Goal: Task Accomplishment & Management: Submit feedback/report problem

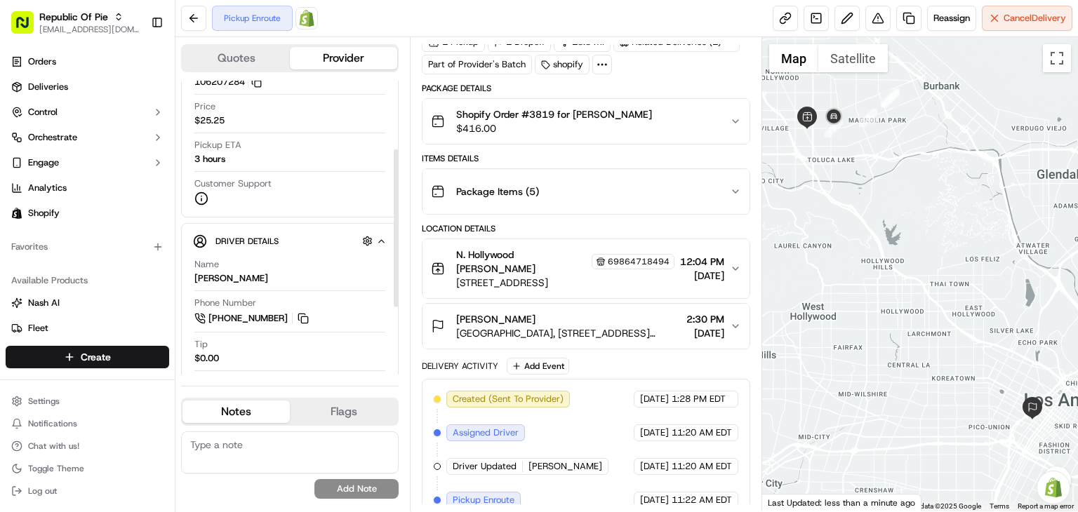
scroll to position [127, 0]
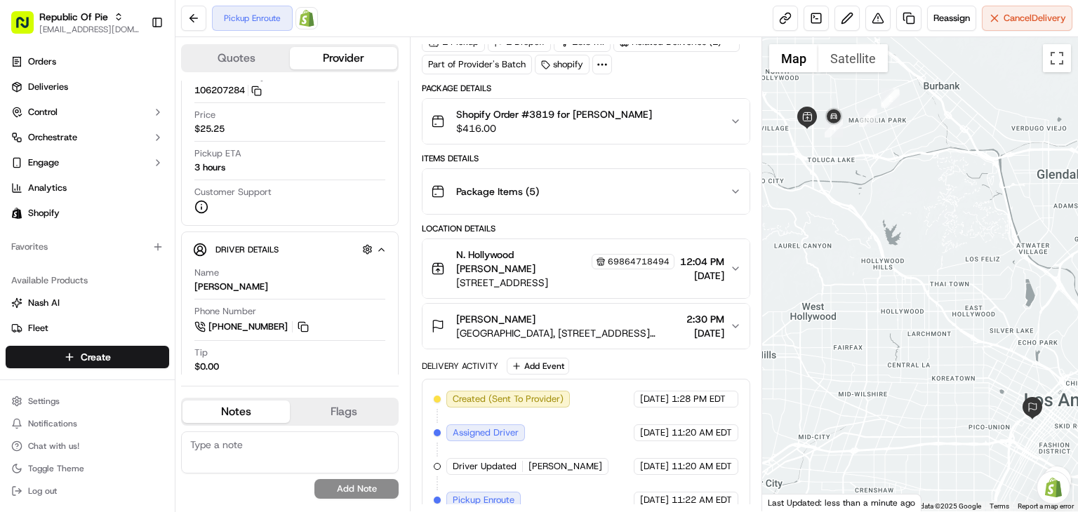
click at [446, 15] on div "Pickup Enroute Open Order in Shopify Reassign Cancel Delivery" at bounding box center [626, 18] width 902 height 37
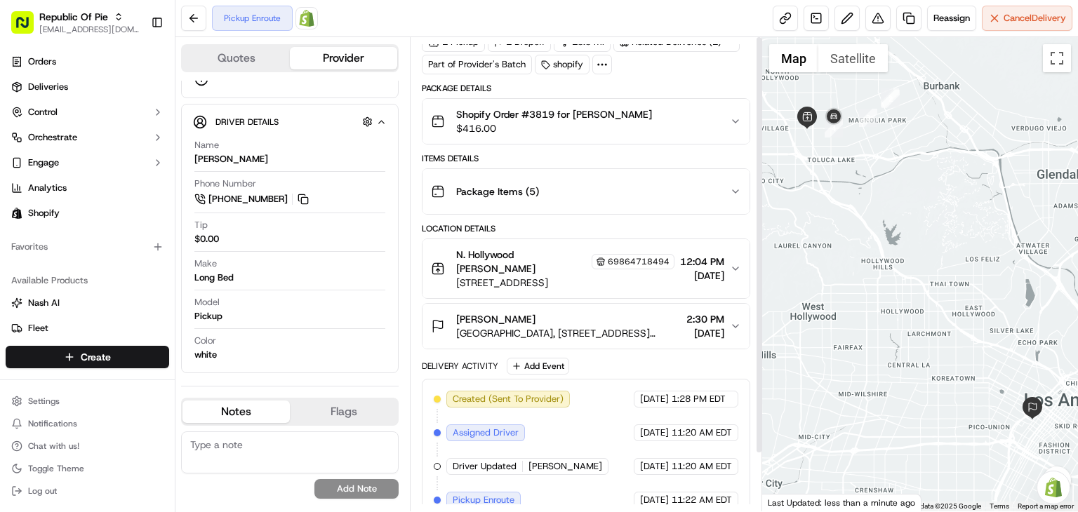
scroll to position [0, 0]
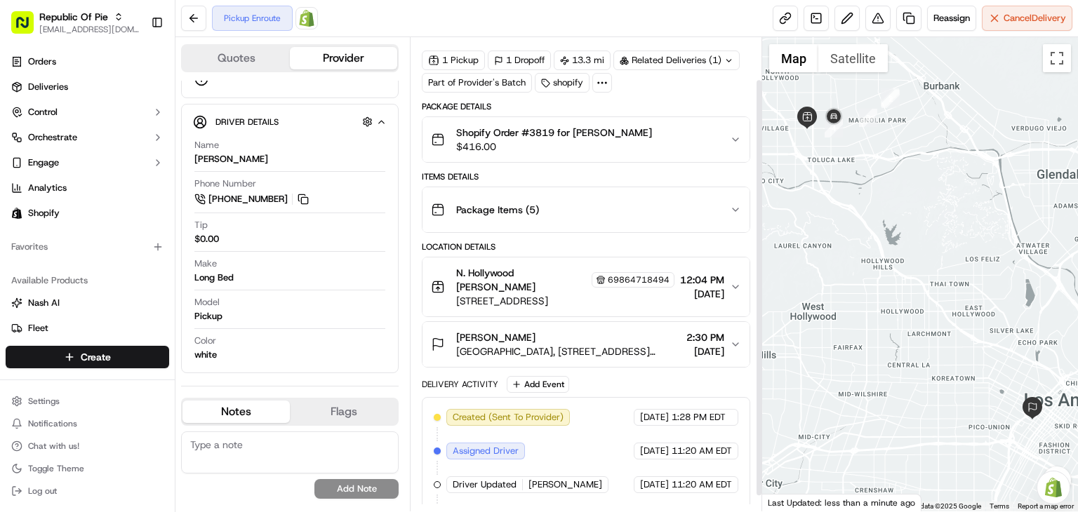
click at [557, 207] on div "Package Items ( 5 )" at bounding box center [580, 210] width 299 height 28
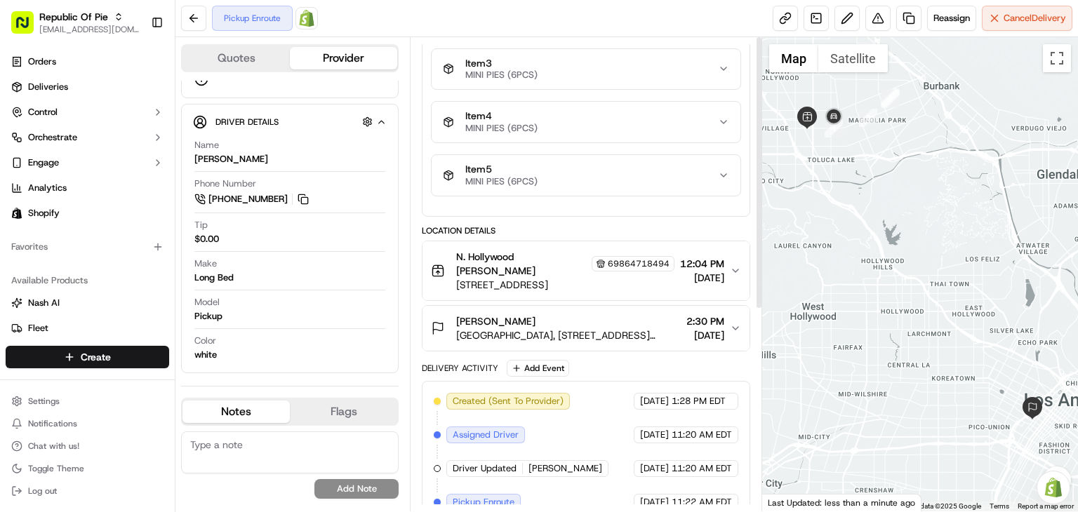
scroll to position [346, 0]
click at [533, 182] on span "MINI PIES (6PCS)" at bounding box center [501, 181] width 72 height 11
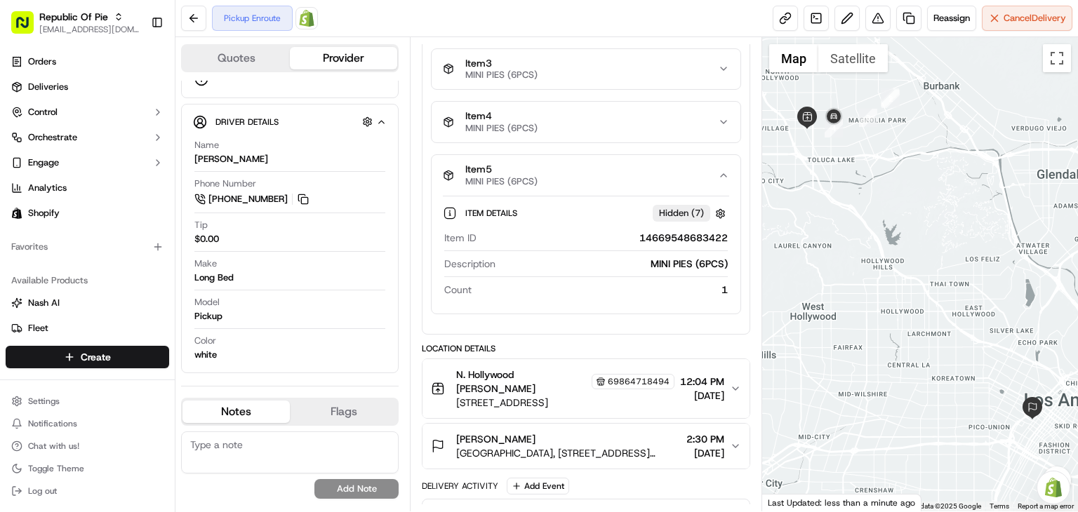
click at [548, 181] on div "Item 5 MINI PIES (6PCS)" at bounding box center [580, 175] width 275 height 24
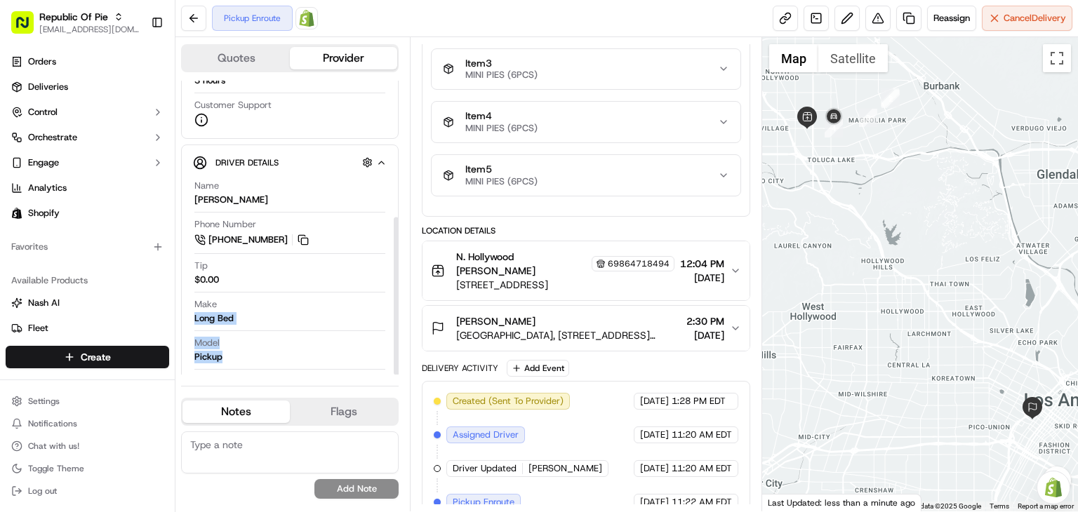
scroll to position [29, 0]
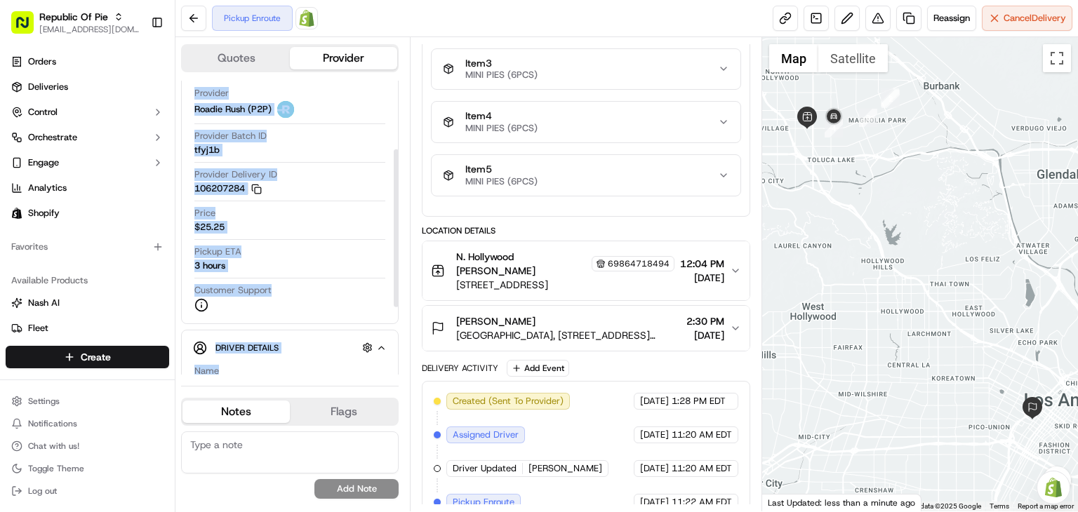
drag, startPoint x: 224, startPoint y: 313, endPoint x: 186, endPoint y: 318, distance: 38.2
click at [177, 312] on div "Quotes Provider Provider Details Hidden ( 2 ) Provider Roadie Rush (P2P) Provid…" at bounding box center [292, 274] width 234 height 474
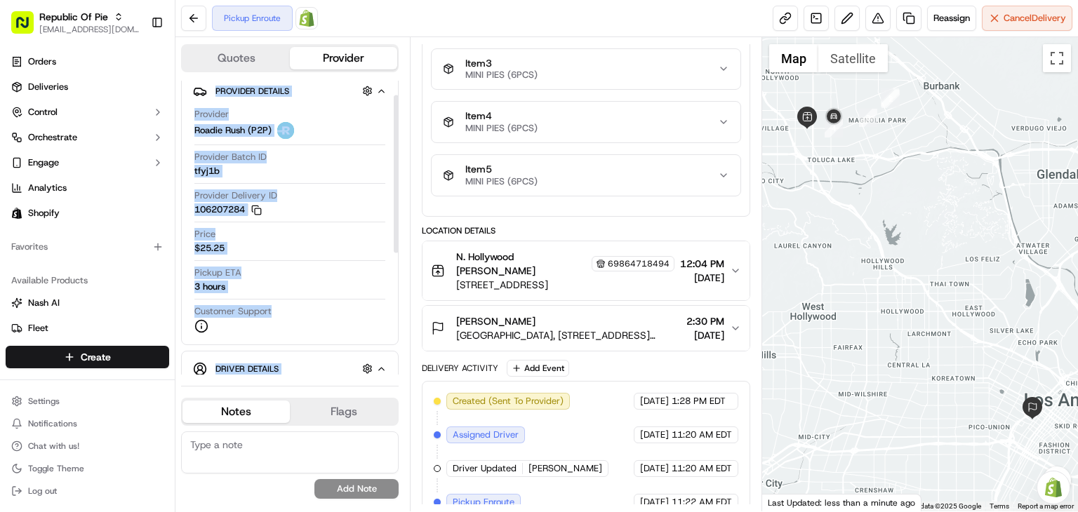
scroll to position [0, 0]
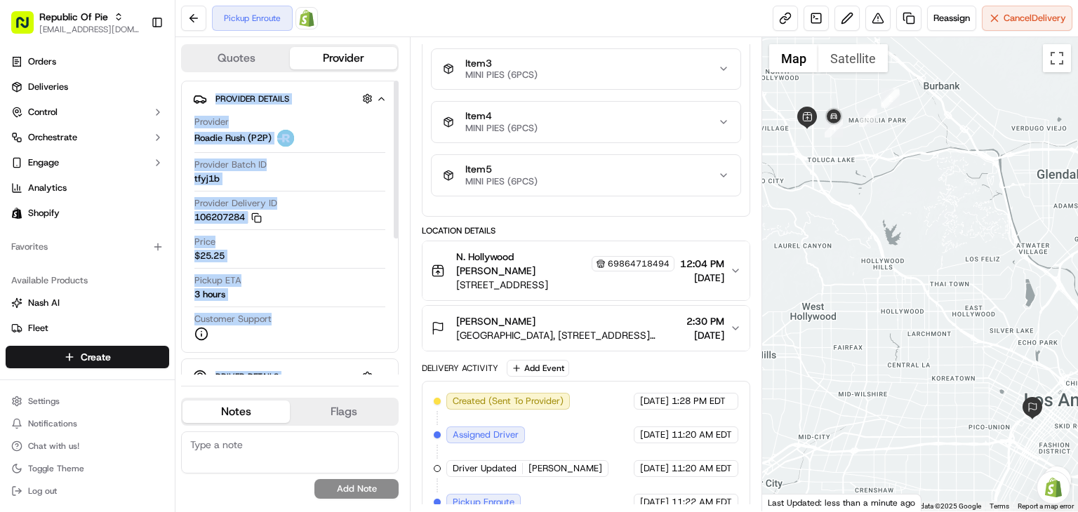
click at [315, 166] on div "Provider Batch ID tfyj1b" at bounding box center [289, 172] width 191 height 27
drag, startPoint x: 323, startPoint y: 227, endPoint x: 329, endPoint y: 276, distance: 48.8
click at [323, 228] on div "Provider Delivery ID 106207284 Copy 106207284" at bounding box center [289, 213] width 191 height 33
click at [323, 295] on div "Pickup ETA 3 hours" at bounding box center [289, 287] width 191 height 27
click at [348, 346] on div "Provider Roadie Rush (P2P) Provider Batch ID tfyj1b Provider Delivery ID 106207…" at bounding box center [290, 228] width 194 height 236
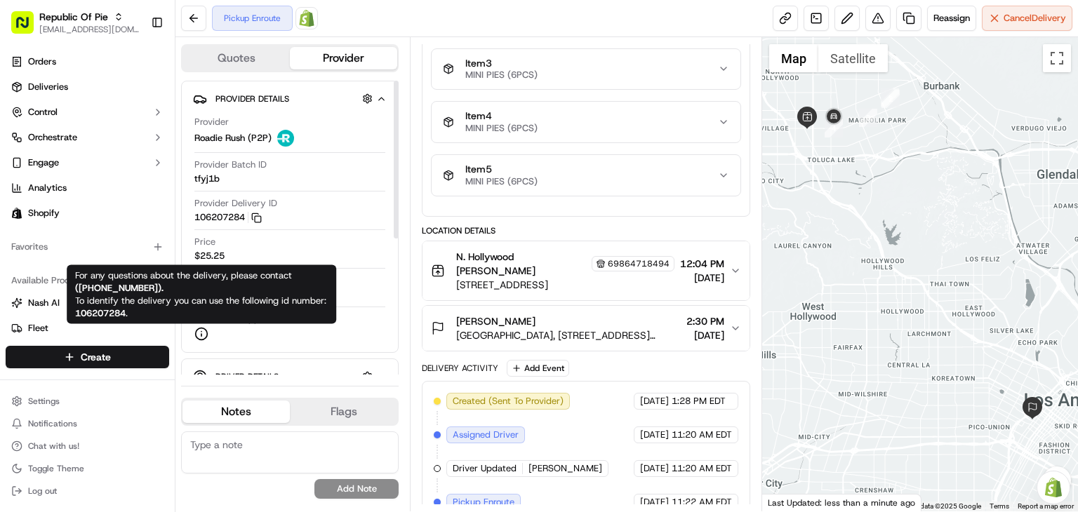
scroll to position [255, 0]
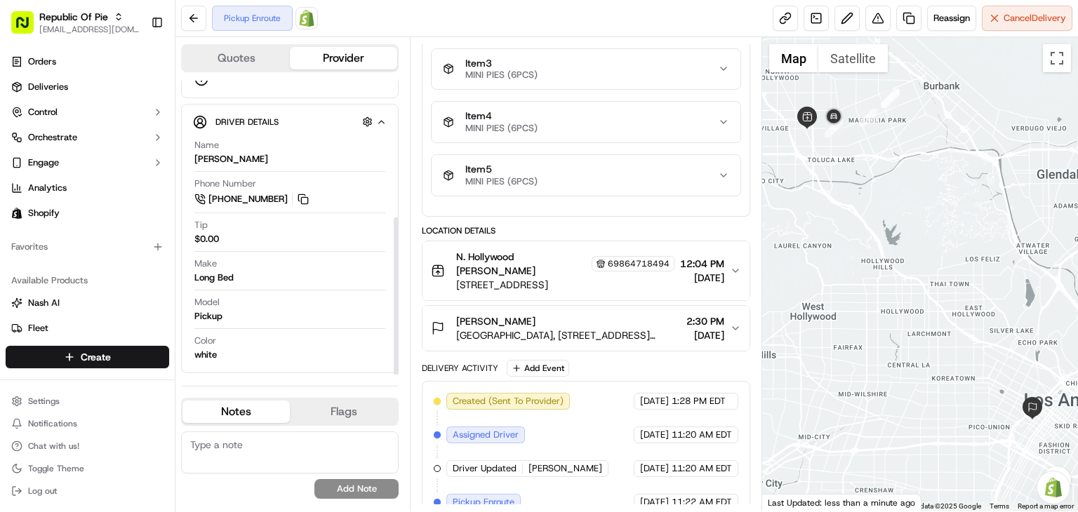
click at [246, 464] on textarea at bounding box center [289, 452] width 217 height 42
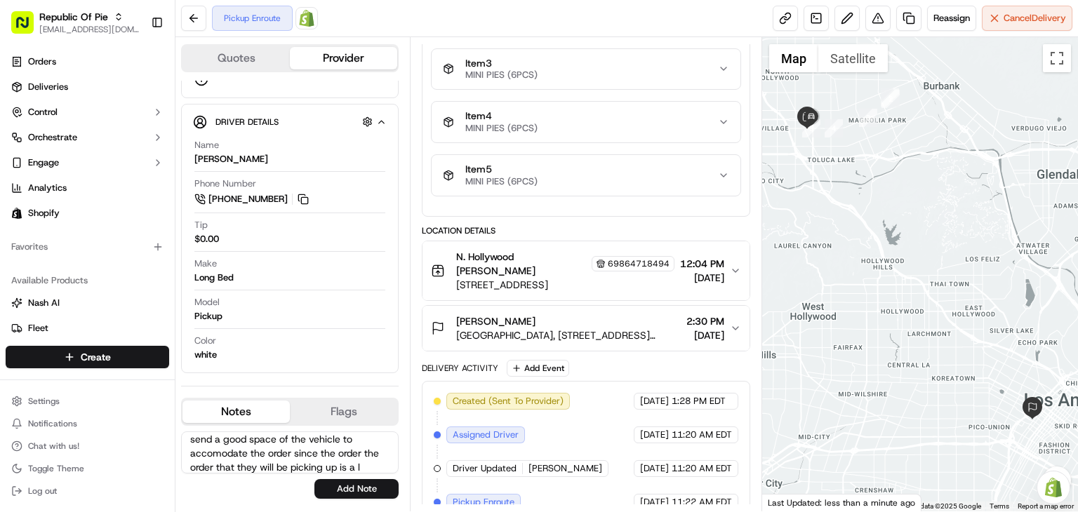
scroll to position [34, 0]
click at [220, 455] on textarea "The merchant asked that provuder should send a good space of the vehicle to acc…" at bounding box center [289, 452] width 217 height 42
click at [220, 454] on textarea "The merchant asked that provuder should send a good space of the vehicle to acc…" at bounding box center [289, 452] width 217 height 42
type textarea "The merchant asked that provuder should send a good space of the vehicle to acc…"
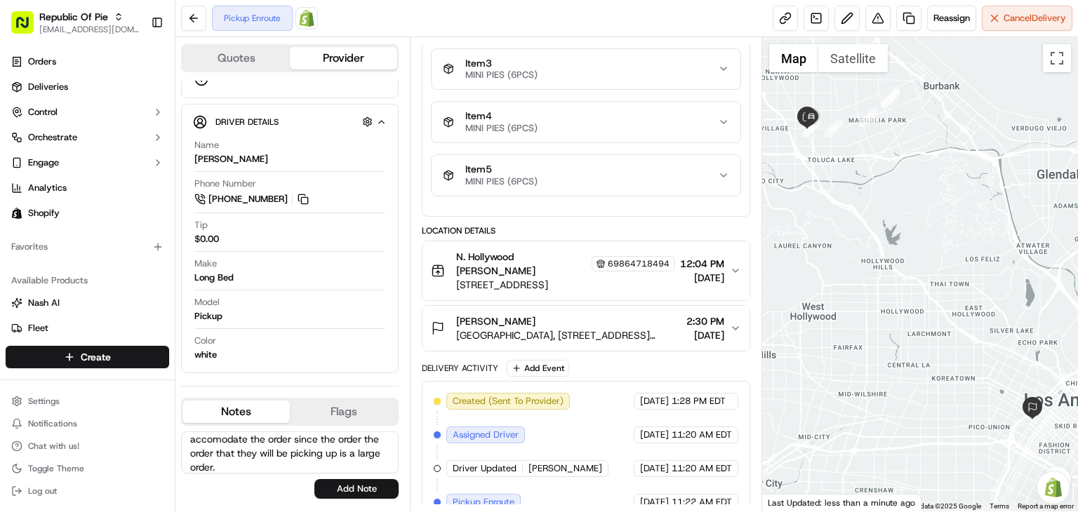
click at [274, 435] on textarea "The merchant asked that provuder should send a good space of the vehicle to acc…" at bounding box center [289, 452] width 217 height 42
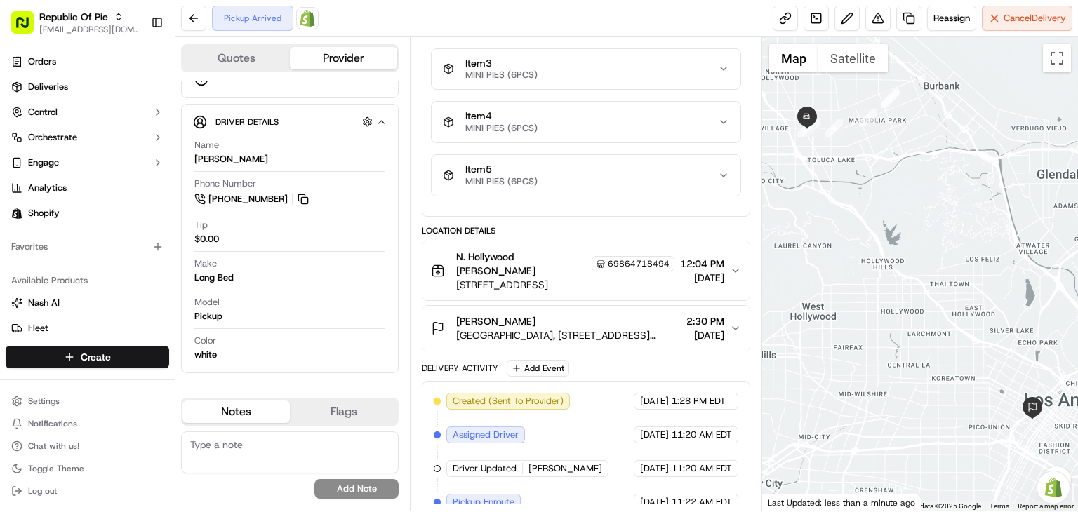
click at [296, 450] on textarea at bounding box center [289, 452] width 217 height 42
click at [250, 450] on textarea at bounding box center [289, 452] width 217 height 42
click at [243, 451] on textarea at bounding box center [289, 452] width 217 height 42
paste textarea ""The merchant requested that the provider dispatch a vehicle with sufficient sp…"
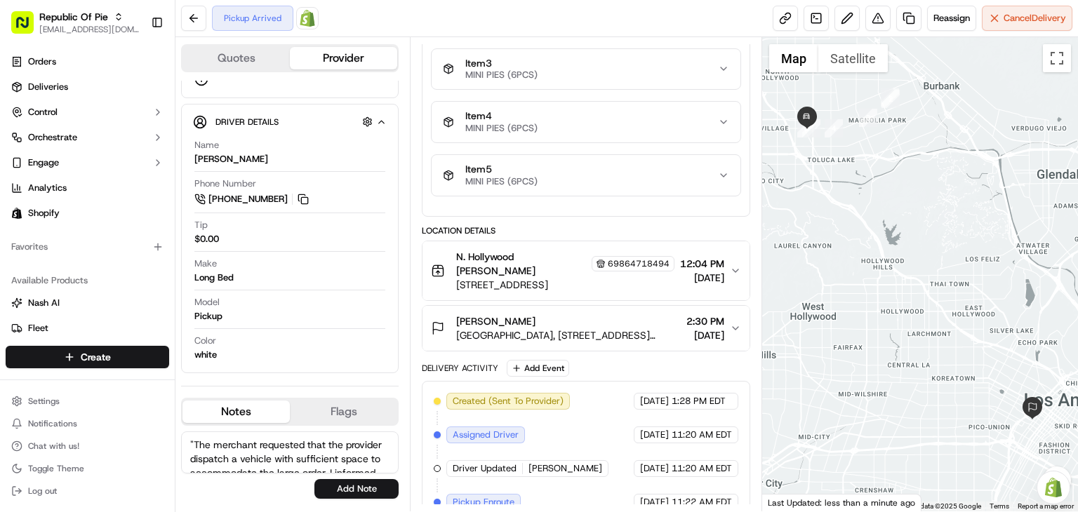
click at [194, 444] on textarea ""The merchant requested that the provider dispatch a vehicle with sufficient sp…" at bounding box center [289, 452] width 217 height 42
type textarea "The merchant requested that the provider dispatch a vehicle with sufficient spa…"
click at [347, 482] on button "Add Note" at bounding box center [356, 489] width 84 height 20
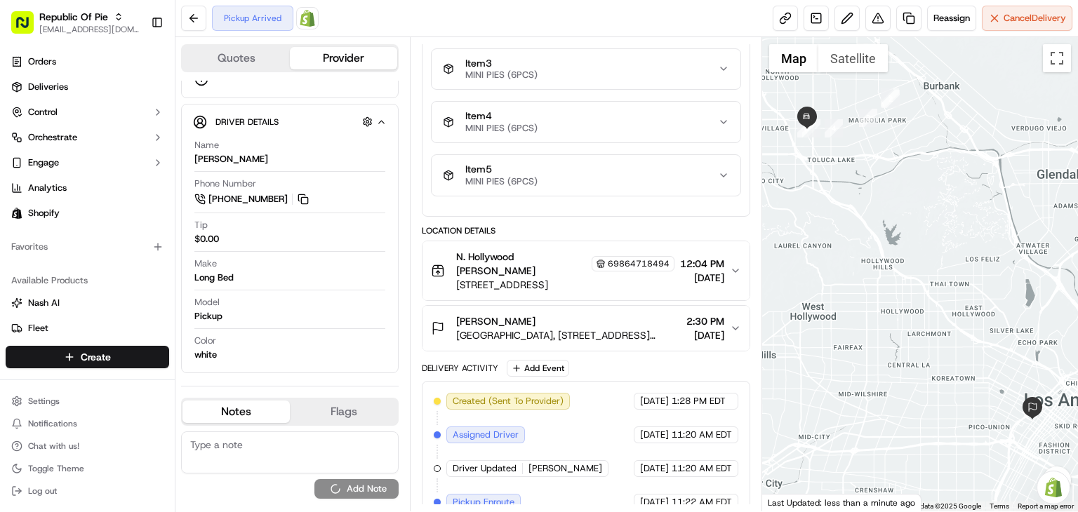
scroll to position [0, 0]
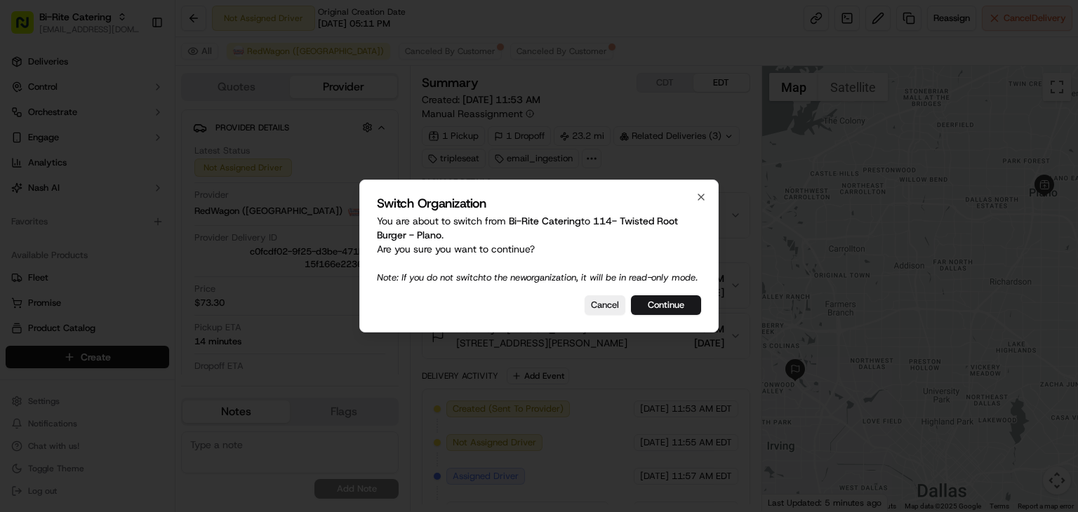
drag, startPoint x: 690, startPoint y: 309, endPoint x: 699, endPoint y: 304, distance: 10.1
click at [690, 309] on button "Continue" at bounding box center [666, 305] width 70 height 20
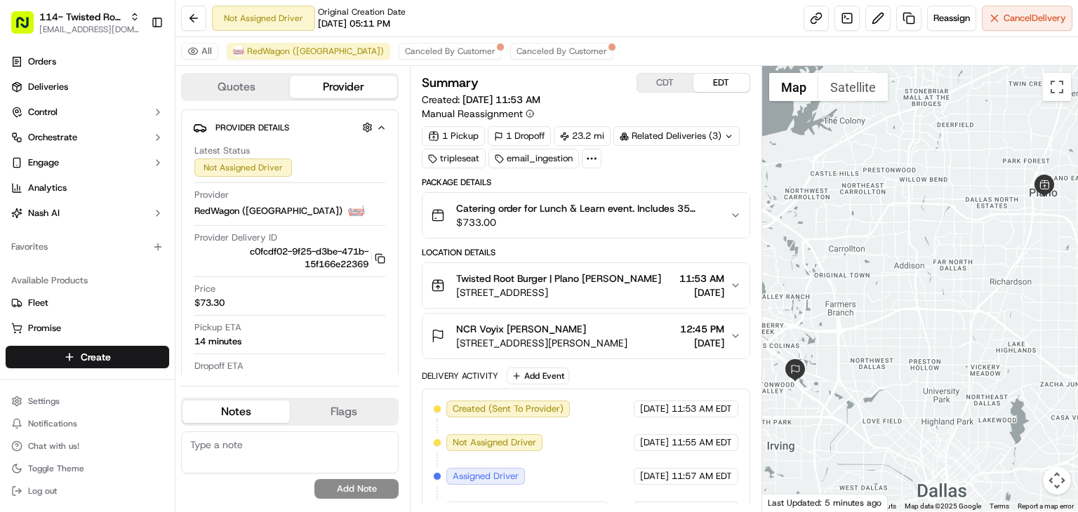
scroll to position [56, 0]
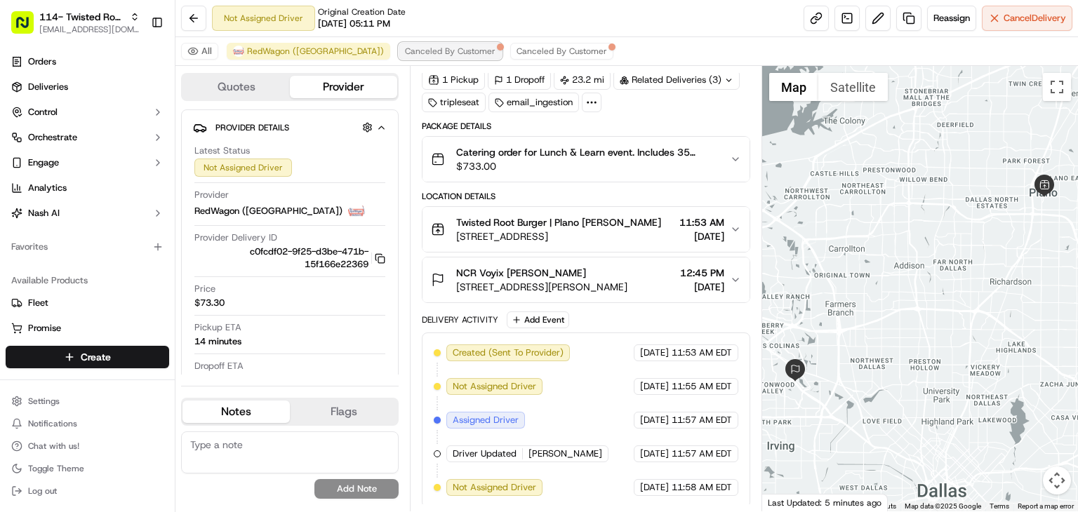
click at [405, 46] on span "Canceled By Customer" at bounding box center [450, 51] width 90 height 11
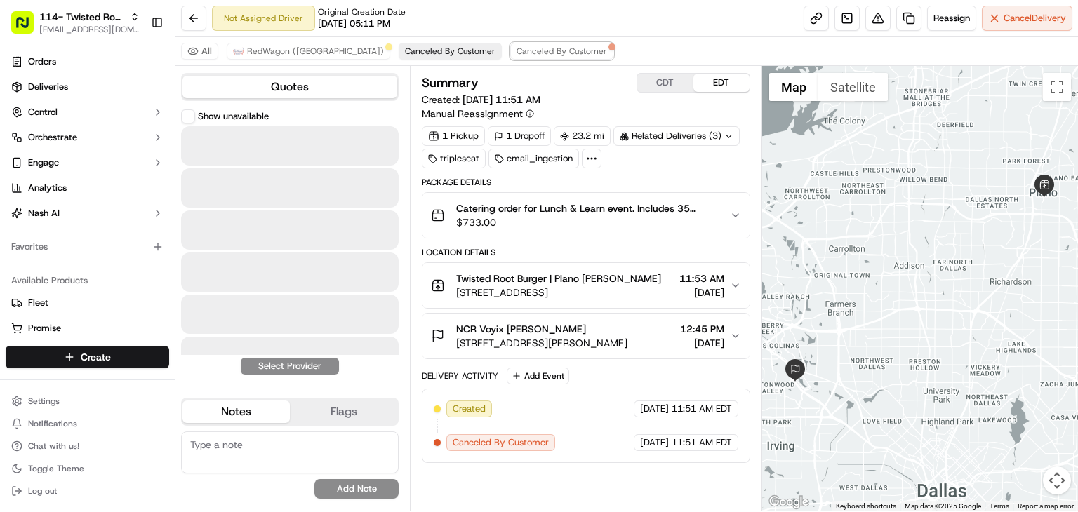
drag, startPoint x: 474, startPoint y: 48, endPoint x: 394, endPoint y: 48, distance: 80.0
click at [516, 49] on span "Canceled By Customer" at bounding box center [561, 51] width 90 height 11
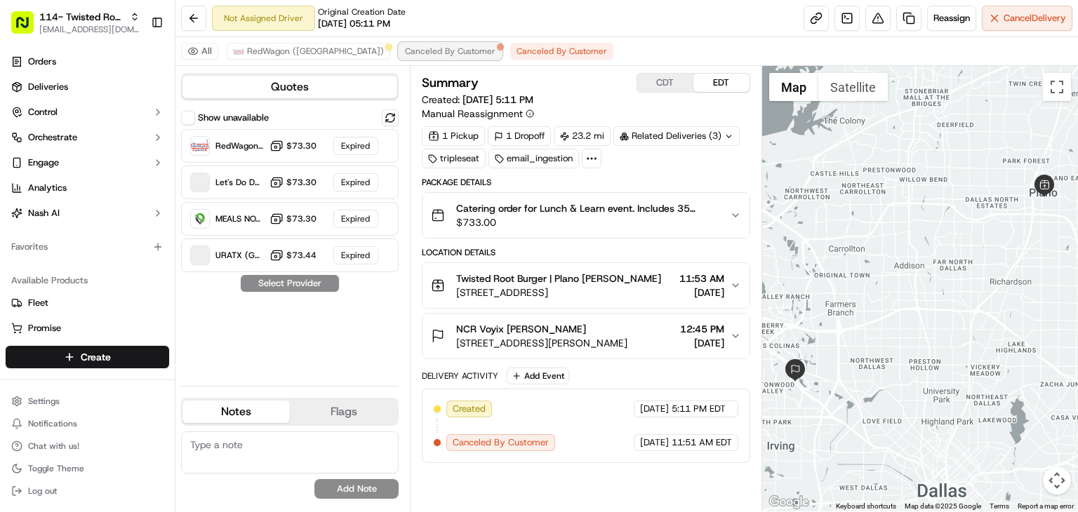
click at [405, 46] on span "Canceled By Customer" at bounding box center [450, 51] width 90 height 11
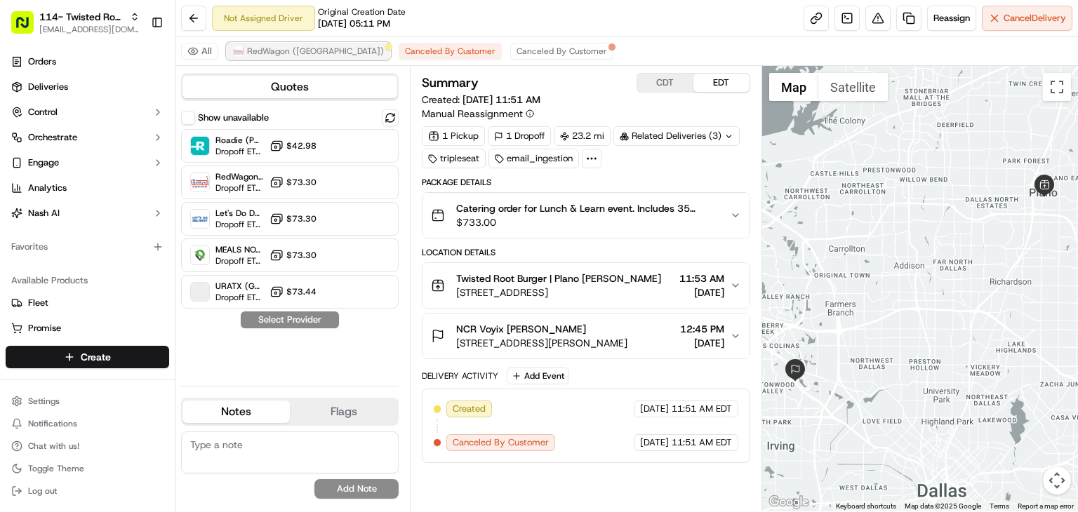
click at [297, 46] on span "RedWagon (Dallas)" at bounding box center [315, 51] width 137 height 11
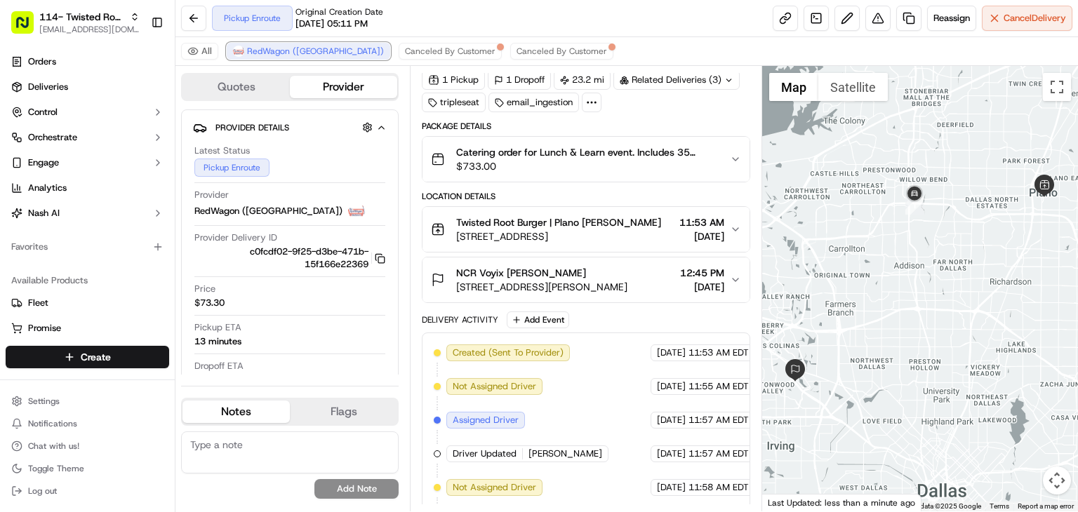
scroll to position [157, 0]
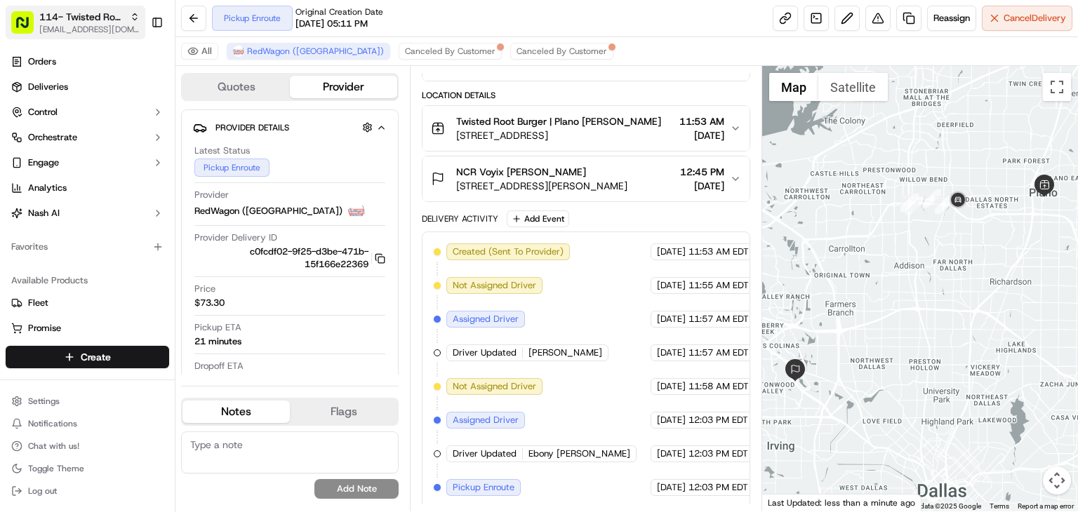
click at [67, 32] on span "[EMAIL_ADDRESS][DOMAIN_NAME]" at bounding box center [89, 29] width 100 height 11
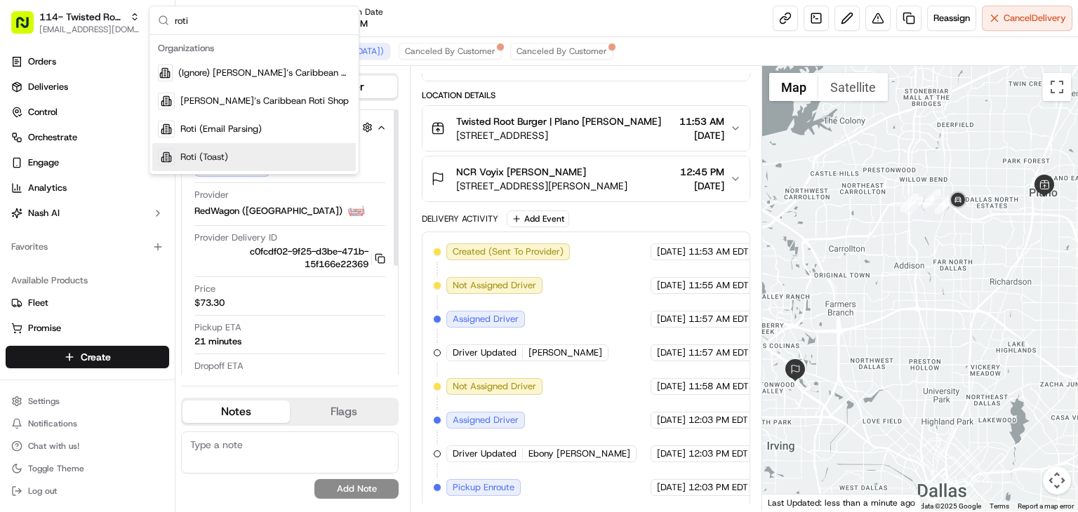
type input "roti"
click at [191, 159] on span "Roti (Toast)" at bounding box center [204, 157] width 48 height 13
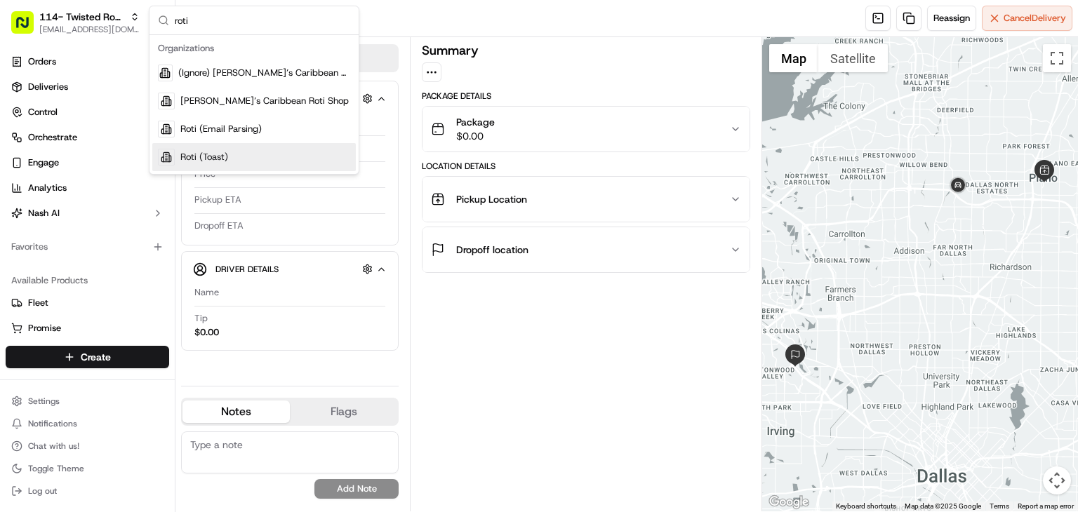
scroll to position [0, 0]
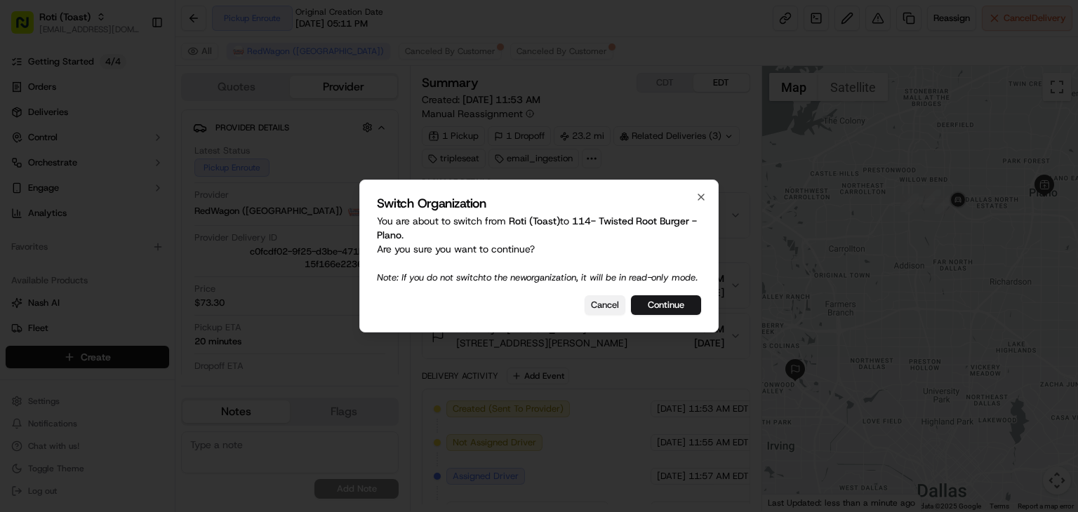
drag, startPoint x: 617, startPoint y: 311, endPoint x: 589, endPoint y: 305, distance: 29.4
click at [616, 311] on button "Cancel" at bounding box center [604, 305] width 41 height 20
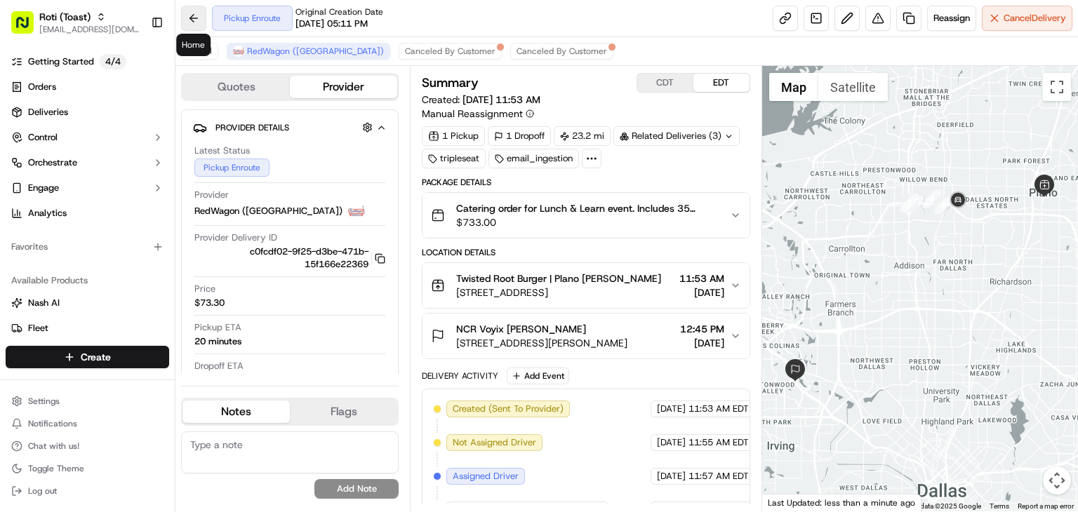
click at [194, 11] on button at bounding box center [193, 18] width 25 height 25
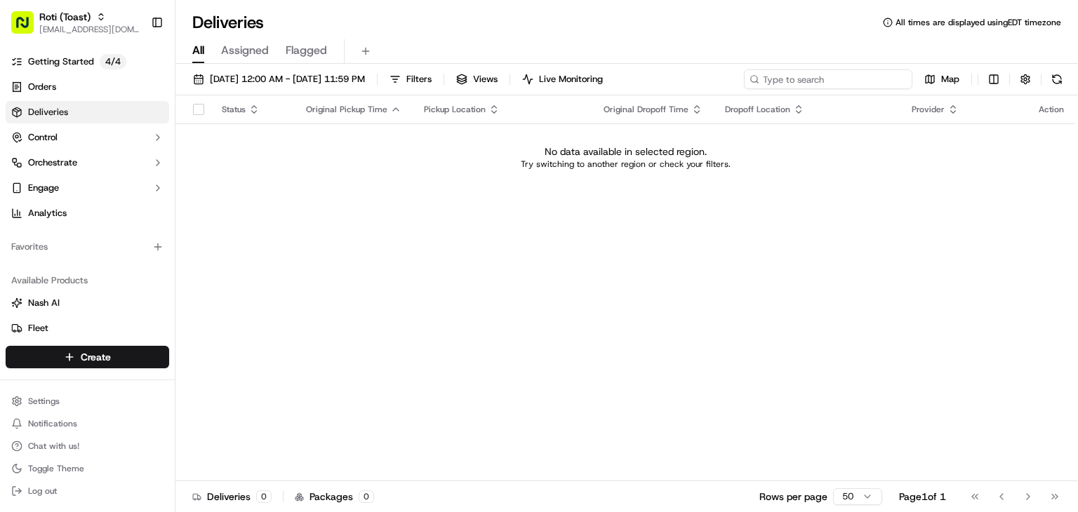
click at [823, 77] on input at bounding box center [828, 79] width 168 height 20
type input "Wiss"
click at [235, 85] on button "09/18/2025 12:00 AM - 09/18/2025 11:59 PM" at bounding box center [279, 79] width 185 height 20
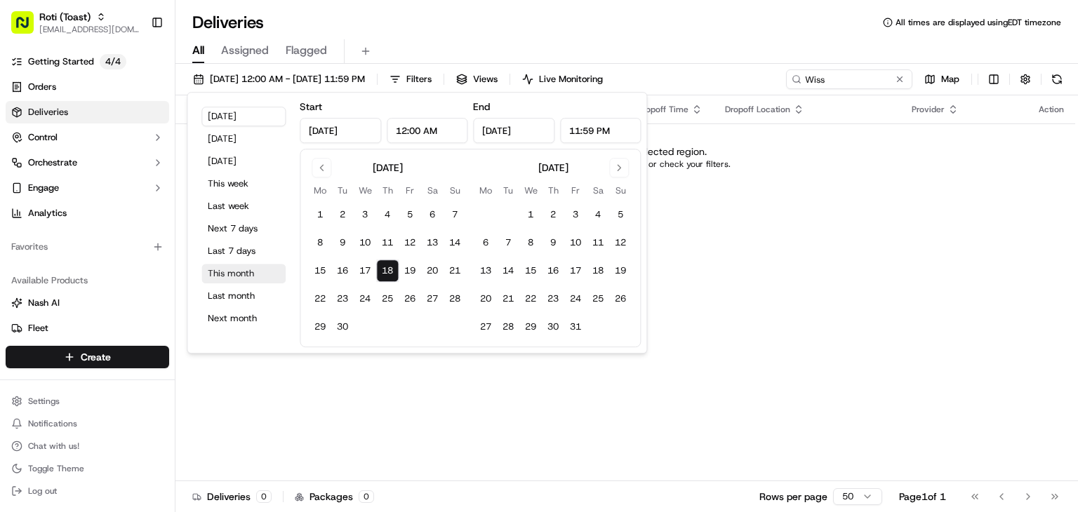
click at [227, 270] on button "This month" at bounding box center [243, 274] width 84 height 20
type input "Sep 1, 2025"
type input "Sep 30, 2025"
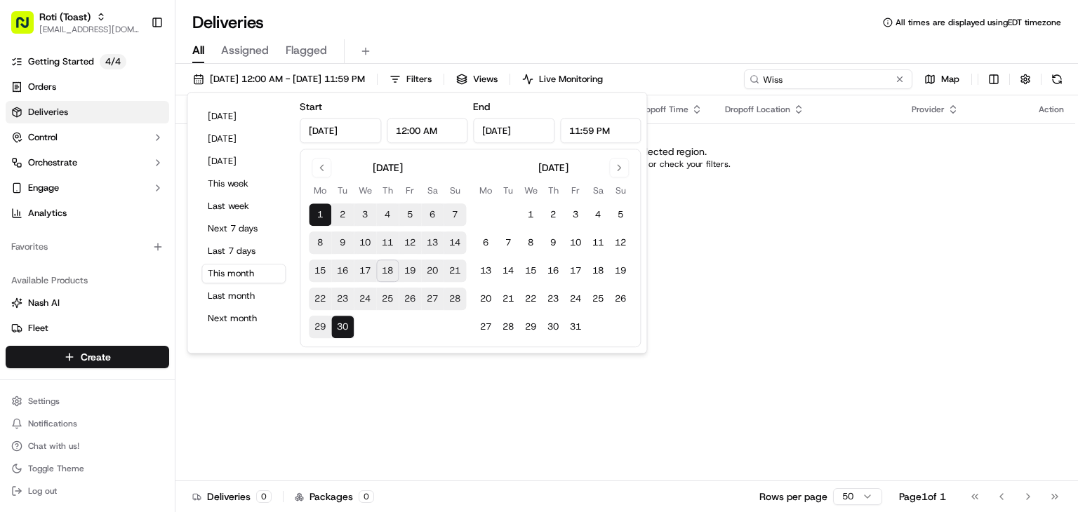
click at [839, 80] on input "Wiss" at bounding box center [828, 79] width 168 height 20
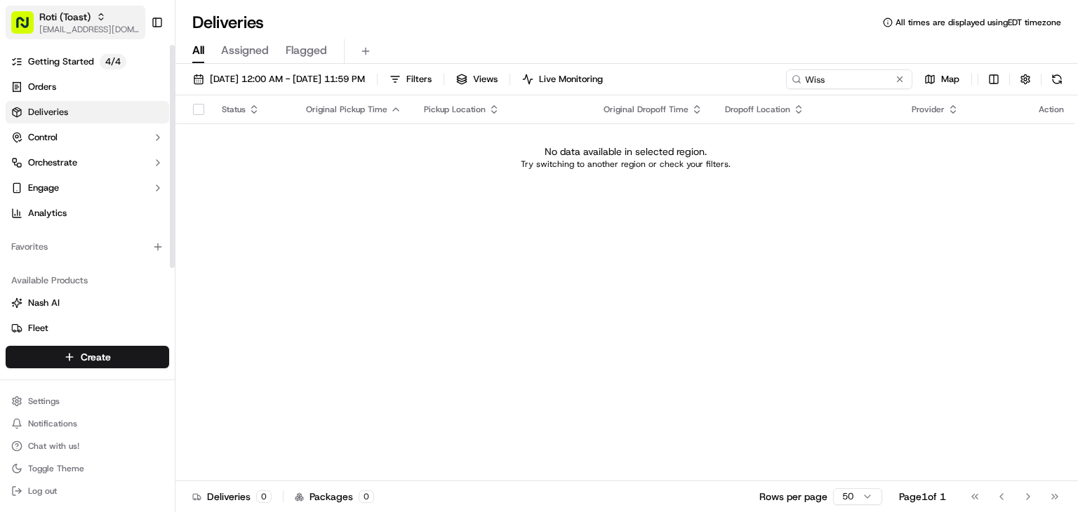
click at [93, 15] on div "Roti (Toast)" at bounding box center [89, 17] width 100 height 14
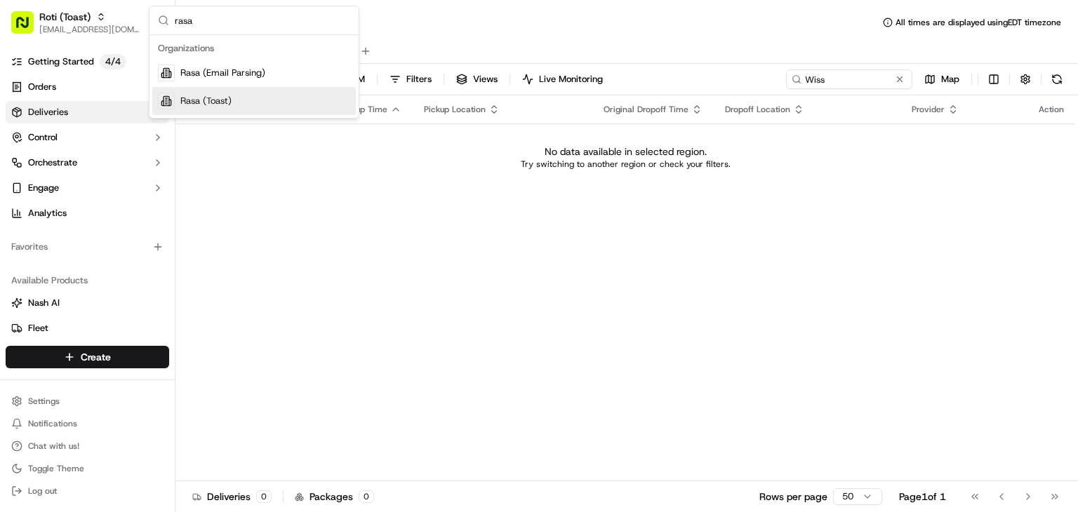
type input "rasa"
click at [211, 104] on span "Rasa (Toast)" at bounding box center [205, 101] width 51 height 13
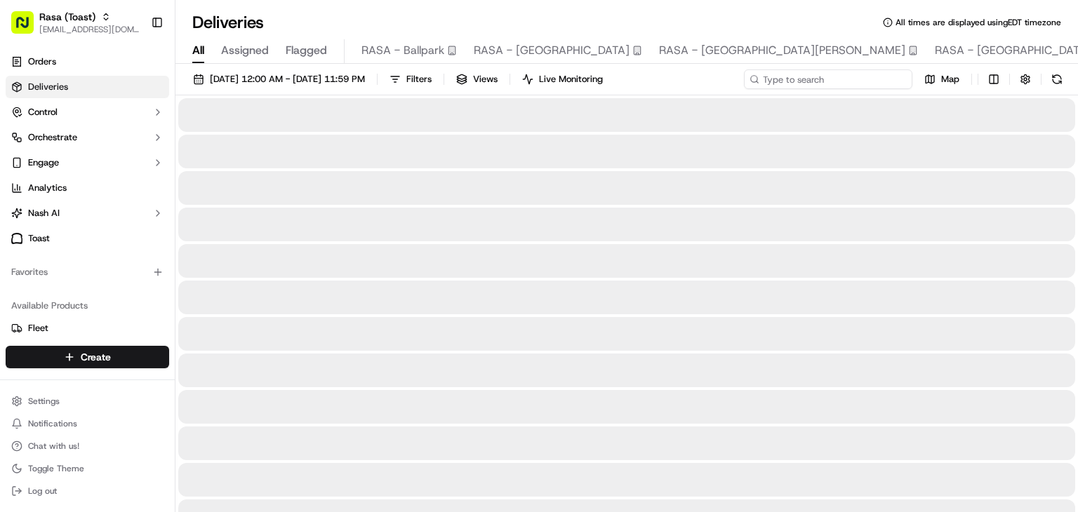
click at [827, 74] on input at bounding box center [828, 79] width 168 height 20
click at [232, 74] on span "09/01/2025 12:00 AM - 09/30/2025 11:59 PM" at bounding box center [287, 79] width 155 height 13
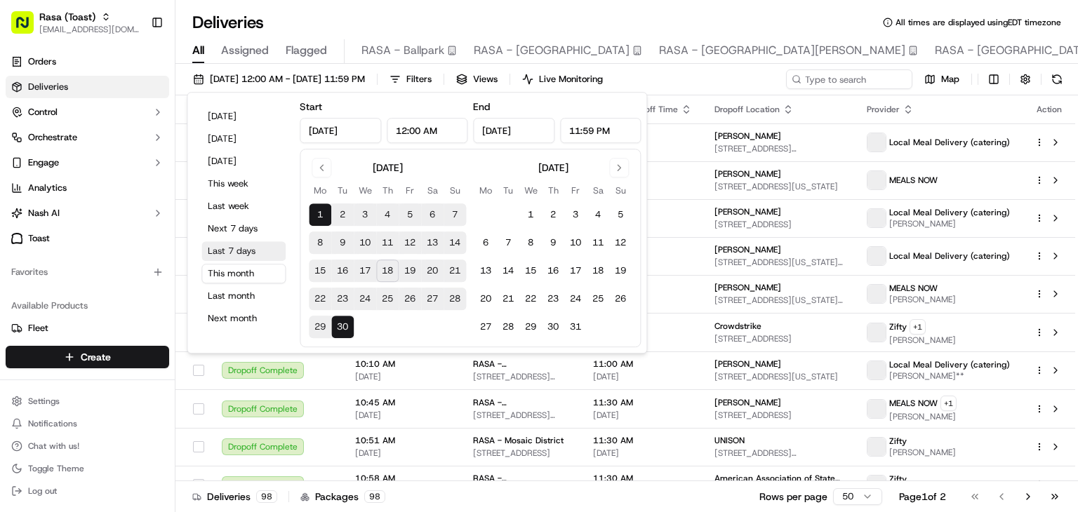
type input "Sep 1, 2025"
type input "12:00 AM"
type input "Sep 30, 2025"
type input "11:59 PM"
click at [217, 115] on button "Today" at bounding box center [243, 117] width 84 height 20
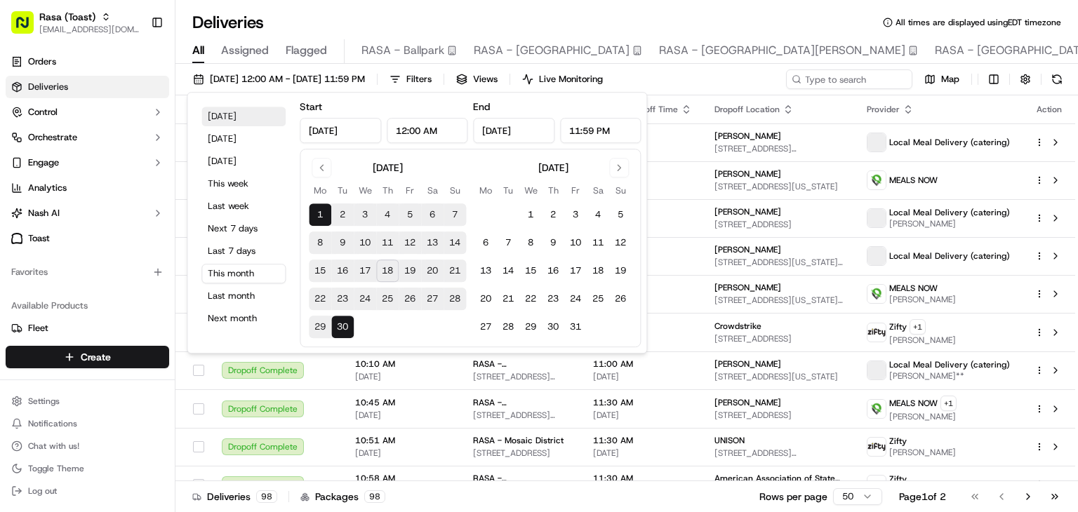
type input "Sep 18, 2025"
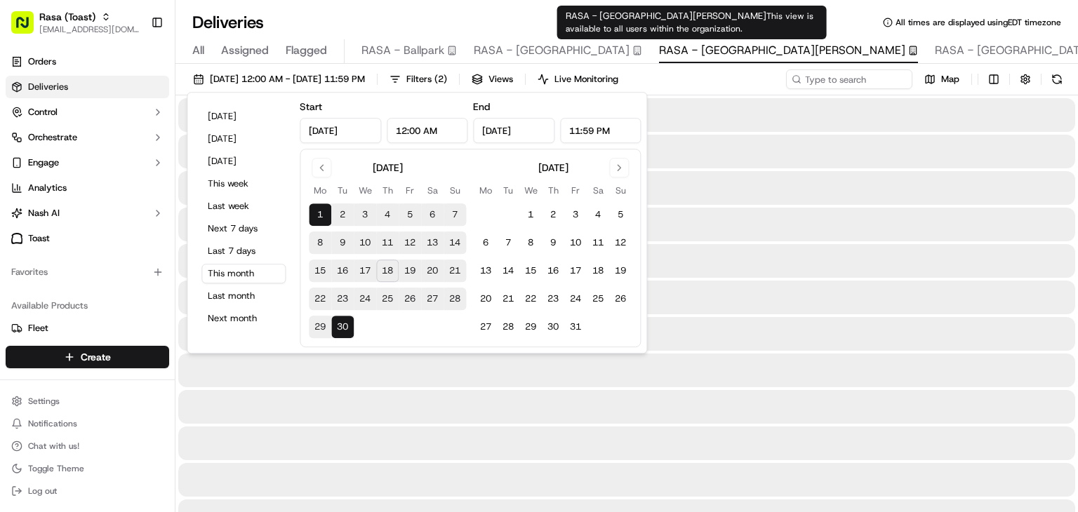
type input "Sep 1, 2025"
type input "Sep 30, 2025"
click at [707, 22] on div "RASA - Mount Vernon This view is available to all users within the organization…" at bounding box center [691, 23] width 269 height 34
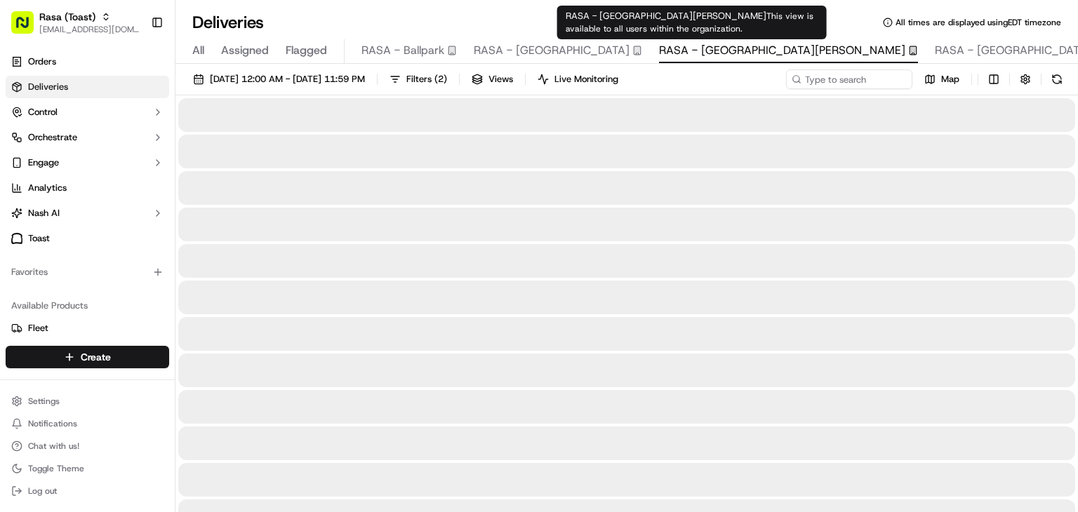
click at [706, 21] on div "RASA - Mount Vernon This view is available to all users within the organization…" at bounding box center [691, 23] width 269 height 34
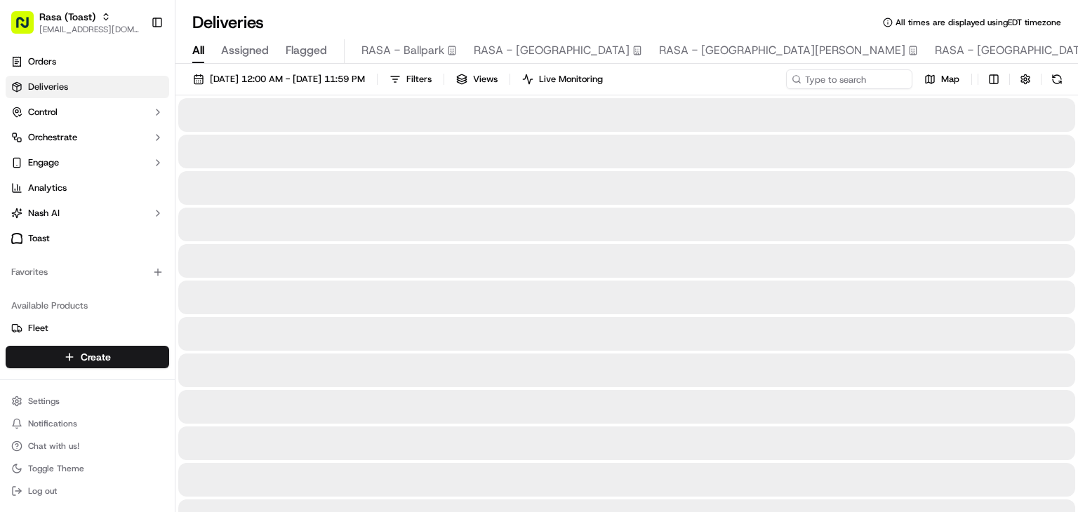
click at [192, 46] on span "All" at bounding box center [198, 50] width 12 height 17
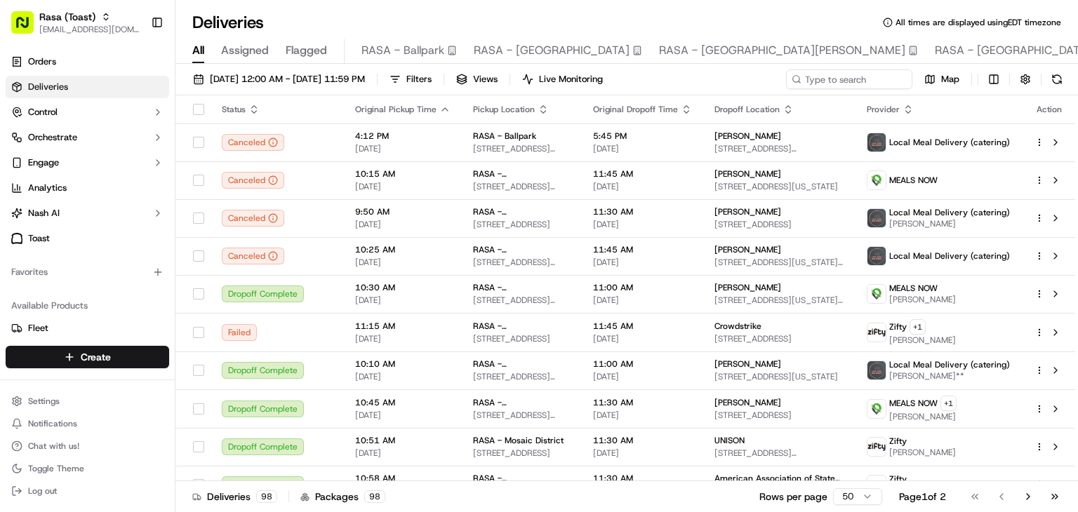
click at [427, 7] on div "Deliveries All times are displayed using EDT timezone All Assigned Flagged RASA…" at bounding box center [626, 256] width 902 height 512
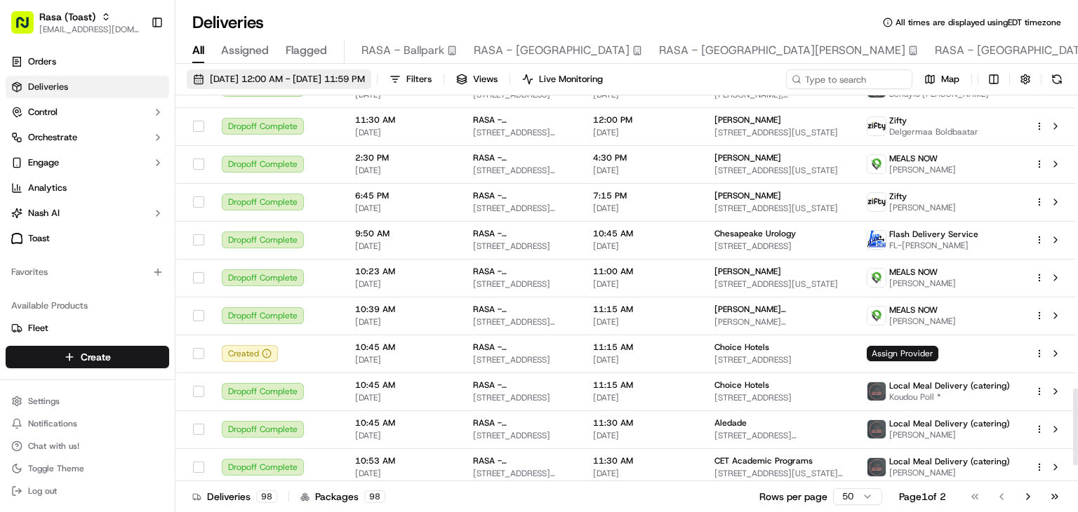
scroll to position [1466, 0]
click at [263, 75] on span "[DATE] 12:00 AM - [DATE] 11:59 PM" at bounding box center [287, 79] width 155 height 13
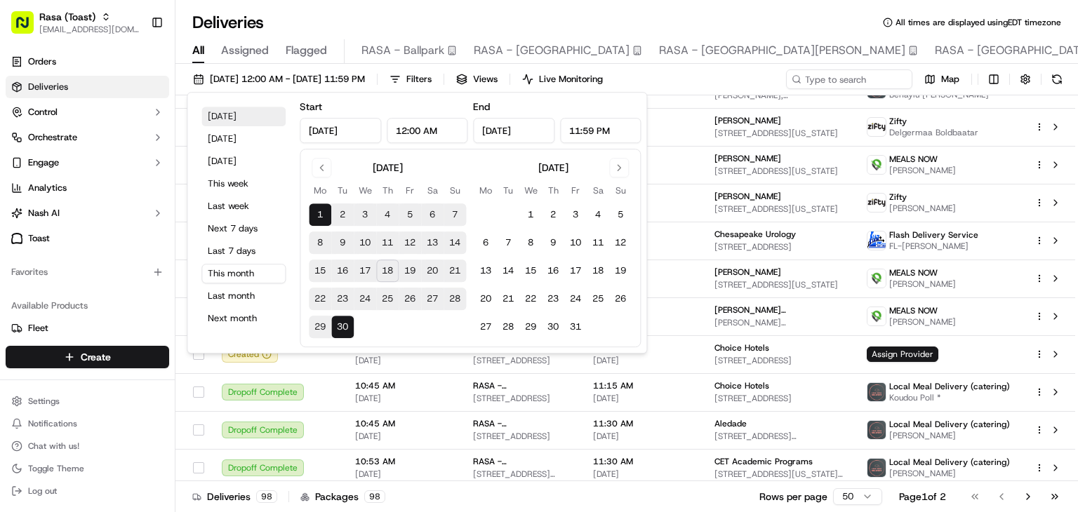
click at [224, 119] on button "[DATE]" at bounding box center [243, 117] width 84 height 20
type input "[DATE]"
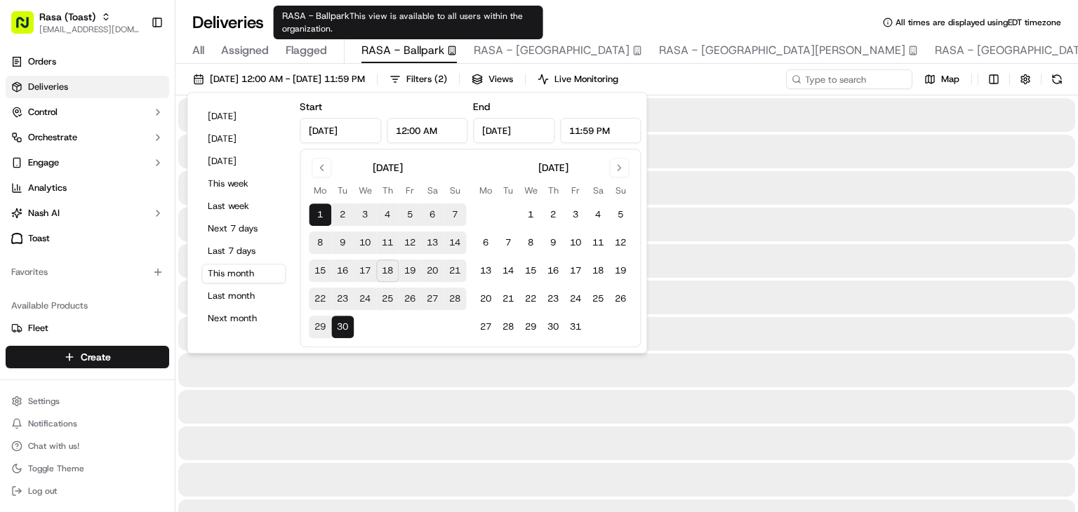
type input "Sep 1, 2025"
type input "Sep 30, 2025"
click at [396, 15] on span "This view is available to all users within the organization." at bounding box center [402, 23] width 241 height 24
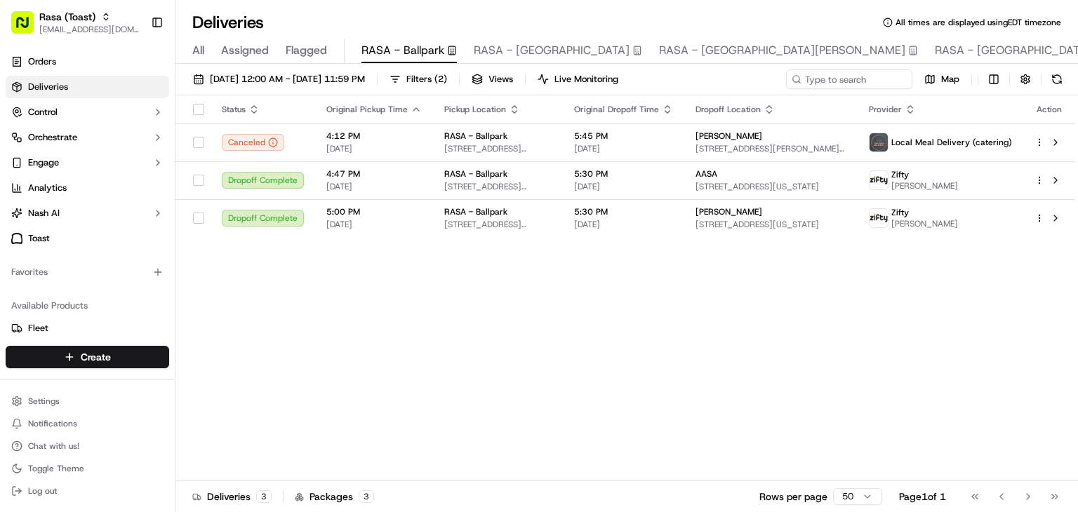
click at [629, 8] on div "Deliveries All times are displayed using EDT timezone All Assigned Flagged RASA…" at bounding box center [626, 256] width 902 height 512
drag, startPoint x: 529, startPoint y: 369, endPoint x: 415, endPoint y: 295, distance: 136.0
click at [528, 369] on div "Status Original Pickup Time Pickup Location Original Dropoff Time Dropoff Locat…" at bounding box center [624, 288] width 899 height 386
click at [197, 48] on span "All" at bounding box center [198, 50] width 12 height 17
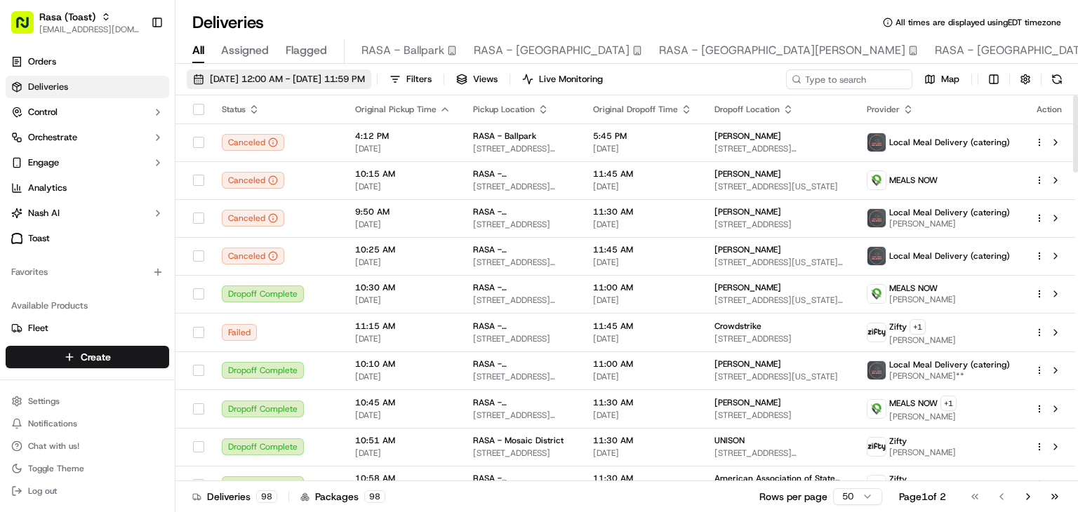
click at [254, 86] on button "09/01/2025 12:00 AM - 09/30/2025 11:59 PM" at bounding box center [279, 79] width 185 height 20
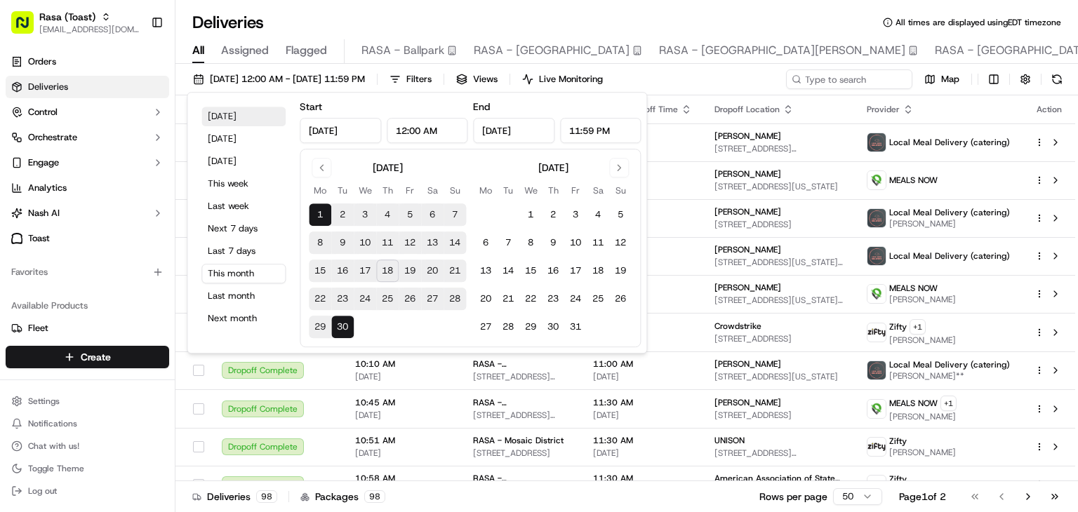
click at [213, 114] on button "Today" at bounding box center [243, 117] width 84 height 20
type input "Sep 18, 2025"
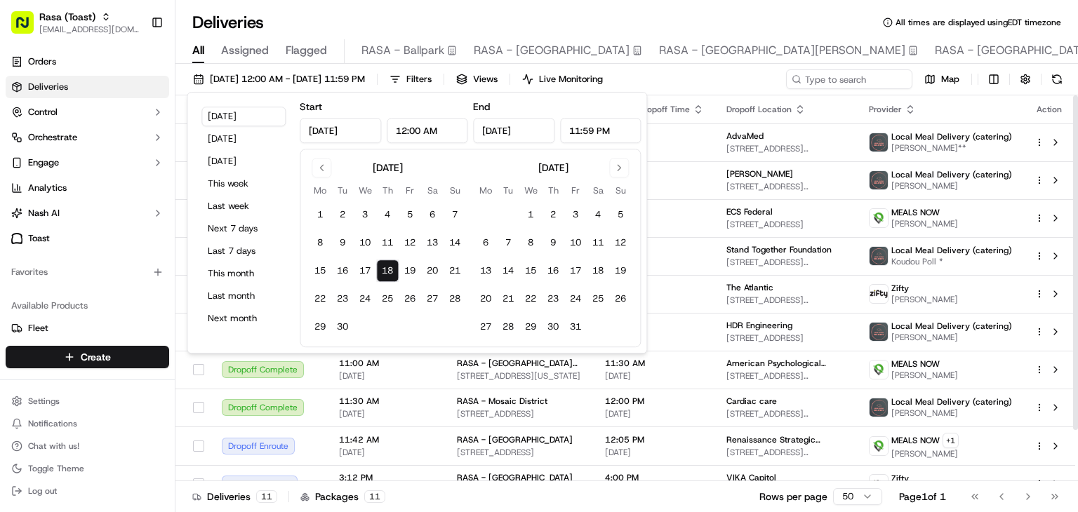
click at [758, 22] on div "Deliveries All times are displayed using EDT timezone" at bounding box center [626, 22] width 902 height 22
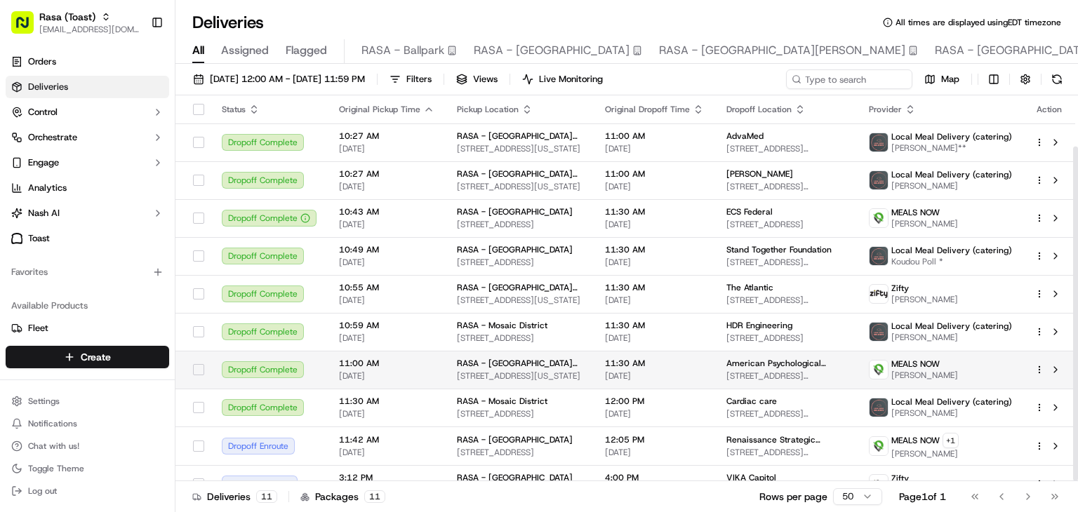
scroll to position [59, 0]
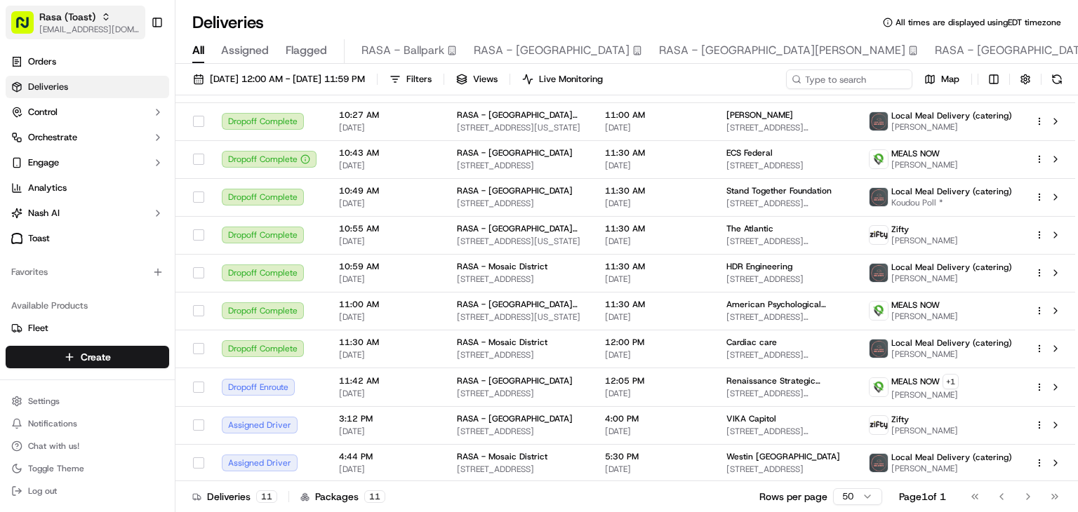
click at [81, 19] on span "Rasa (Toast)" at bounding box center [67, 17] width 56 height 14
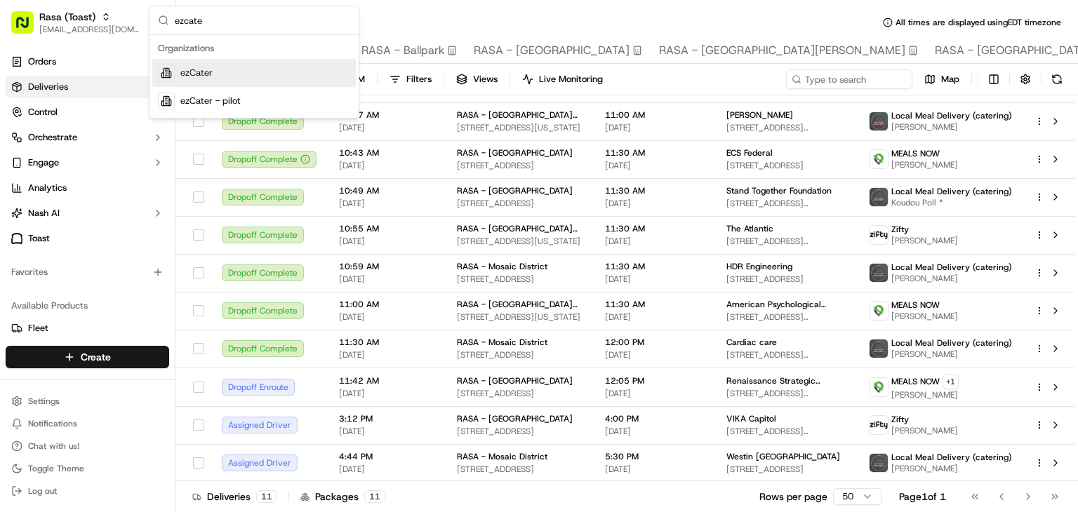
type input "ezcate"
click at [208, 75] on span "ezCater" at bounding box center [196, 73] width 32 height 13
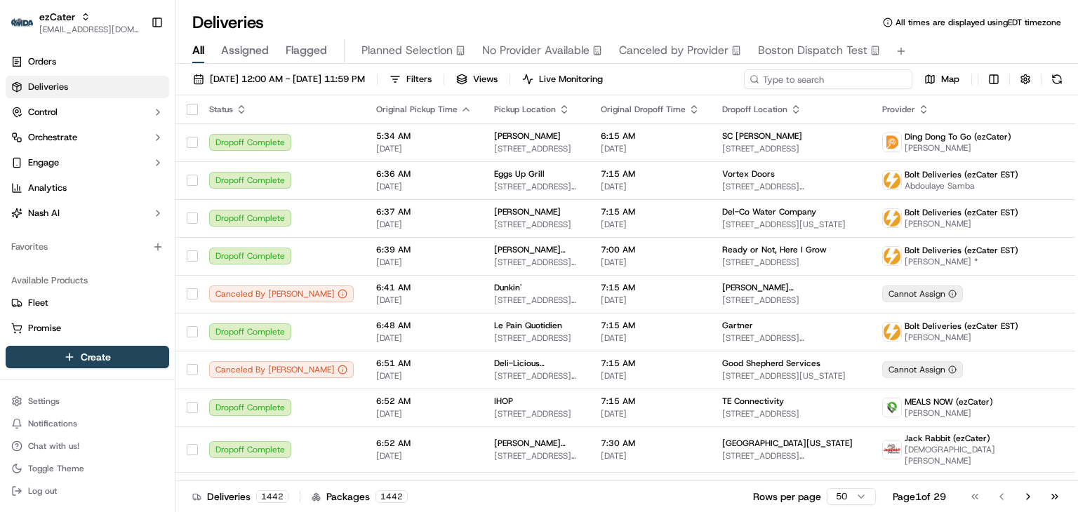
click at [820, 74] on input at bounding box center [828, 79] width 168 height 20
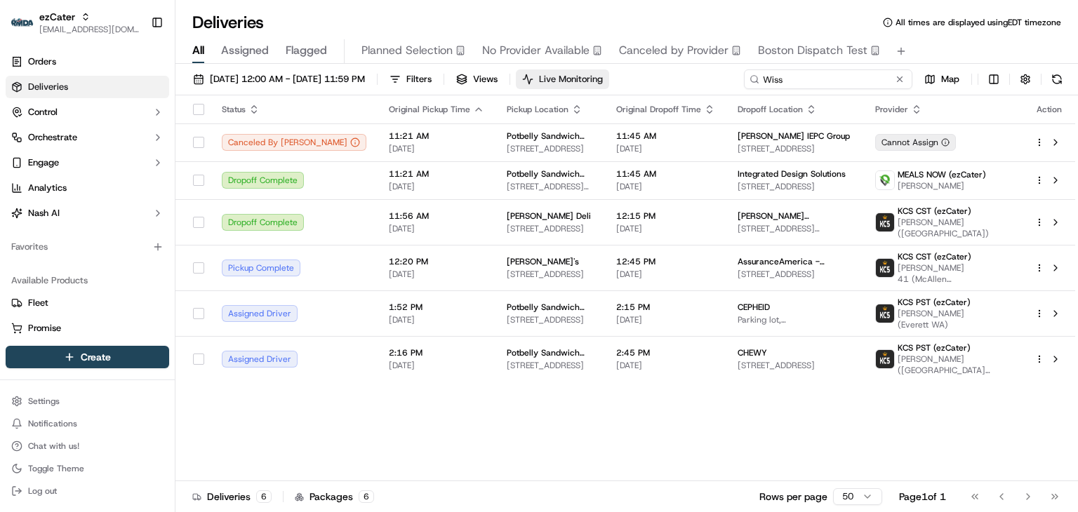
drag, startPoint x: 808, startPoint y: 81, endPoint x: 589, endPoint y: 79, distance: 218.9
click at [589, 79] on div "09/18/2025 12:00 AM - 09/18/2025 11:59 PM Filters Views Live Monitoring Wiss Map" at bounding box center [626, 82] width 902 height 26
paste input "Allow me a moment to review the order."
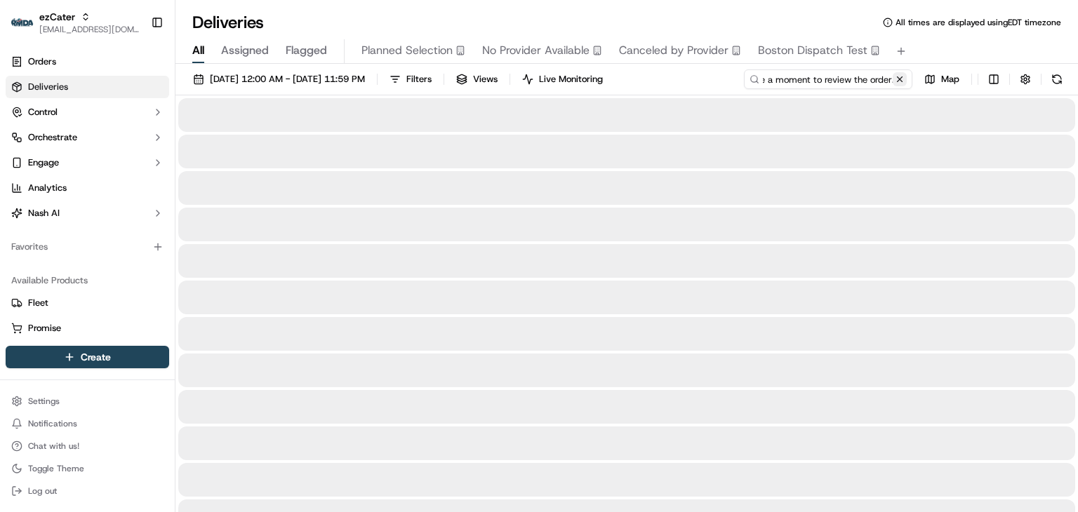
type input "Allow me a moment to review the order."
click at [893, 79] on button at bounding box center [899, 79] width 14 height 14
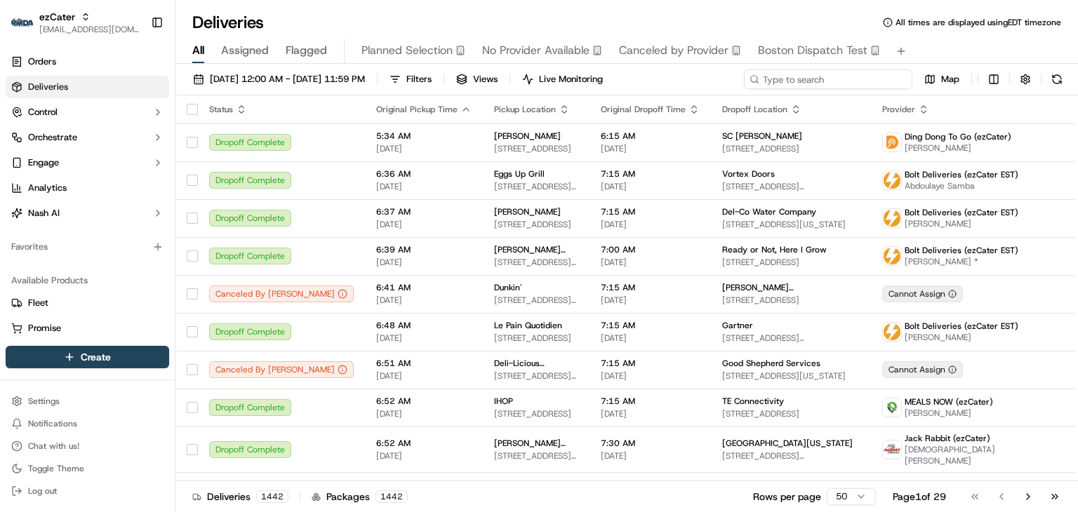
click at [849, 86] on input at bounding box center [828, 79] width 168 height 20
paste input "223 W Erie St"
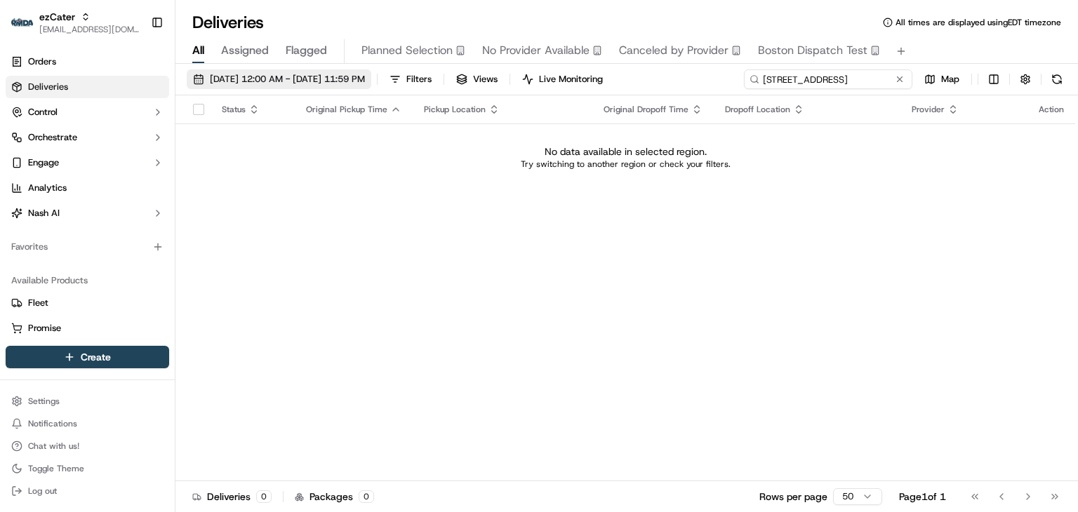
type input "223 W Erie St"
click at [233, 82] on span "09/18/2025 12:00 AM - 09/18/2025 11:59 PM" at bounding box center [287, 79] width 155 height 13
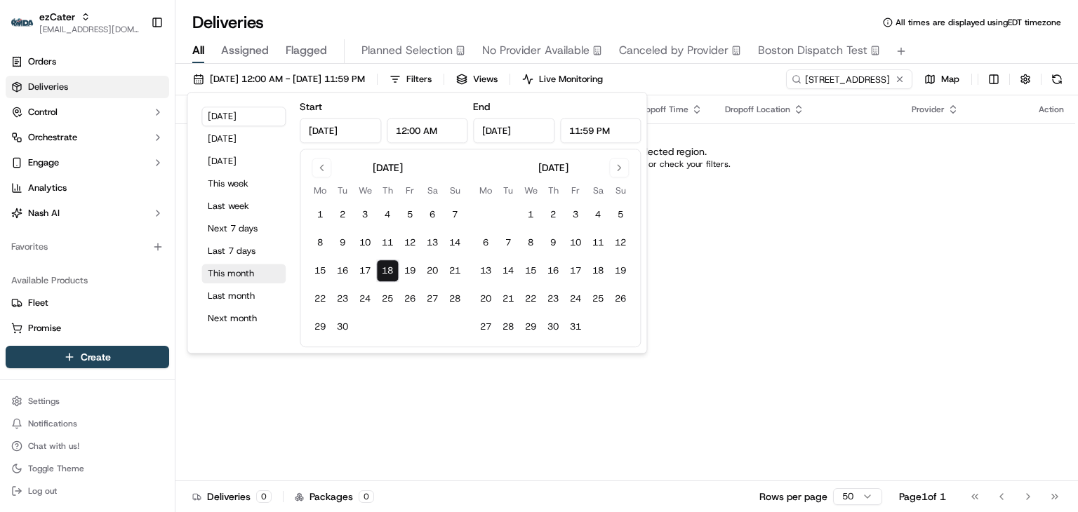
click at [224, 268] on button "This month" at bounding box center [243, 274] width 84 height 20
type input "Sep 1, 2025"
type input "Sep 30, 2025"
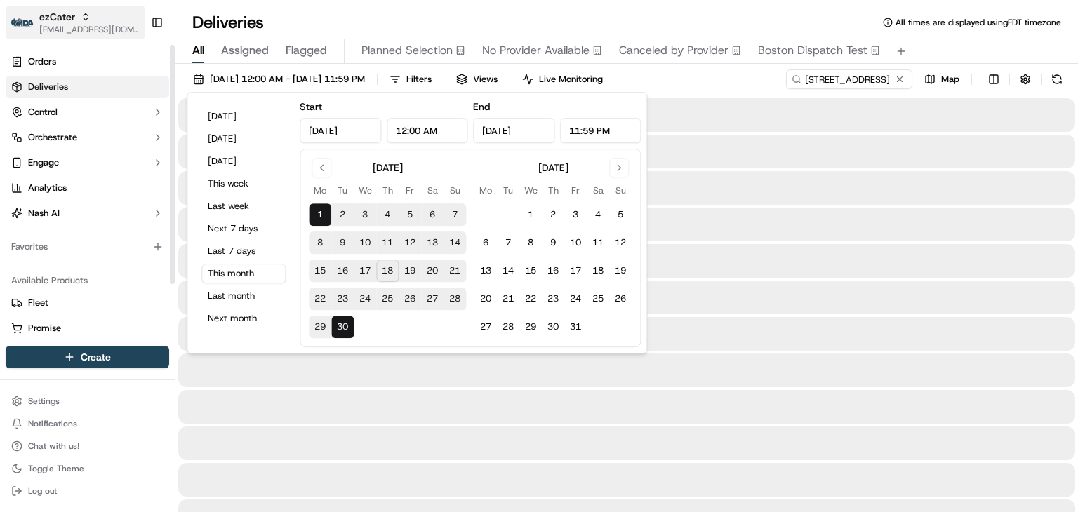
click at [72, 27] on span "[EMAIL_ADDRESS][DOMAIN_NAME]" at bounding box center [89, 29] width 100 height 11
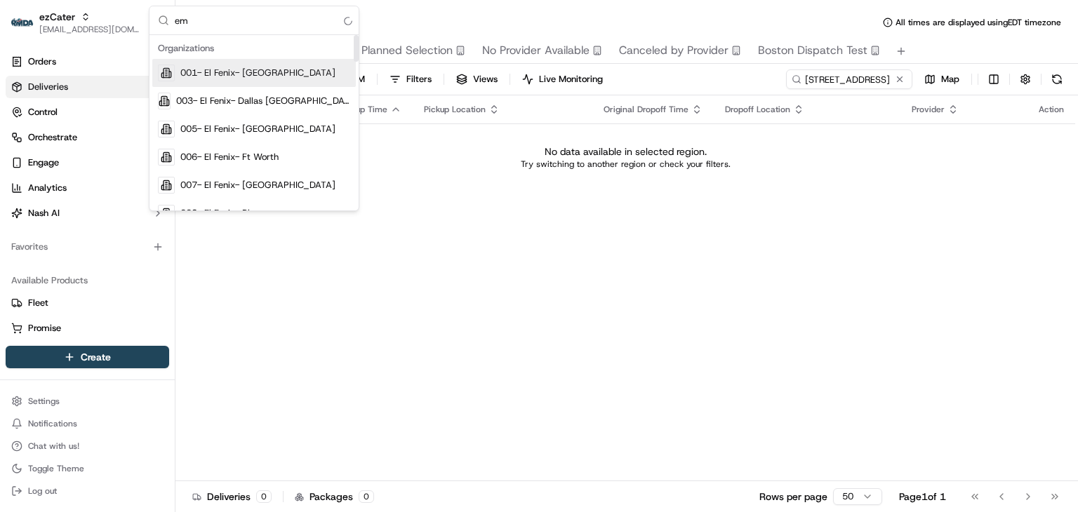
type input "e"
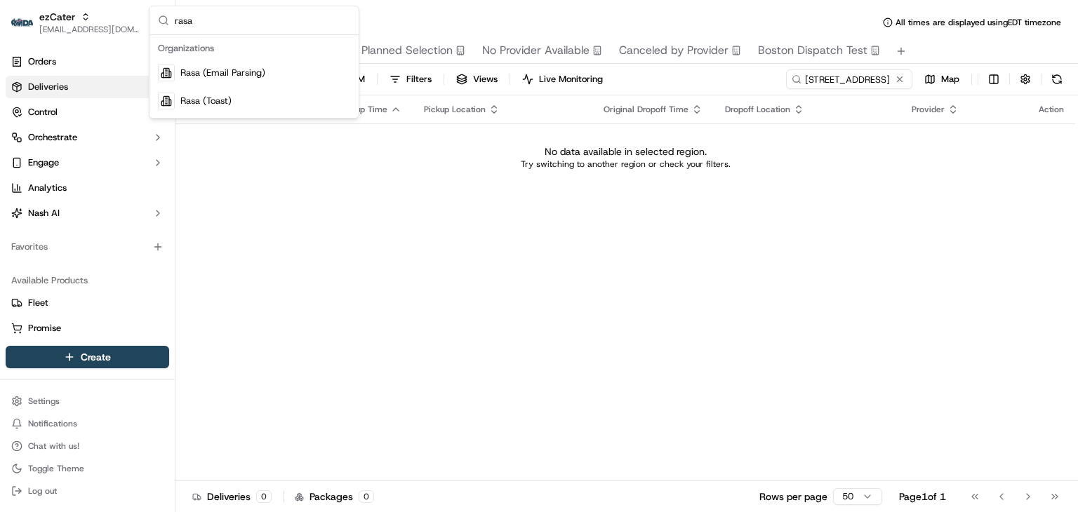
type input "rasa"
click at [241, 71] on span "Rasa (Email Parsing)" at bounding box center [222, 73] width 85 height 13
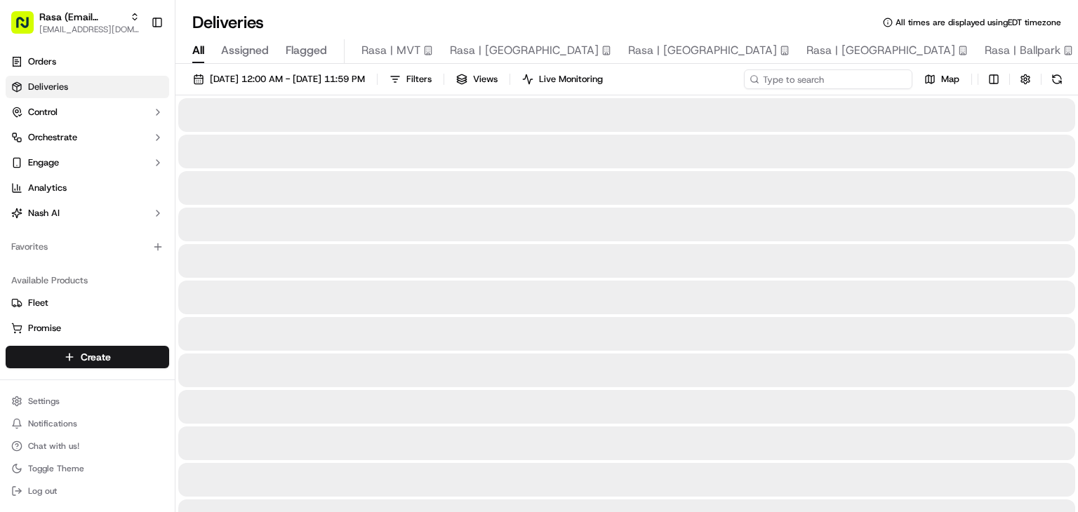
click at [813, 74] on input at bounding box center [828, 79] width 168 height 20
paste input "223 W Erie St"
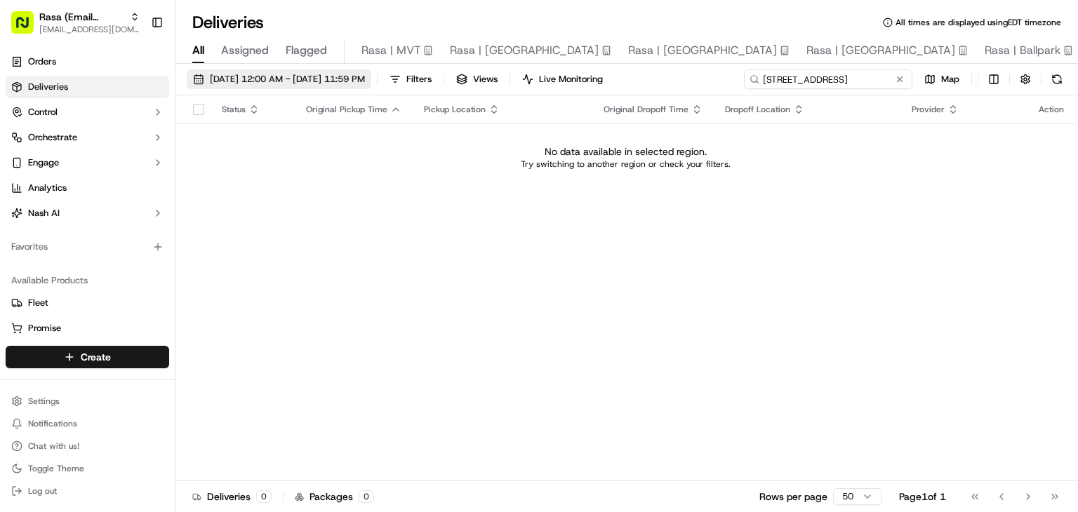
type input "223 W Erie St"
click at [257, 82] on span "09/01/2025 12:00 AM - 09/30/2025 11:59 PM" at bounding box center [287, 79] width 155 height 13
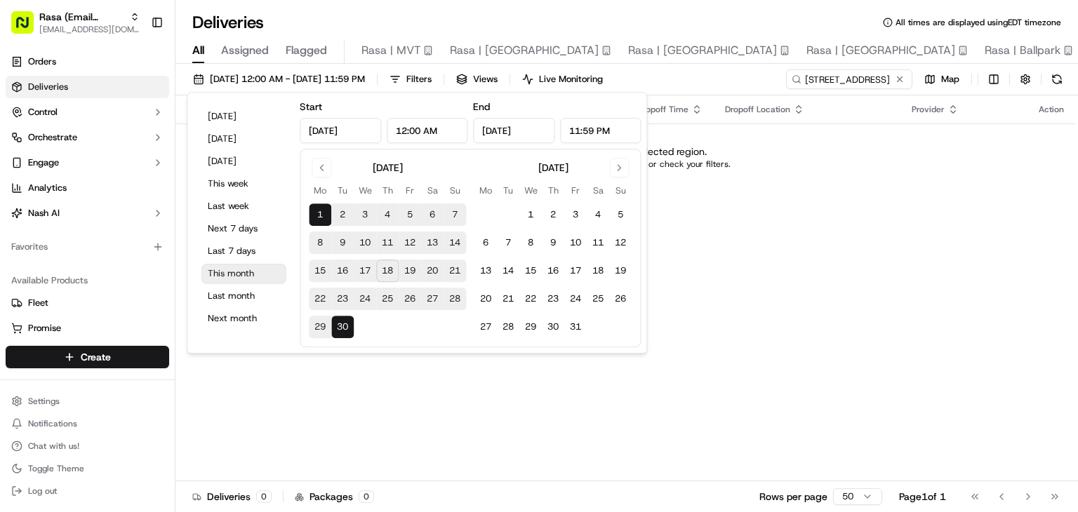
click at [228, 271] on button "This month" at bounding box center [243, 274] width 84 height 20
click at [748, 216] on div "Status Original Pickup Time Pickup Location Original Dropoff Time Dropoff Locat…" at bounding box center [624, 288] width 899 height 386
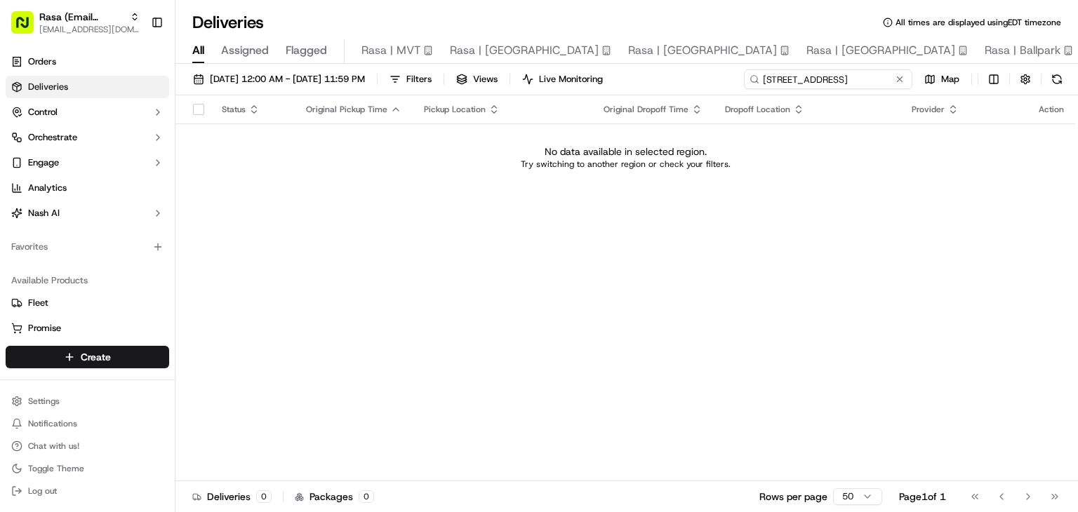
click at [869, 76] on input "223 W Erie St" at bounding box center [828, 79] width 168 height 20
click at [64, 29] on span "[EMAIL_ADDRESS][DOMAIN_NAME]" at bounding box center [89, 29] width 100 height 11
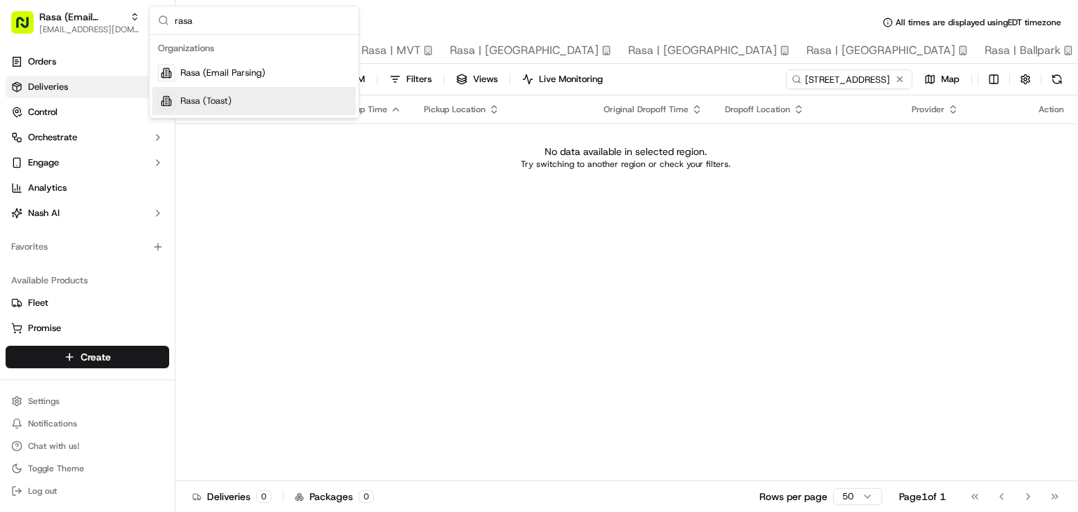
type input "rasa"
click at [229, 108] on div "Rasa (Toast)" at bounding box center [253, 101] width 203 height 28
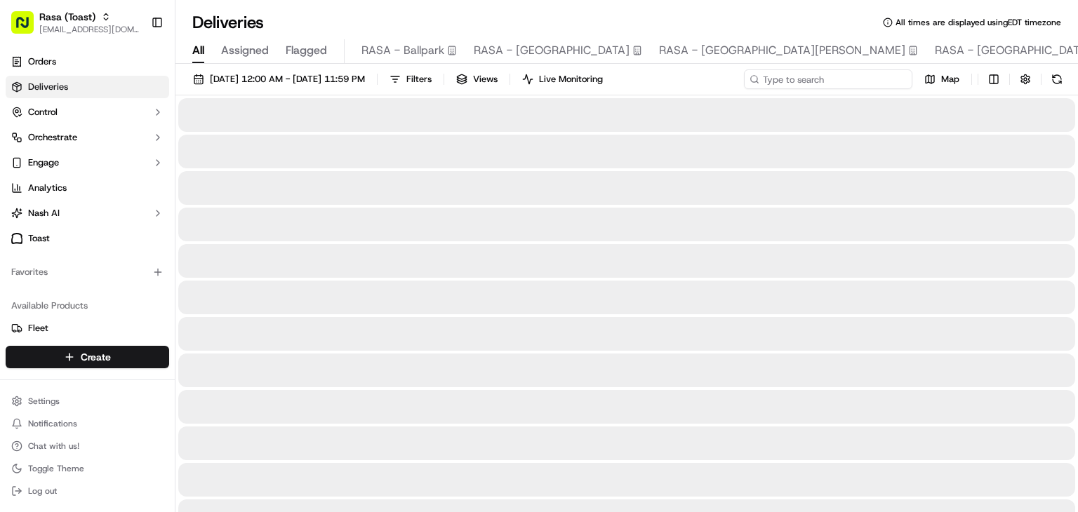
click at [854, 79] on input at bounding box center [828, 79] width 168 height 20
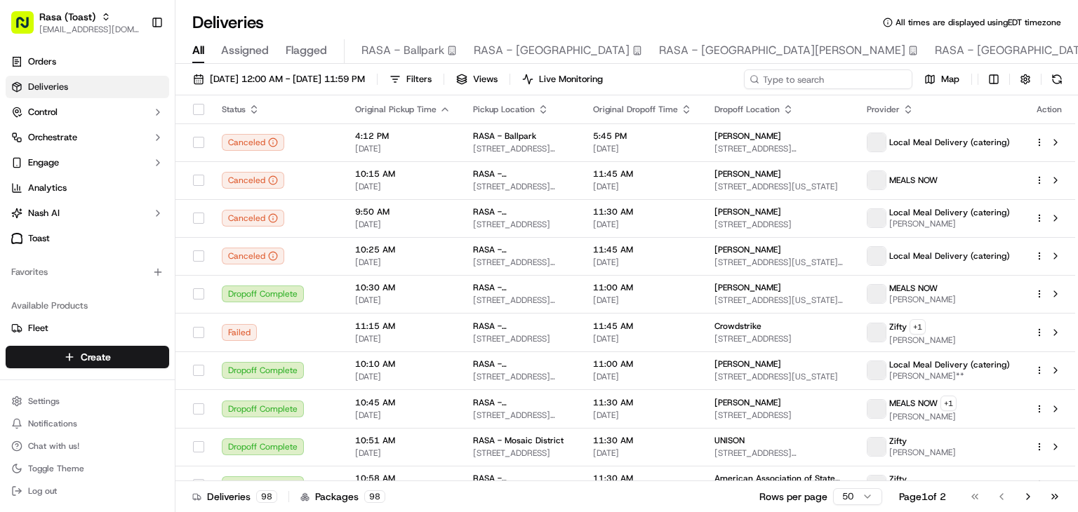
paste input "223 W Erie St"
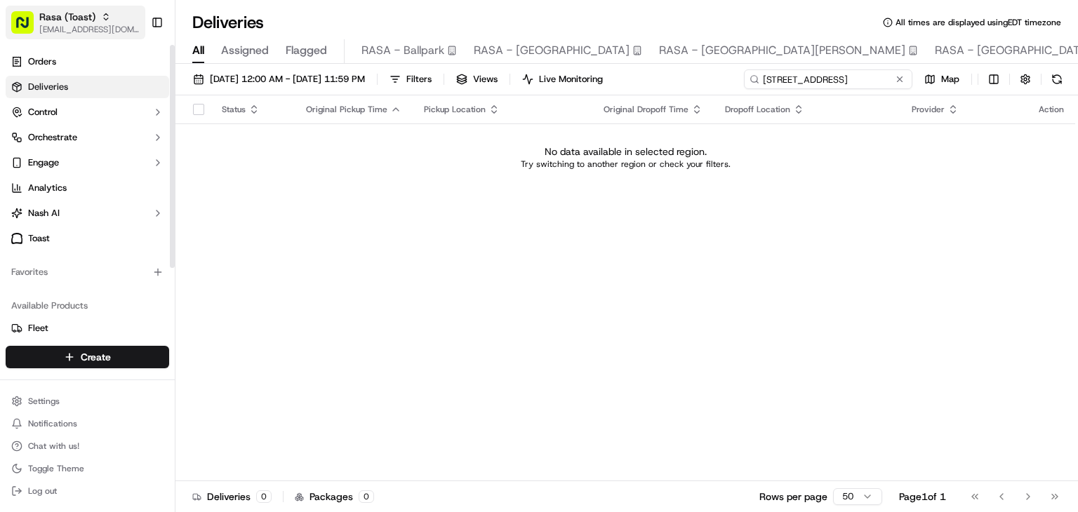
type input "223 W Erie St"
click at [72, 23] on span "Rasa (Toast)" at bounding box center [67, 17] width 56 height 14
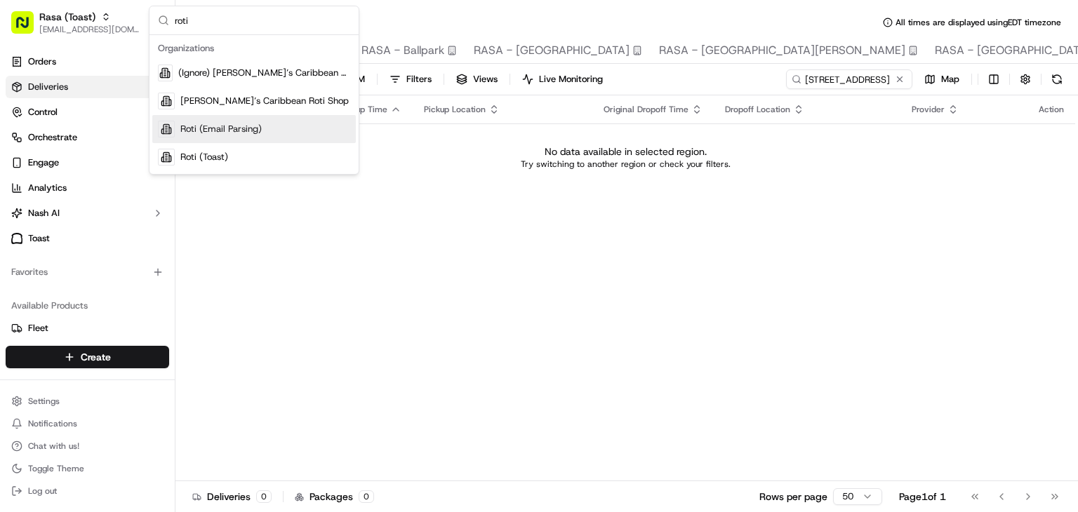
type input "roti"
click at [226, 121] on div "Roti (Email Parsing)" at bounding box center [253, 129] width 203 height 28
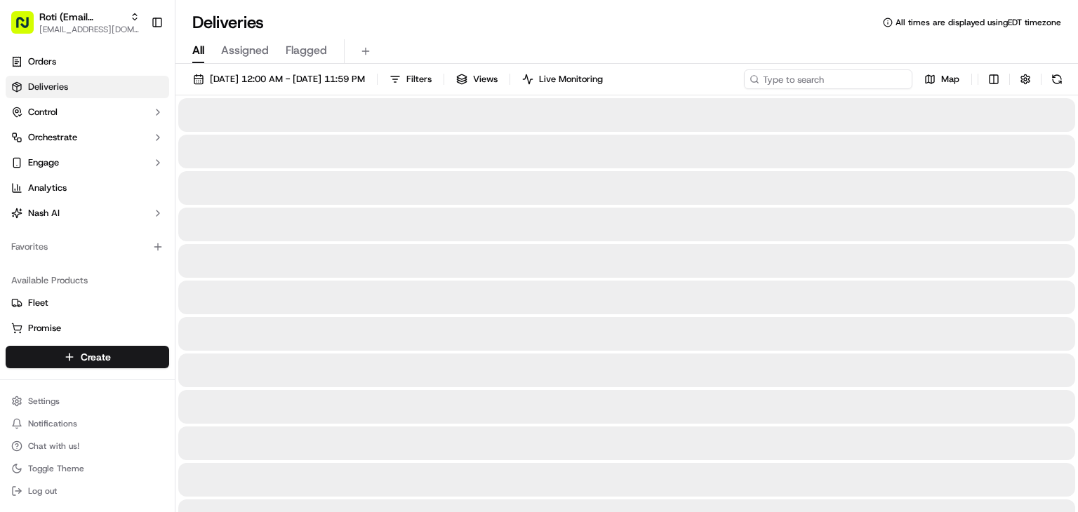
click at [860, 77] on input at bounding box center [828, 79] width 168 height 20
paste input "223 W Erie St"
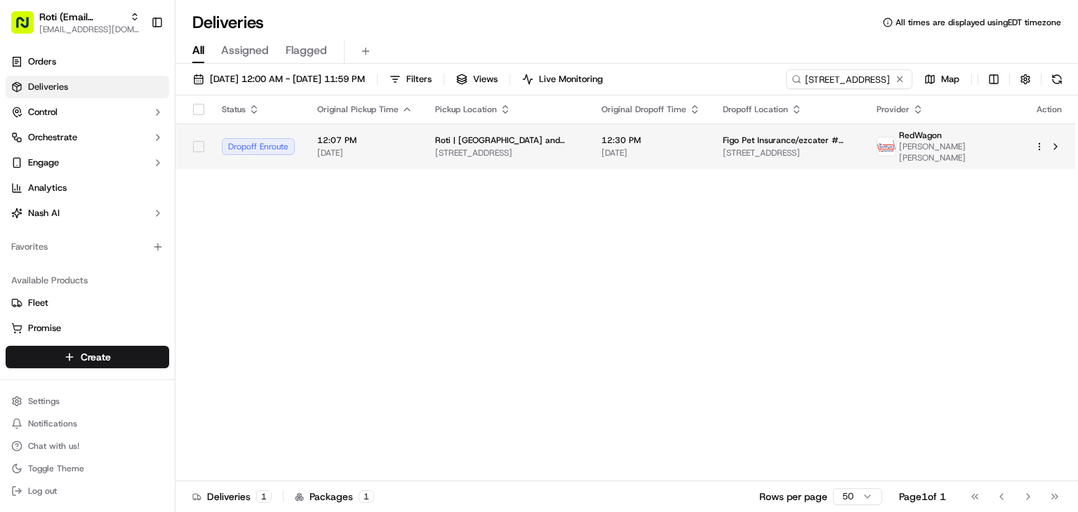
click at [692, 147] on td "12:30 PM 09/18/2025" at bounding box center [650, 146] width 121 height 46
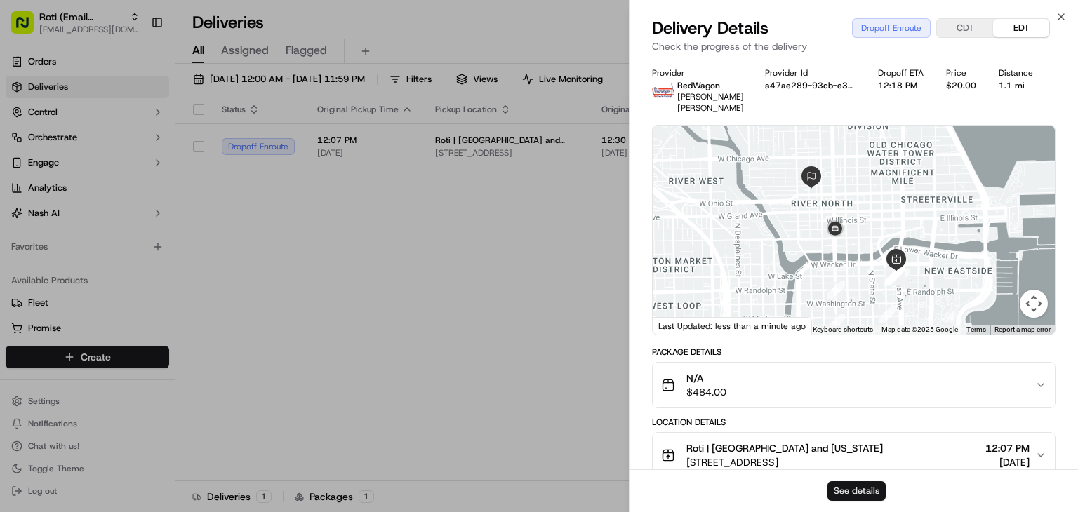
click at [854, 490] on button "See details" at bounding box center [856, 491] width 58 height 20
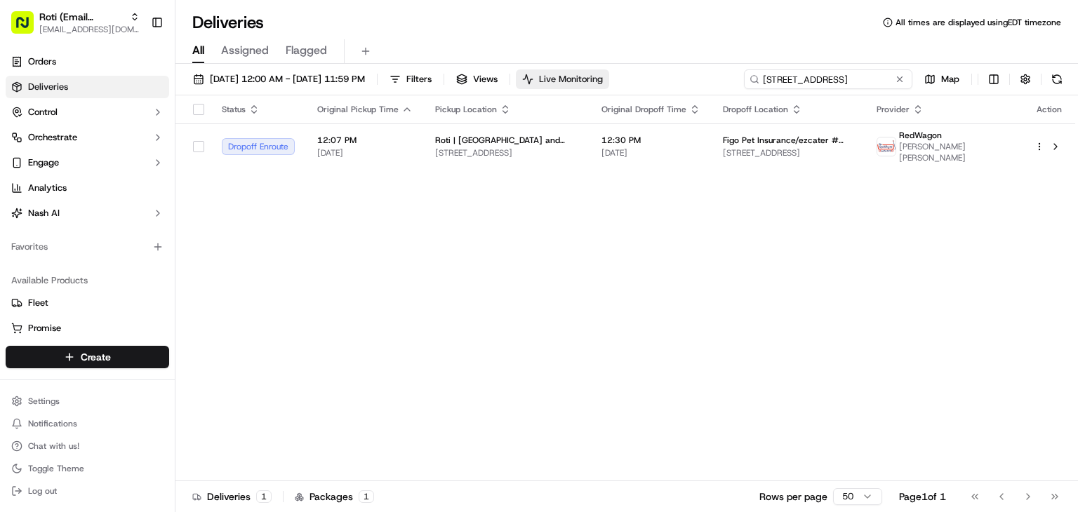
drag, startPoint x: 869, startPoint y: 83, endPoint x: 641, endPoint y: 74, distance: 228.2
click at [641, 74] on div "09/01/2025 12:00 AM - 09/30/2025 11:59 PM Filters Views Live Monitoring 223 W E…" at bounding box center [626, 82] width 902 height 26
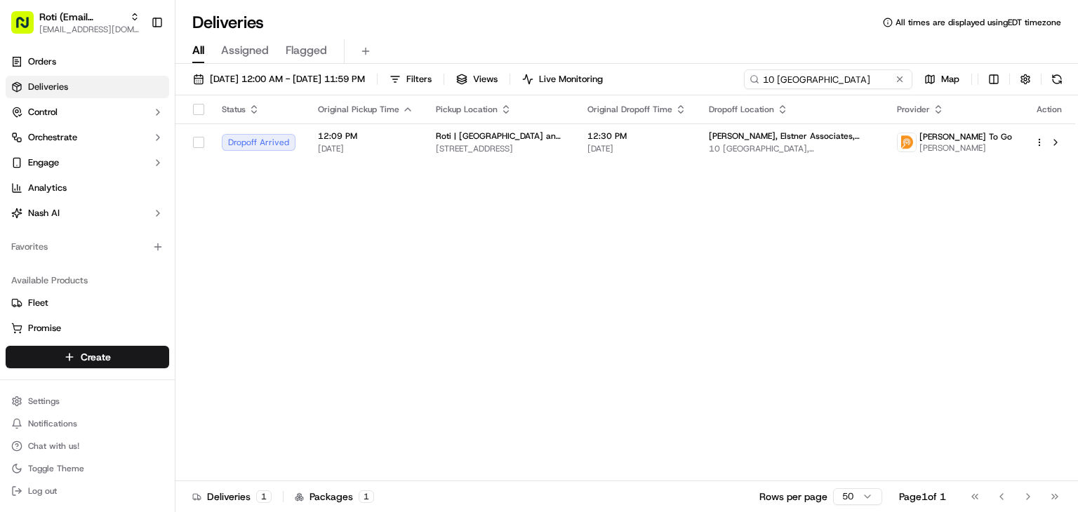
type input "10 south lasalle"
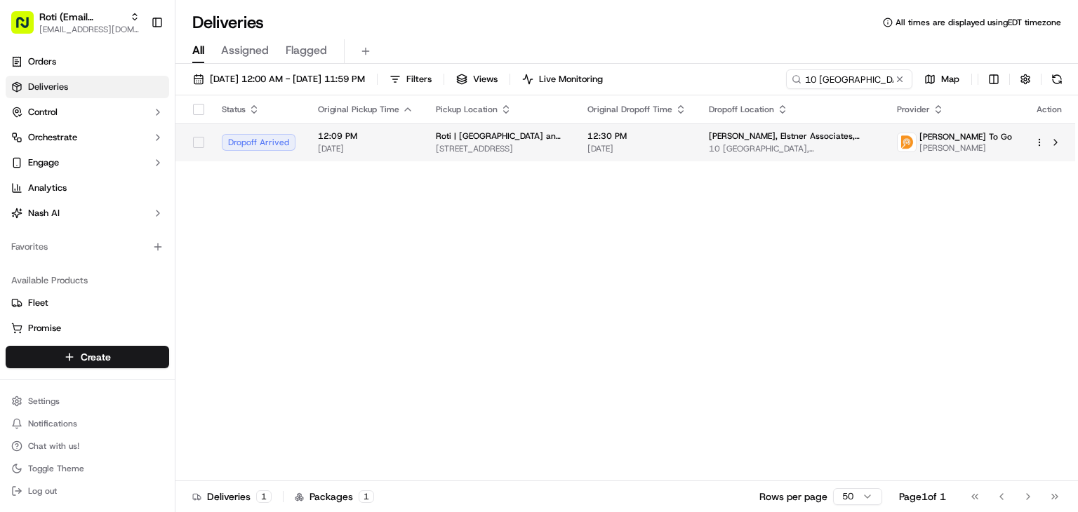
click at [633, 140] on span "12:30 PM" at bounding box center [636, 135] width 99 height 11
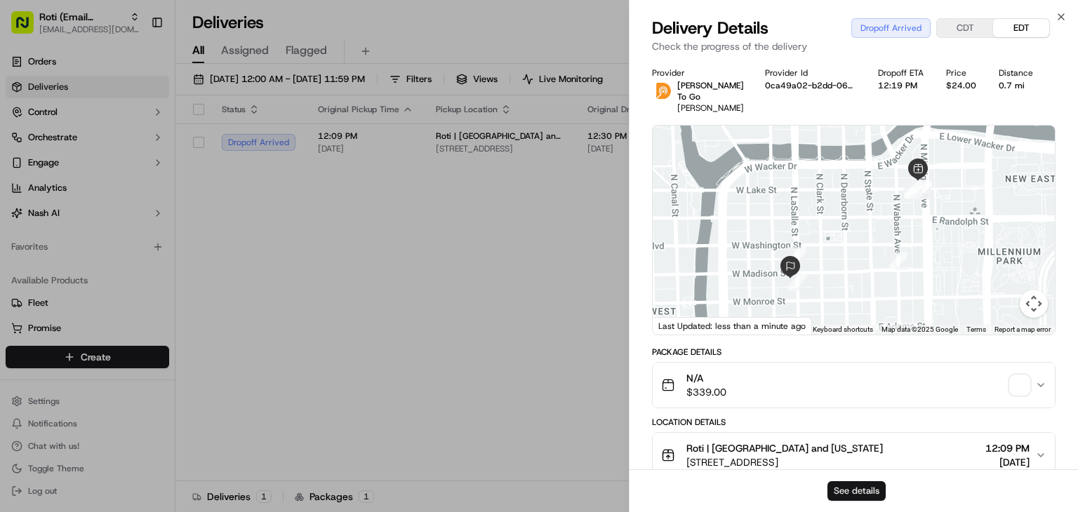
click at [874, 488] on button "See details" at bounding box center [856, 491] width 58 height 20
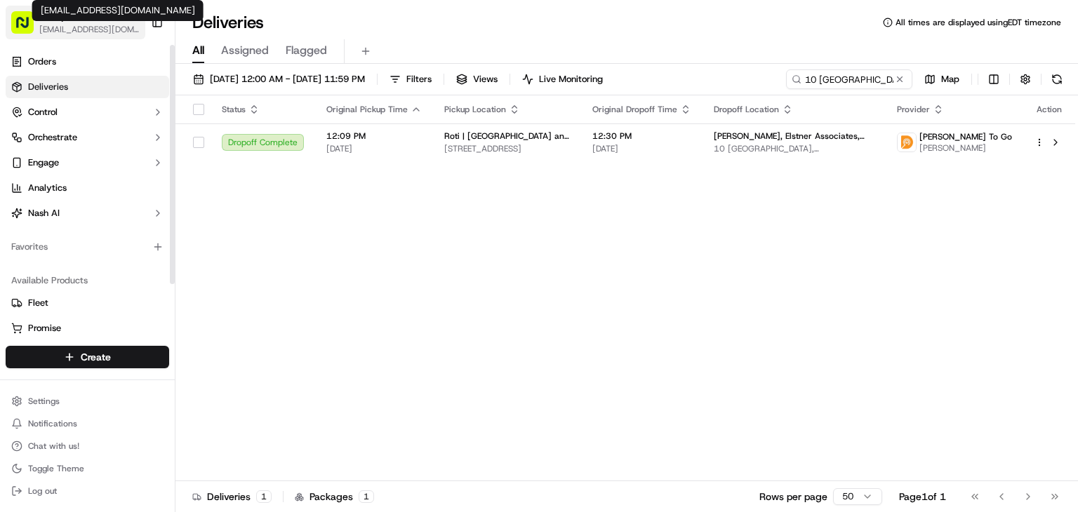
click at [74, 32] on span "[EMAIL_ADDRESS][DOMAIN_NAME]" at bounding box center [89, 29] width 100 height 11
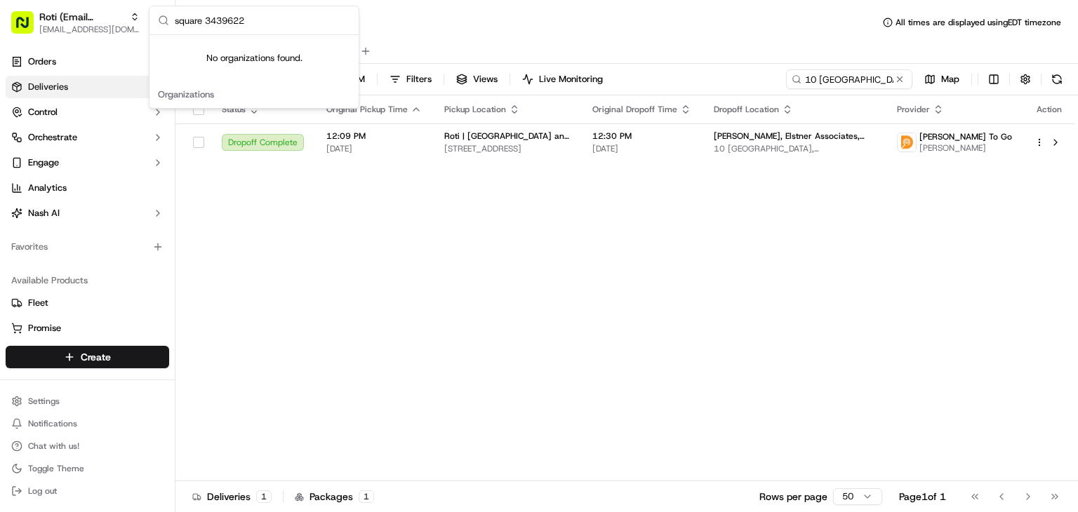
click at [222, 18] on input "square 3439622" at bounding box center [262, 20] width 175 height 28
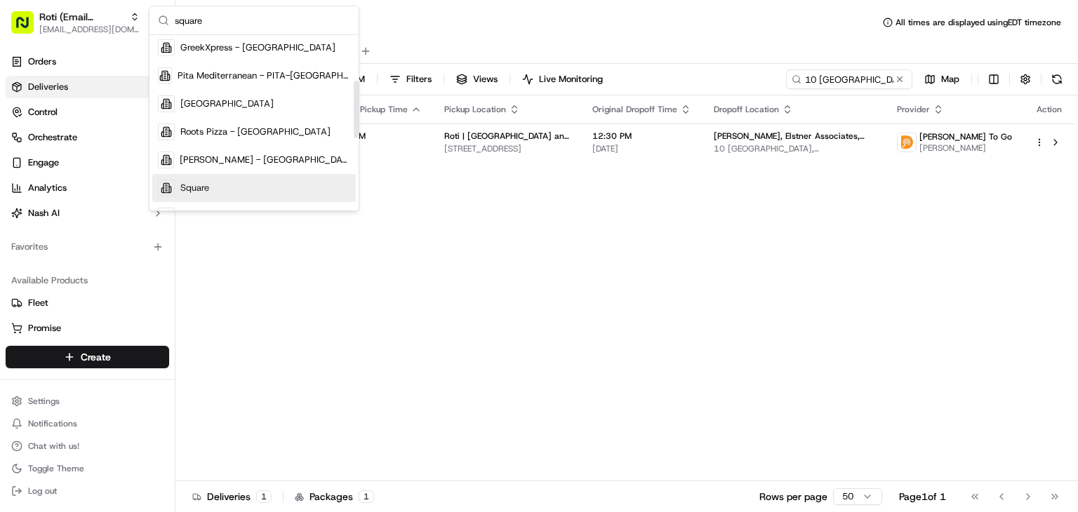
scroll to position [138, 0]
type input "square"
click at [211, 188] on div "Square" at bounding box center [253, 188] width 203 height 28
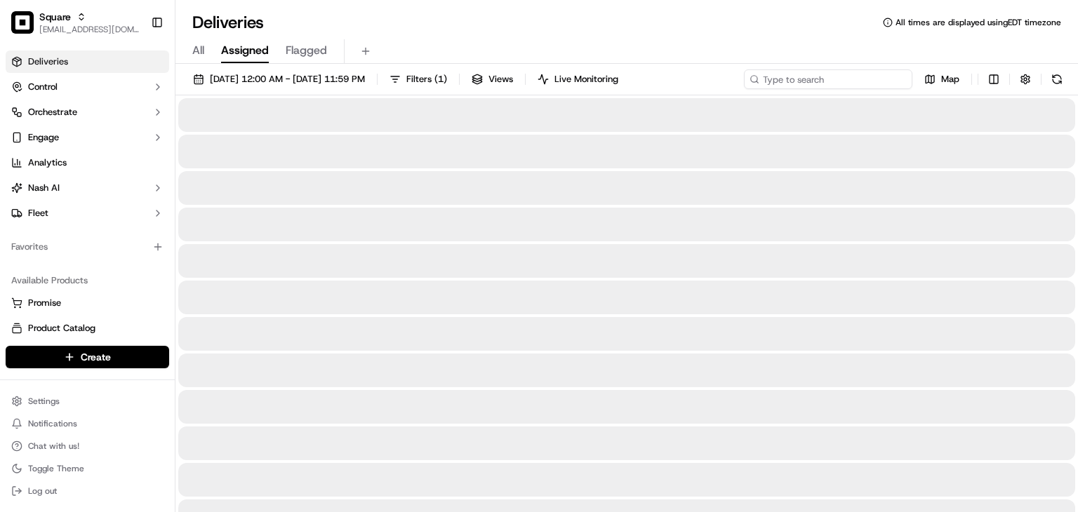
click at [838, 74] on input at bounding box center [828, 79] width 168 height 20
paste input "3439622"
type input "3439622"
click at [840, 79] on input "3439622" at bounding box center [828, 79] width 168 height 20
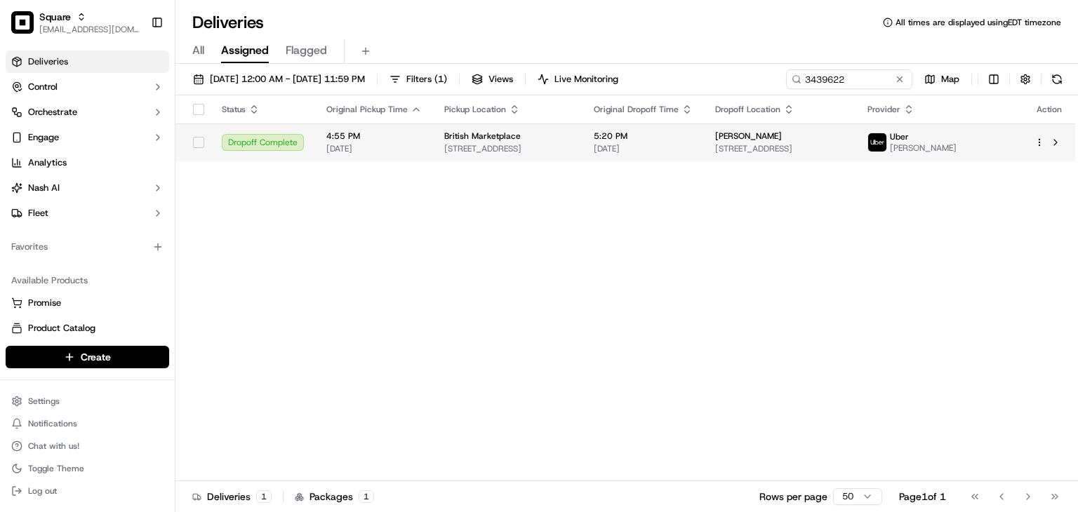
click at [683, 142] on span "5:20 PM" at bounding box center [643, 135] width 99 height 11
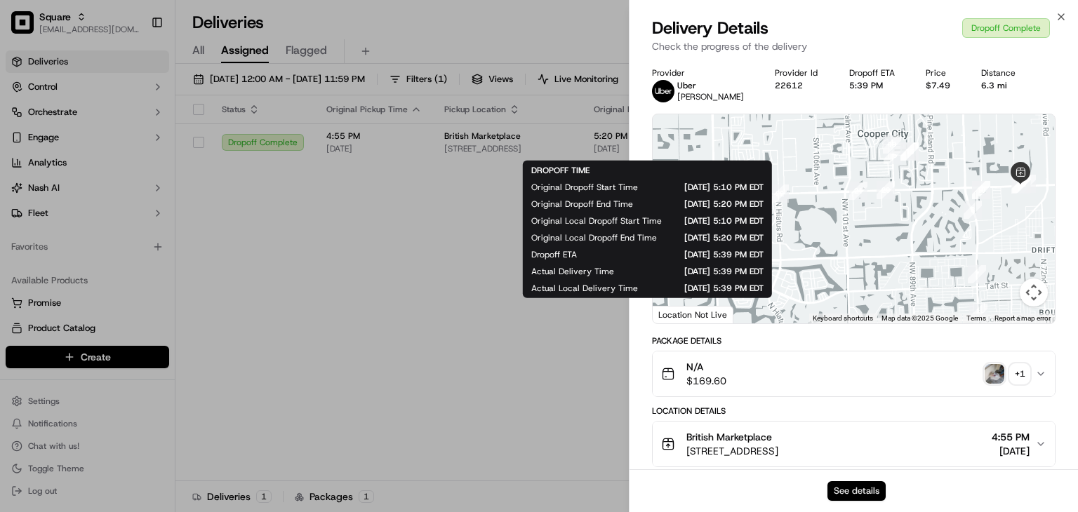
click at [869, 485] on button "See details" at bounding box center [856, 491] width 58 height 20
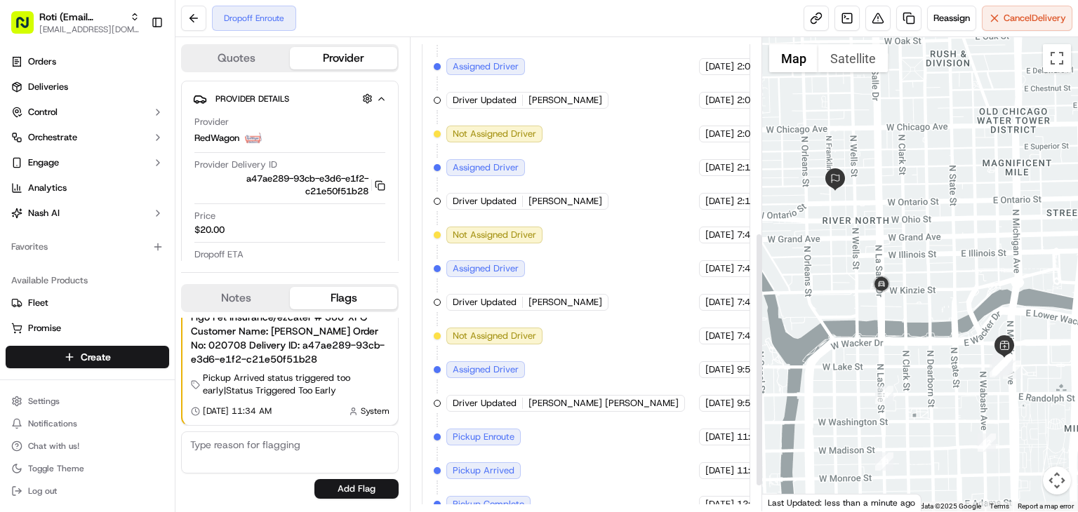
scroll to position [409, 0]
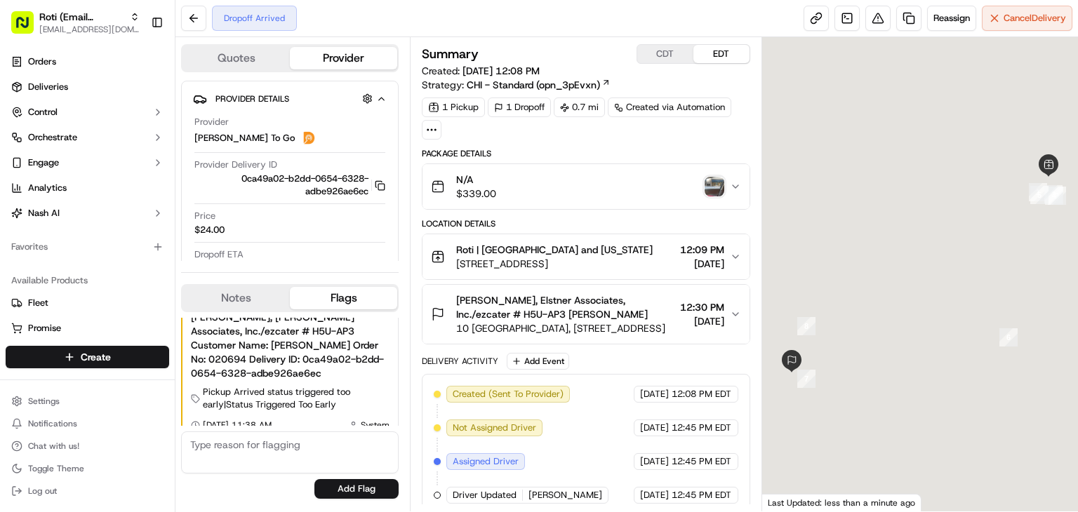
scroll to position [41, 0]
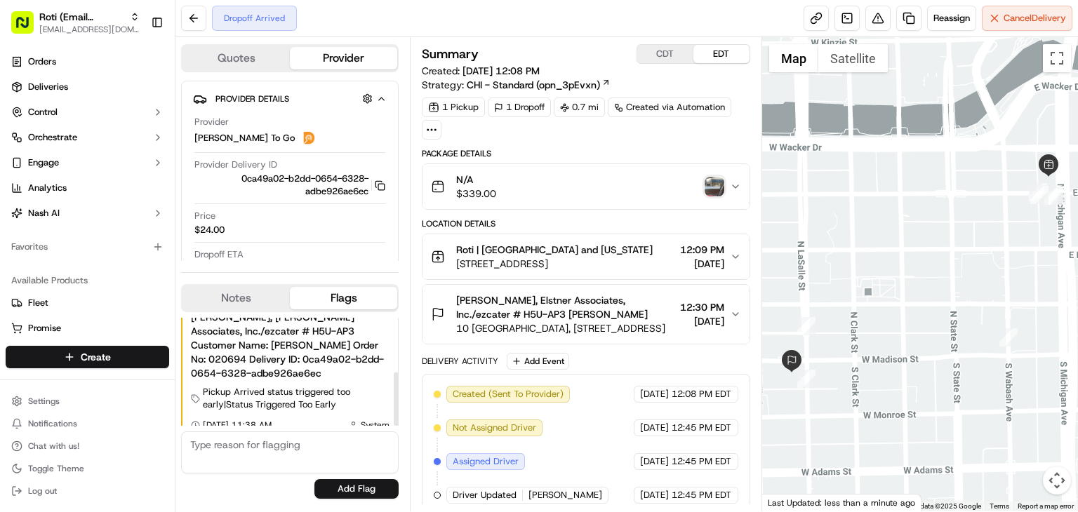
click at [254, 303] on button "Notes" at bounding box center [235, 298] width 107 height 22
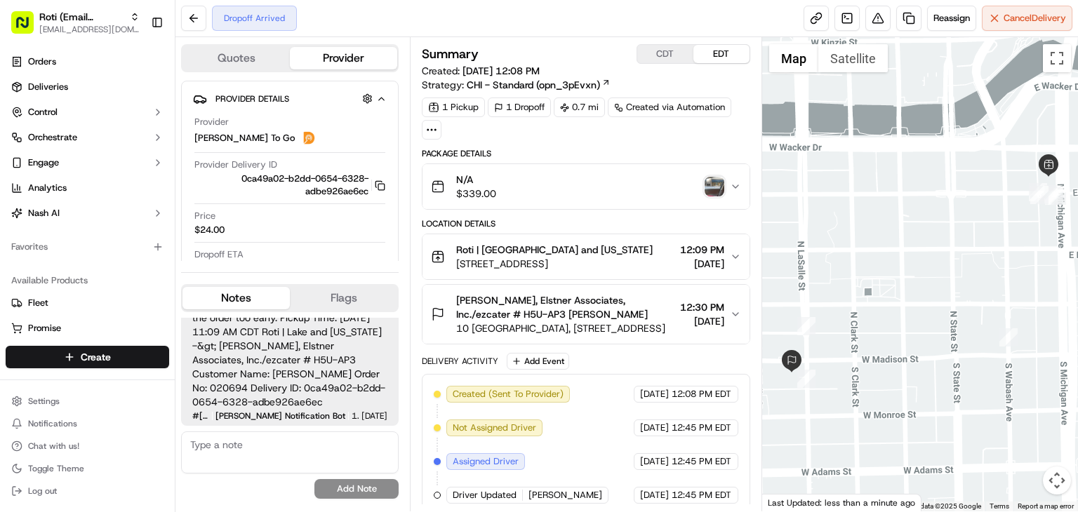
click at [716, 182] on img "button" at bounding box center [714, 187] width 20 height 20
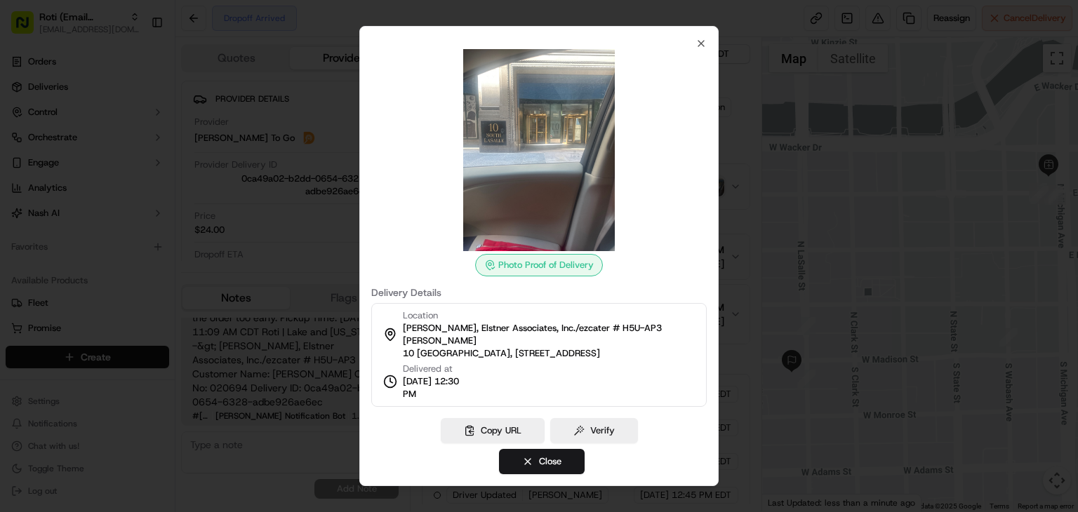
click at [220, 264] on div at bounding box center [539, 256] width 1078 height 512
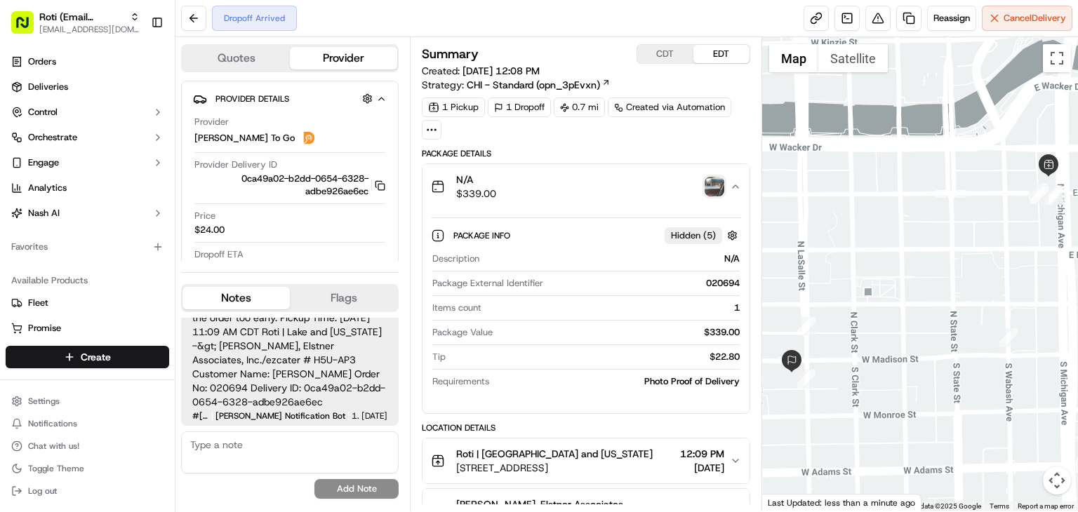
scroll to position [479, 0]
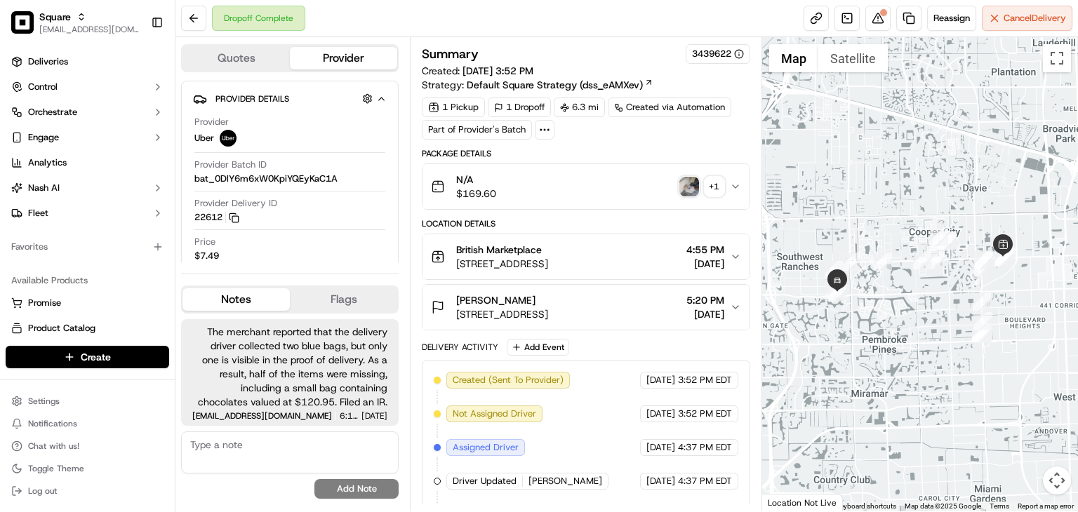
click at [182, 491] on div "No results found Add Note" at bounding box center [289, 464] width 217 height 67
click at [875, 16] on button at bounding box center [877, 18] width 25 height 25
click at [285, 431] on textarea at bounding box center [289, 452] width 217 height 42
click at [187, 488] on div "The merchant re No results found Add Note" at bounding box center [289, 464] width 217 height 67
click at [247, 445] on textarea "The merchant re" at bounding box center [289, 452] width 217 height 42
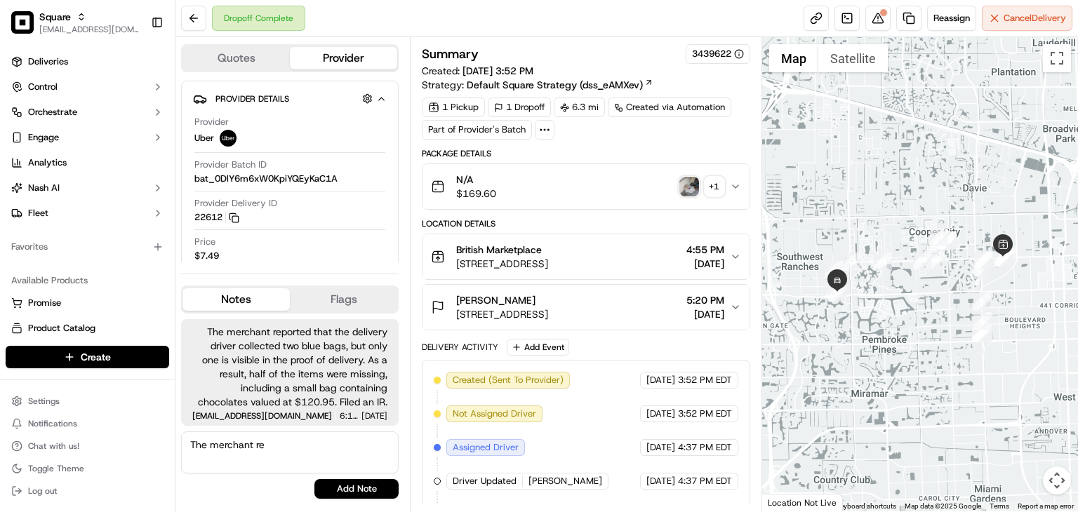
click at [314, 448] on textarea "The merchant re" at bounding box center [289, 452] width 217 height 42
click at [266, 469] on textarea "The merchant inquired about the status of the refund" at bounding box center [289, 452] width 217 height 42
click at [278, 460] on textarea "The merchant inquired about the status of the refund" at bounding box center [289, 452] width 217 height 42
click at [879, 16] on button at bounding box center [877, 18] width 25 height 25
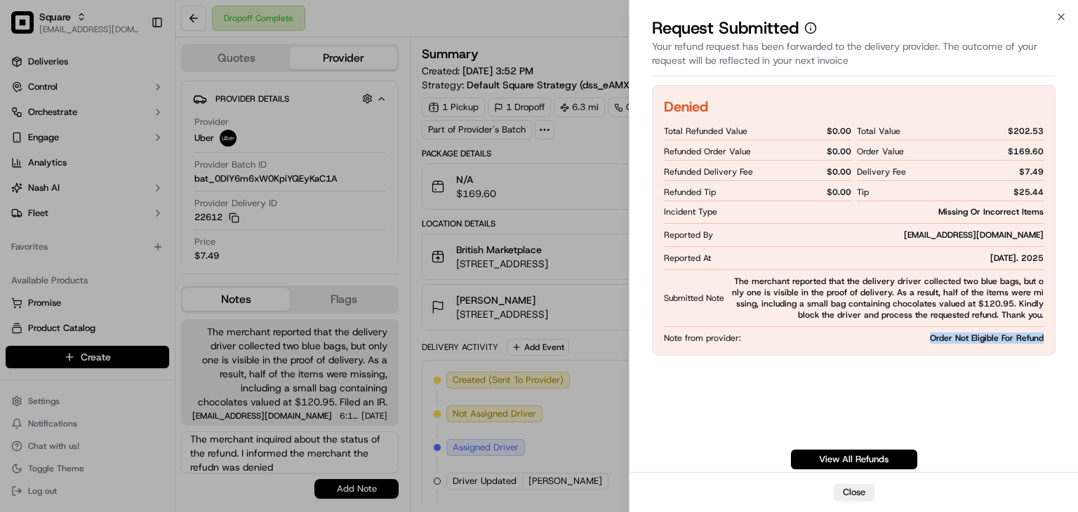
drag, startPoint x: 918, startPoint y: 340, endPoint x: 1045, endPoint y: 339, distance: 126.3
click at [1045, 339] on div "Denied Total Refunded Value $ 0.00 Refunded Order Value $ 0.00 Refunded Deliver…" at bounding box center [853, 220] width 403 height 271
copy span "Order Not Eligible For Refund"
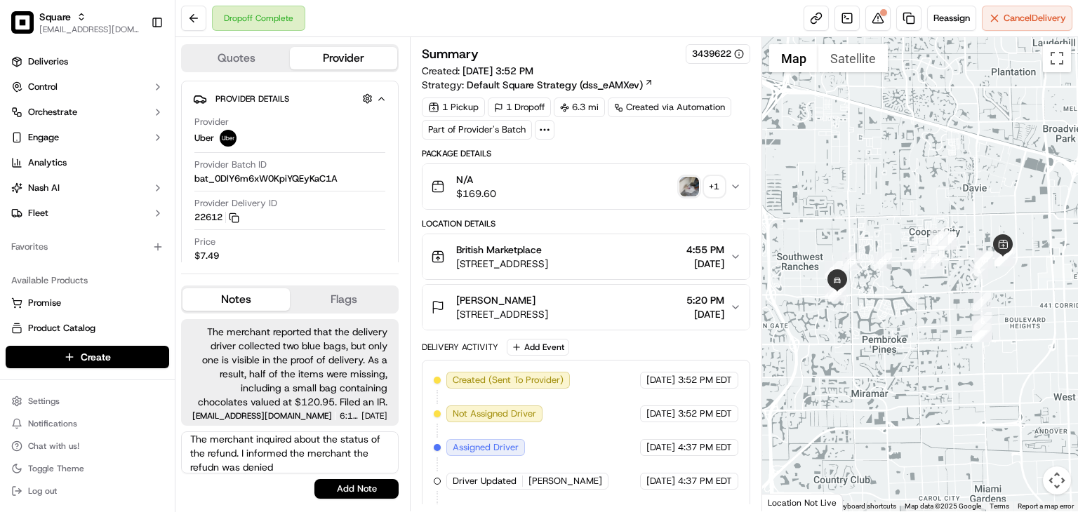
drag, startPoint x: 306, startPoint y: 462, endPoint x: 253, endPoint y: 467, distance: 53.5
click at [306, 462] on textarea "The merchant inquired about the status of the refund. I informed the merchant t…" at bounding box center [289, 452] width 217 height 42
click at [222, 458] on textarea "The merchant inquired about the status of the refund. I informed the merchant t…" at bounding box center [289, 452] width 217 height 42
click at [228, 468] on textarea "The merchant inquired about the status of the refund. I informed the merchant t…" at bounding box center [289, 452] width 217 height 42
click at [236, 467] on textarea "The merchant inquired about the status of the refund. I informed the merchant t…" at bounding box center [289, 452] width 217 height 42
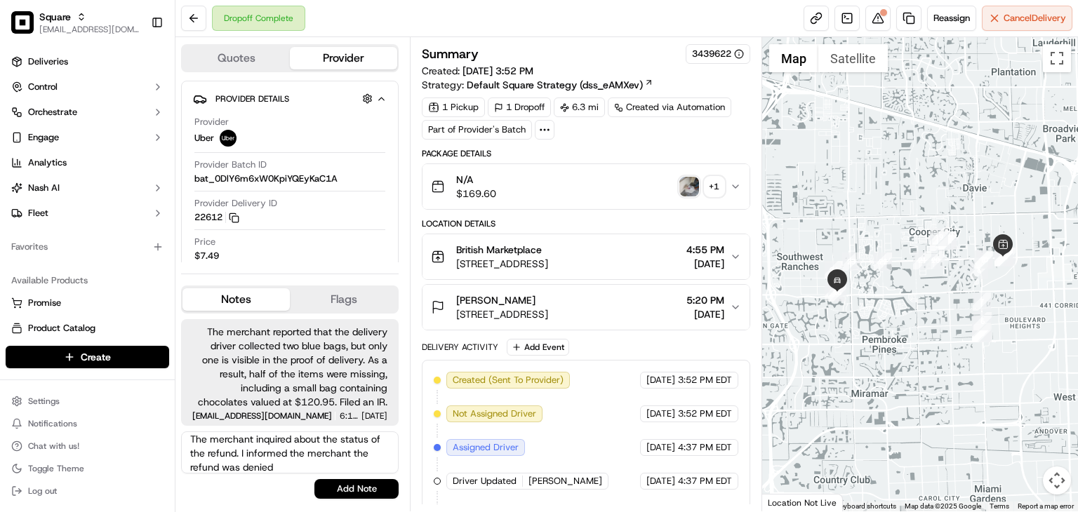
click at [203, 400] on span "The merchant reported that the delivery driver collected two blue bags, but onl…" at bounding box center [289, 367] width 195 height 84
click at [197, 464] on textarea "The merchant inquired about the status of the refund. I informed the merchant t…" at bounding box center [289, 452] width 217 height 42
click at [216, 460] on textarea "The merchant inquired about the status of the refund. I informed the merchant t…" at bounding box center [289, 452] width 217 height 42
click at [297, 459] on textarea "The merchant inquired about the status of the refund. I informed the merchant t…" at bounding box center [289, 452] width 217 height 42
click at [321, 461] on textarea "The merchant inquired about the status of the refund. I informed the merchant t…" at bounding box center [289, 452] width 217 height 42
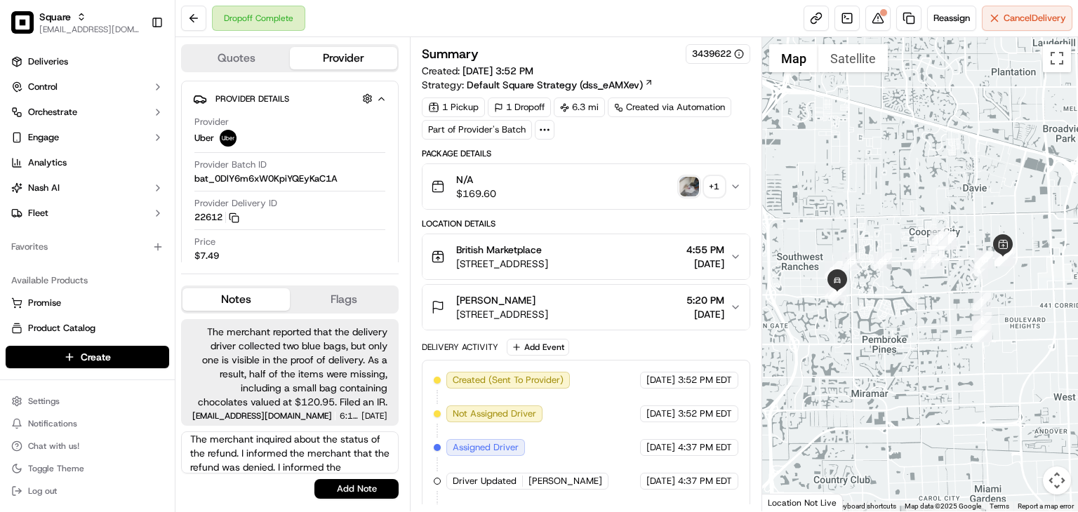
scroll to position [20, 0]
click at [276, 463] on textarea "The merchant inquired about the status of the refund. I informed the merchant t…" at bounding box center [289, 452] width 217 height 42
click at [377, 464] on textarea "The merchant inquired about the status of the refund. I informed the merchant t…" at bounding box center [289, 452] width 217 height 42
click at [342, 458] on textarea "The merchant inquired about the status of the refund. I informed the merchant t…" at bounding box center [289, 452] width 217 height 42
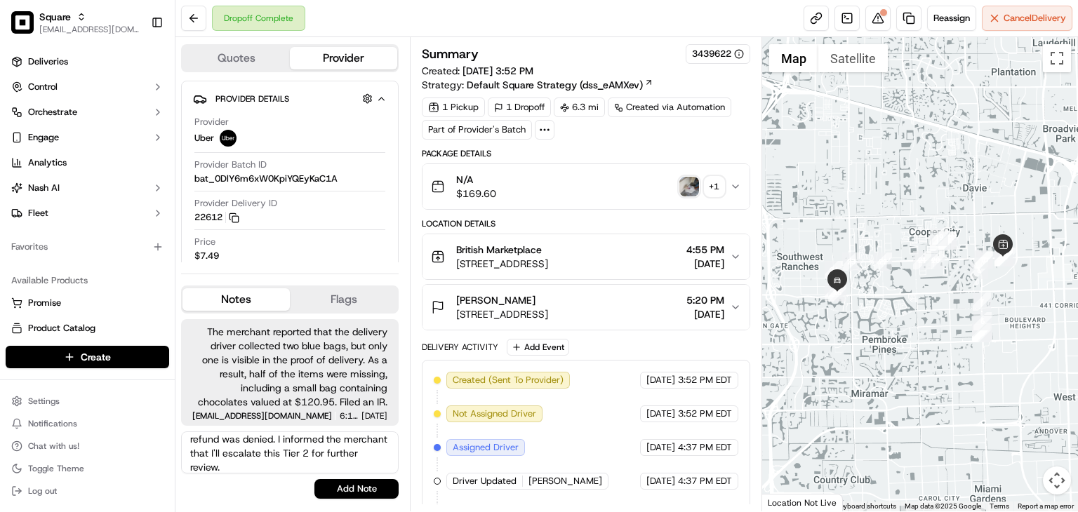
click at [288, 464] on textarea "The merchant inquired about the status of the refund. I informed the merchant t…" at bounding box center [289, 452] width 217 height 42
type textarea "The merchant inquired about the status of the refund. I informed the merchant t…"
drag, startPoint x: 335, startPoint y: 489, endPoint x: 337, endPoint y: 476, distance: 12.9
click at [335, 489] on button "Add Note" at bounding box center [356, 489] width 84 height 20
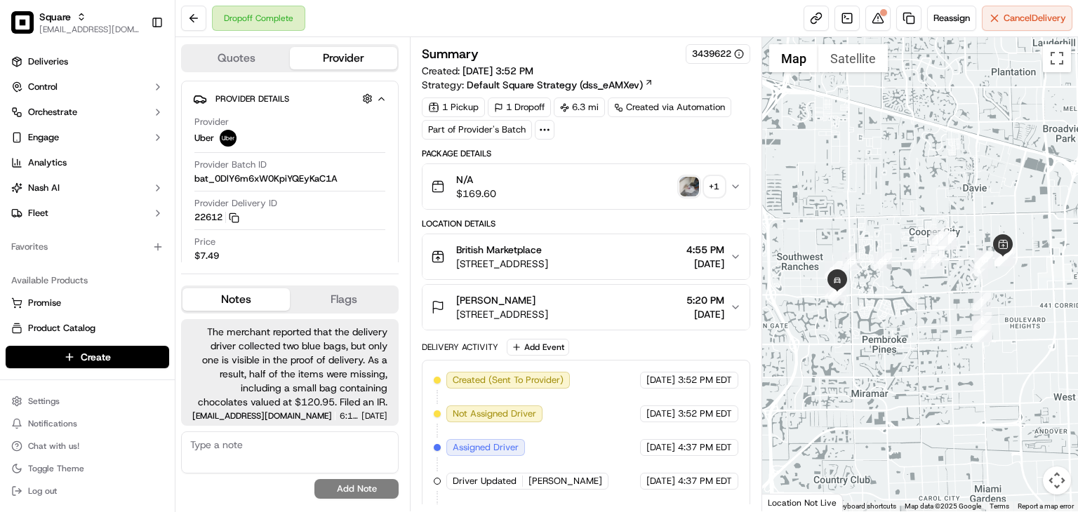
scroll to position [100, 0]
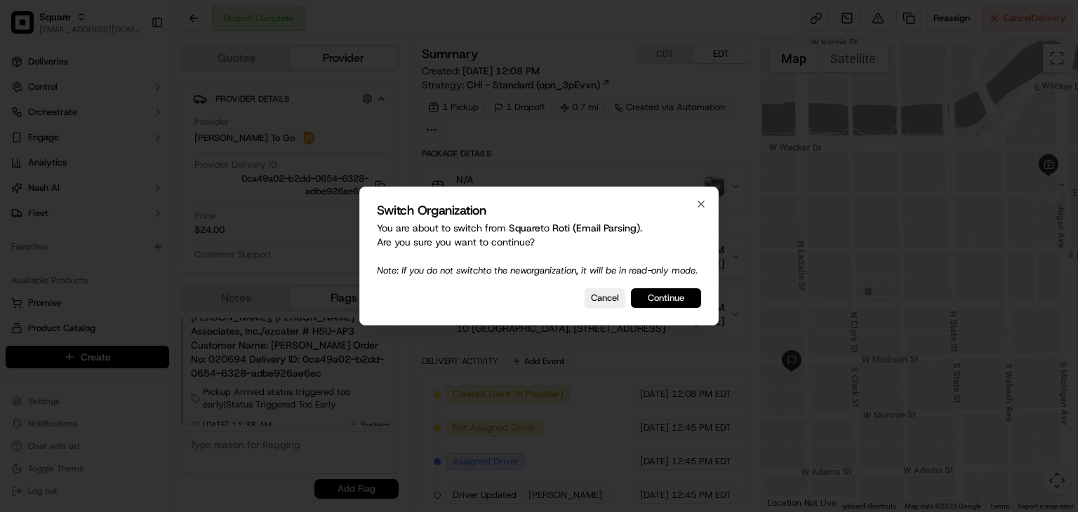
click at [645, 305] on button "Continue" at bounding box center [666, 298] width 70 height 20
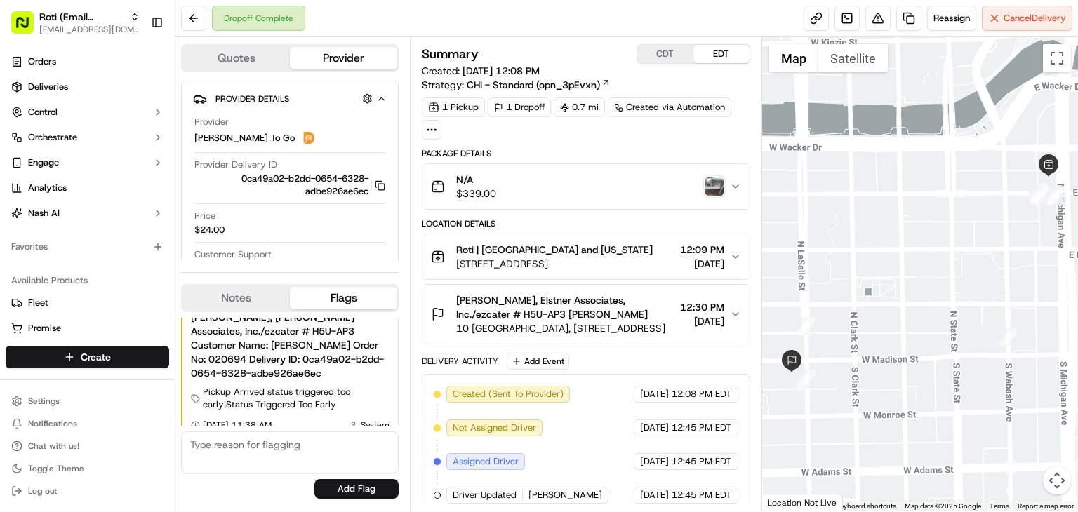
scroll to position [309, 0]
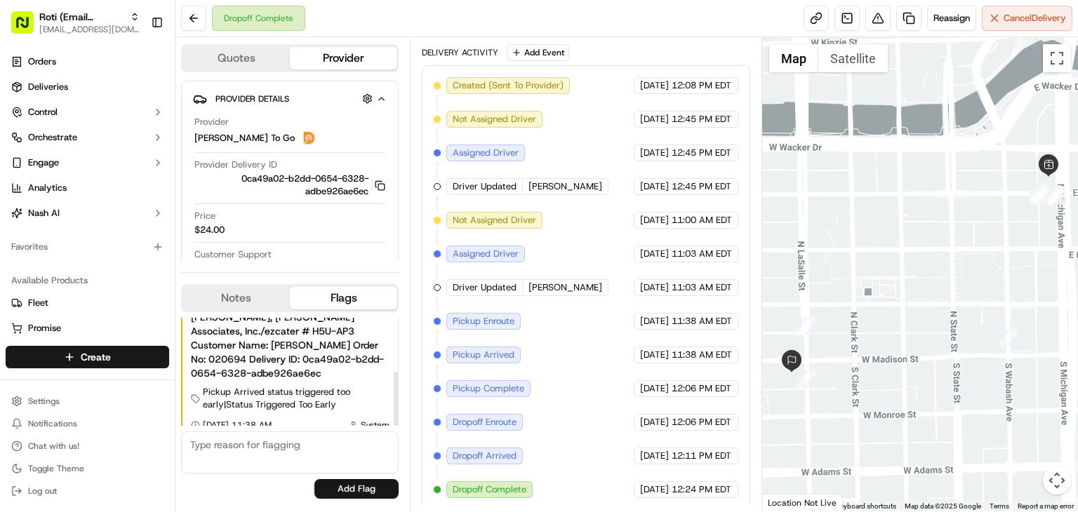
click at [233, 304] on button "Notes" at bounding box center [235, 298] width 107 height 22
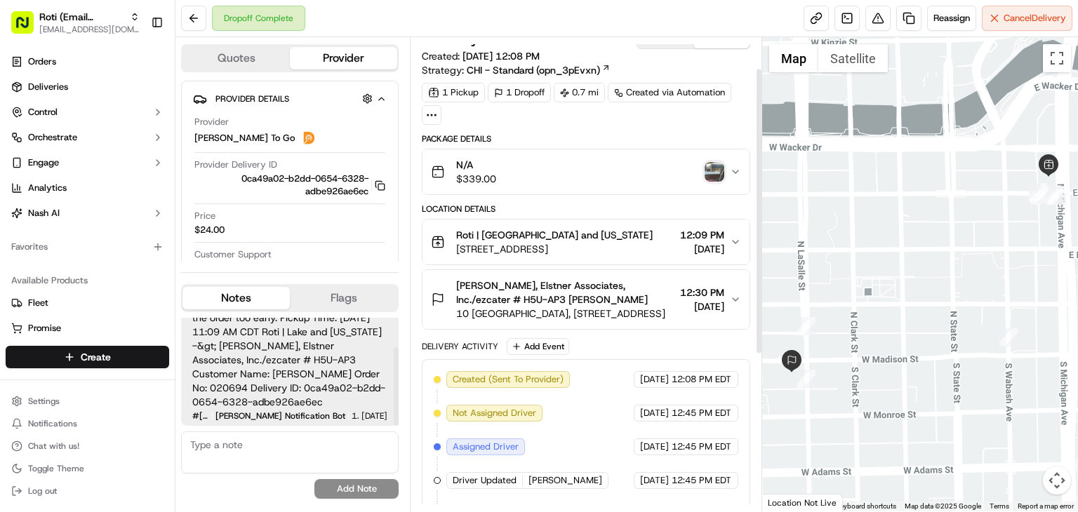
scroll to position [0, 0]
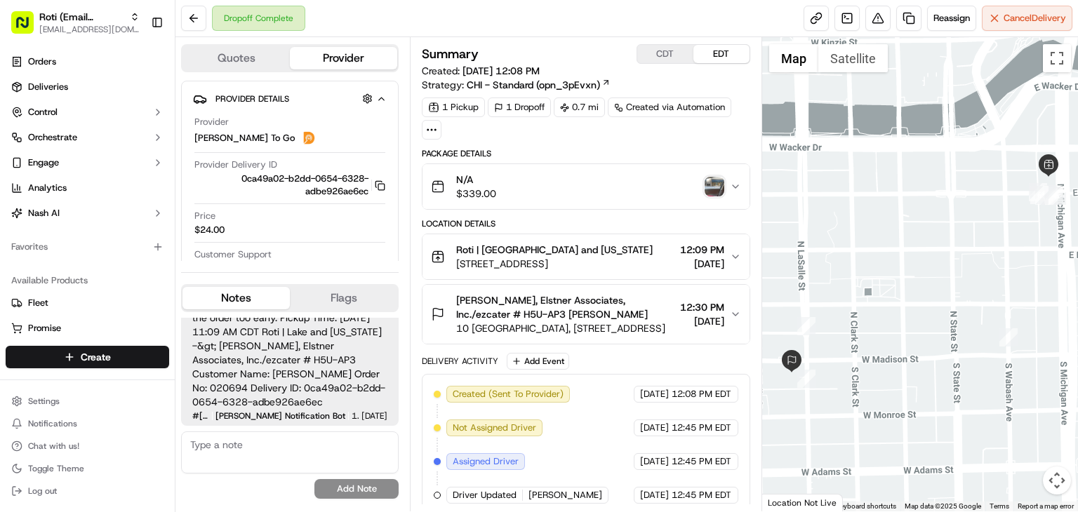
click at [709, 177] on img "button" at bounding box center [714, 187] width 20 height 20
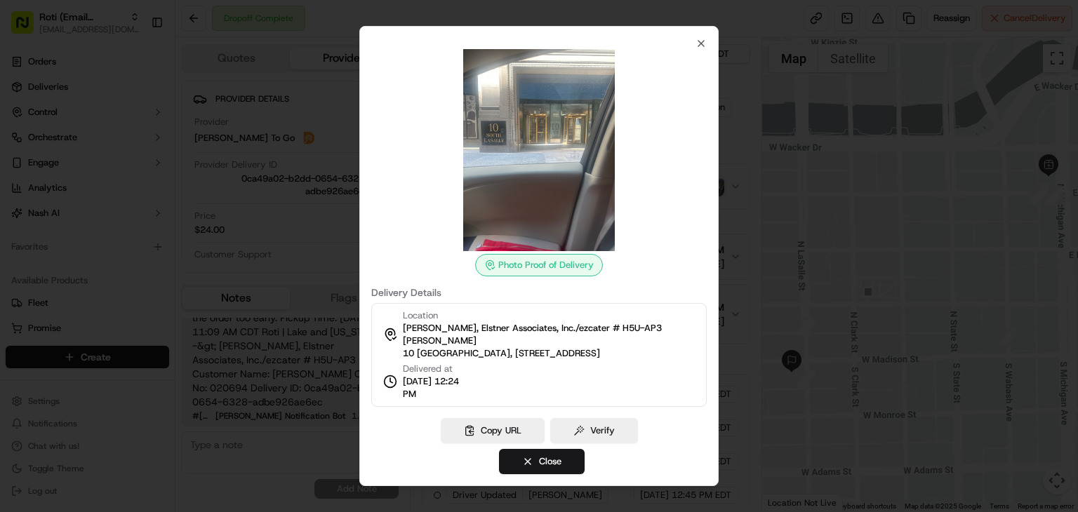
click at [327, 233] on div at bounding box center [539, 256] width 1078 height 512
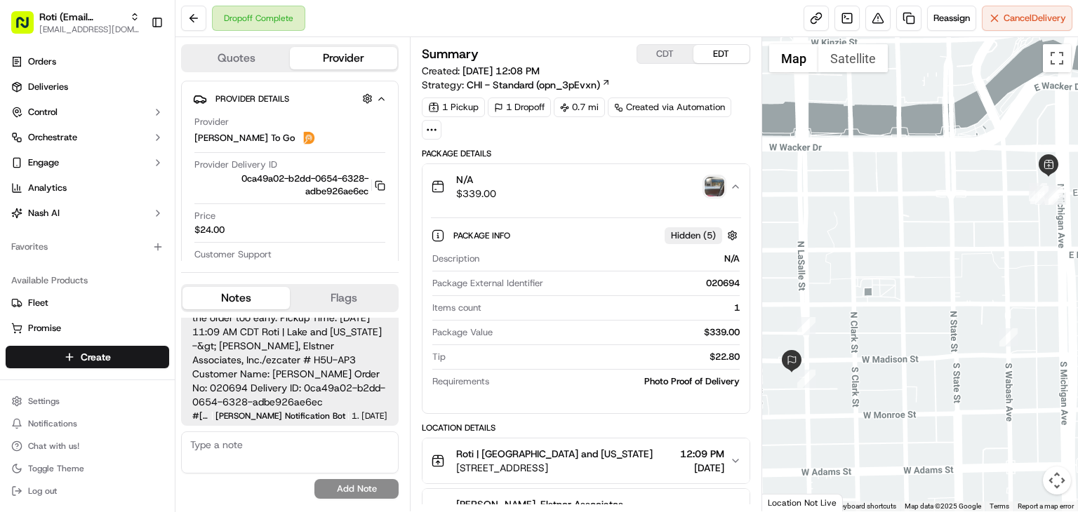
click at [711, 180] on img "button" at bounding box center [714, 187] width 20 height 20
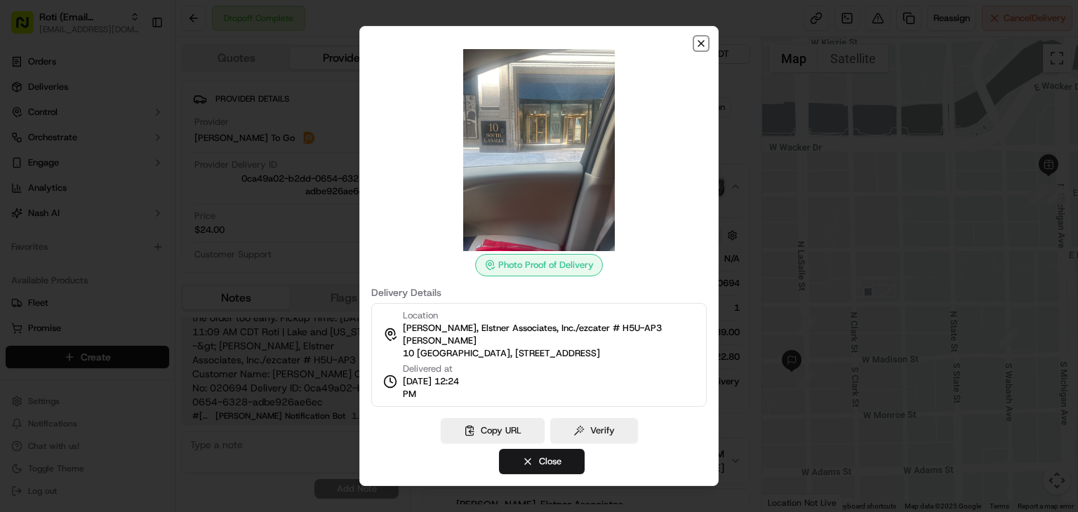
click at [706, 38] on icon "button" at bounding box center [700, 43] width 11 height 11
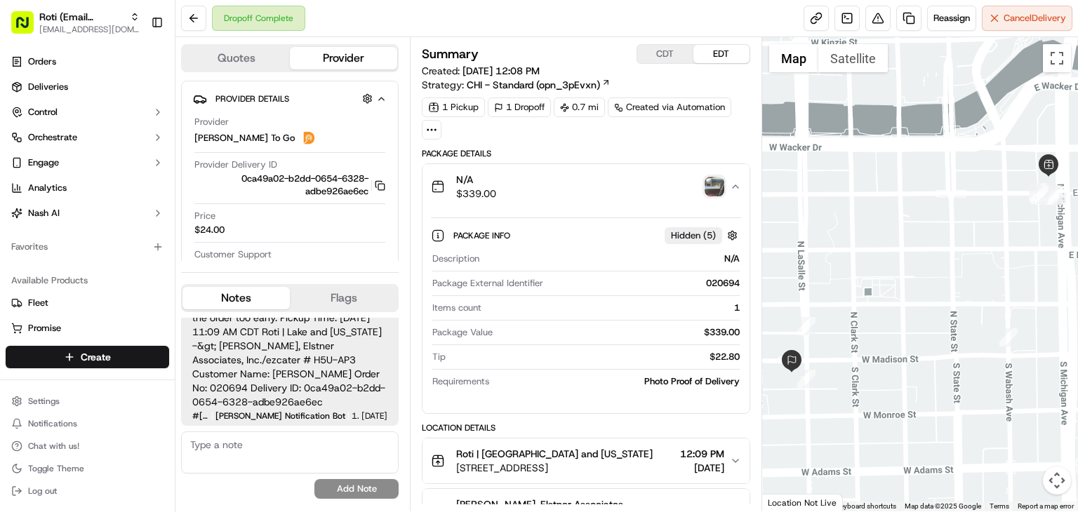
click at [651, 243] on div "Package Info Hidden ( 5 )" at bounding box center [586, 235] width 310 height 23
click at [71, 18] on span "Roti (Email Parsing)" at bounding box center [81, 17] width 85 height 14
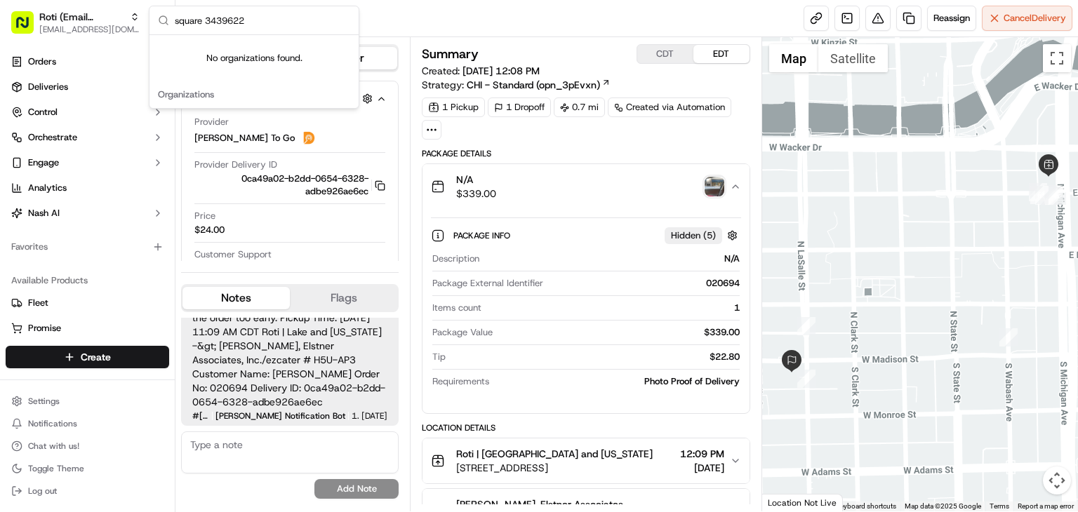
click at [218, 20] on input "square 3439622" at bounding box center [262, 20] width 175 height 28
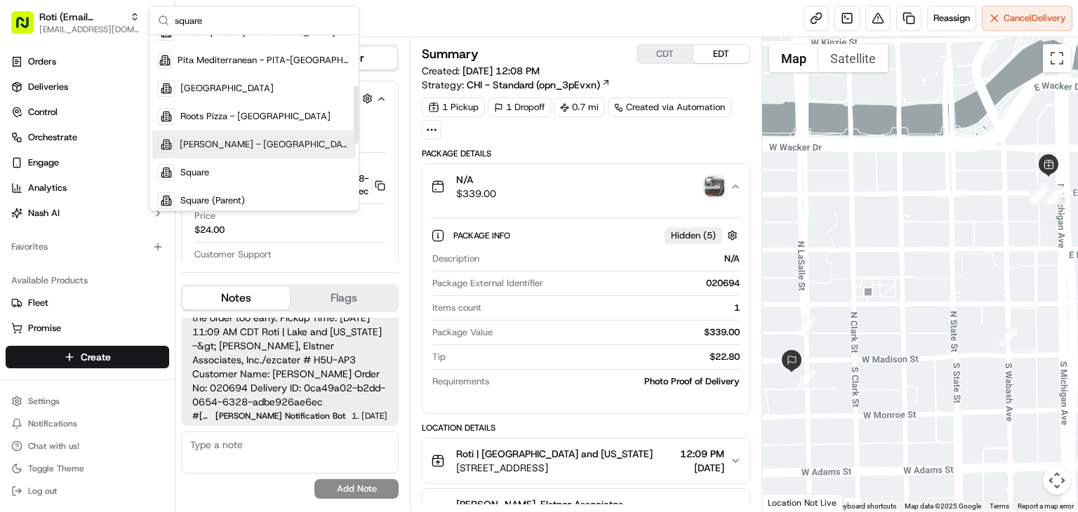
scroll to position [156, 0]
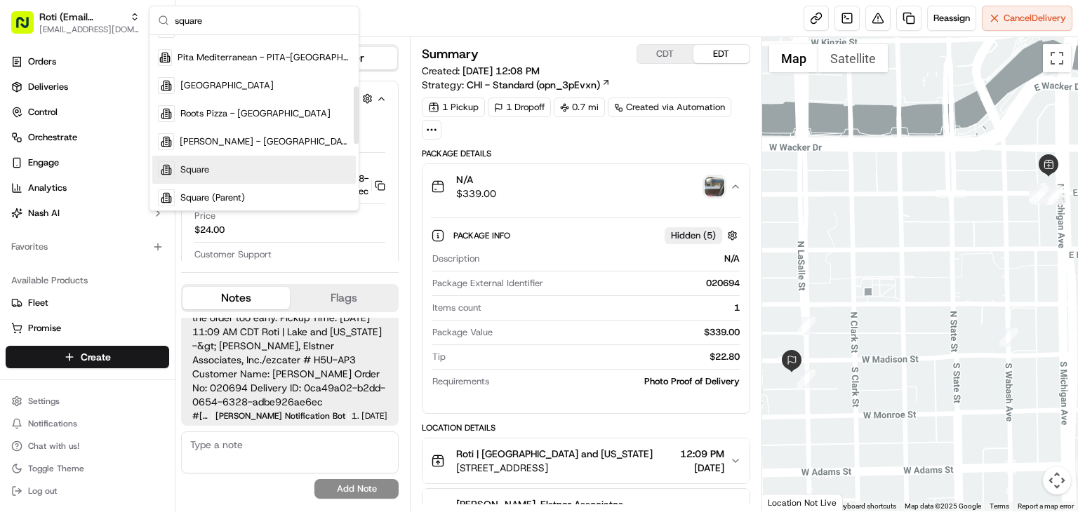
type input "square"
click at [206, 163] on span "Square" at bounding box center [194, 169] width 29 height 13
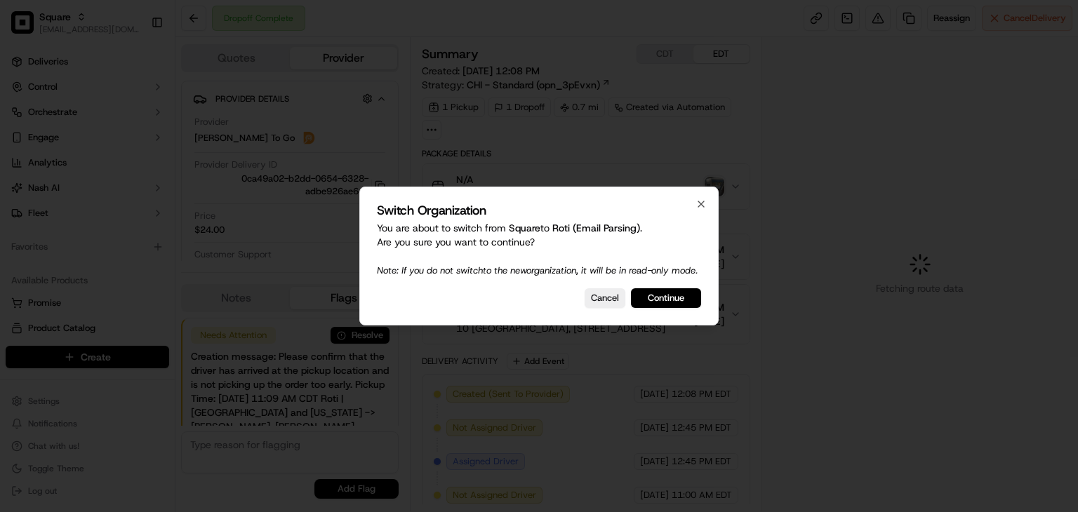
scroll to position [109, 0]
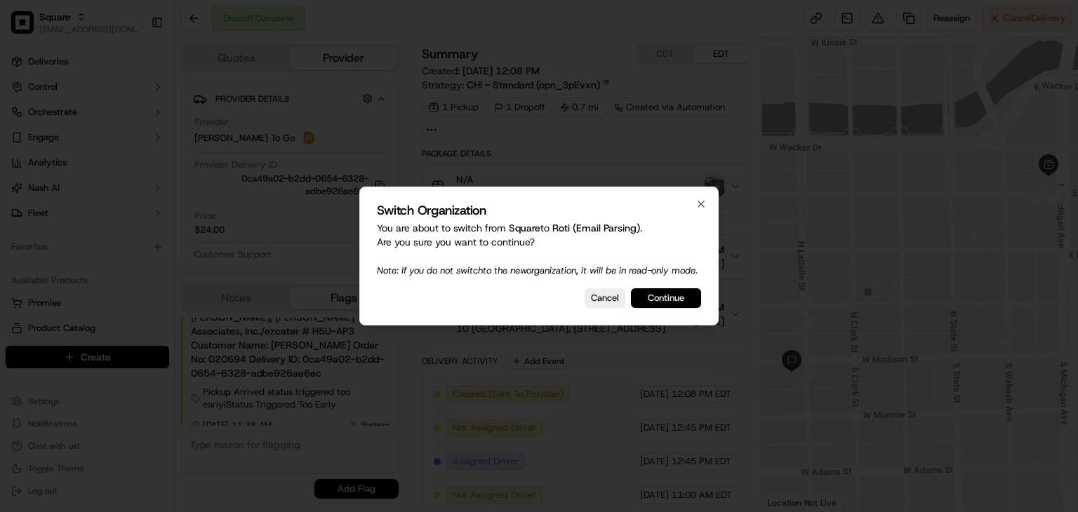
click at [643, 302] on button "Continue" at bounding box center [666, 298] width 70 height 20
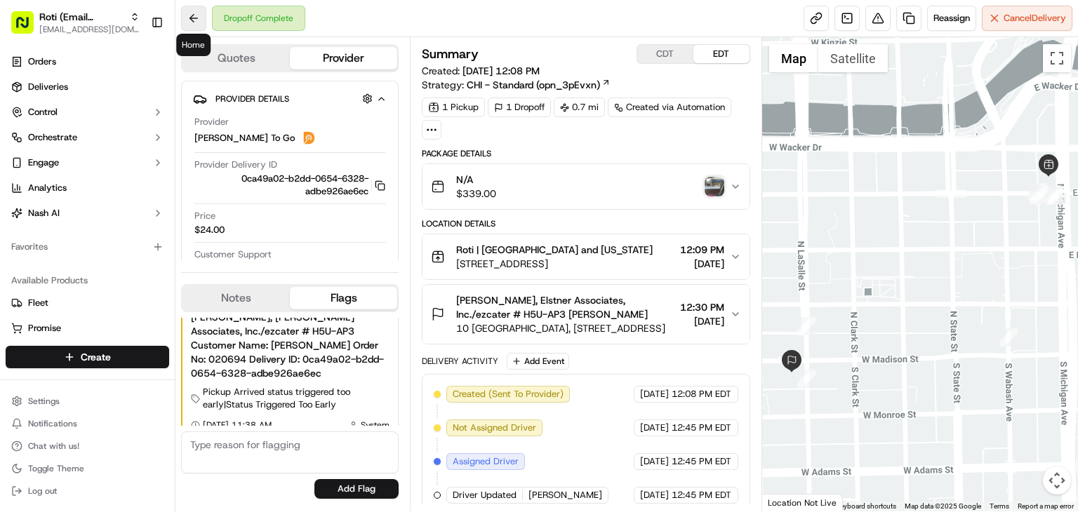
click at [194, 14] on button at bounding box center [193, 18] width 25 height 25
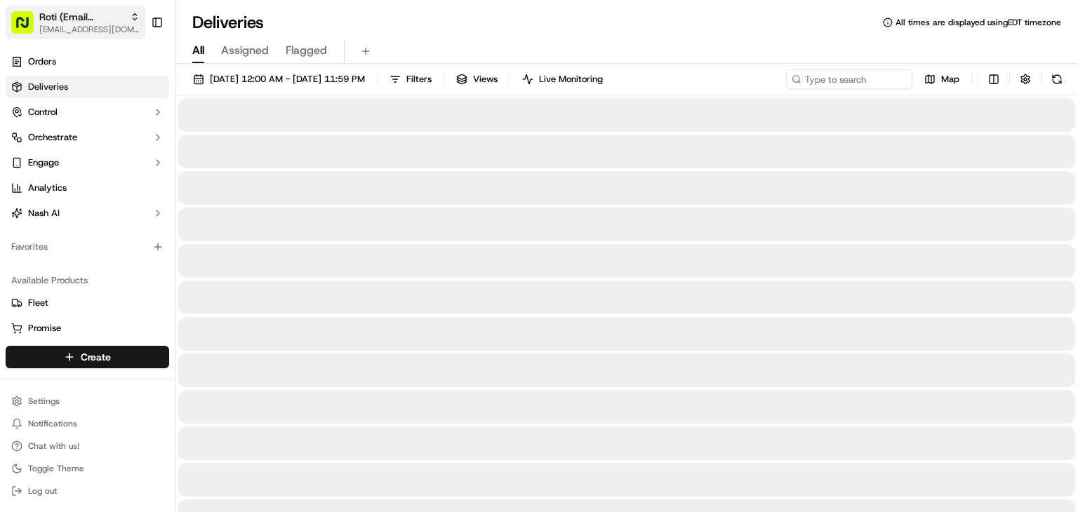
click at [95, 16] on span "Roti (Email Parsing)" at bounding box center [81, 17] width 85 height 14
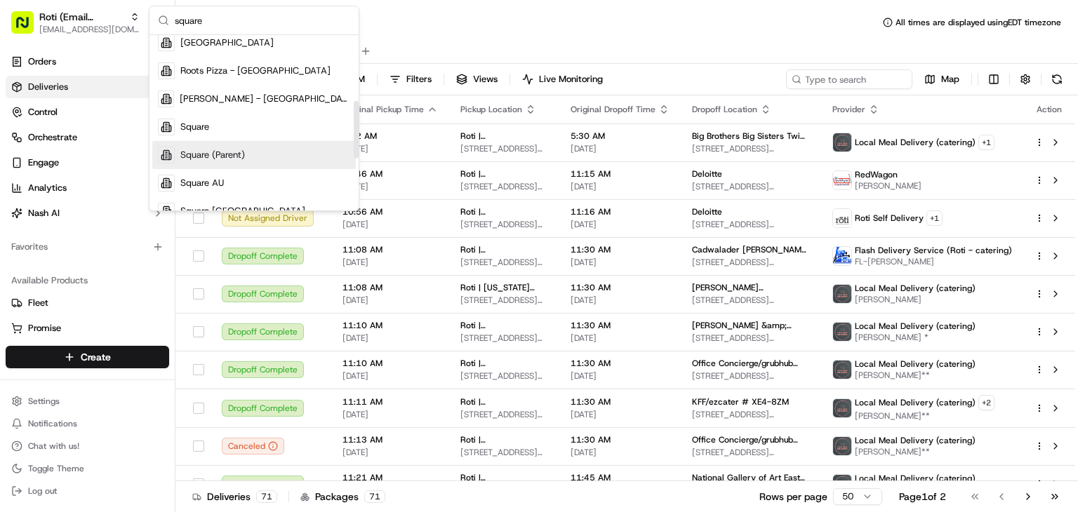
scroll to position [199, 0]
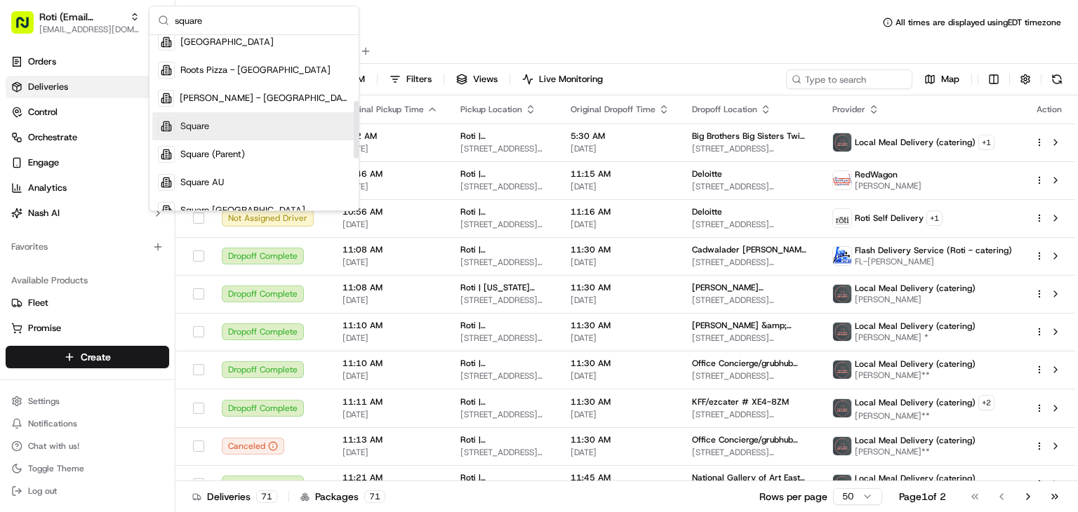
type input "square"
click at [199, 124] on span "Square" at bounding box center [194, 126] width 29 height 13
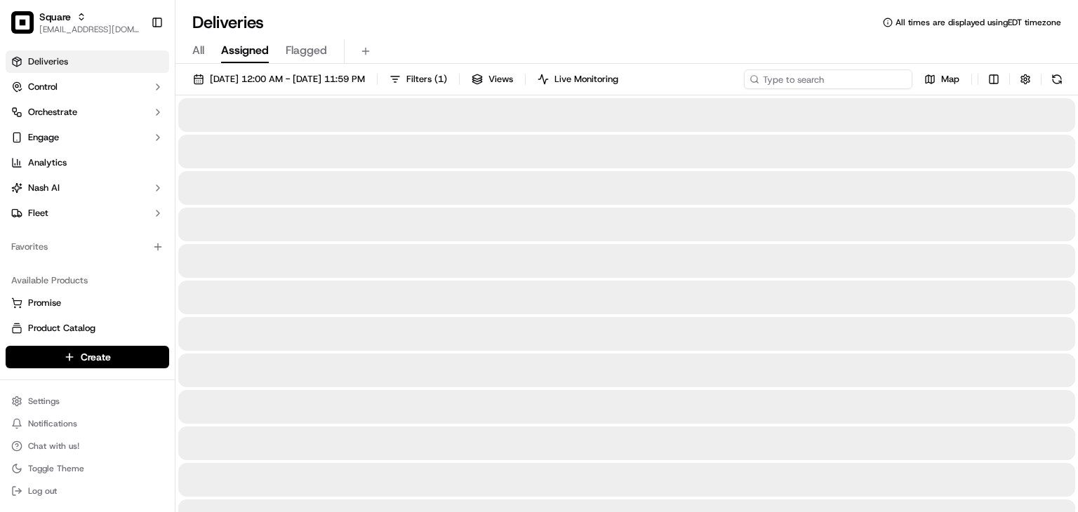
click at [837, 75] on input at bounding box center [828, 79] width 168 height 20
paste input "3439622"
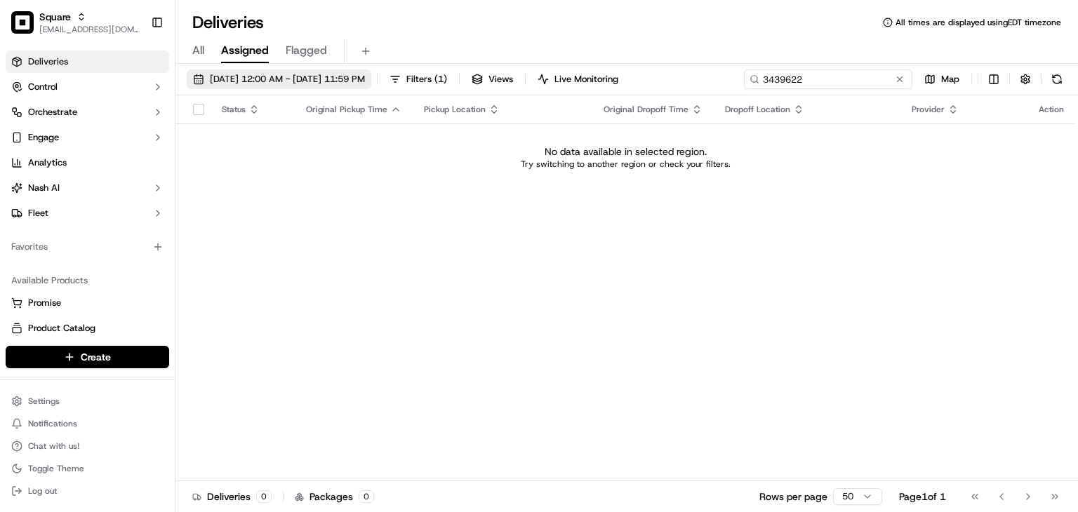
type input "3439622"
click at [246, 81] on span "09/18/2025 12:00 AM - 09/18/2025 11:59 PM" at bounding box center [287, 79] width 155 height 13
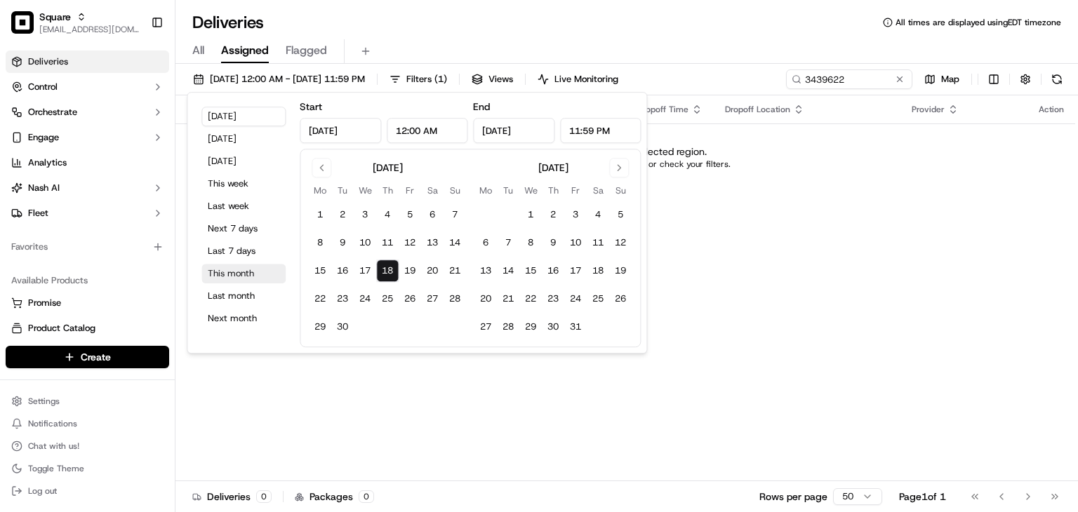
click at [242, 271] on button "This month" at bounding box center [243, 274] width 84 height 20
type input "Sep 1, 2025"
type input "Sep 30, 2025"
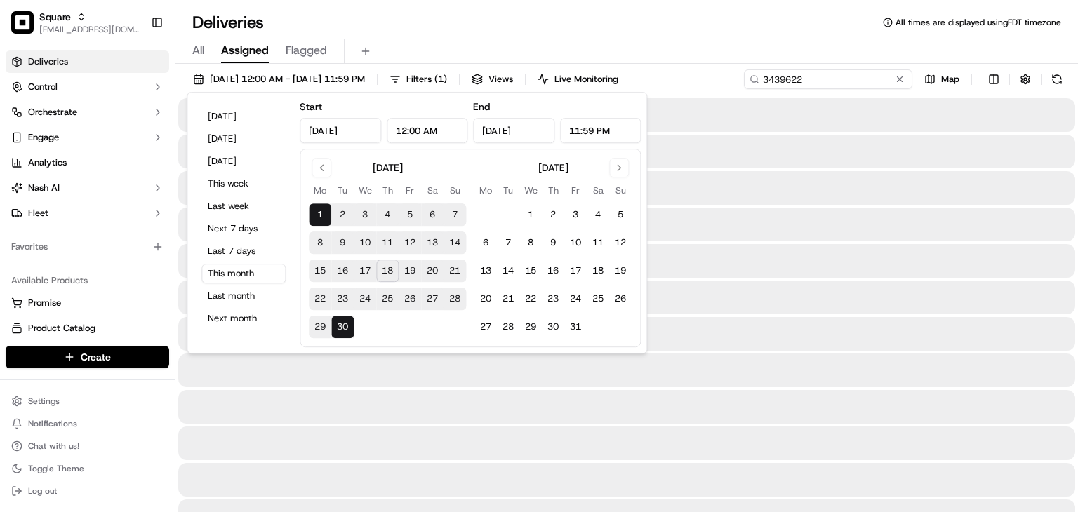
click at [864, 79] on input "3439622" at bounding box center [828, 79] width 168 height 20
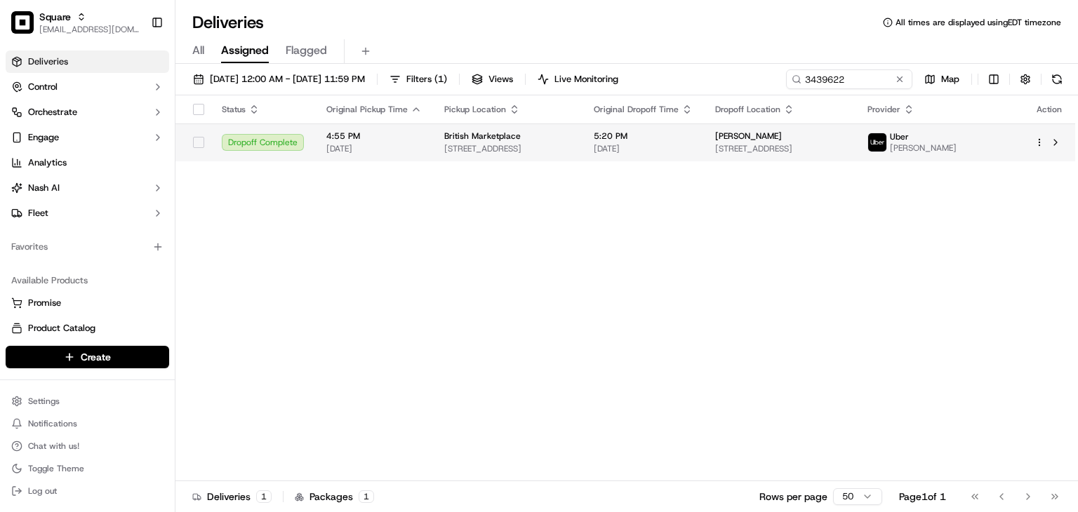
click at [544, 149] on span "6923 Stirling Rd, Davie, FL 33314, USA" at bounding box center [507, 148] width 127 height 11
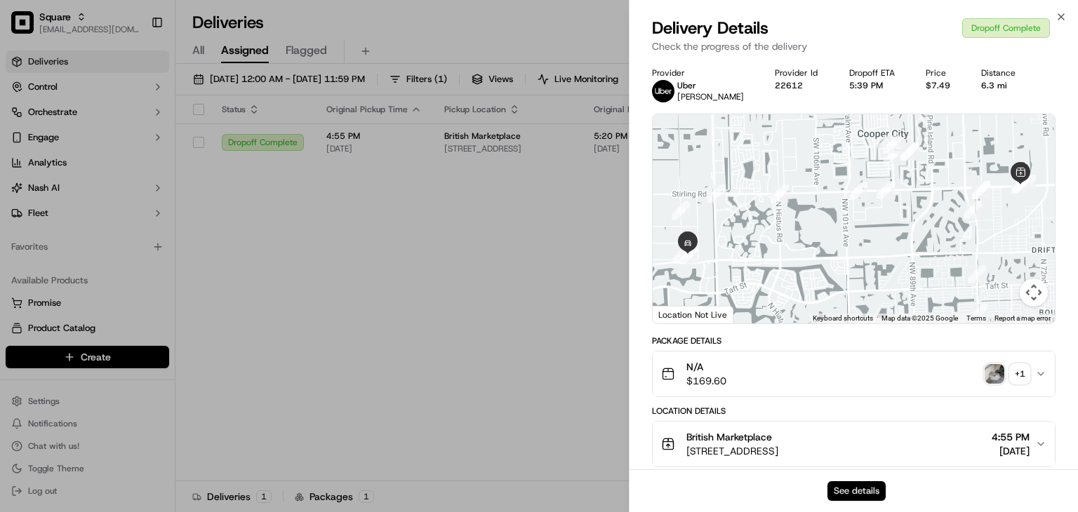
click at [839, 484] on button "See details" at bounding box center [856, 491] width 58 height 20
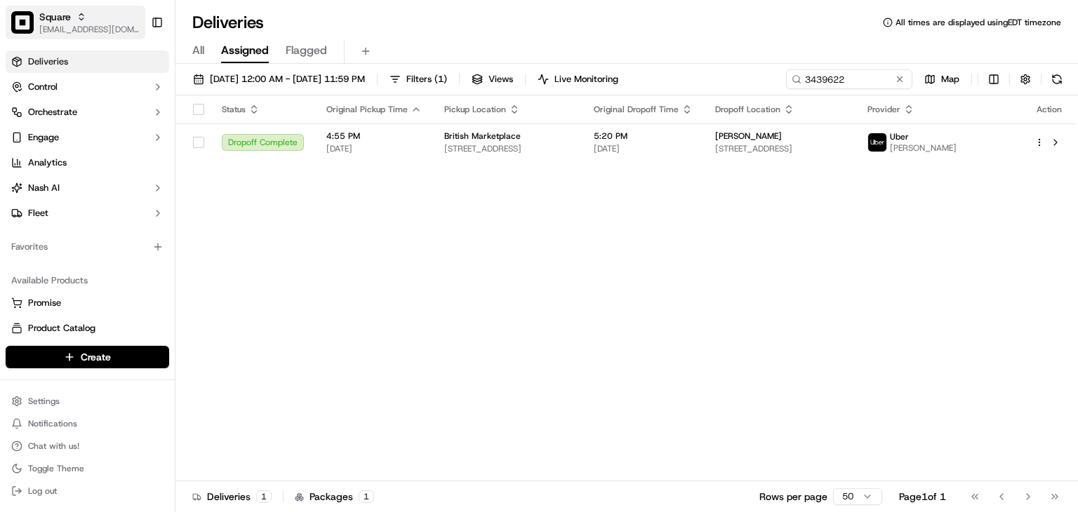
click at [88, 12] on div "Square" at bounding box center [89, 17] width 100 height 14
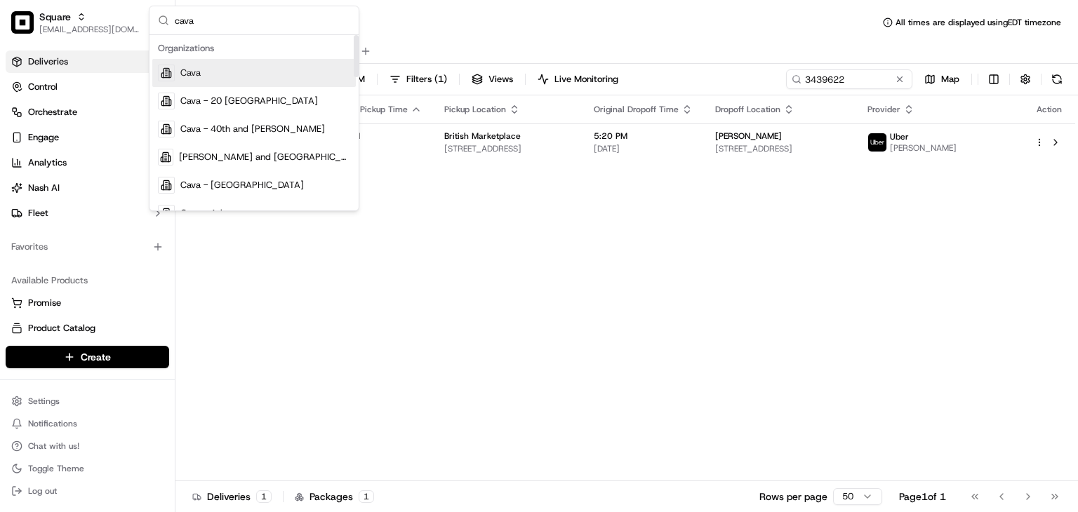
type input "cava"
click at [222, 72] on div "Cava" at bounding box center [253, 73] width 203 height 28
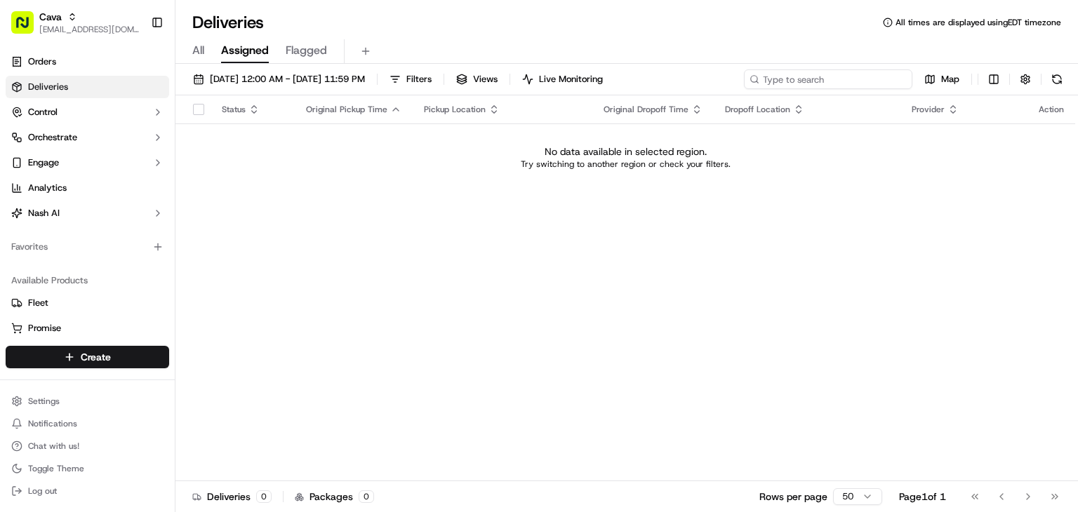
click at [845, 80] on input at bounding box center [828, 79] width 168 height 20
paste input "8652541"
type input "8652541"
click at [257, 88] on button "09/01/2025 12:00 AM - 09/30/2025 11:59 PM" at bounding box center [279, 79] width 185 height 20
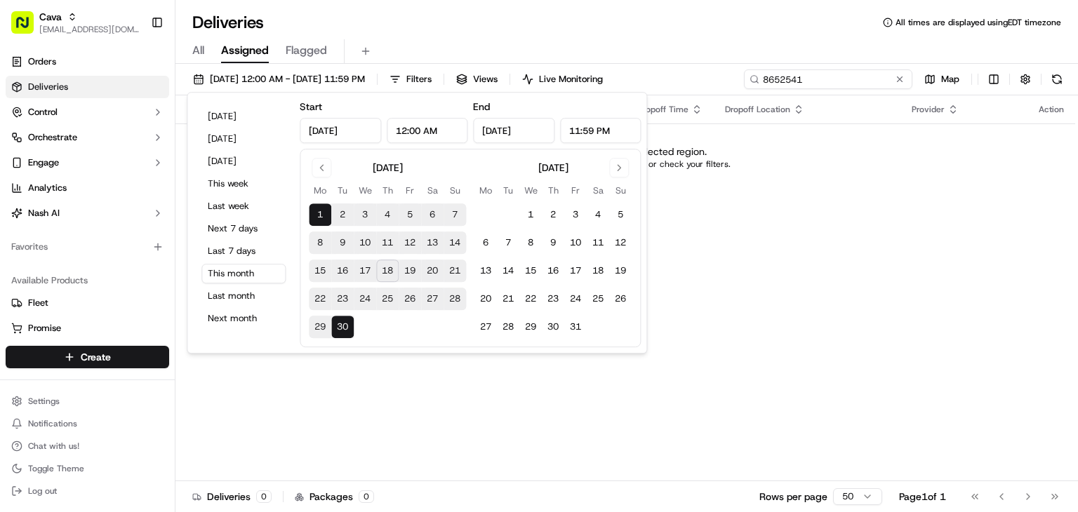
click at [862, 79] on input "8652541" at bounding box center [828, 79] width 168 height 20
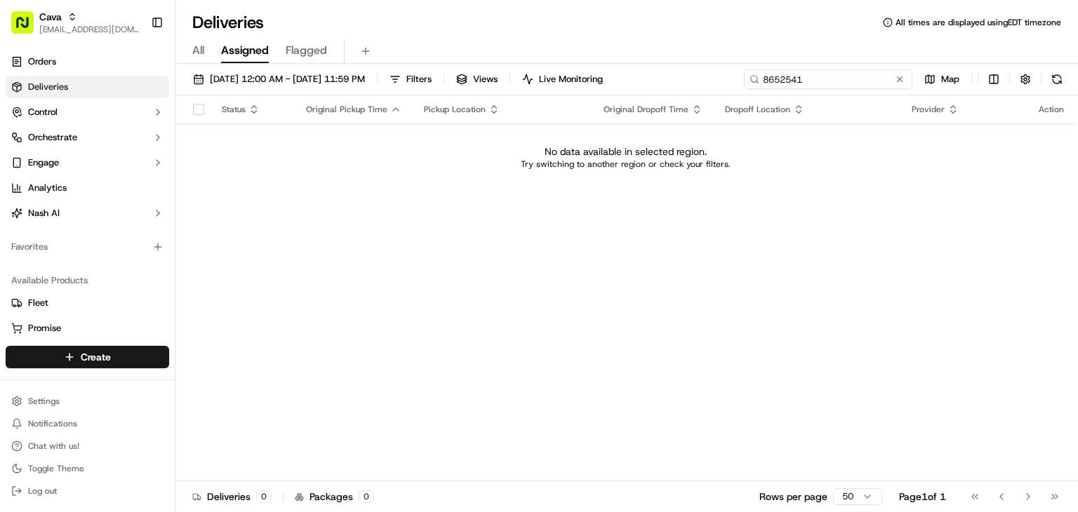
click at [763, 76] on input "8652541" at bounding box center [828, 79] width 168 height 20
click at [288, 74] on span "09/01/2025 12:00 AM - 09/30/2025 11:59 PM" at bounding box center [287, 79] width 155 height 13
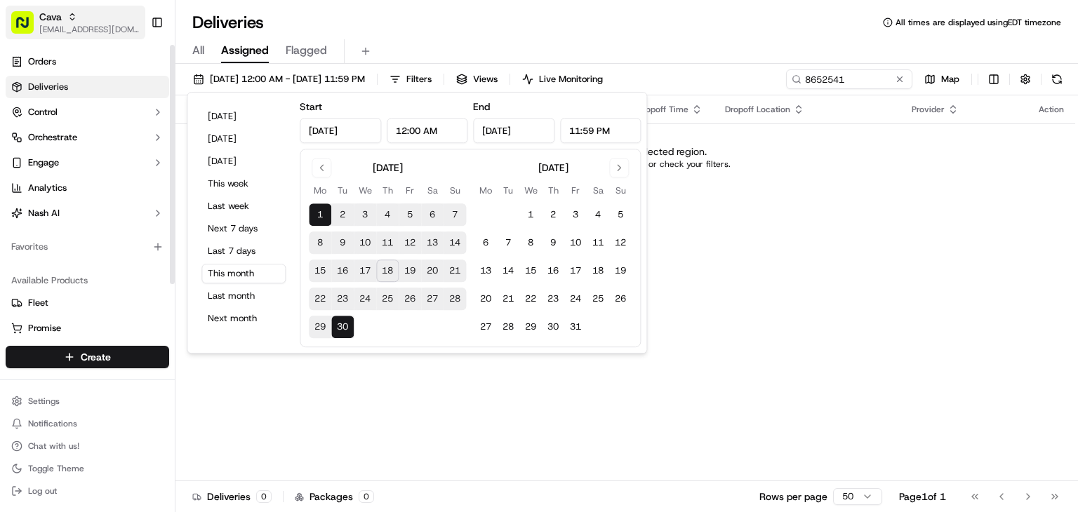
click at [90, 13] on div "Cava" at bounding box center [89, 17] width 100 height 14
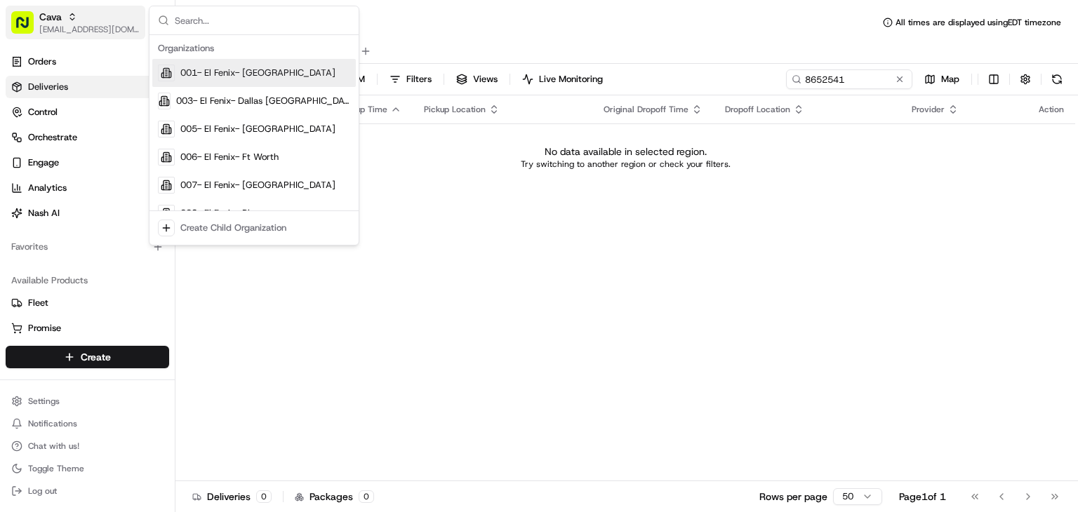
click at [76, 29] on span "[EMAIL_ADDRESS][DOMAIN_NAME]" at bounding box center [89, 29] width 100 height 11
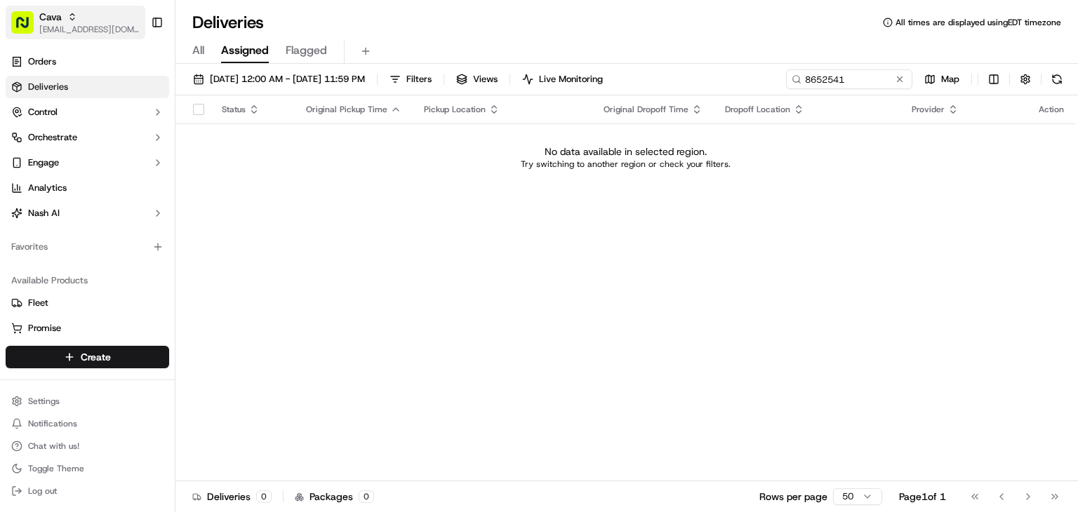
click at [104, 21] on div "Cava" at bounding box center [89, 17] width 100 height 14
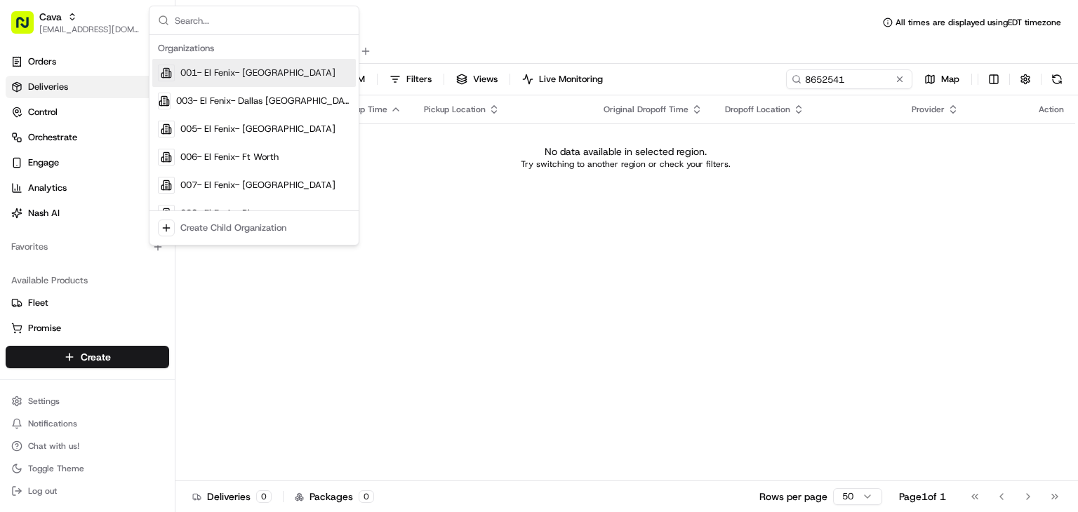
click at [233, 20] on input "text" at bounding box center [262, 20] width 175 height 28
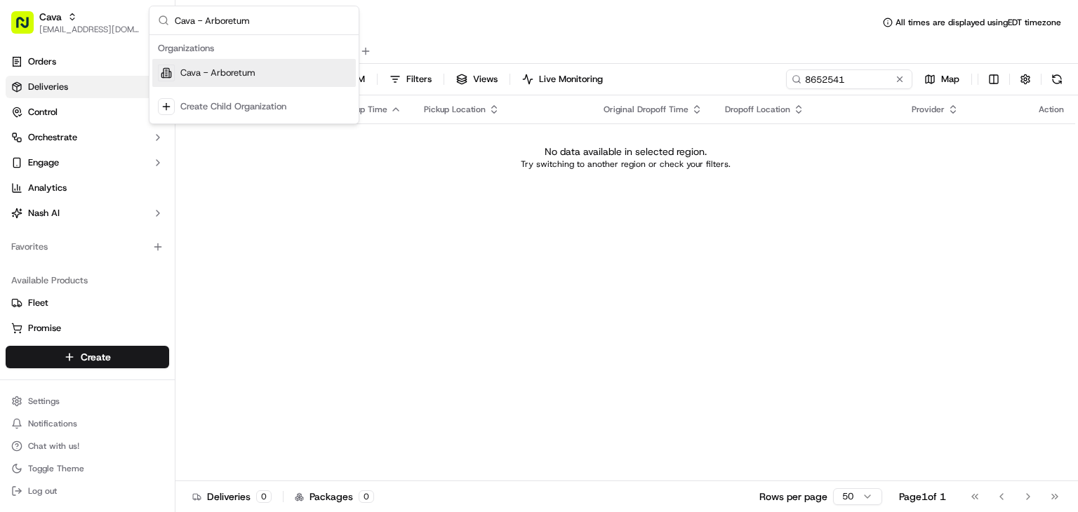
type input "Cava - Arboretum"
click at [243, 74] on span "Cava - Arboretum" at bounding box center [217, 73] width 75 height 13
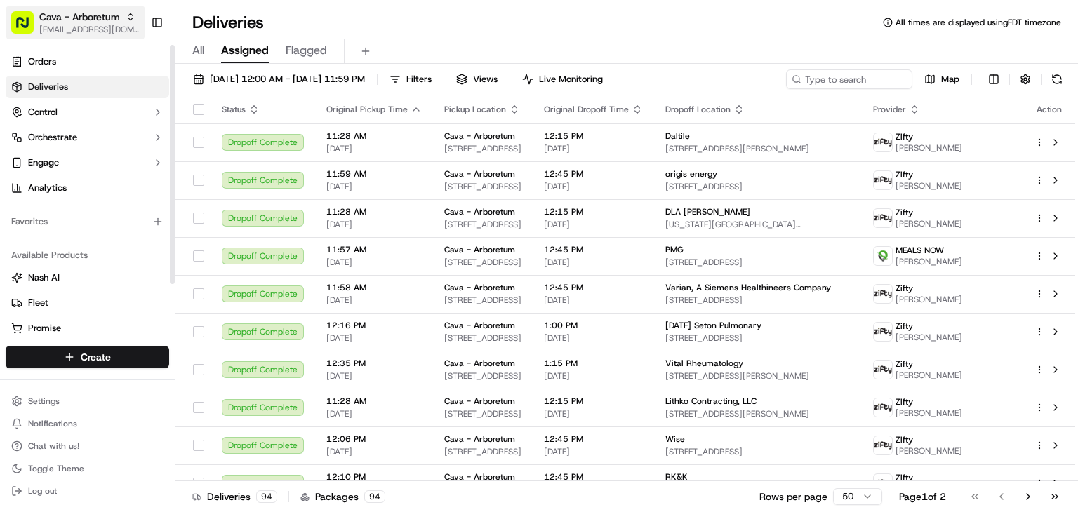
click at [73, 15] on span "Cava - Arboretum" at bounding box center [79, 17] width 81 height 14
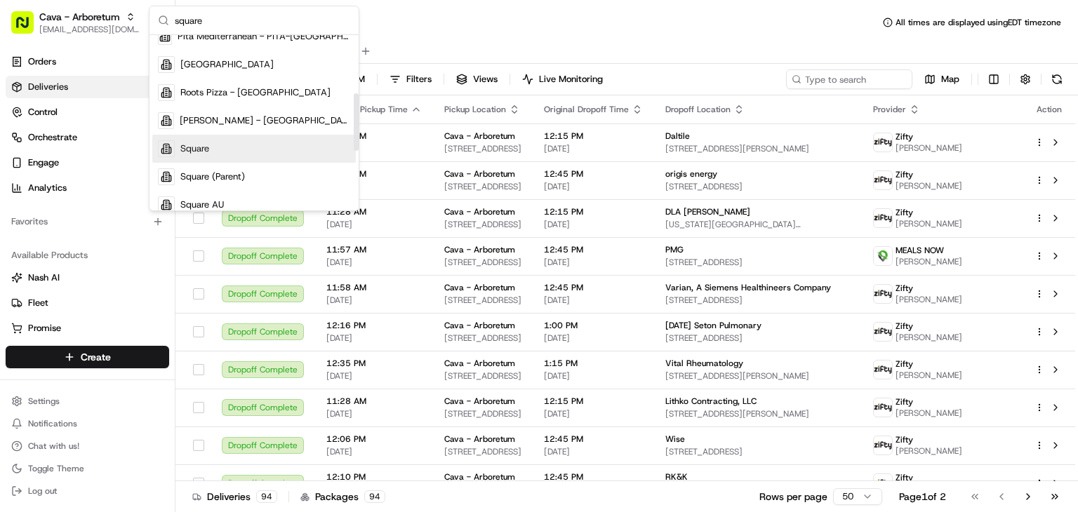
scroll to position [177, 0]
type input "square"
click at [199, 152] on span "Square" at bounding box center [194, 148] width 29 height 13
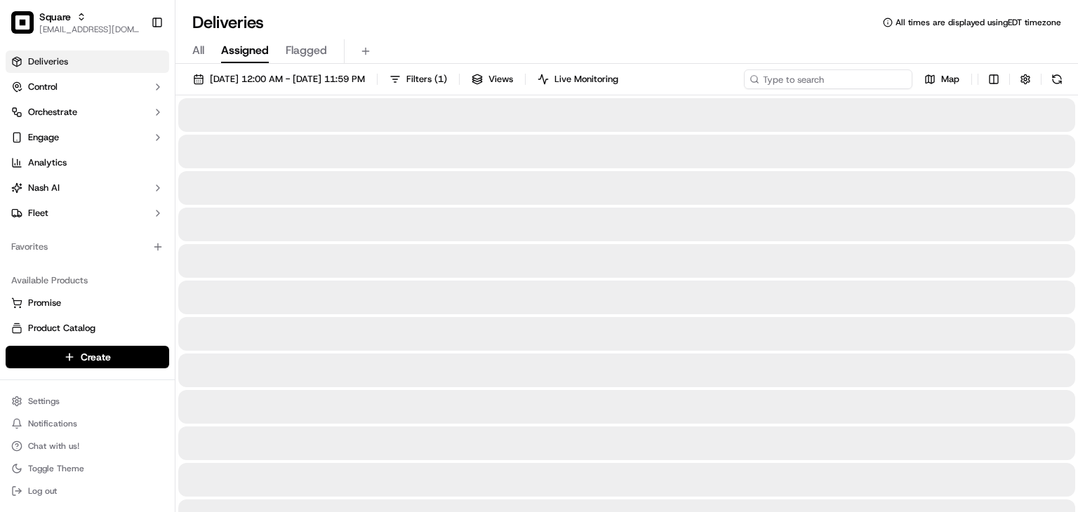
click at [863, 76] on input at bounding box center [828, 79] width 168 height 20
click at [797, 84] on input at bounding box center [828, 79] width 168 height 20
click at [794, 83] on input at bounding box center [828, 79] width 168 height 20
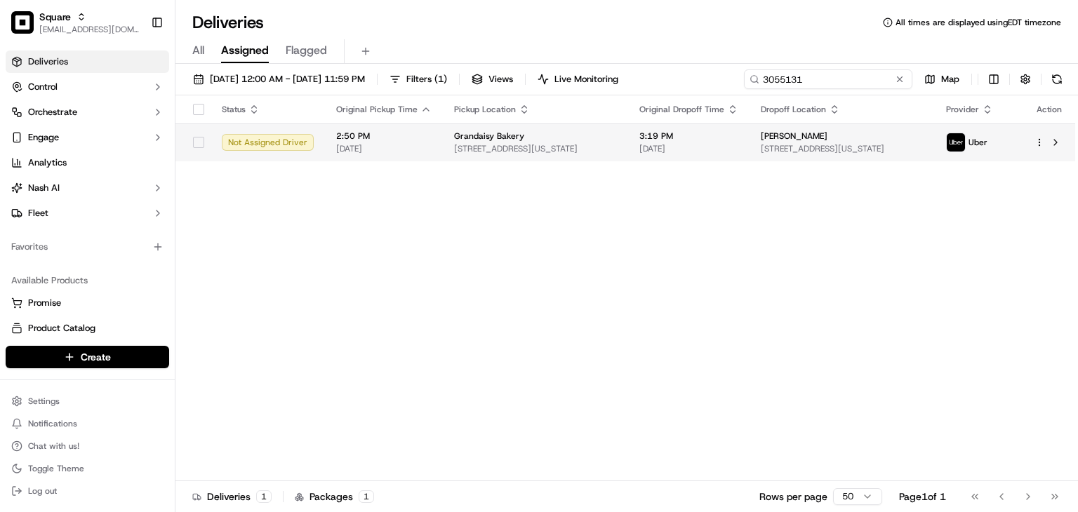
type input "3055131"
click at [694, 141] on span "3:19 PM" at bounding box center [688, 135] width 99 height 11
click at [738, 150] on span "[DATE]" at bounding box center [688, 148] width 99 height 11
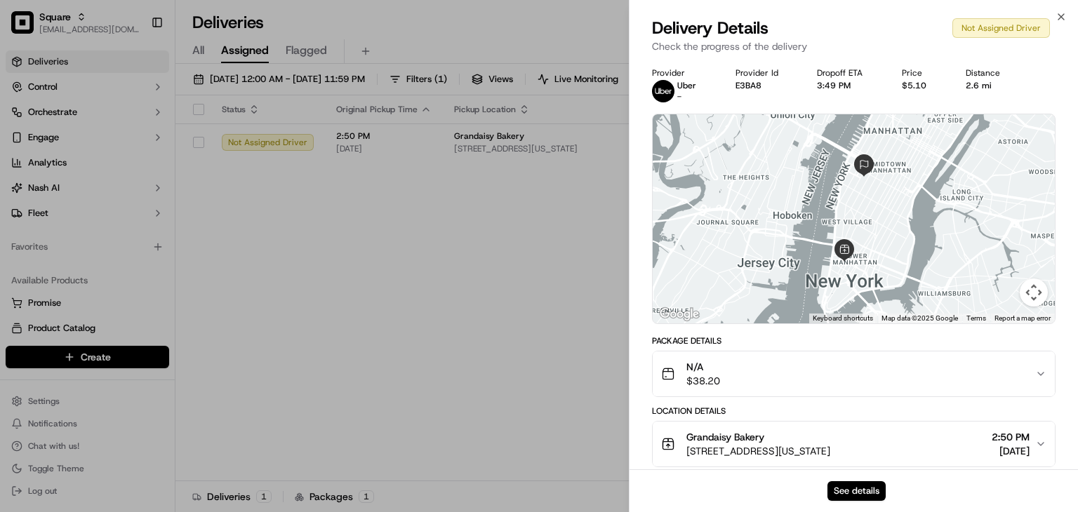
click at [867, 488] on button "See details" at bounding box center [856, 491] width 58 height 20
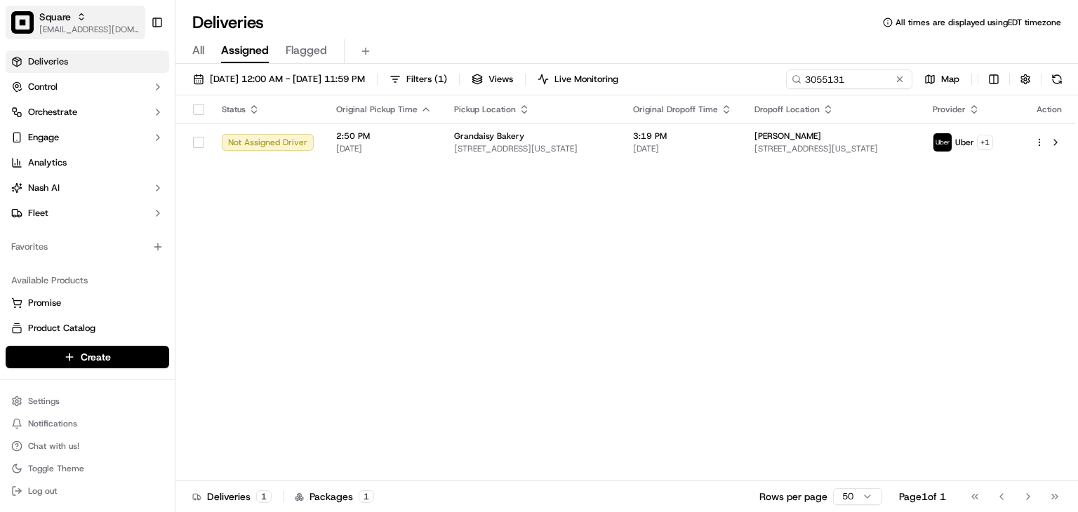
click at [73, 17] on div "Square" at bounding box center [89, 17] width 100 height 14
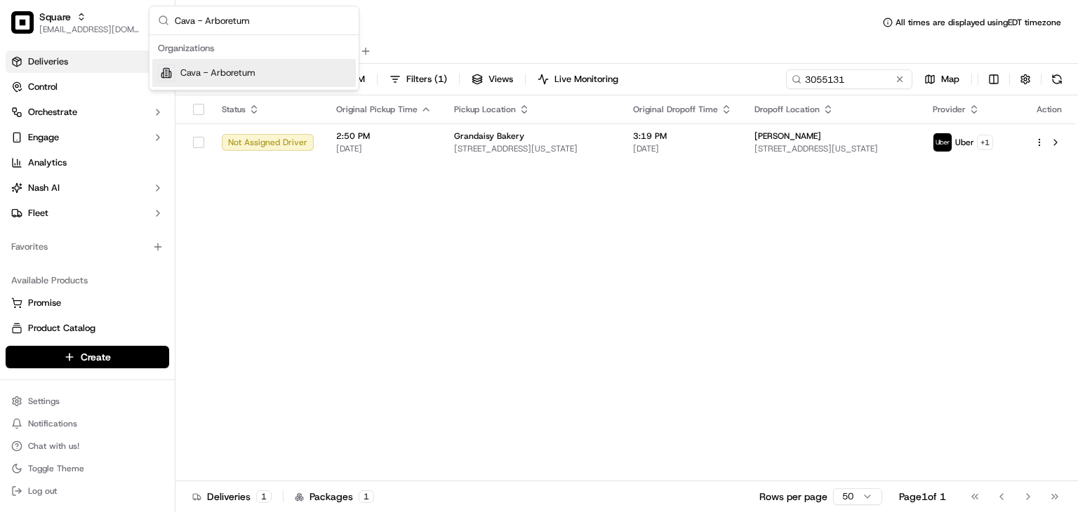
type input "Cava - Arboretum"
click at [221, 69] on span "Cava - Arboretum" at bounding box center [217, 73] width 75 height 13
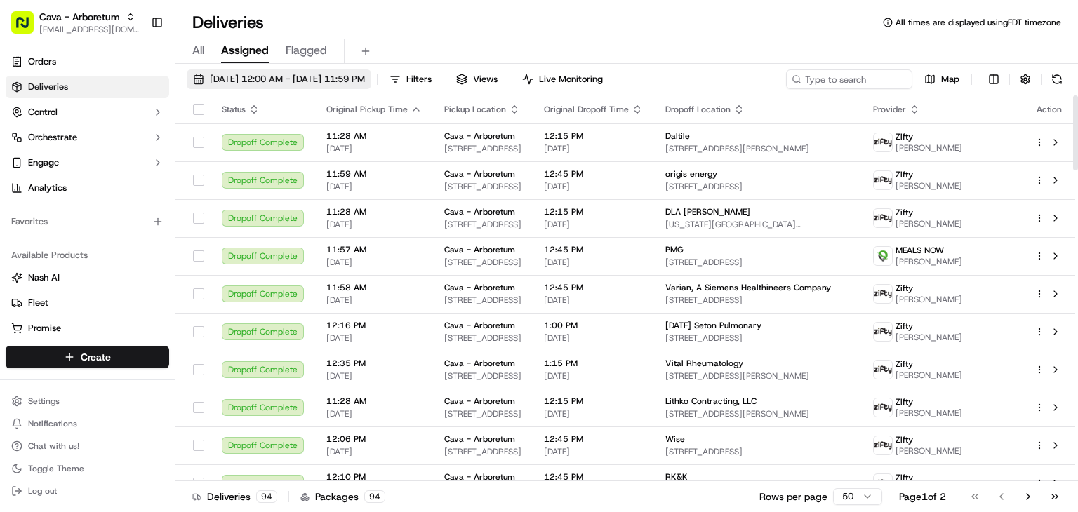
click at [253, 79] on span "09/01/2025 12:00 AM - 09/30/2025 11:59 PM" at bounding box center [287, 79] width 155 height 13
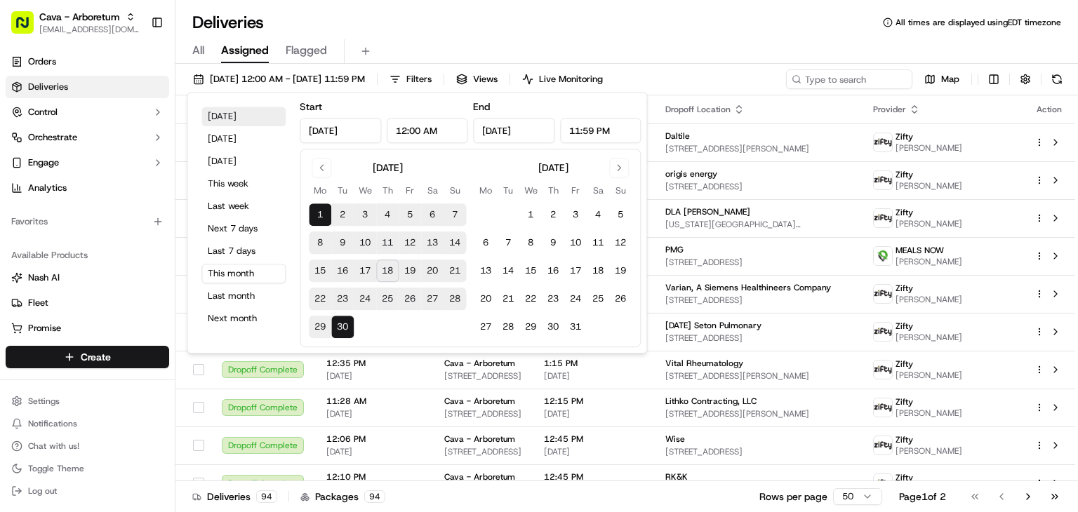
click at [223, 119] on button "Today" at bounding box center [243, 117] width 84 height 20
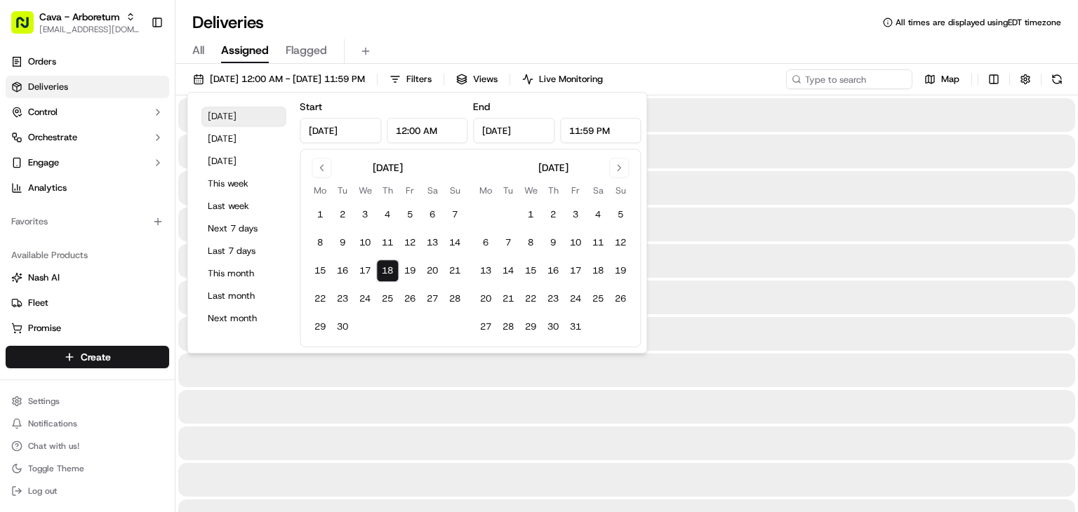
type input "Sep 18, 2025"
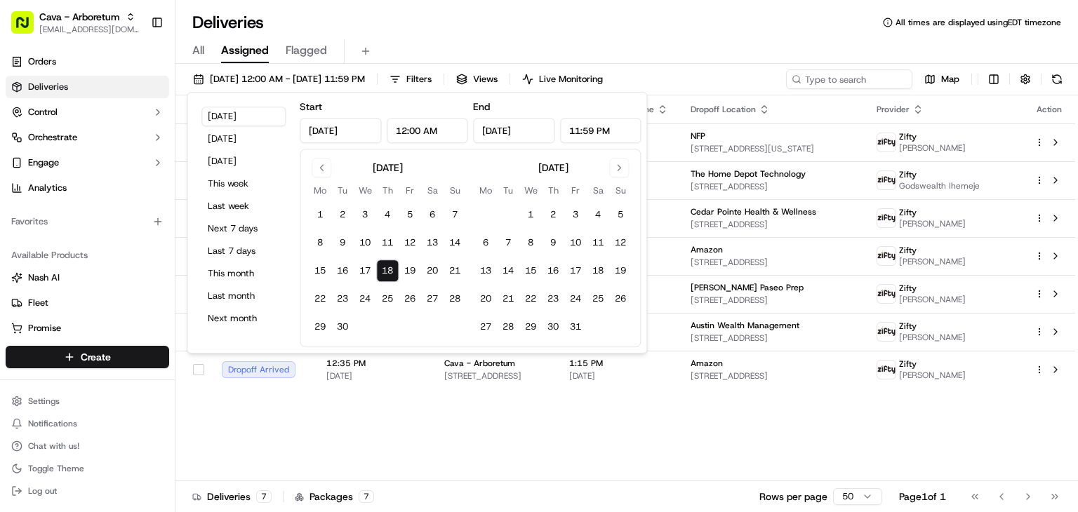
click at [699, 32] on div "Deliveries All times are displayed using EDT timezone" at bounding box center [626, 22] width 902 height 22
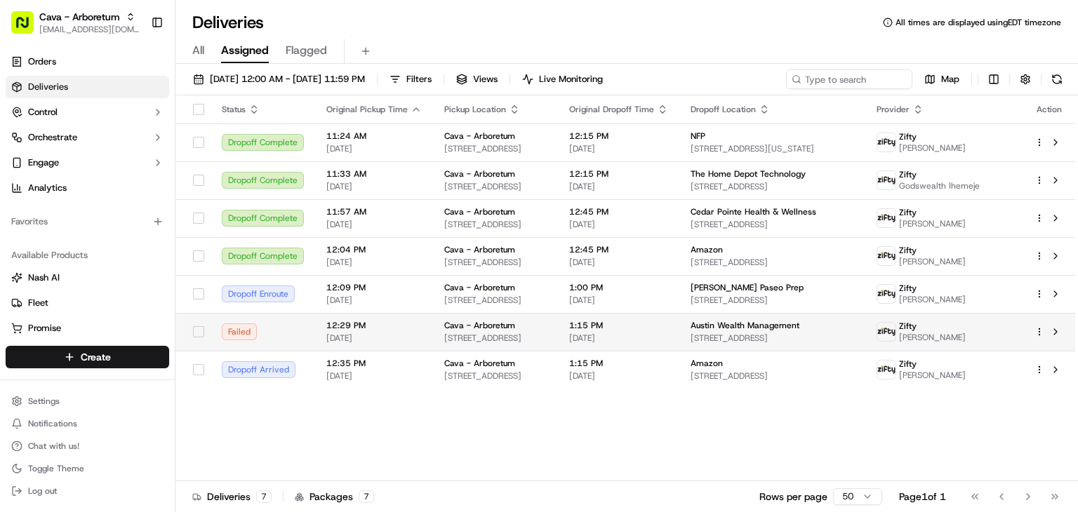
click at [679, 351] on td "1:15 PM 09/18/2025" at bounding box center [618, 332] width 121 height 38
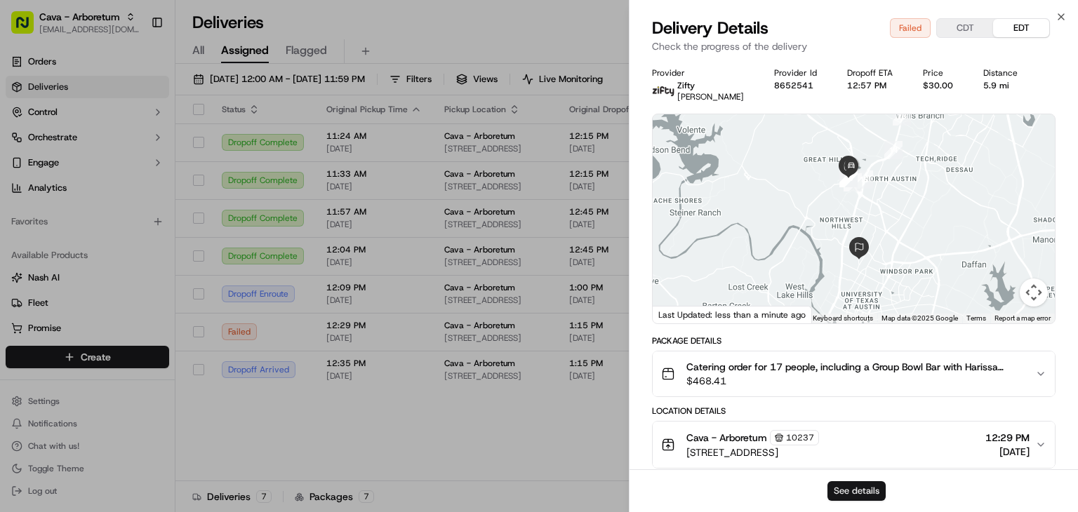
click at [839, 488] on button "See details" at bounding box center [856, 491] width 58 height 20
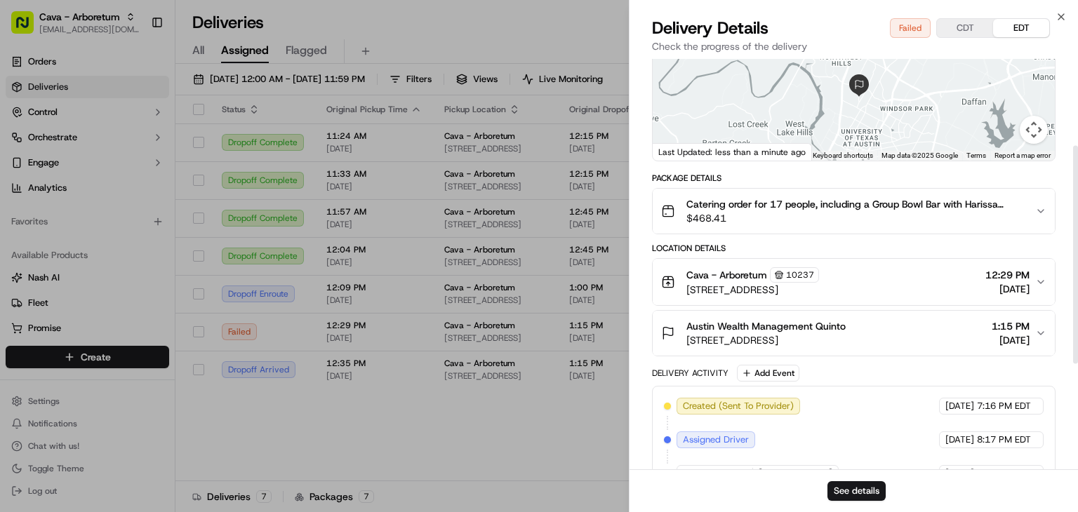
scroll to position [167, 0]
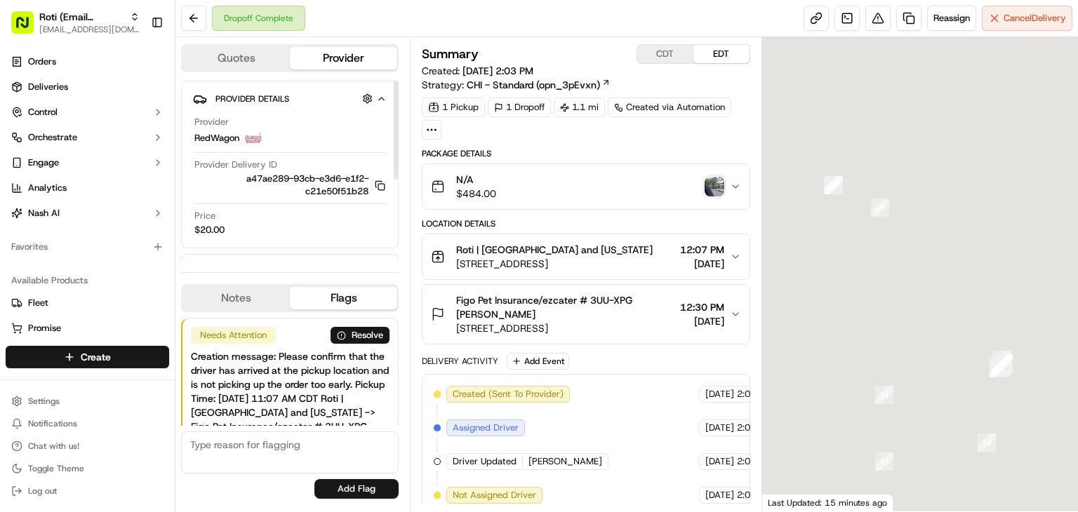
scroll to position [109, 0]
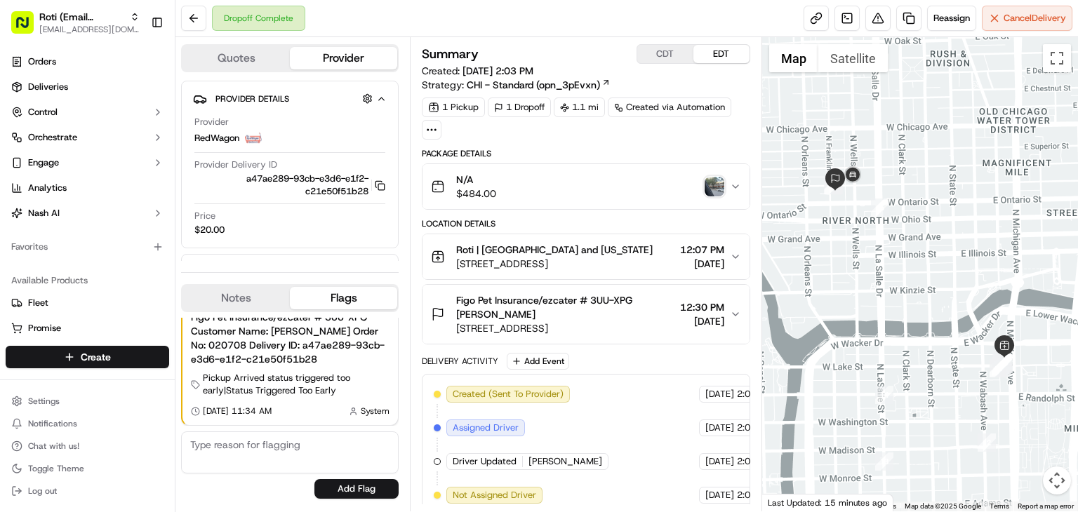
click at [714, 185] on img "button" at bounding box center [714, 187] width 20 height 20
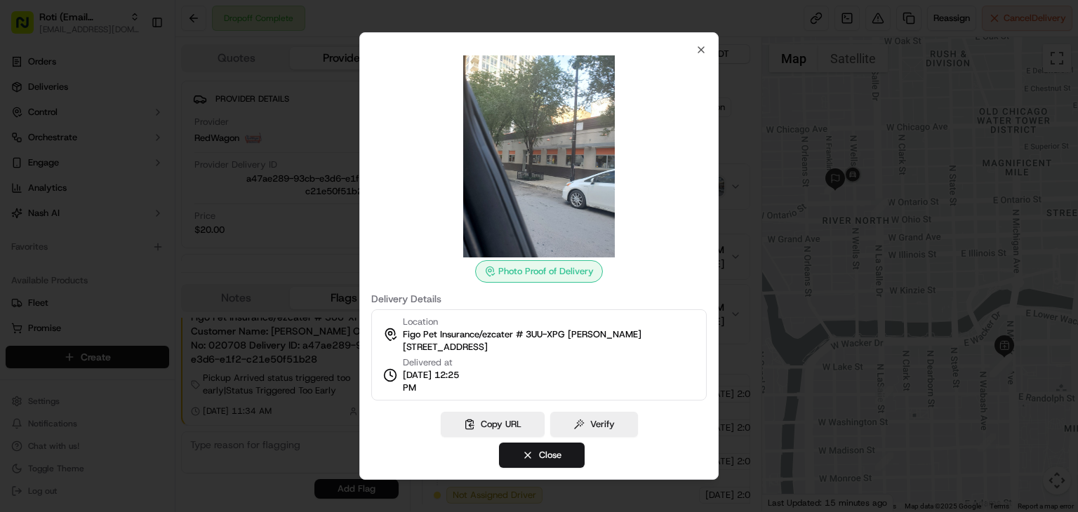
click at [319, 290] on div at bounding box center [539, 256] width 1078 height 512
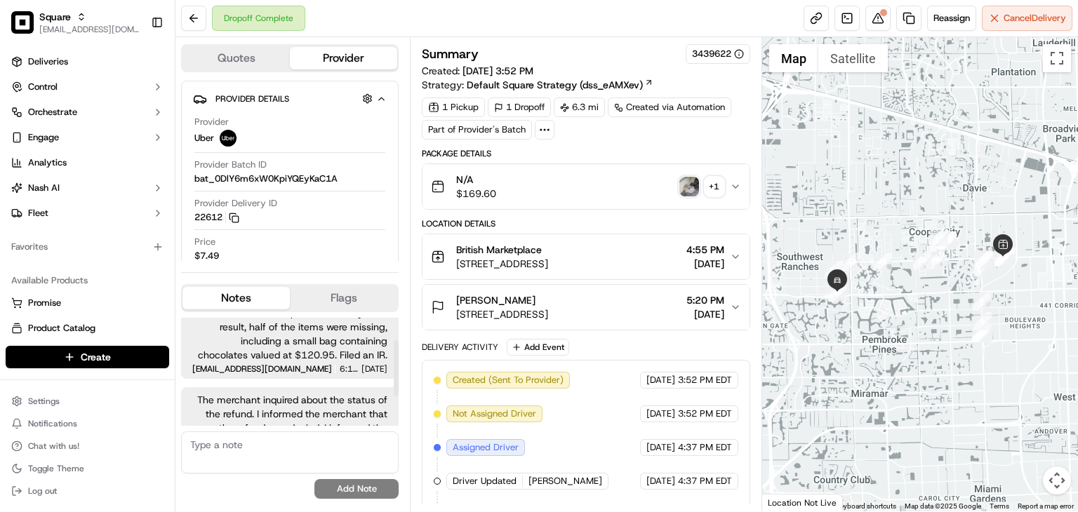
scroll to position [100, 0]
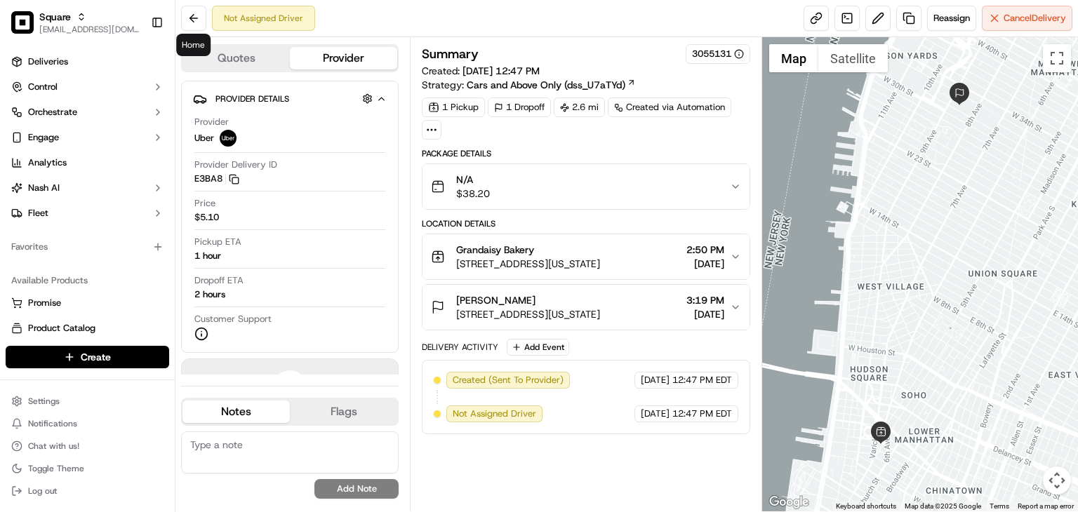
drag, startPoint x: 157, startPoint y: 475, endPoint x: 176, endPoint y: 461, distance: 23.6
click at [157, 475] on button "Toggle Theme" at bounding box center [87, 469] width 163 height 20
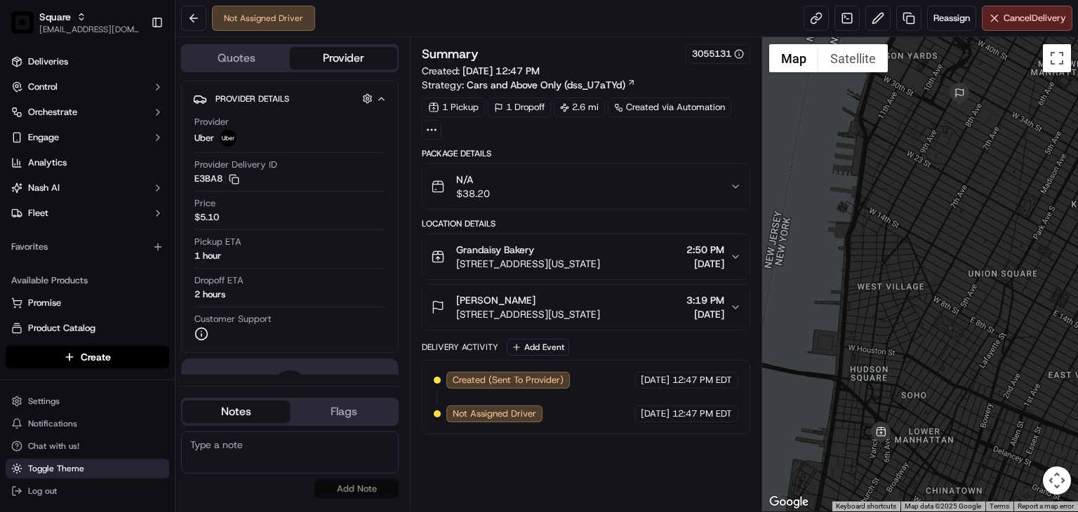
click at [32, 468] on span "Toggle Theme" at bounding box center [56, 468] width 56 height 11
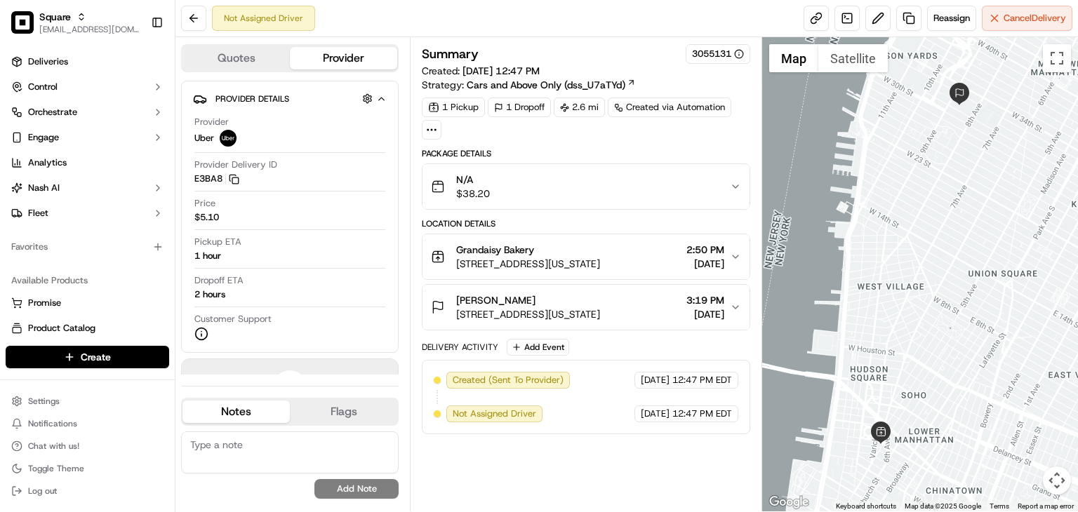
click at [729, 307] on div "Emma Scher 421 8th Ave, New York, NY 10001, USA 3:19 PM 09/18/2025" at bounding box center [580, 307] width 299 height 28
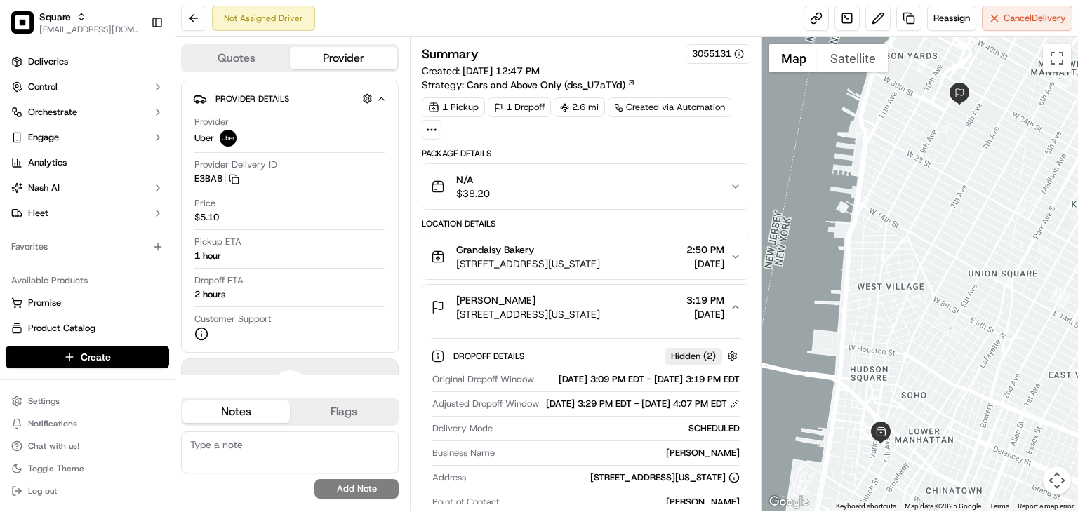
click at [726, 303] on div "Emma Scher 421 8th Ave, New York, NY 10001, USA 3:19 PM 09/18/2025" at bounding box center [580, 307] width 299 height 28
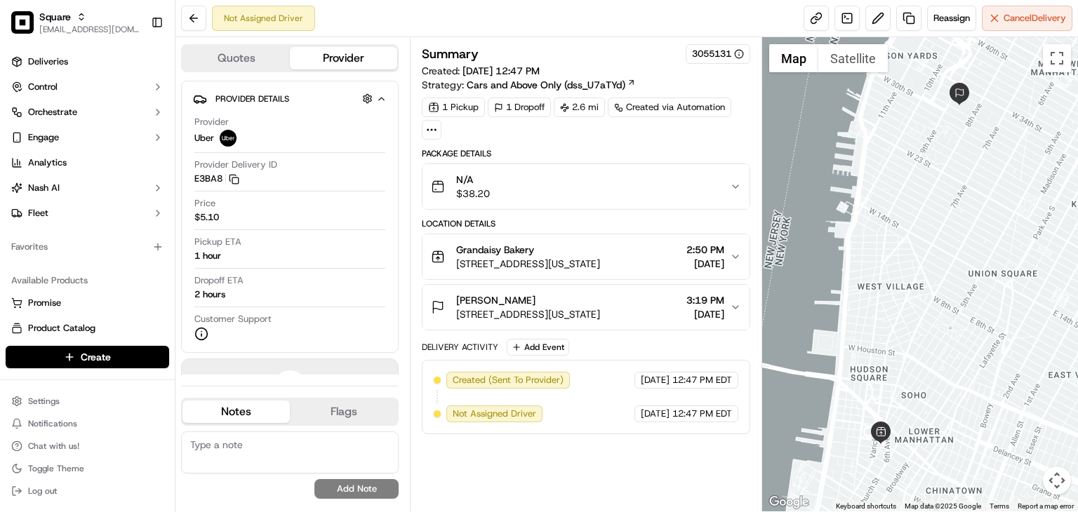
click at [730, 306] on icon "button" at bounding box center [735, 307] width 11 height 11
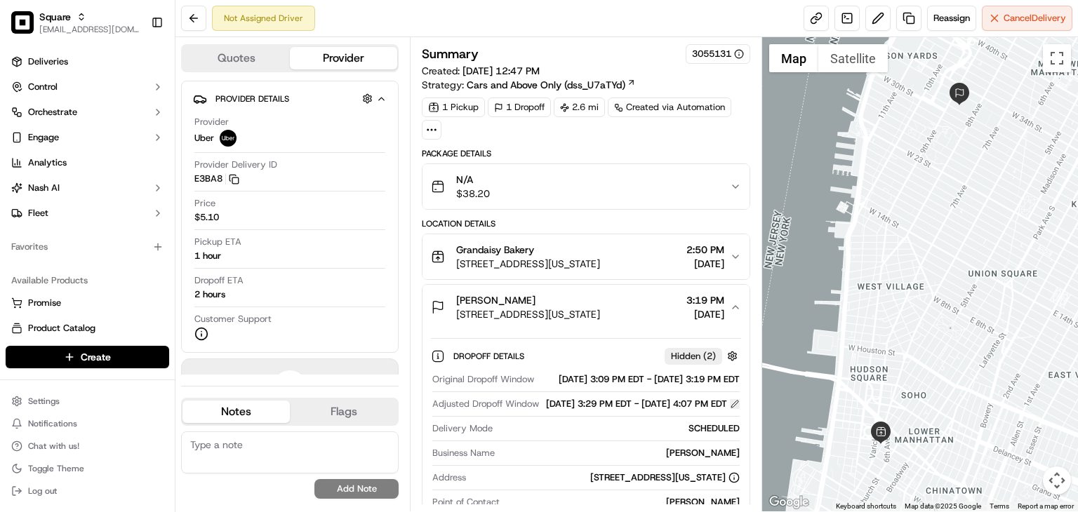
click at [731, 409] on button at bounding box center [735, 404] width 10 height 10
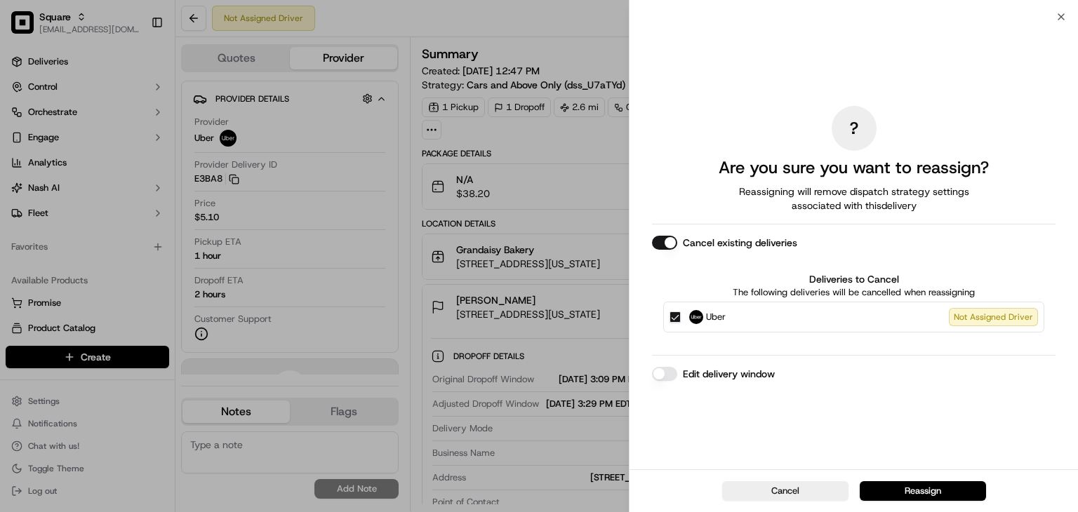
click at [657, 380] on div "? Are you sure you want to reassign? Reassigning will remove dispatch strategy …" at bounding box center [853, 243] width 403 height 447
click at [673, 373] on button "Edit delivery window" at bounding box center [664, 374] width 25 height 14
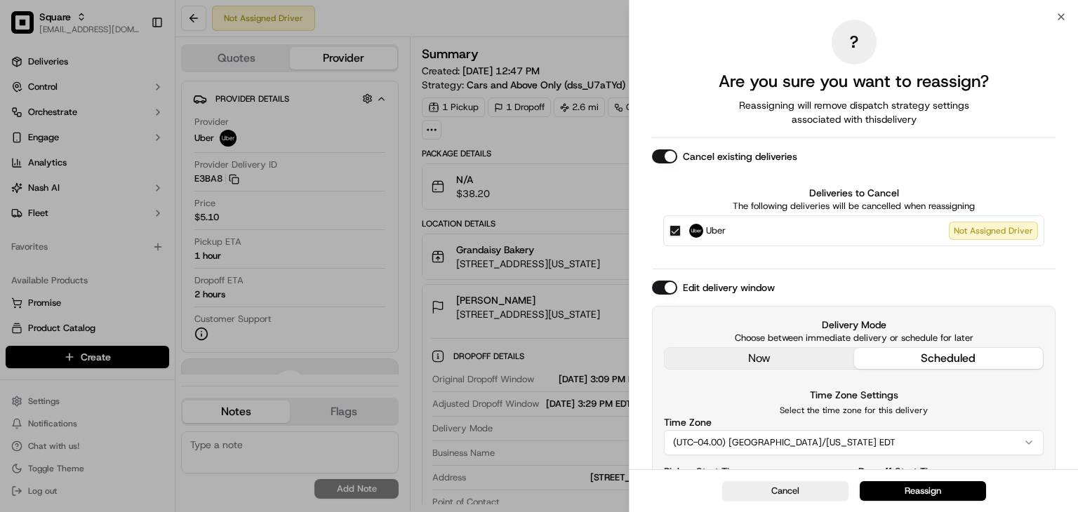
scroll to position [93, 0]
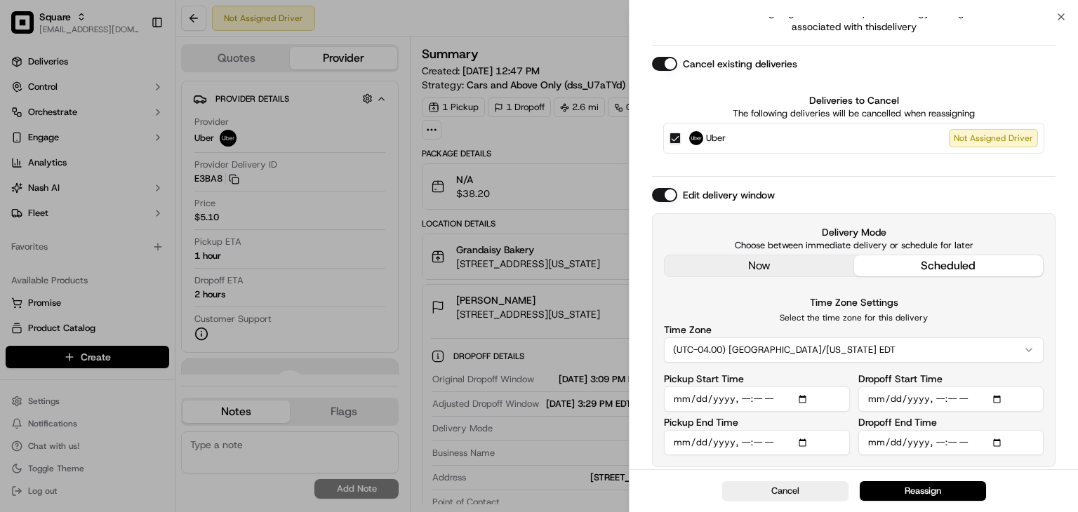
click at [803, 394] on input "Pickup Start Time" at bounding box center [757, 399] width 186 height 25
type input "2025-09-18T14:30"
drag, startPoint x: 979, startPoint y: 292, endPoint x: 951, endPoint y: 311, distance: 34.3
click at [979, 292] on div "Delivery Mode Choose between immediate delivery or schedule for later now sched…" at bounding box center [853, 340] width 403 height 254
click at [807, 436] on input "Pickup End Time" at bounding box center [757, 442] width 186 height 25
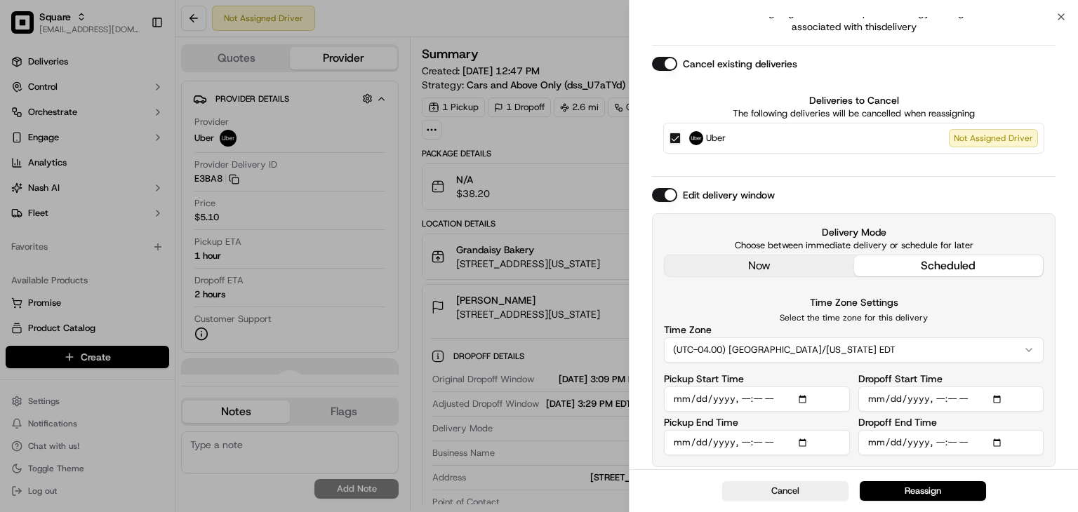
type input "2025-09-18T14:40"
click at [968, 294] on div "Time Zone Settings Select the time zone for this delivery Time Zone (UTC-04.00)…" at bounding box center [854, 328] width 380 height 69
click at [1000, 396] on input "Dropoff Start Time" at bounding box center [951, 399] width 186 height 25
type input "2025-09-18T14:50"
click at [1050, 425] on div "Delivery Mode Choose between immediate delivery or schedule for later now sched…" at bounding box center [853, 340] width 403 height 254
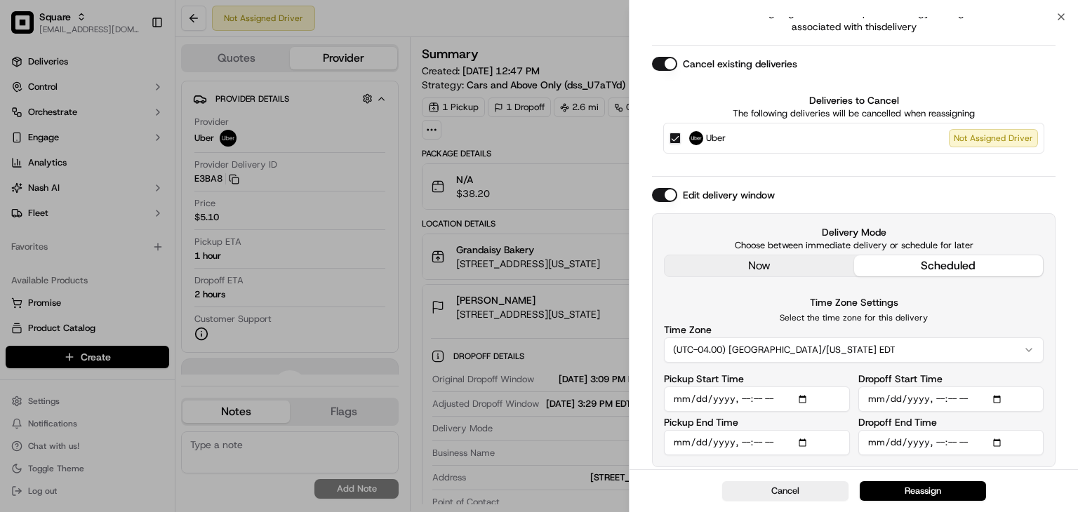
click at [992, 443] on input "Dropoff End Time" at bounding box center [951, 442] width 186 height 25
click at [1007, 438] on input "Dropoff End Time" at bounding box center [951, 442] width 186 height 25
click at [998, 441] on input "Dropoff End Time" at bounding box center [951, 442] width 186 height 25
type input "2025-09-18T15:00"
click at [1053, 481] on div "Cancel Reassign" at bounding box center [853, 490] width 448 height 43
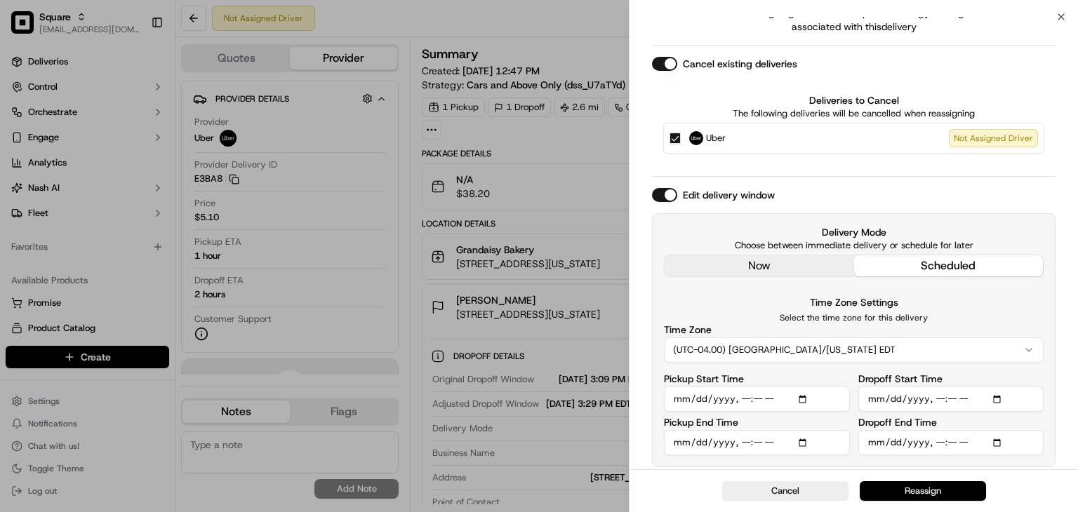
click at [904, 492] on button "Reassign" at bounding box center [922, 491] width 126 height 20
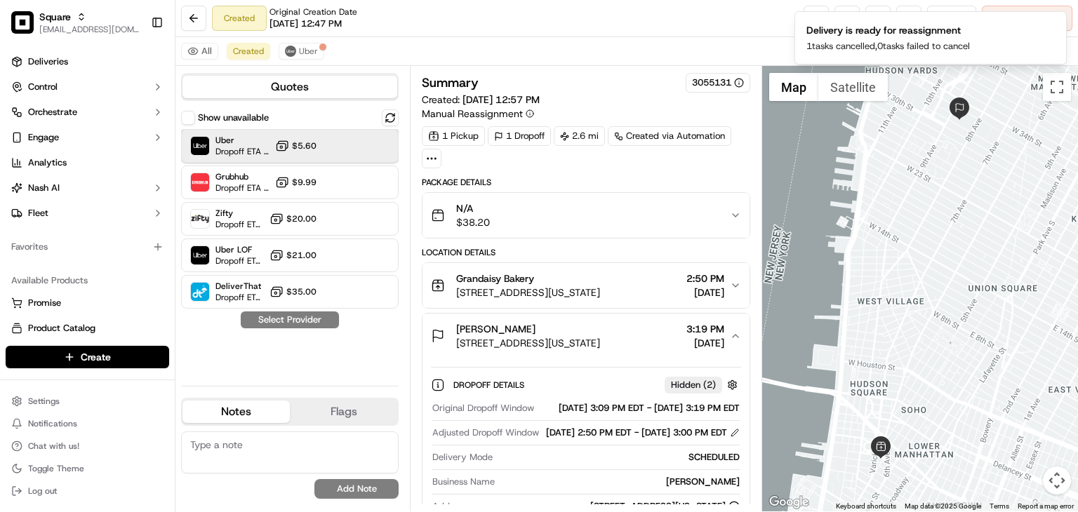
click at [335, 142] on div "Uber Dropoff ETA 2 hours $5.60" at bounding box center [289, 146] width 217 height 34
click at [326, 318] on button "Assign Provider" at bounding box center [290, 319] width 100 height 17
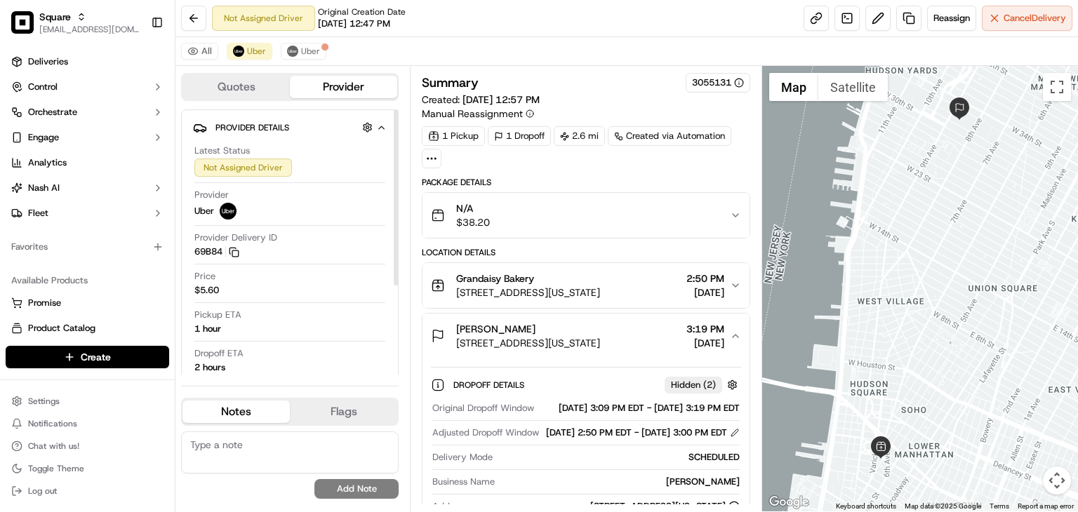
click at [297, 457] on textarea at bounding box center [289, 452] width 217 height 42
drag, startPoint x: 302, startPoint y: 43, endPoint x: 306, endPoint y: 99, distance: 56.2
click at [303, 43] on button "Uber" at bounding box center [304, 51] width 46 height 17
click at [275, 450] on textarea at bounding box center [289, 452] width 217 height 42
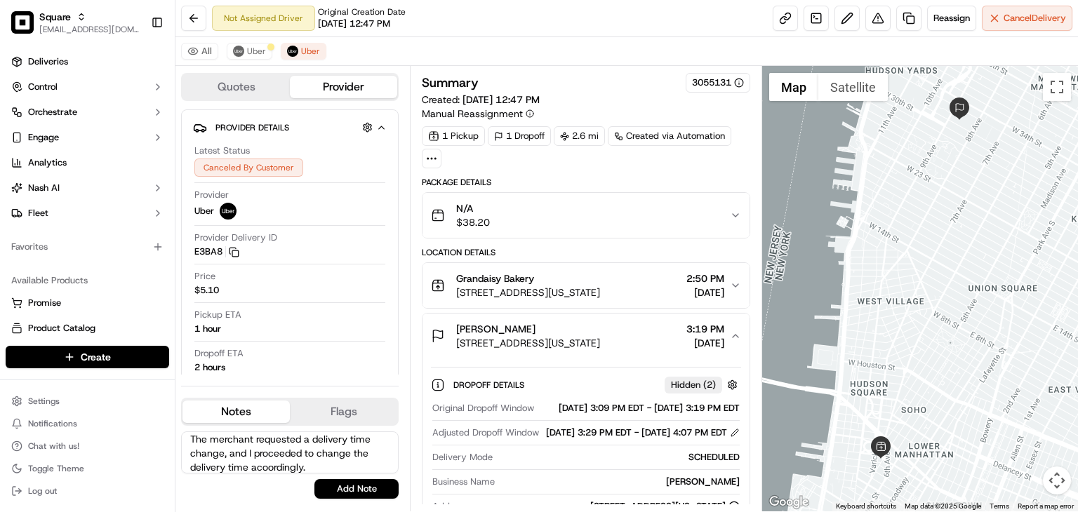
scroll to position [5, 0]
click at [267, 471] on textarea "The merchant requested a delivery time change, and I proceeded to change the de…" at bounding box center [289, 452] width 217 height 42
click at [326, 469] on textarea "The merchant requested a delivery time change, and I proceeded to change the de…" at bounding box center [289, 452] width 217 height 42
type textarea "The merchant requested a delivery time change, and I proceeded to change the de…"
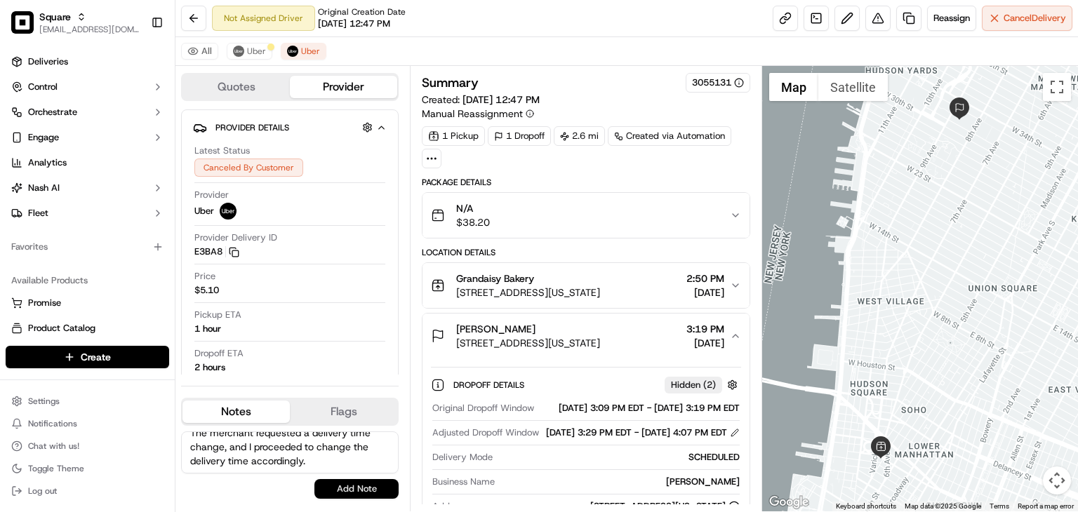
click at [347, 481] on button "Add Note" at bounding box center [356, 489] width 84 height 20
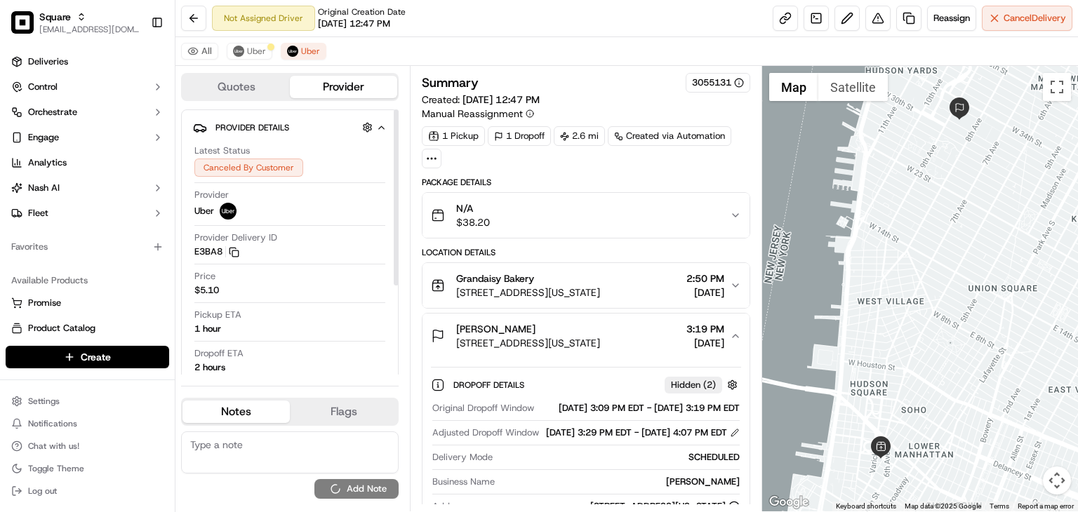
scroll to position [0, 0]
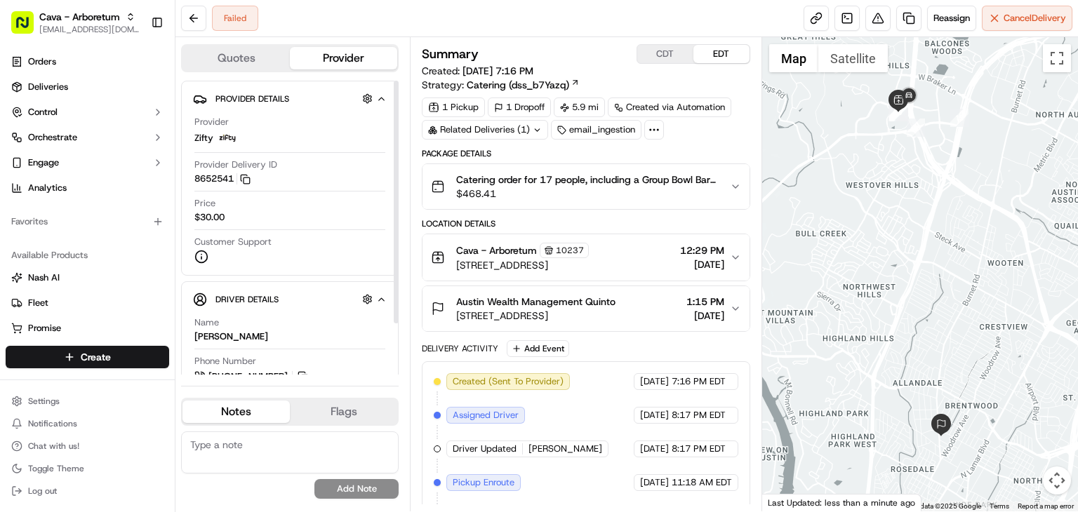
scroll to position [129, 0]
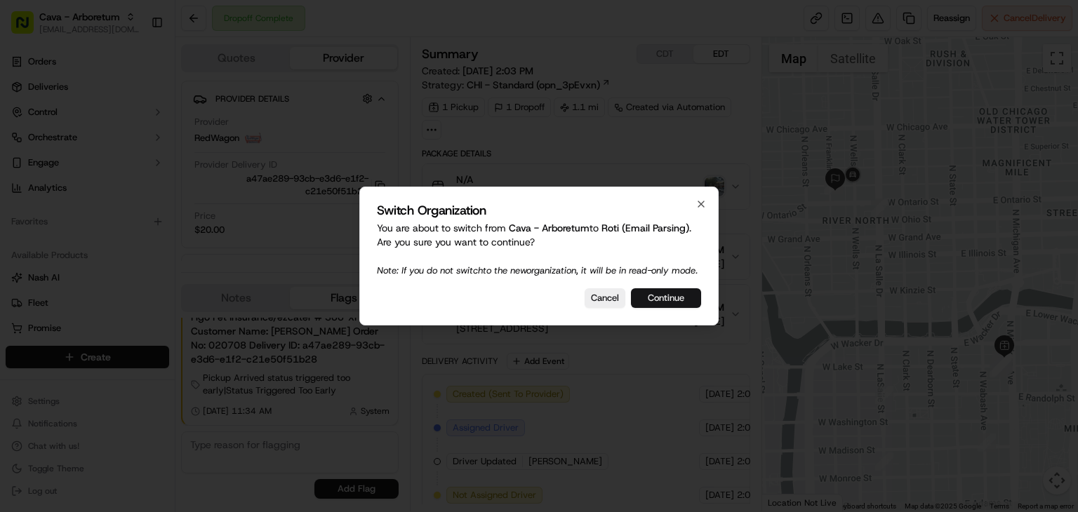
click at [663, 308] on button "Continue" at bounding box center [666, 298] width 70 height 20
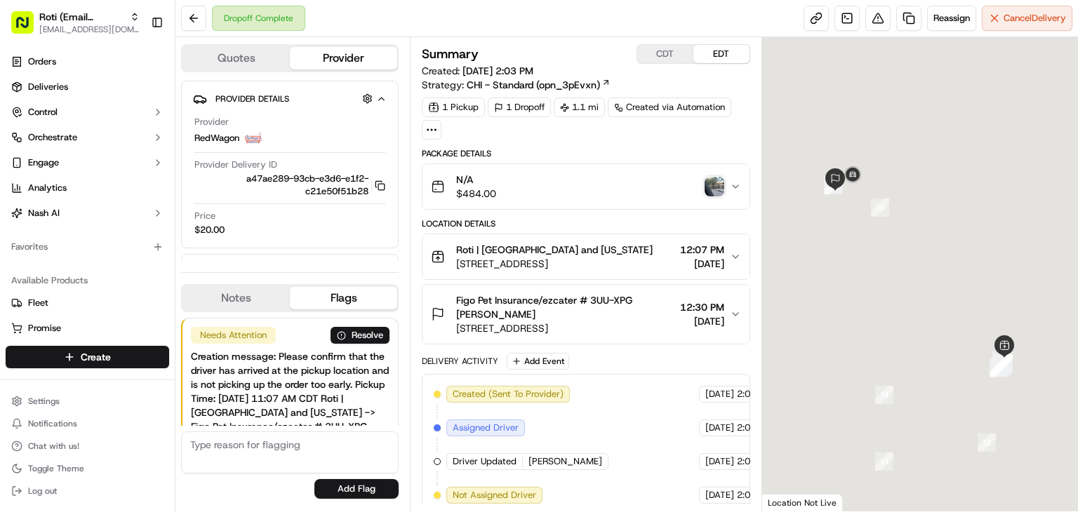
scroll to position [109, 0]
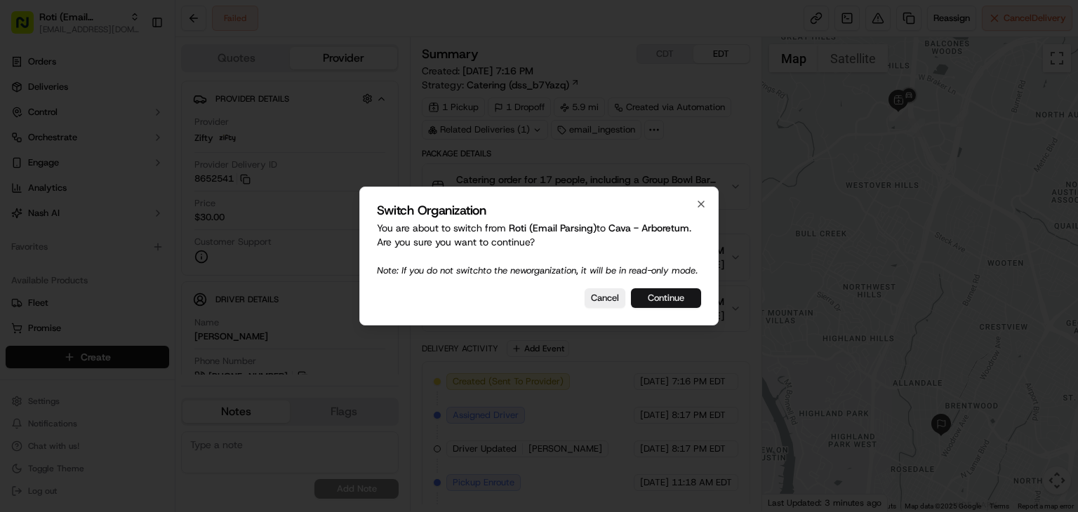
click at [660, 295] on button "Continue" at bounding box center [666, 298] width 70 height 20
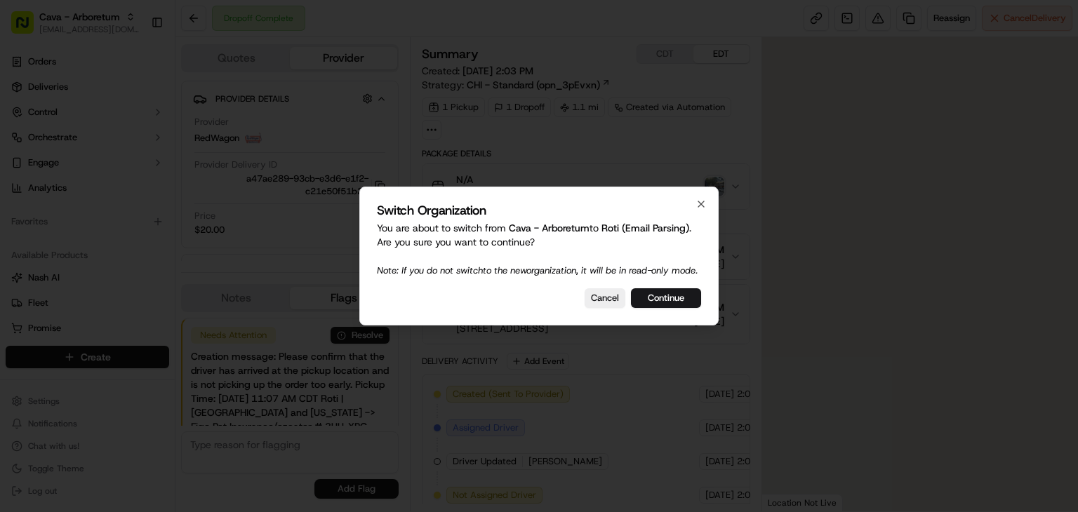
click at [403, 52] on div at bounding box center [539, 256] width 1078 height 512
click at [655, 307] on button "Continue" at bounding box center [666, 298] width 70 height 20
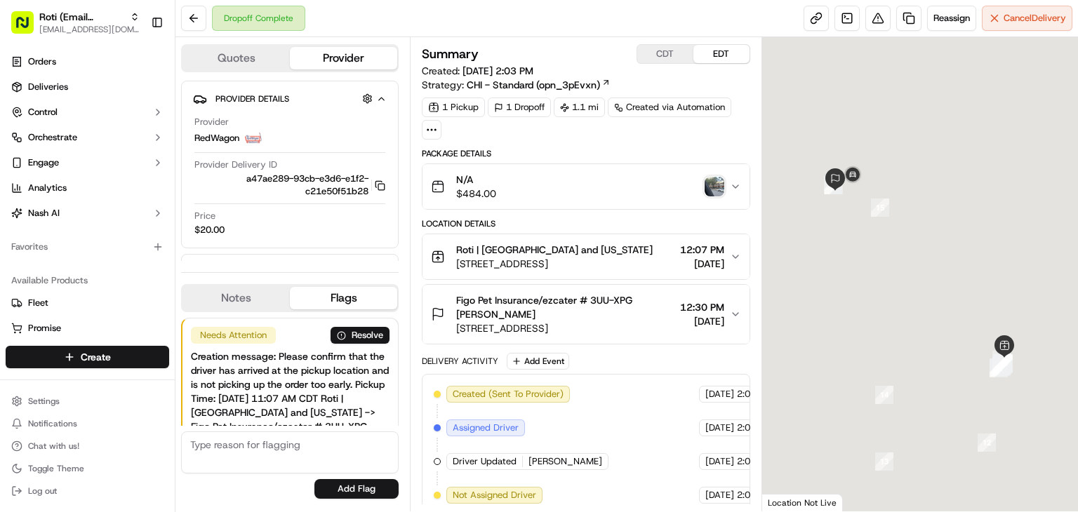
scroll to position [109, 0]
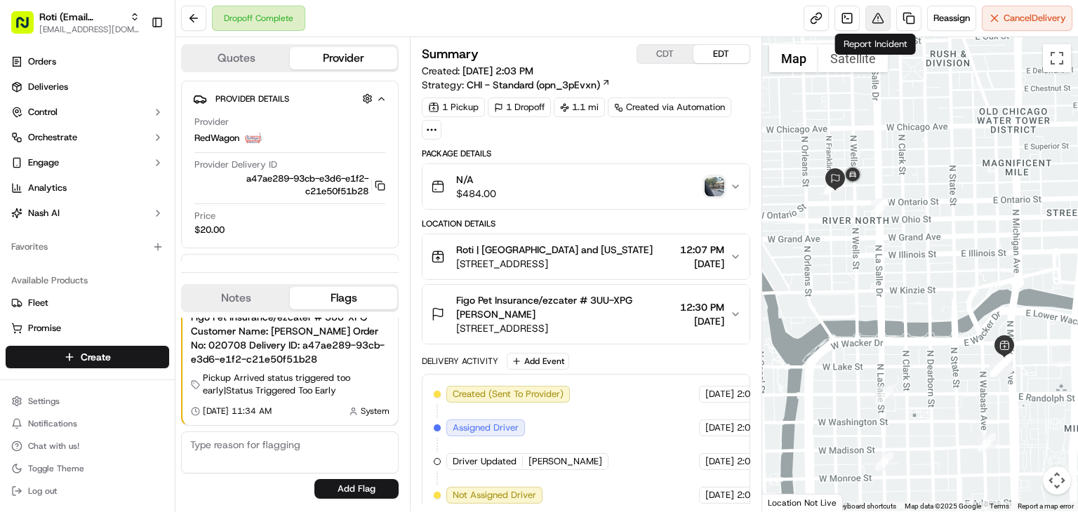
click at [869, 21] on button at bounding box center [877, 18] width 25 height 25
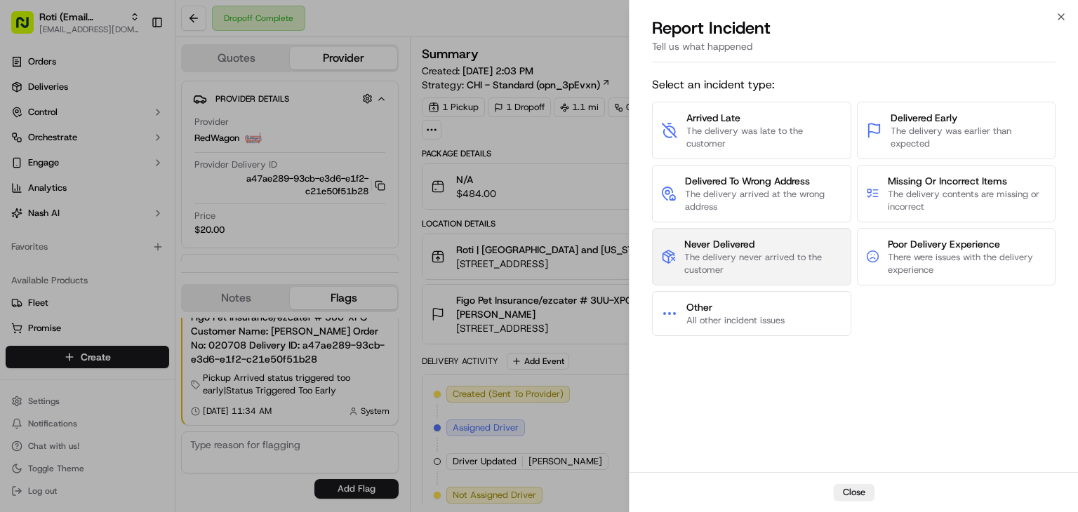
click at [841, 248] on span "Never Delivered" at bounding box center [762, 244] width 157 height 14
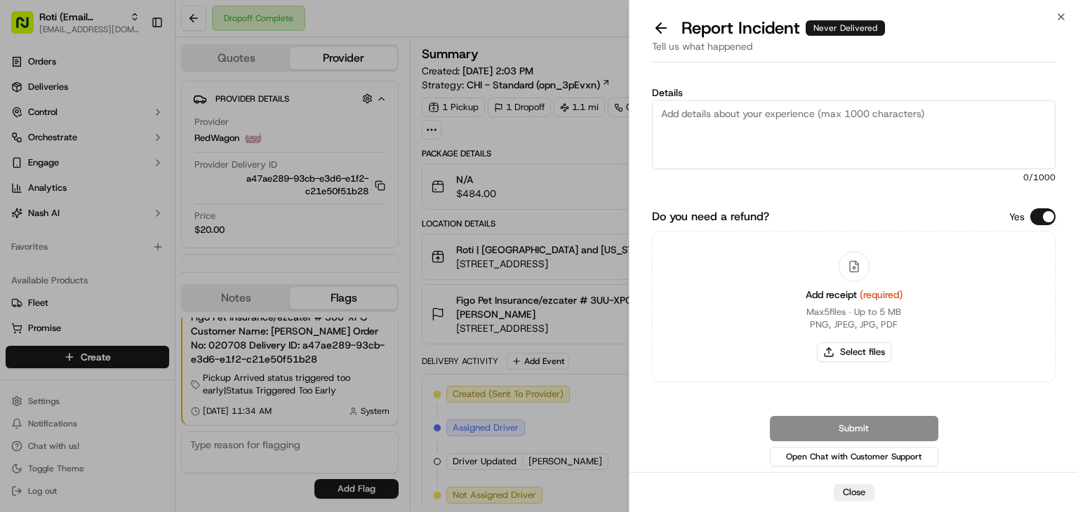
click at [1045, 216] on button "Do you need a refund?" at bounding box center [1042, 216] width 25 height 17
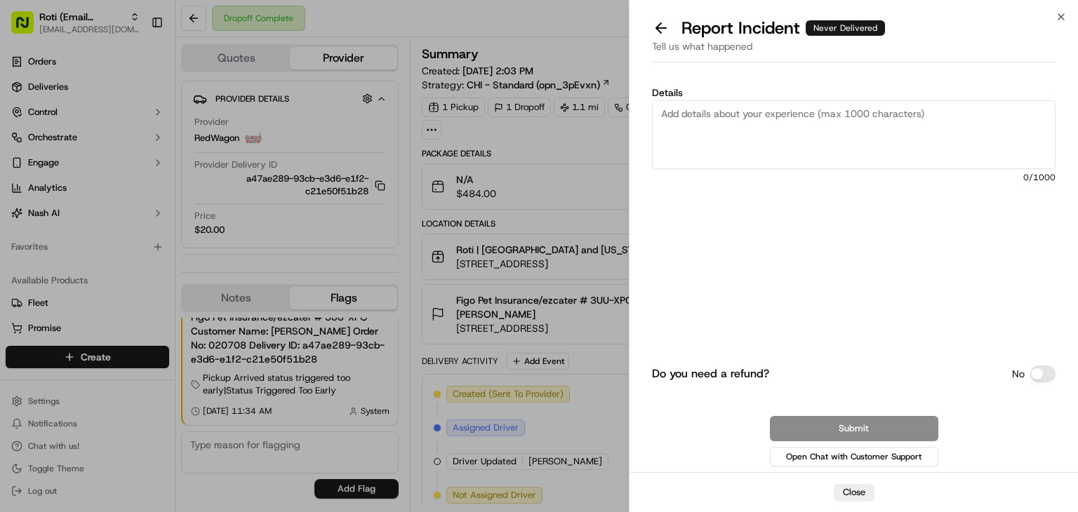
click at [808, 128] on textarea "Details" at bounding box center [853, 134] width 403 height 69
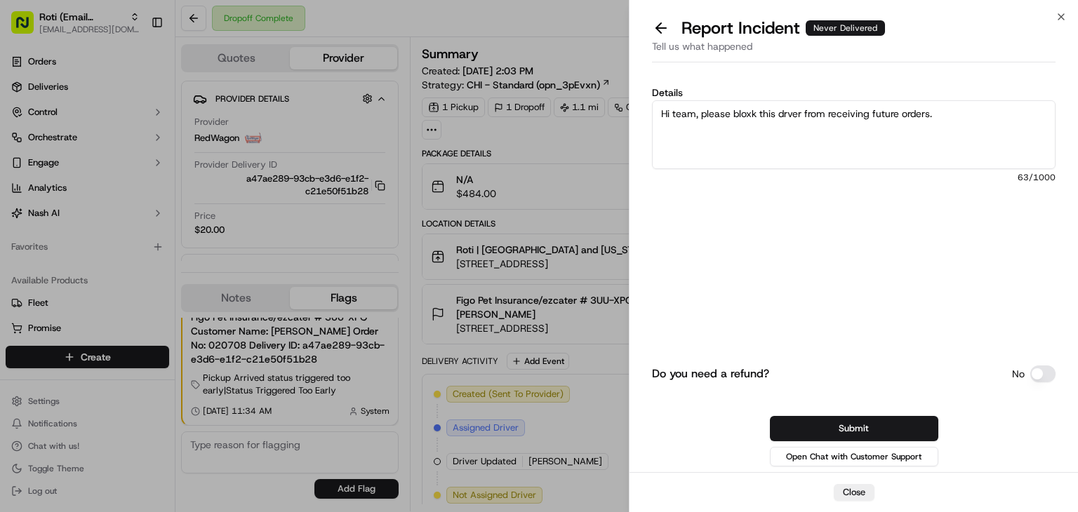
click at [747, 147] on textarea "Hi team, please bloxk this drver from receiving future orders." at bounding box center [853, 134] width 403 height 69
click at [939, 111] on textarea "Hi team, please bloxk this drver from receiving future orders." at bounding box center [853, 134] width 403 height 69
drag, startPoint x: 732, startPoint y: 139, endPoint x: 965, endPoint y: 132, distance: 233.7
click at [732, 139] on textarea "Hi team, please bloxk this drver from receiving future orders. As per the merch…" at bounding box center [853, 134] width 403 height 69
click at [1035, 111] on textarea "Hi team, please bloxk this drver from receiving future orders. As per the merch…" at bounding box center [853, 134] width 403 height 69
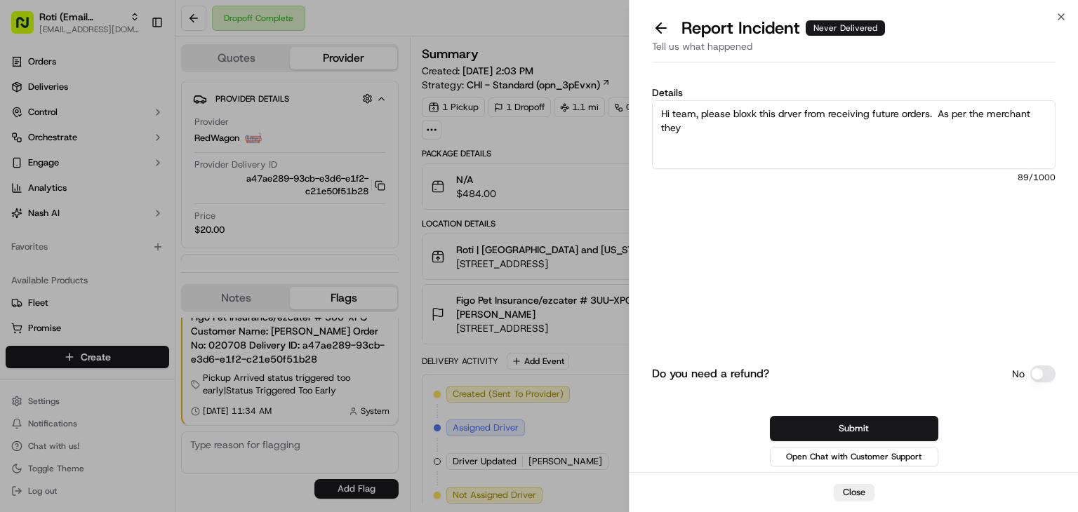
paste textarea "had previously requested that this driver be blocked due to threatening behavio…"
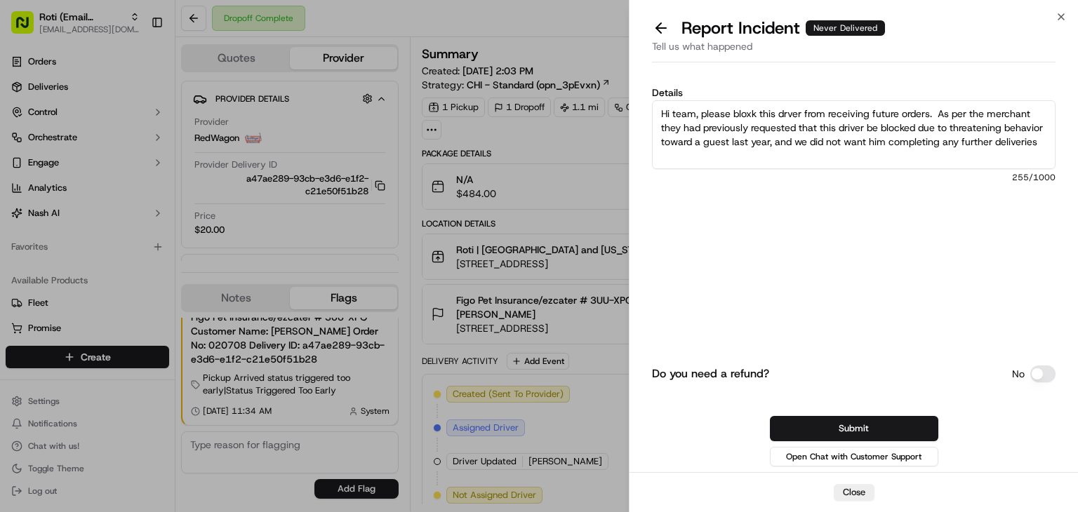
scroll to position [0, 0]
click at [749, 115] on textarea "Hi team, please bloxk this drver from receiving future orders. As per the merch…" at bounding box center [853, 134] width 403 height 69
click at [789, 114] on textarea "Hi team, please block this drver from receiving future orders. As per the merch…" at bounding box center [853, 134] width 403 height 69
click at [894, 142] on textarea "Hi team, please block this driver from receiving future orders. As per the merc…" at bounding box center [853, 134] width 403 height 69
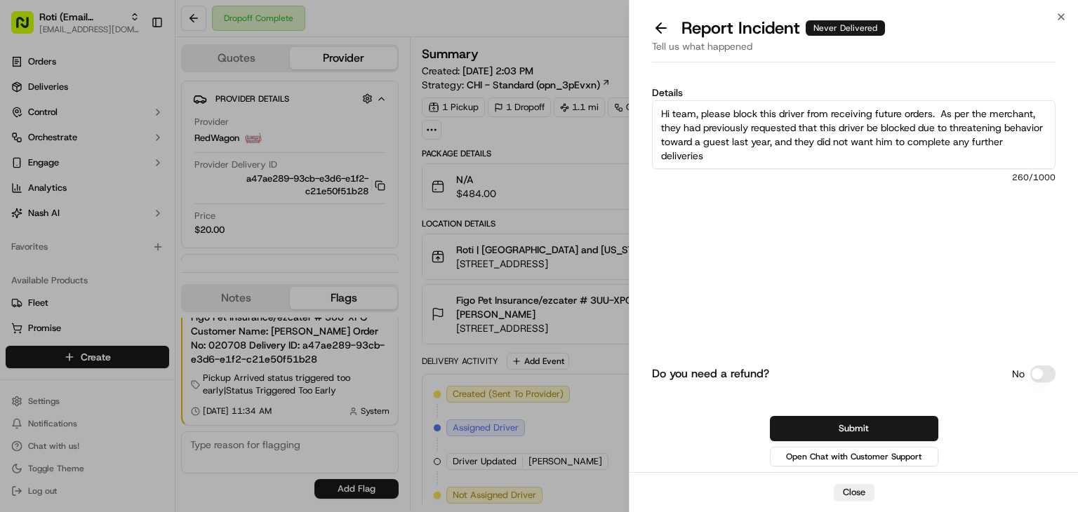
click at [811, 152] on textarea "Hi team, please block this driver from receiving future orders. As per the merc…" at bounding box center [853, 134] width 403 height 69
drag, startPoint x: 791, startPoint y: 155, endPoint x: 812, endPoint y: 138, distance: 27.5
click at [813, 145] on textarea "Hi team, please block this driver from receiving future orders. As per the merc…" at bounding box center [853, 134] width 403 height 69
click at [811, 130] on textarea "Hi team, please block this driver from receiving future orders. As per the merc…" at bounding box center [853, 134] width 403 height 69
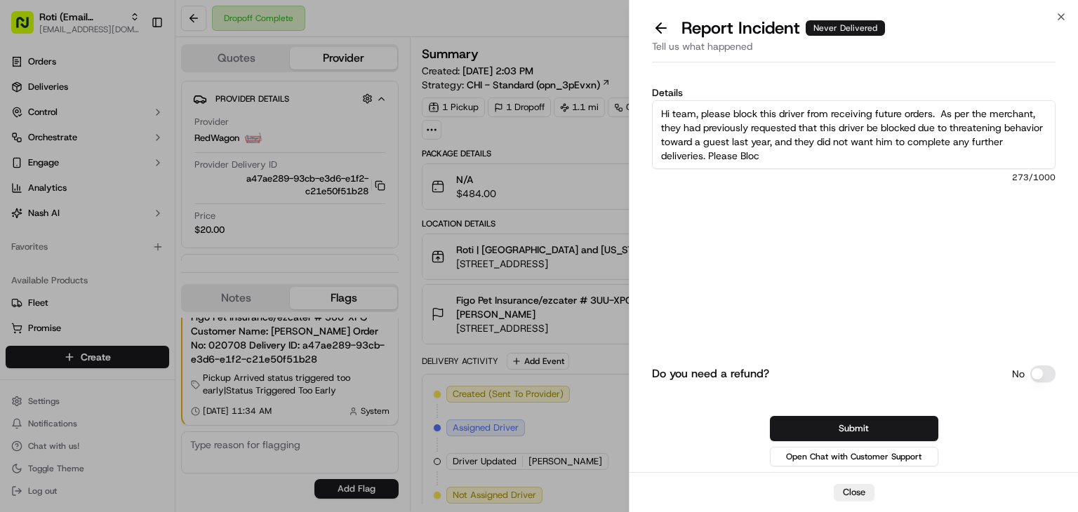
drag, startPoint x: 859, startPoint y: 128, endPoint x: 808, endPoint y: 123, distance: 50.7
click at [808, 123] on textarea "Hi team, please block this driver from receiving future orders. As per the merc…" at bounding box center [853, 134] width 403 height 69
drag, startPoint x: 937, startPoint y: 112, endPoint x: 699, endPoint y: 107, distance: 237.9
click at [699, 107] on textarea "Hi team, please block this driver from receiving future orders. As per the merc…" at bounding box center [853, 134] width 403 height 69
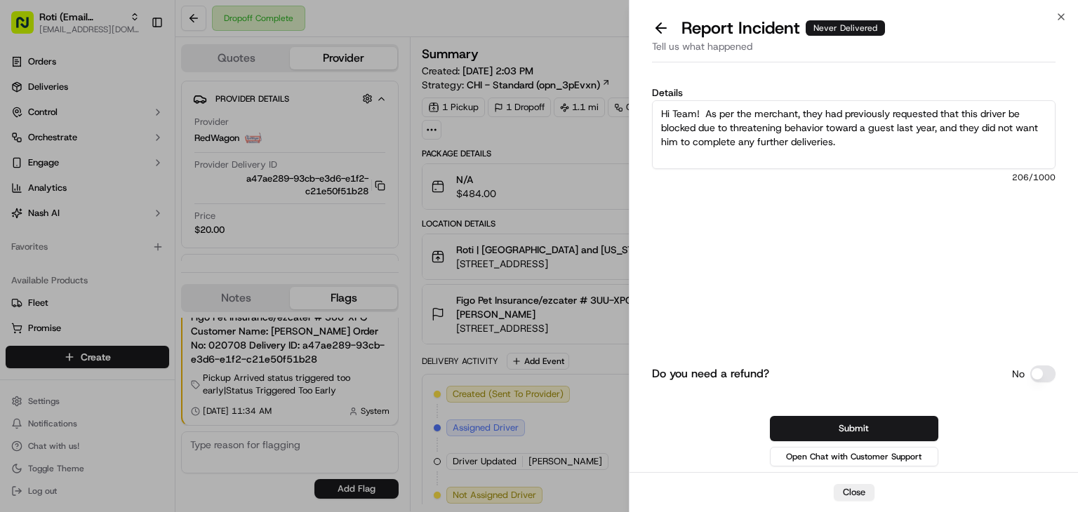
click at [706, 115] on textarea "Hi Team! As per the merchant, they had previously requested that this driver be…" at bounding box center [853, 134] width 403 height 69
click at [1008, 145] on textarea "Hi Team! As per the merchant, they had previously requested that this driver be…" at bounding box center [853, 134] width 403 height 69
paste textarea "please block this driver from receiving future orders."
click at [864, 139] on textarea "Hi Team! As per the merchant, they had previously requested that this driver be…" at bounding box center [853, 134] width 403 height 69
click at [697, 151] on textarea "Hi Team! As per the merchant, they had previously requested that this driver be…" at bounding box center [853, 134] width 403 height 69
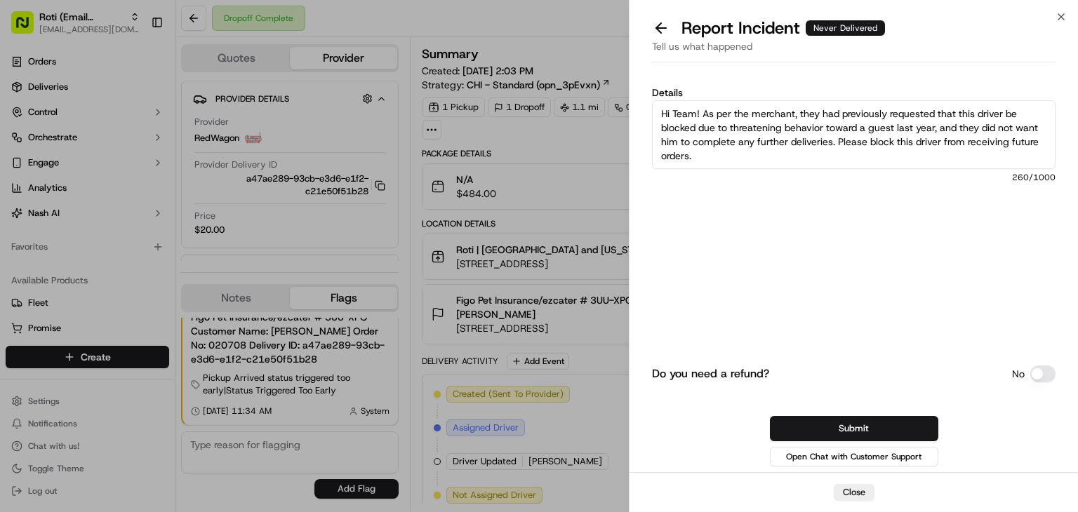
click at [718, 159] on textarea "Hi Team! As per the merchant, they had previously requested that this driver be…" at bounding box center [853, 134] width 403 height 69
drag, startPoint x: 732, startPoint y: 158, endPoint x: 633, endPoint y: 89, distance: 120.5
click at [633, 89] on div "Details Hi Team! As per the merchant, they had previously requested that this d…" at bounding box center [853, 270] width 448 height 404
type textarea "Hi Team! As per the merchant, they had previously requested that this driver be…"
click at [853, 427] on button "Submit" at bounding box center [854, 428] width 168 height 25
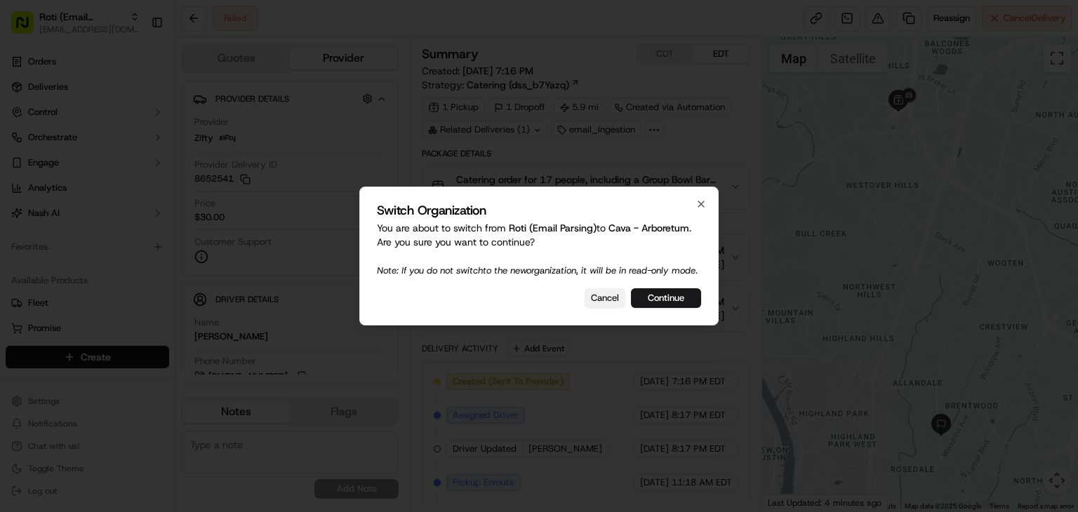
click at [603, 307] on button "Cancel" at bounding box center [604, 298] width 41 height 20
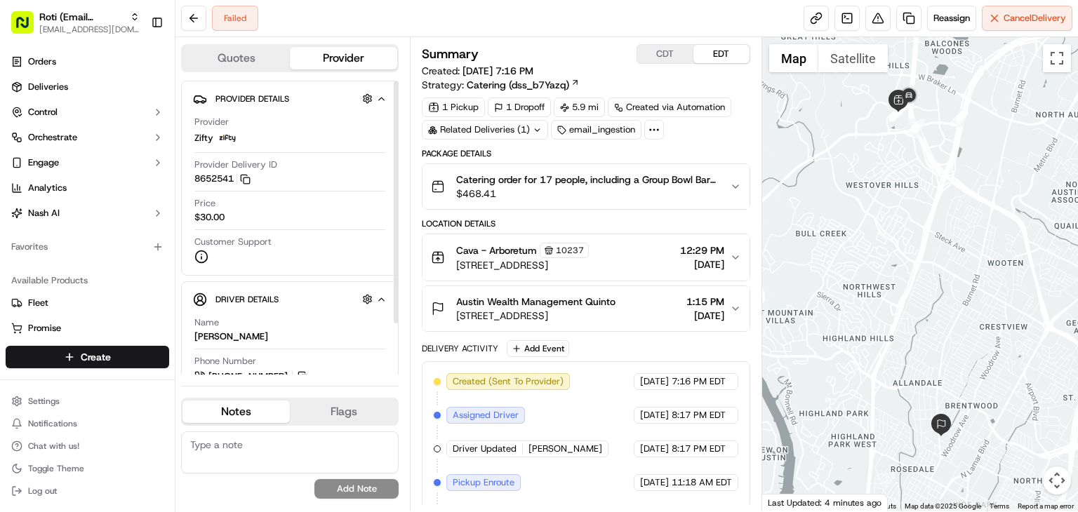
scroll to position [62, 0]
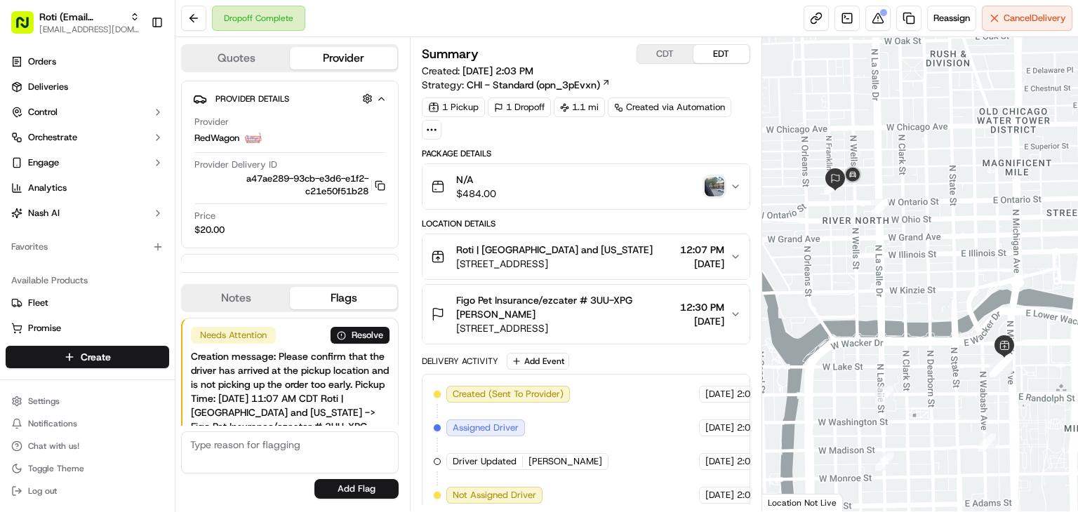
scroll to position [109, 0]
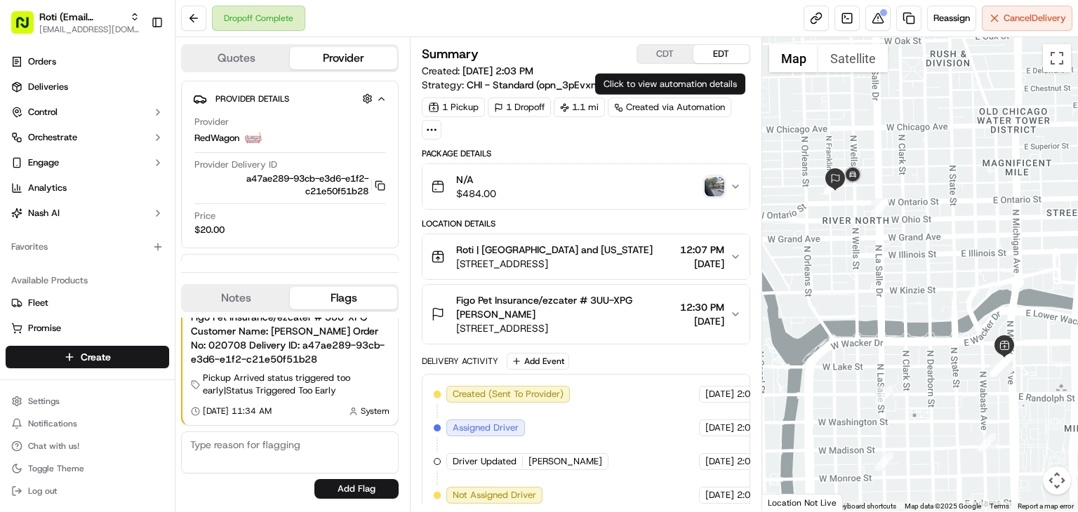
click at [682, 11] on div "Dropoff Complete Reassign Cancel Delivery" at bounding box center [626, 18] width 902 height 37
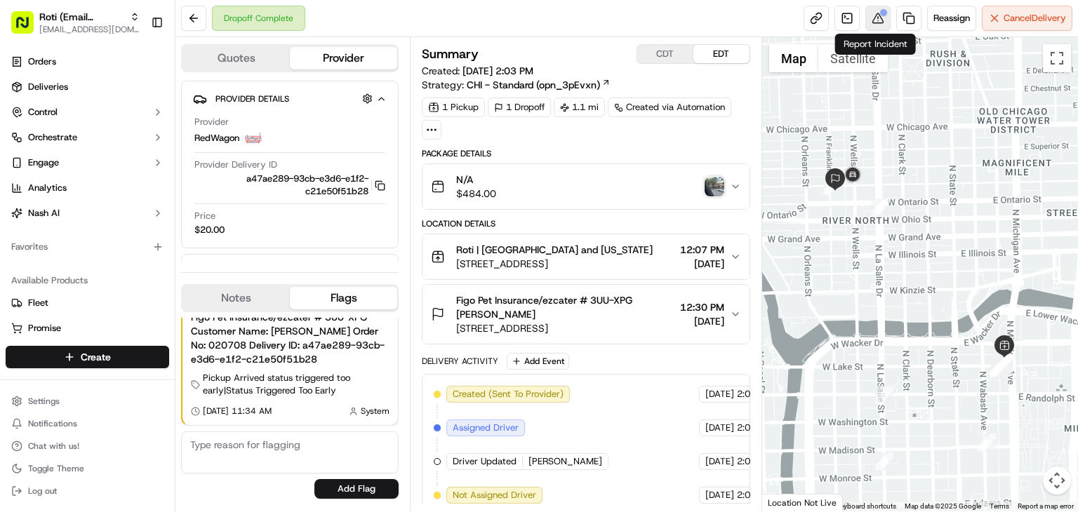
click at [878, 22] on button at bounding box center [877, 18] width 25 height 25
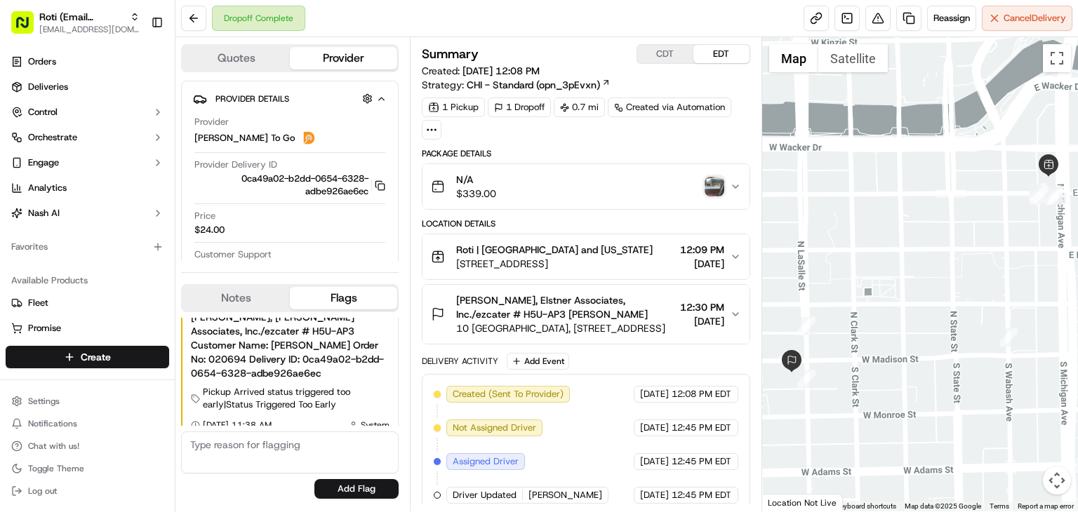
click at [713, 22] on div "Dropoff Complete Reassign Cancel Delivery" at bounding box center [626, 18] width 902 height 37
click at [880, 21] on button at bounding box center [877, 18] width 25 height 25
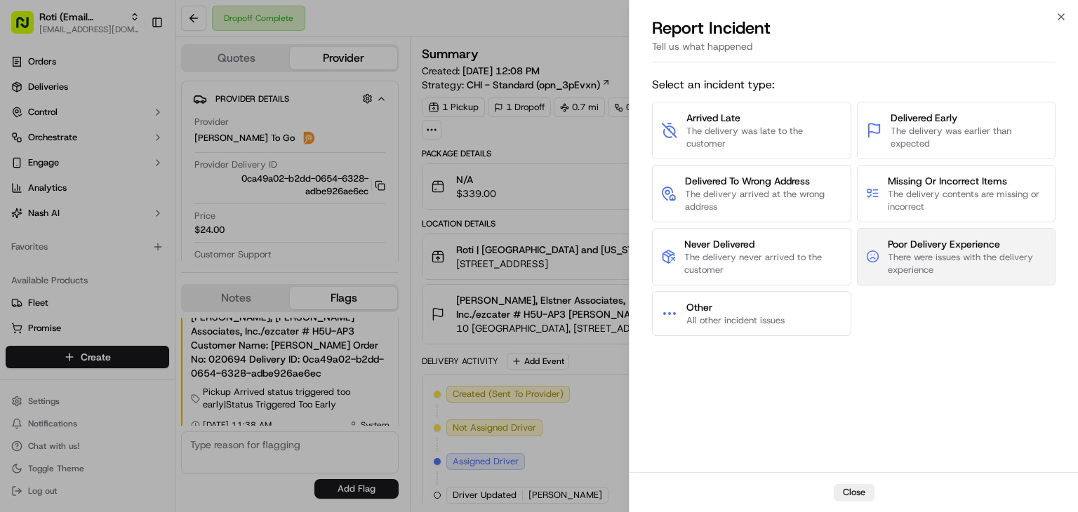
click at [918, 245] on span "Poor Delivery Experience" at bounding box center [966, 244] width 159 height 14
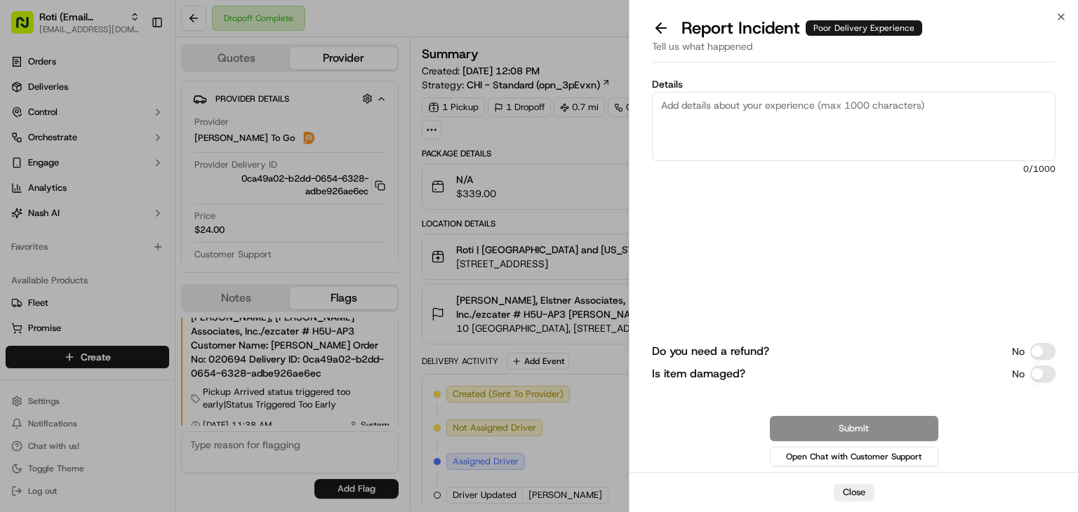
click at [767, 102] on textarea "Details" at bounding box center [853, 126] width 403 height 69
paste textarea "https://portal.usenash.com/active/job_84mVftvHWv6iRLgm9uEoJP/cfg_4ziVQoCg3NW8cZ…"
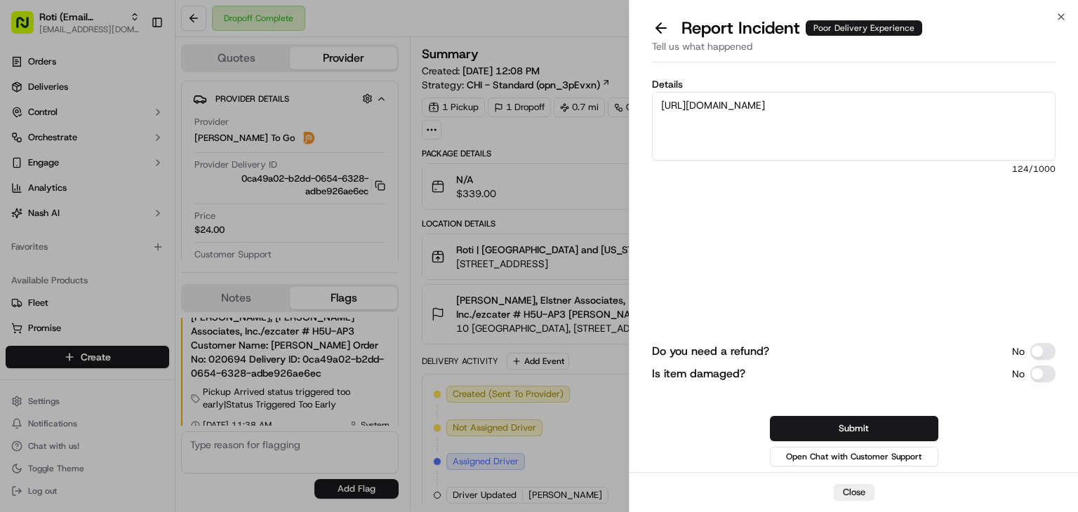
type textarea "https://portal.usenash.com/active/job_84mVftvHWv6iRLgm9uEoJP/cfg_4ziVQoCg3NW8cZ…"
click at [729, 128] on textarea "https://portal.usenash.com/active/job_84mVftvHWv6iRLgm9uEoJP/cfg_4ziVQoCg3NW8cZ…" at bounding box center [853, 126] width 403 height 69
drag, startPoint x: 943, startPoint y: 120, endPoint x: 380, endPoint y: 51, distance: 567.6
click at [380, 51] on body "Roti (Email Parsing) rpajulas@nashhelp.com Toggle Sidebar Orders Deliveries Con…" at bounding box center [539, 256] width 1078 height 512
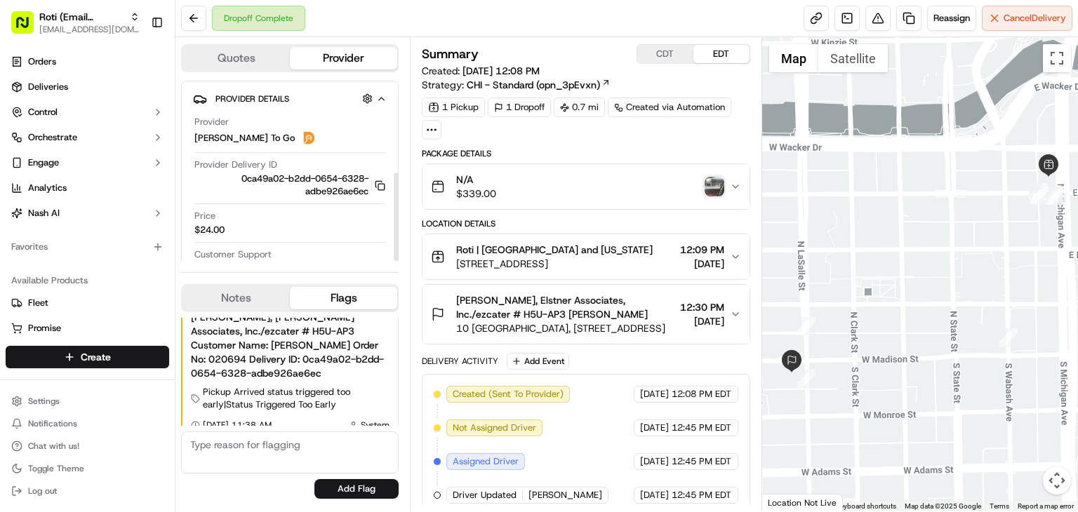
scroll to position [188, 0]
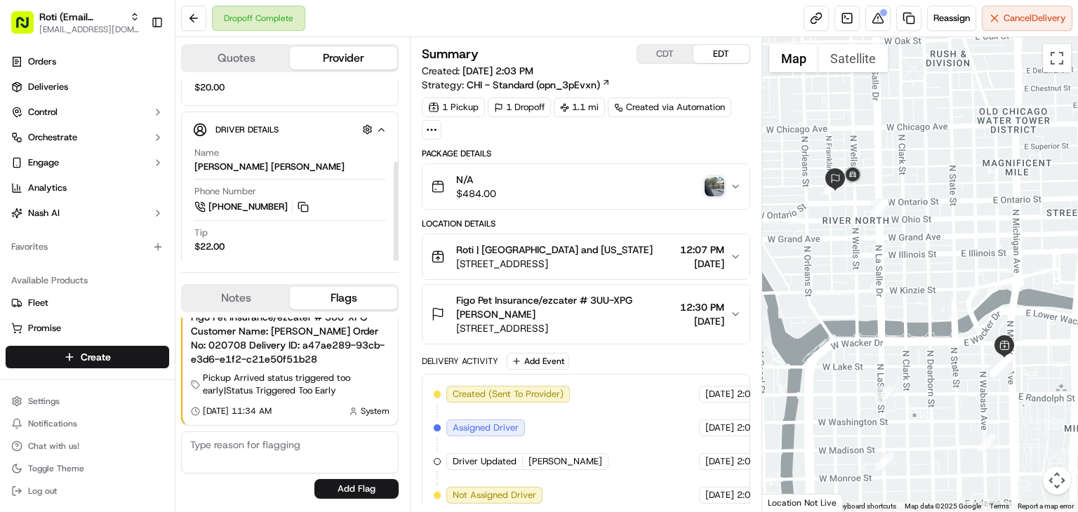
scroll to position [148, 0]
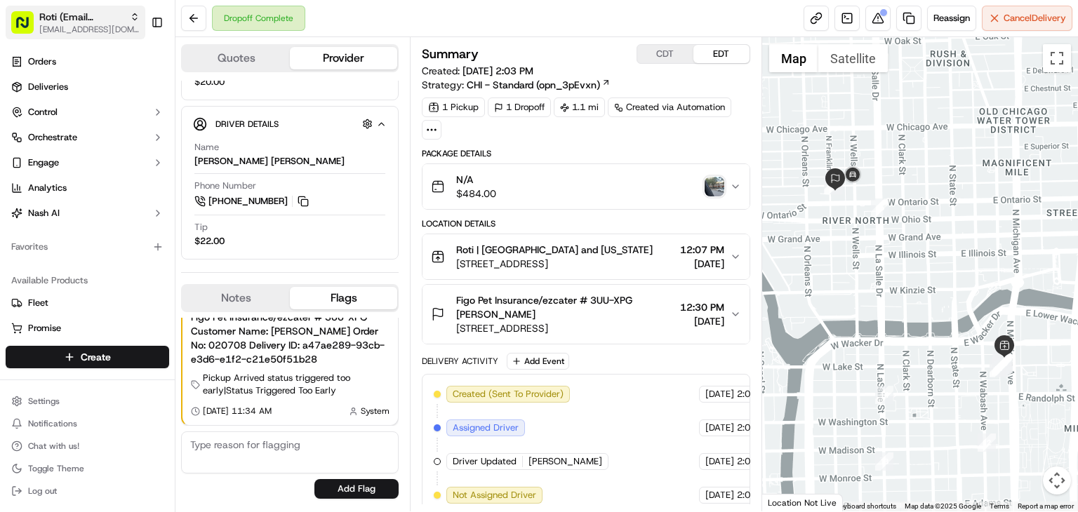
click at [95, 20] on span "Roti (Email Parsing)" at bounding box center [81, 17] width 85 height 14
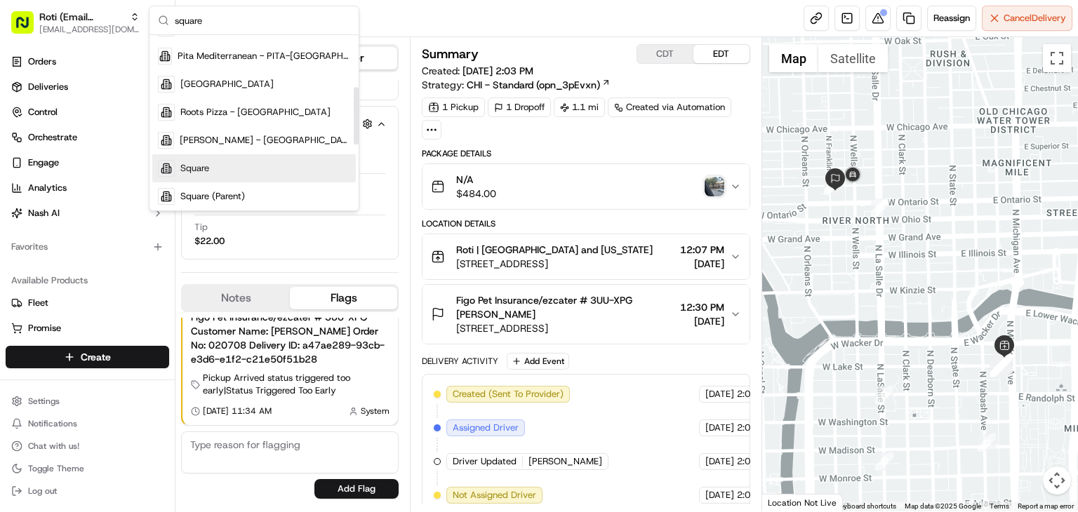
scroll to position [160, 0]
type input "square"
drag, startPoint x: 215, startPoint y: 163, endPoint x: 165, endPoint y: 152, distance: 51.1
click at [214, 163] on div "Square" at bounding box center [253, 166] width 203 height 28
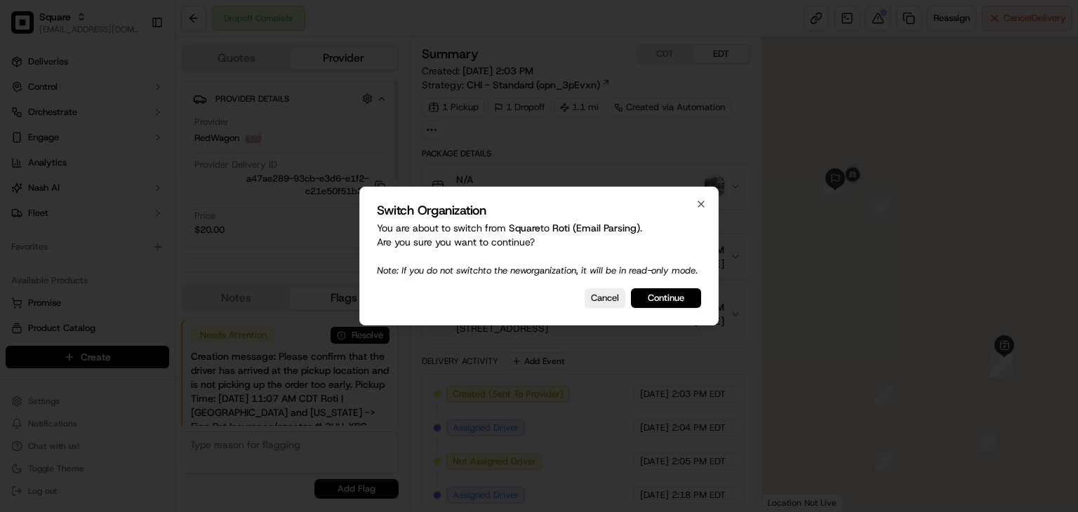
scroll to position [109, 0]
click at [601, 304] on button "Cancel" at bounding box center [604, 298] width 41 height 20
click at [194, 19] on div at bounding box center [539, 256] width 1078 height 512
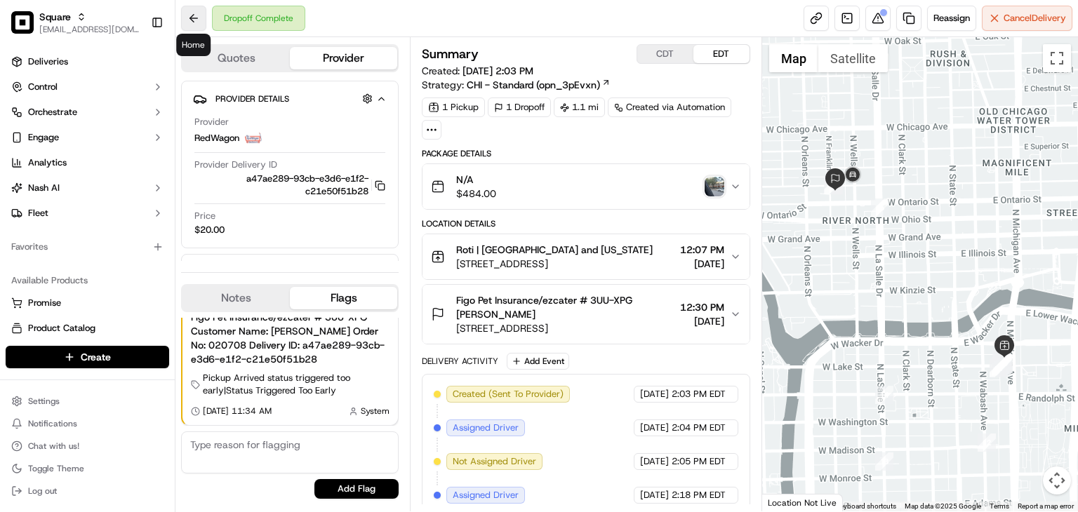
click at [192, 15] on button at bounding box center [193, 18] width 25 height 25
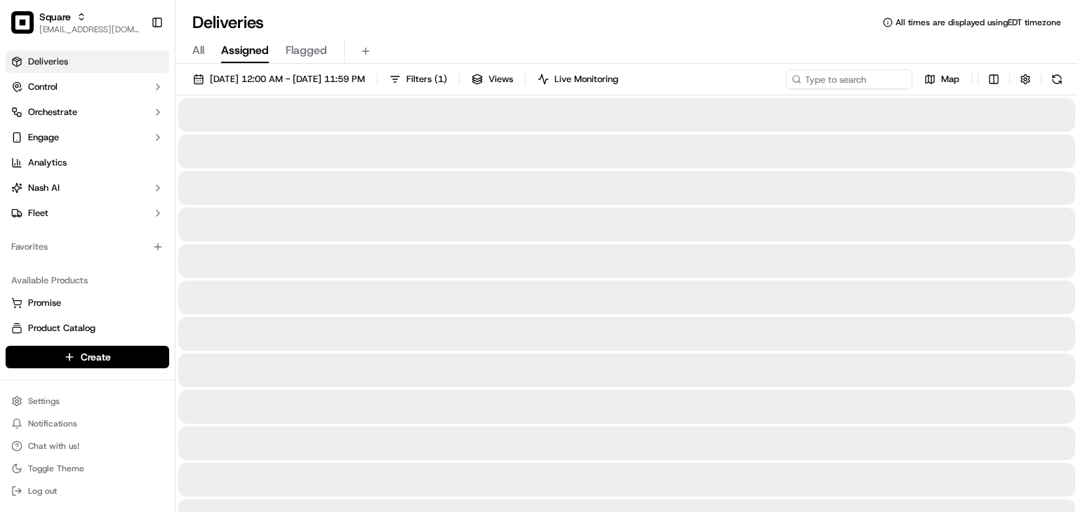
click at [498, 36] on div "All Assigned Flagged" at bounding box center [626, 49] width 902 height 30
click at [847, 79] on input at bounding box center [828, 79] width 168 height 20
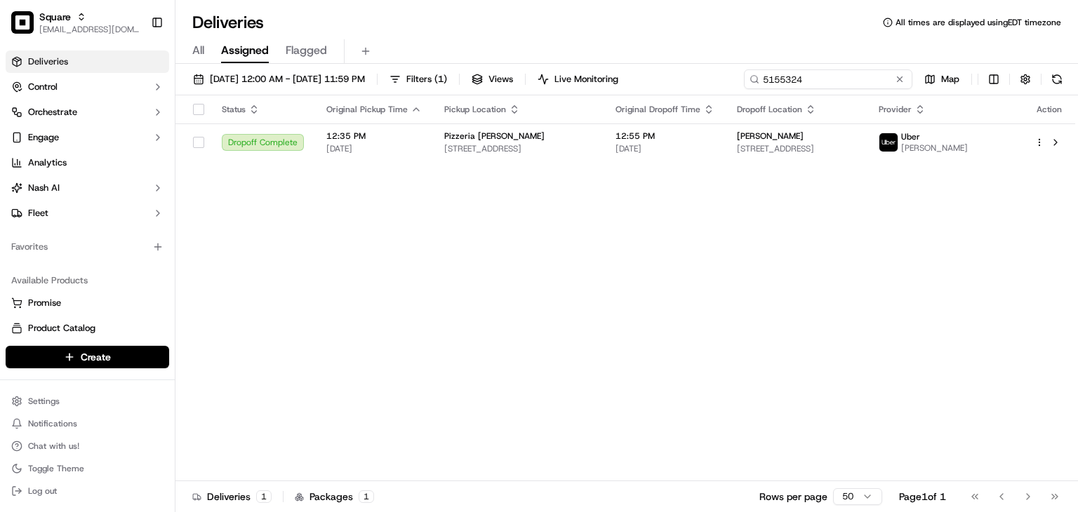
type input "5155324"
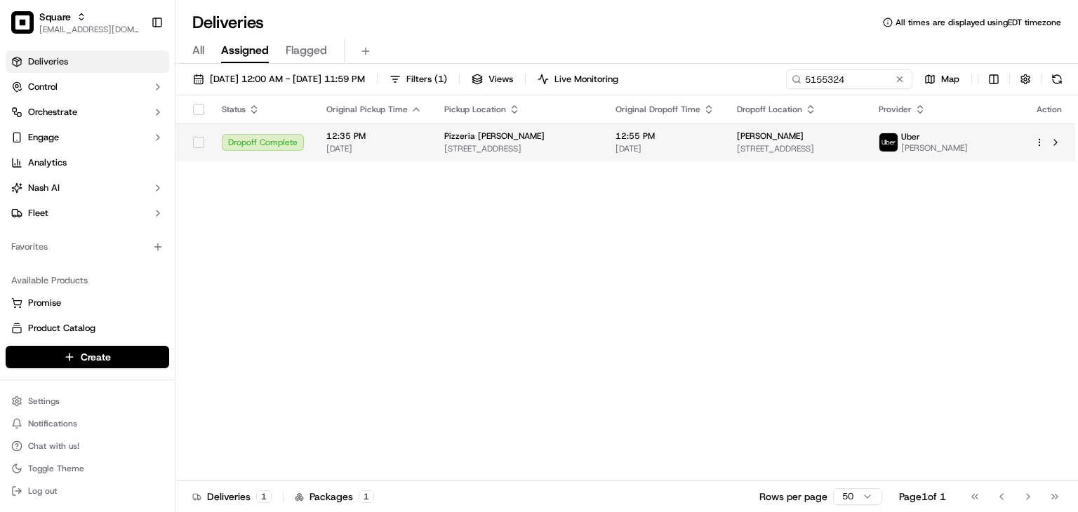
click at [679, 152] on span "[DATE]" at bounding box center [664, 148] width 99 height 11
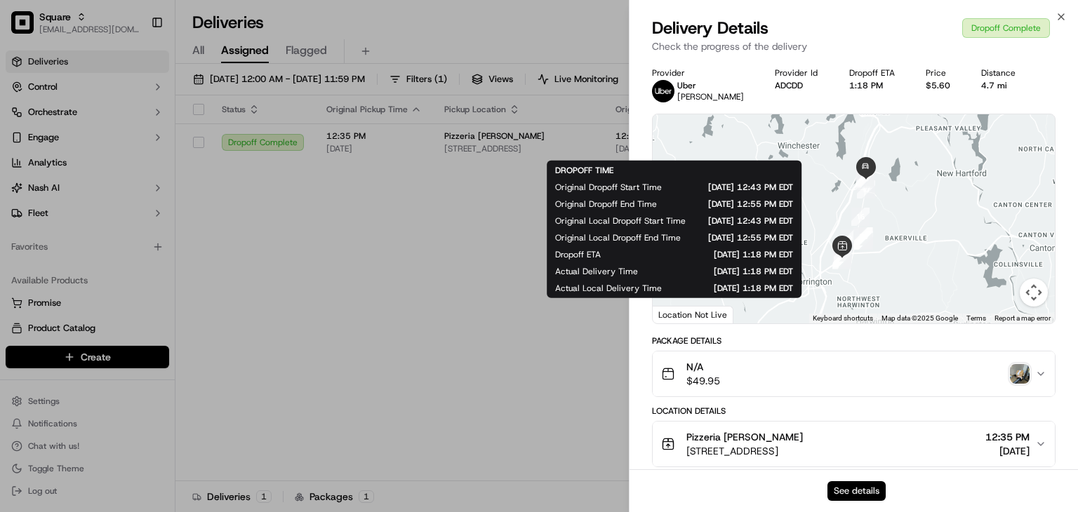
click at [869, 490] on button "See details" at bounding box center [856, 491] width 58 height 20
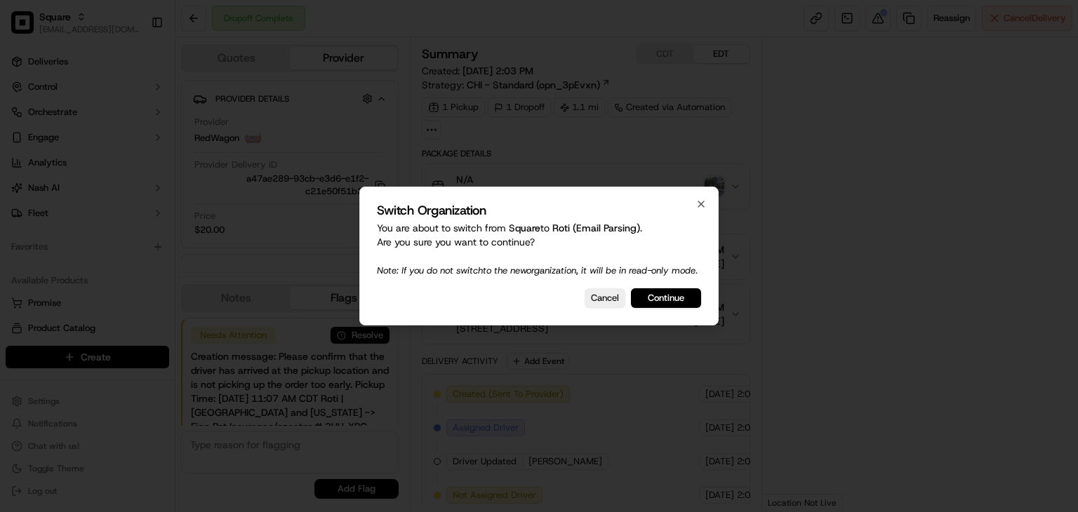
scroll to position [109, 0]
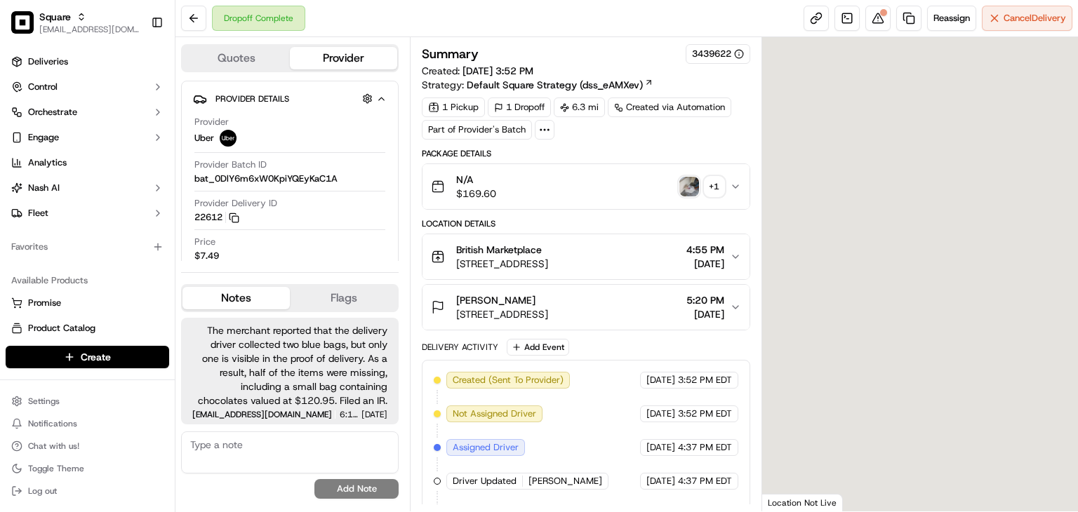
scroll to position [100, 0]
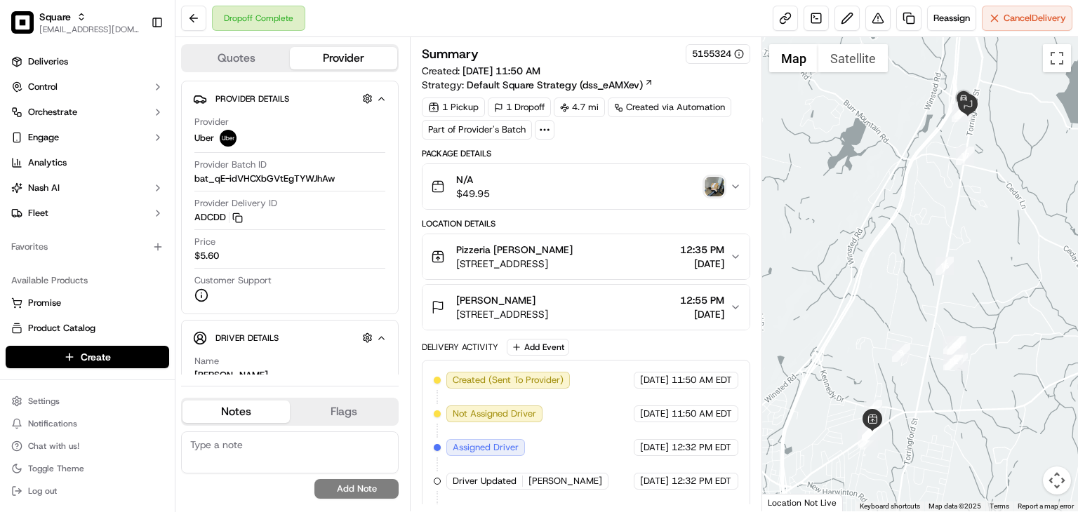
click at [716, 301] on span "12:55 PM" at bounding box center [702, 300] width 44 height 14
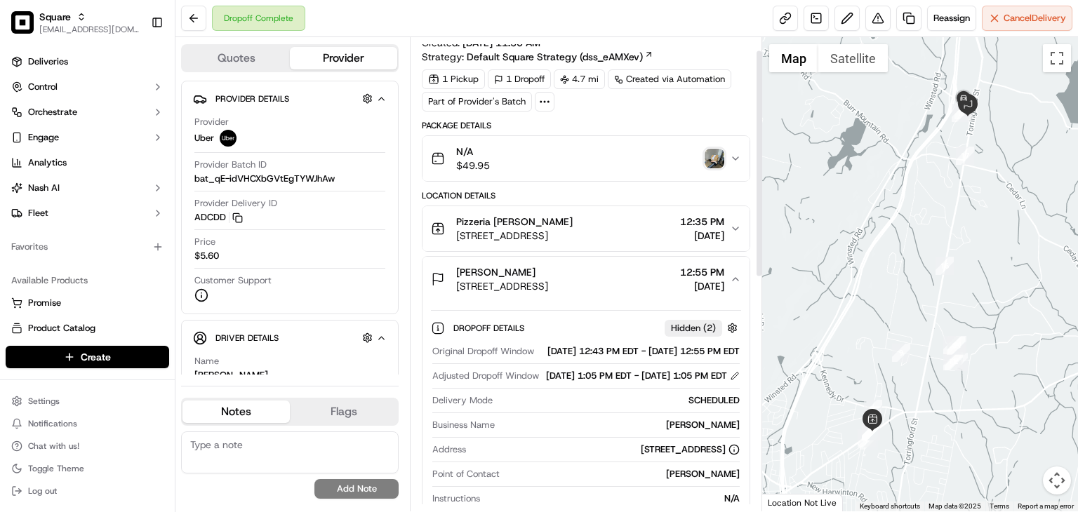
scroll to position [28, 0]
click at [714, 154] on img "button" at bounding box center [714, 159] width 20 height 20
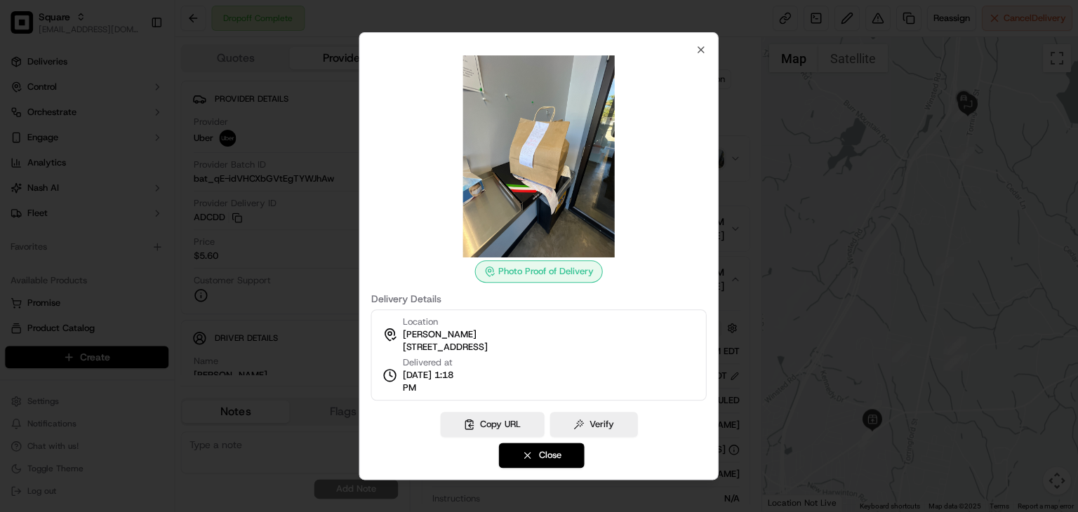
scroll to position [0, 0]
click at [563, 452] on button "Close" at bounding box center [542, 455] width 86 height 25
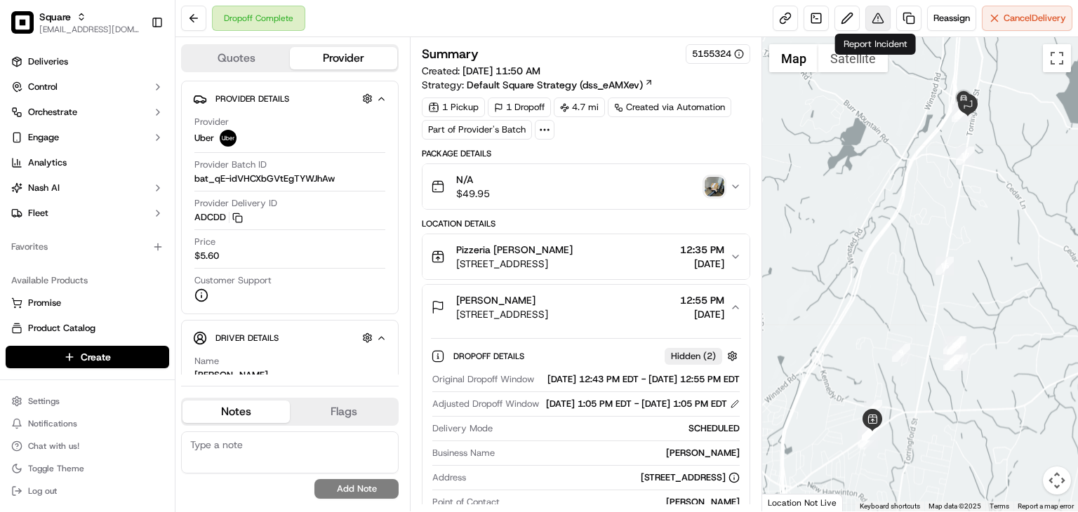
click at [871, 22] on button at bounding box center [877, 18] width 25 height 25
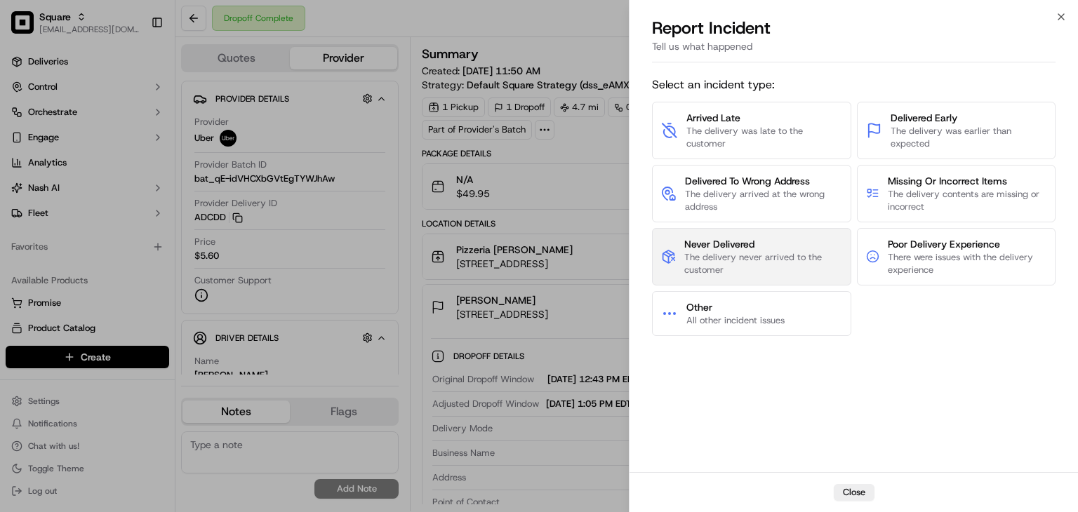
click at [737, 248] on span "Never Delivered" at bounding box center [762, 244] width 157 height 14
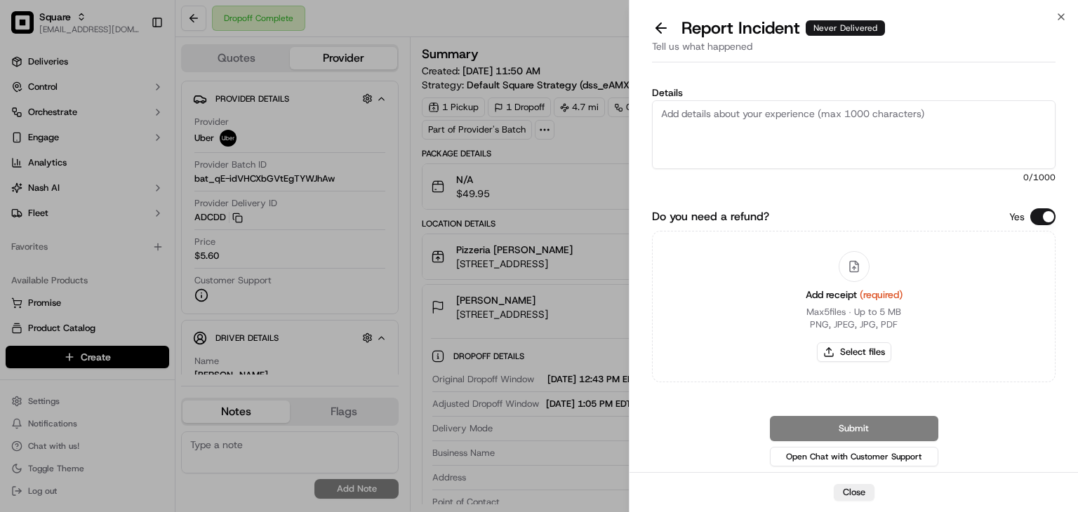
click at [1047, 217] on button "Do you need a refund?" at bounding box center [1042, 216] width 25 height 17
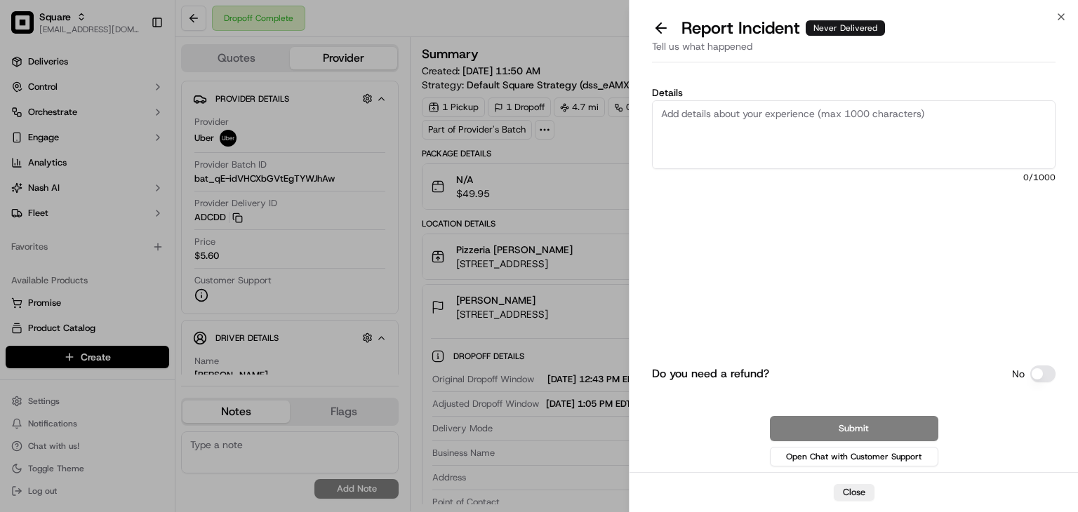
click at [793, 107] on textarea "Details" at bounding box center [853, 134] width 403 height 69
click at [709, 133] on textarea "Details" at bounding box center [853, 134] width 403 height 69
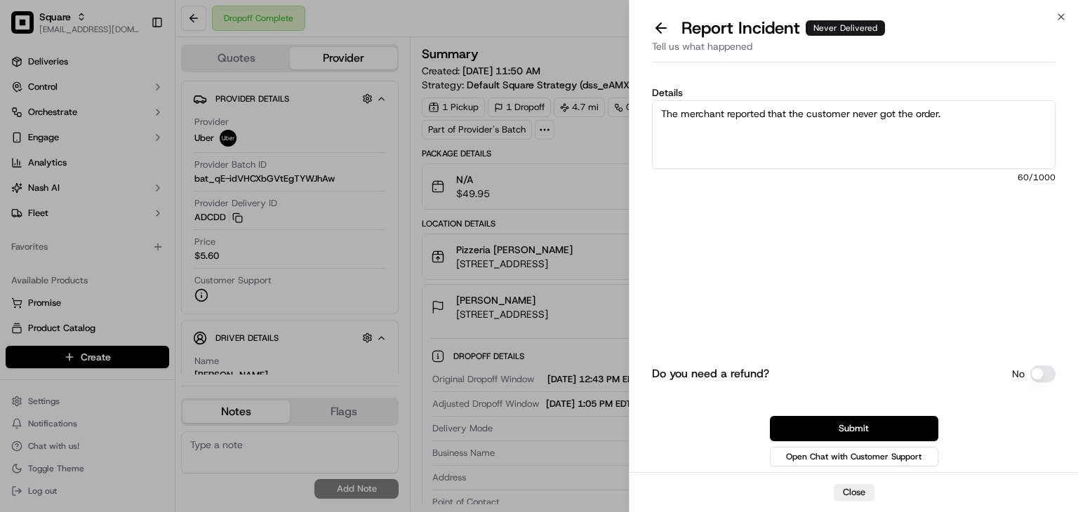
click at [960, 117] on textarea "The merchant reported that the customer never got the order." at bounding box center [853, 134] width 403 height 69
click at [777, 132] on textarea "The merchant reported that the customer never got the order. The photo ptoof of…" at bounding box center [853, 134] width 403 height 69
click at [824, 101] on textarea "The merchant reported that the customer never got the order. The photo proof of…" at bounding box center [853, 134] width 403 height 69
click at [833, 113] on textarea "The merchant reported that the customer never got the order. The photo proof of…" at bounding box center [853, 134] width 403 height 69
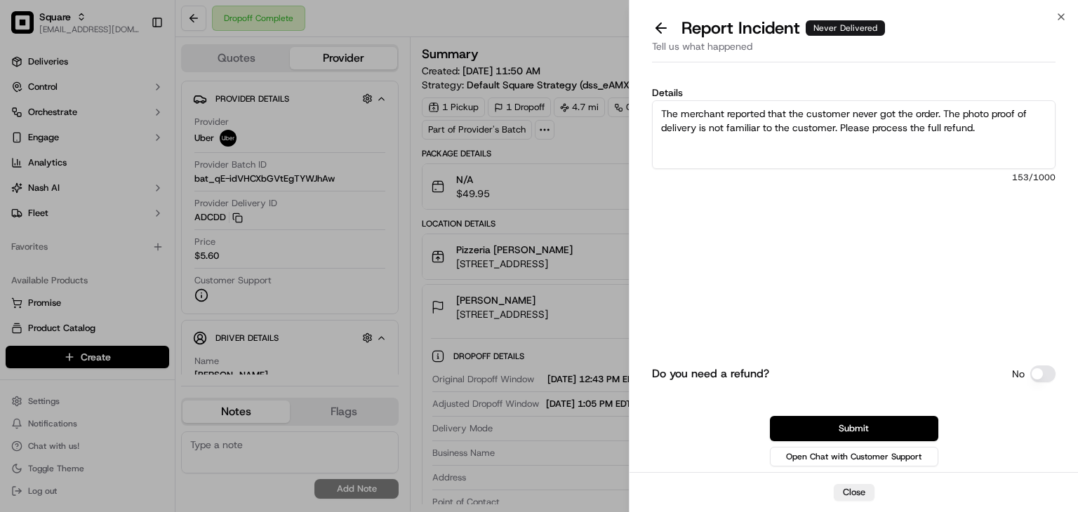
click at [833, 113] on textarea "The merchant reported that the customer never got the order. The photo proof of…" at bounding box center [853, 134] width 403 height 69
click at [878, 128] on textarea "The merchant reported that the customer never got the order. The photo proof of…" at bounding box center [853, 134] width 403 height 69
drag, startPoint x: 927, startPoint y: 127, endPoint x: 464, endPoint y: 51, distance: 469.3
click at [464, 51] on body "Square [EMAIL_ADDRESS][DOMAIN_NAME] Toggle Sidebar Deliveries Control Orchestra…" at bounding box center [539, 256] width 1078 height 512
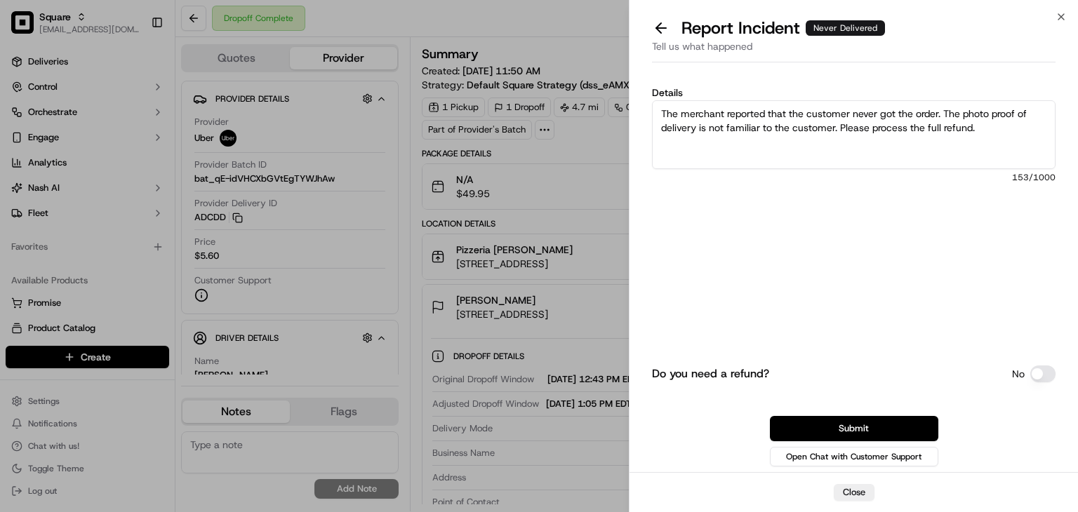
paste textarea "did not receive the order. The photo provided as proof of delivery is not recog…"
click at [683, 117] on textarea "The merchant reported that the customer did not receive the order. The photo pr…" at bounding box center [853, 134] width 403 height 69
click at [878, 108] on textarea "The merchant reported that the customer did not receive the order. The photo pr…" at bounding box center [853, 134] width 403 height 69
click at [704, 112] on textarea "The merchant reported that the customer did not receive the order. The photo pr…" at bounding box center [853, 134] width 403 height 69
click at [982, 126] on textarea "The merchant reported that the customer did not receive the order. The photo pr…" at bounding box center [853, 134] width 403 height 69
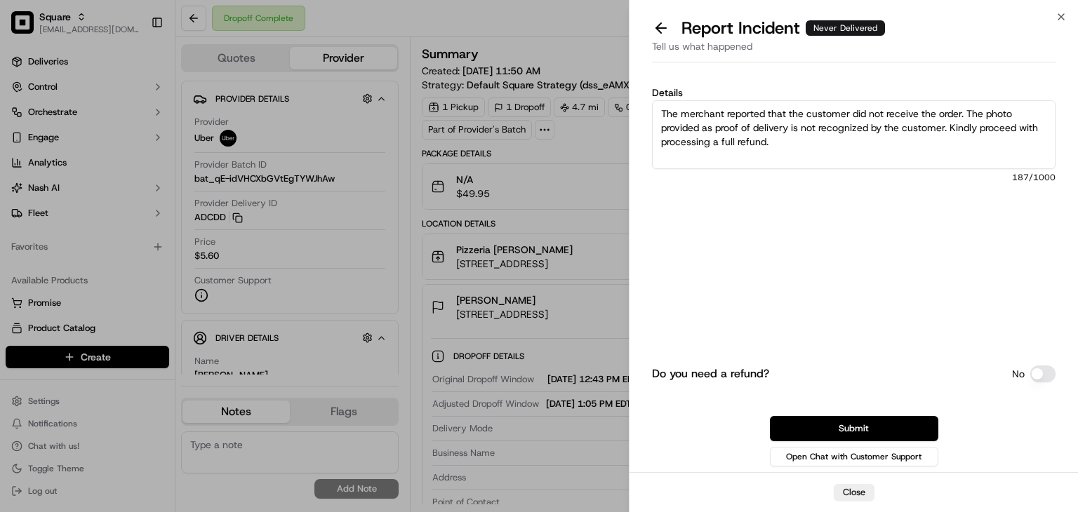
click at [766, 106] on textarea "The merchant reported that the customer did not receive the order. The photo pr…" at bounding box center [853, 134] width 403 height 69
drag, startPoint x: 948, startPoint y: 133, endPoint x: 596, endPoint y: 88, distance: 355.7
click at [596, 88] on body "Square [EMAIL_ADDRESS][DOMAIN_NAME] Toggle Sidebar Deliveries Control Orchestra…" at bounding box center [539, 256] width 1078 height 512
type textarea "The merchant reported that the customer did not receive the order. The photo pr…"
drag, startPoint x: 778, startPoint y: 427, endPoint x: 707, endPoint y: 437, distance: 71.6
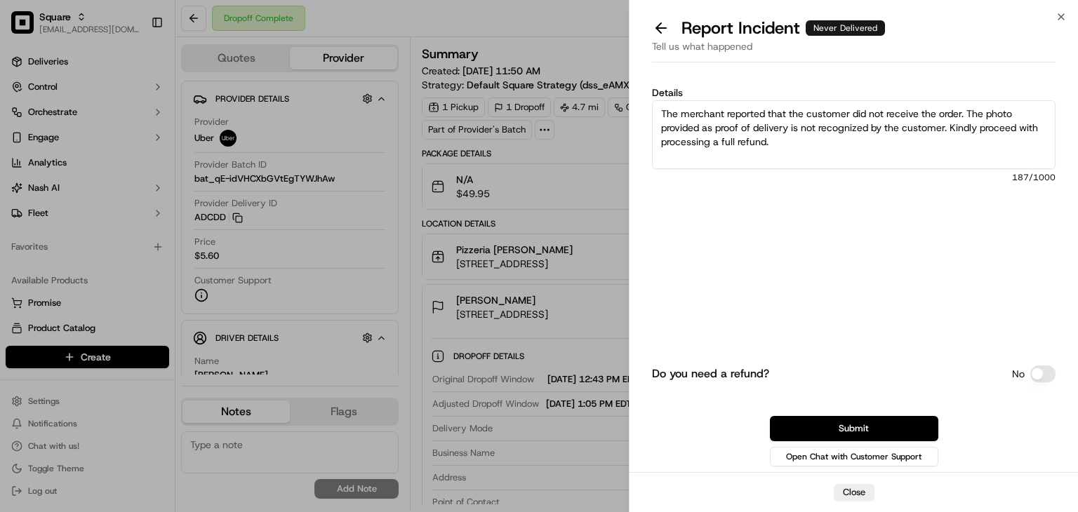
click at [777, 427] on button "Submit" at bounding box center [854, 428] width 168 height 25
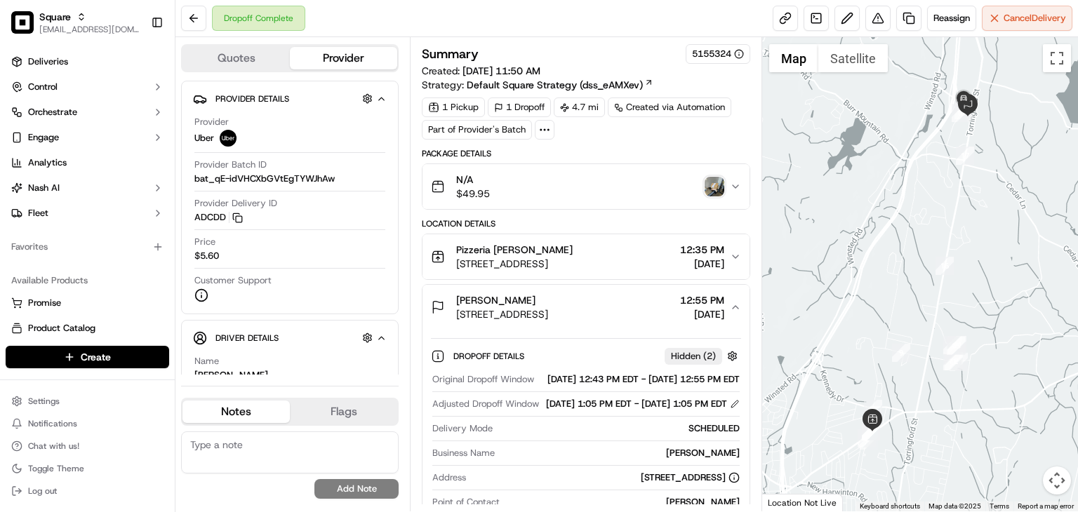
click at [271, 458] on textarea at bounding box center [289, 452] width 217 height 42
paste textarea "The merchant reported that the customer did not receive the order. The photo pr…"
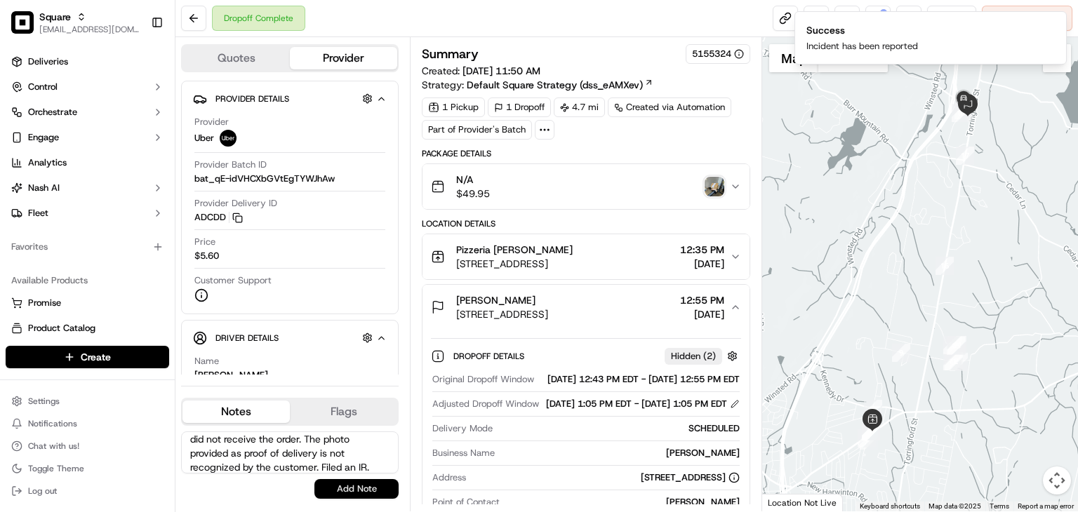
type textarea "The merchant reported that the customer did not receive the order. The photo pr…"
drag, startPoint x: 354, startPoint y: 492, endPoint x: 350, endPoint y: 481, distance: 11.8
click at [354, 492] on button "Add Note" at bounding box center [356, 489] width 84 height 20
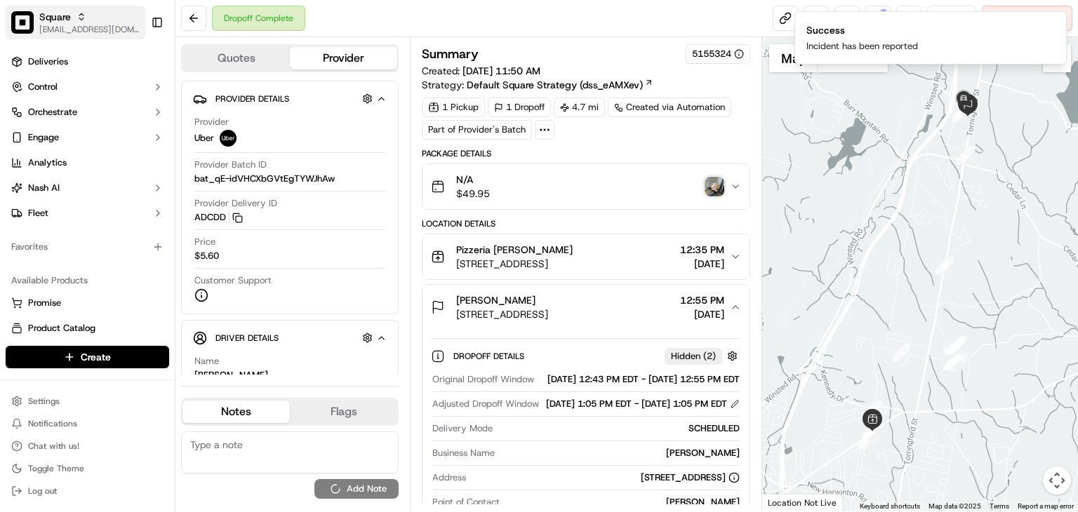
scroll to position [0, 0]
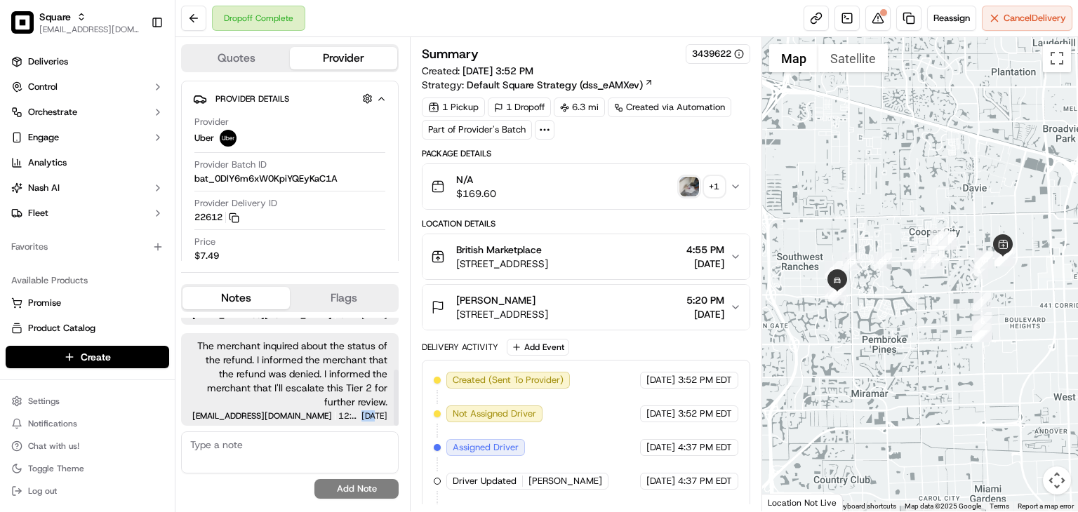
drag, startPoint x: 335, startPoint y: 415, endPoint x: 351, endPoint y: 417, distance: 15.7
click at [361, 417] on span "[DATE]" at bounding box center [374, 416] width 26 height 8
click at [874, 13] on button at bounding box center [877, 18] width 25 height 25
click at [688, 186] on img "button" at bounding box center [689, 187] width 20 height 20
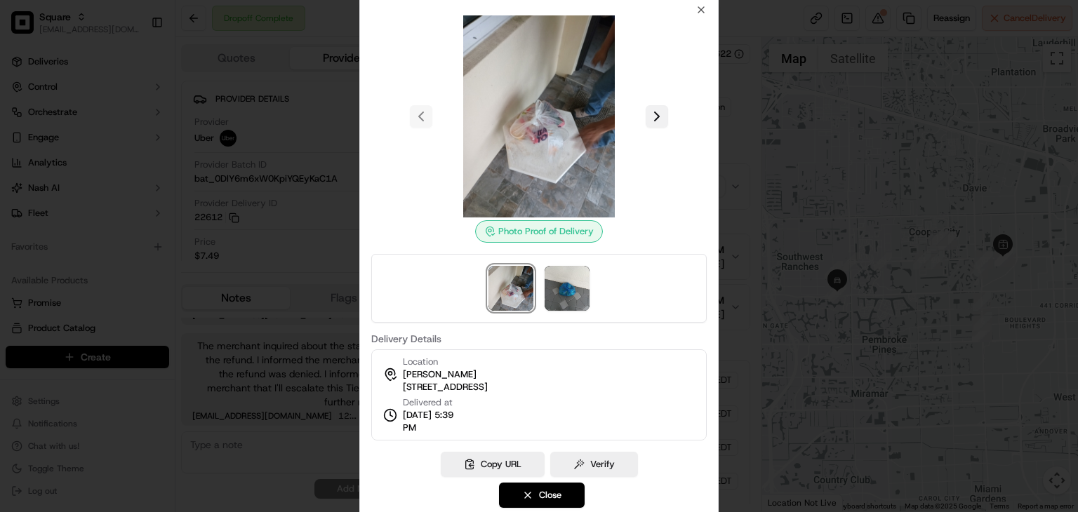
click at [648, 120] on button at bounding box center [656, 116] width 22 height 22
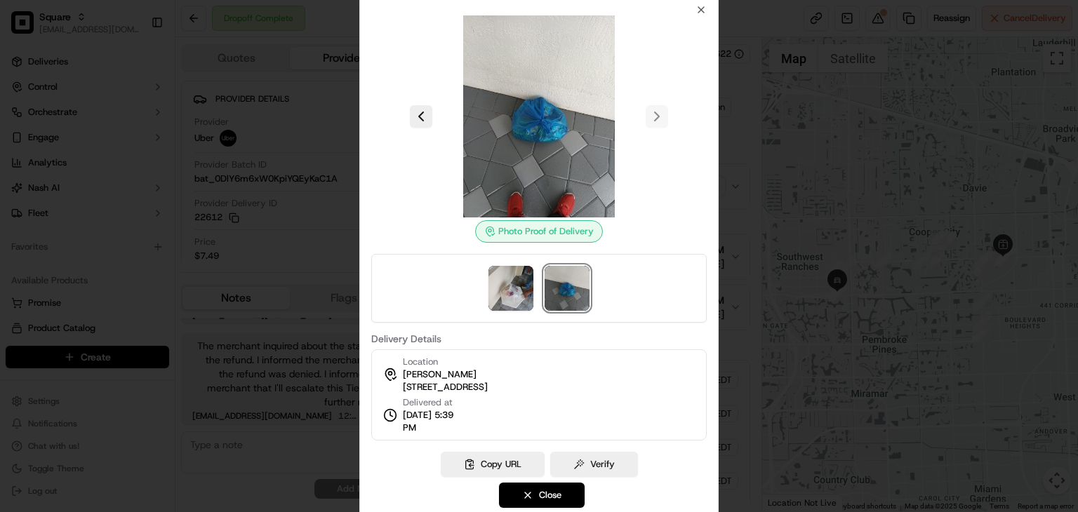
click at [551, 293] on img at bounding box center [566, 288] width 45 height 45
click at [521, 298] on img at bounding box center [510, 288] width 45 height 45
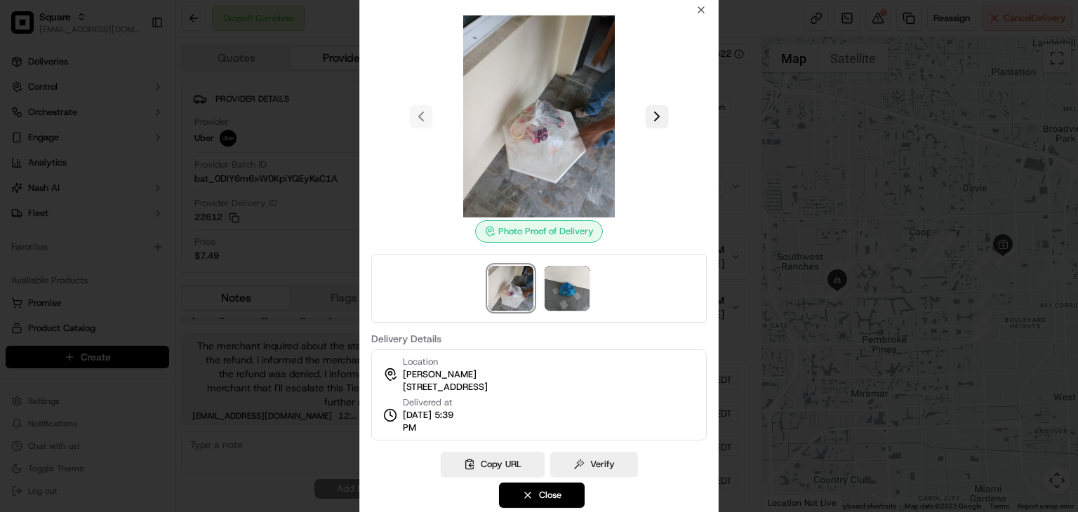
click at [662, 112] on button at bounding box center [656, 116] width 22 height 22
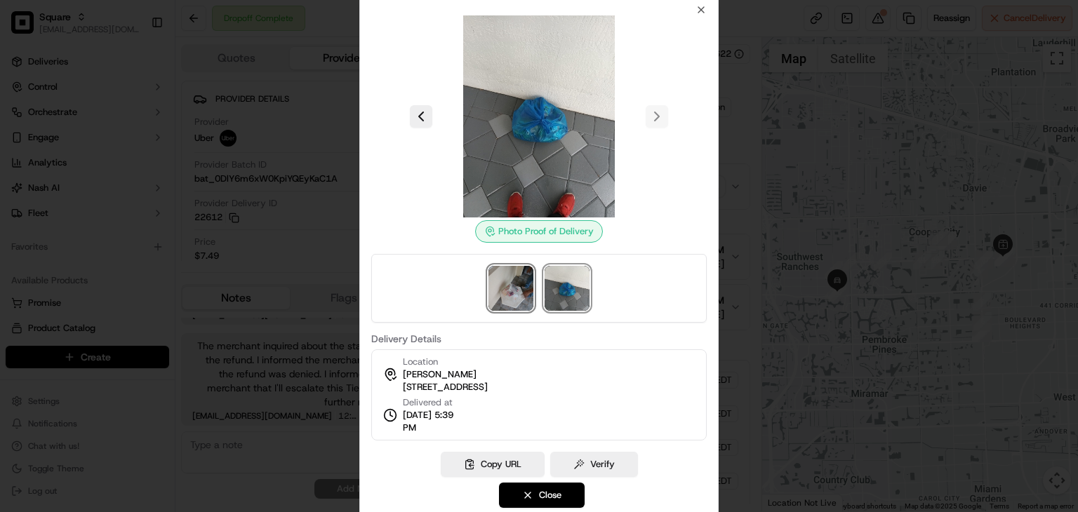
click at [503, 291] on img at bounding box center [510, 288] width 45 height 45
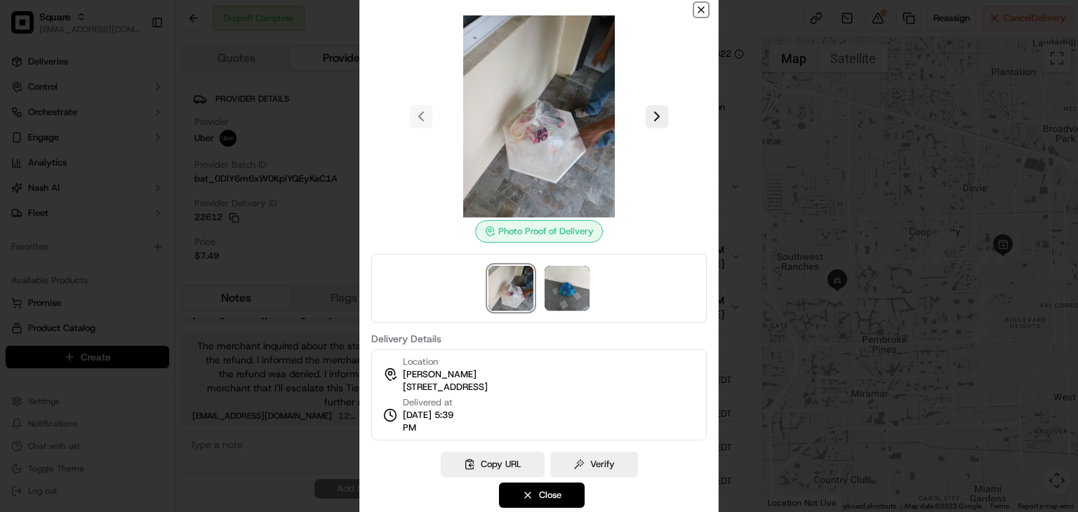
click at [696, 15] on icon "button" at bounding box center [700, 9] width 11 height 11
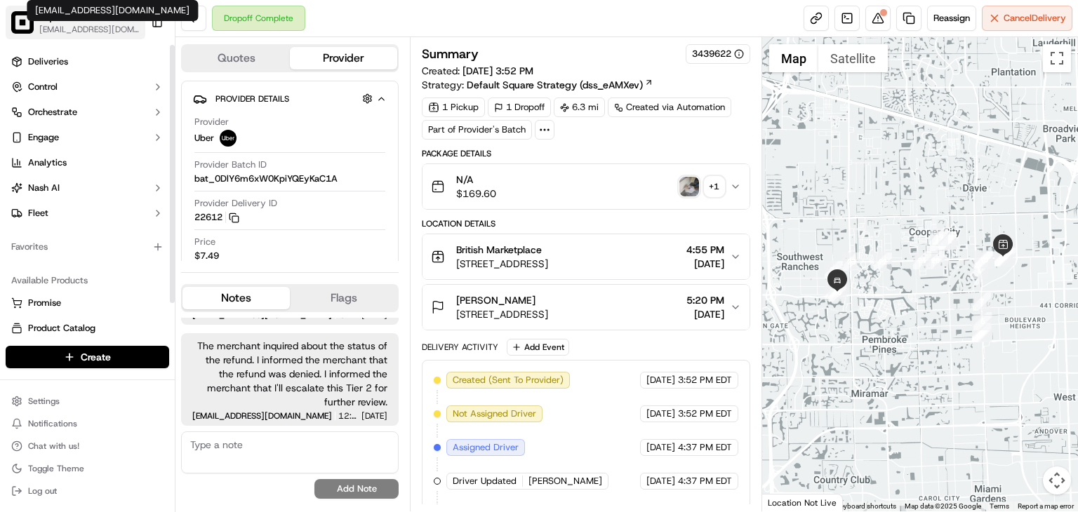
click at [54, 25] on span "[EMAIL_ADDRESS][DOMAIN_NAME]" at bounding box center [89, 29] width 100 height 11
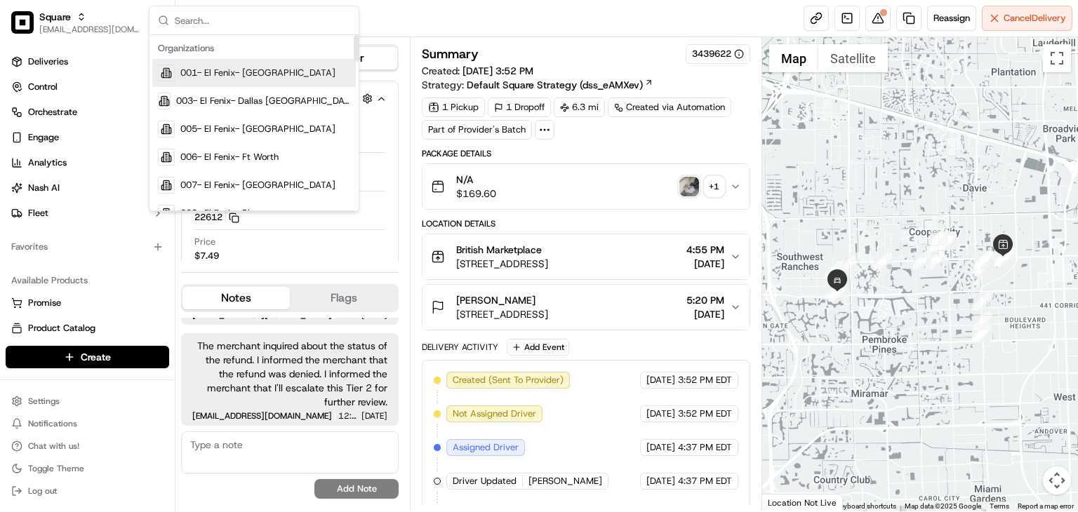
click at [511, 15] on div "Dropoff Complete Reassign Cancel Delivery" at bounding box center [626, 18] width 902 height 37
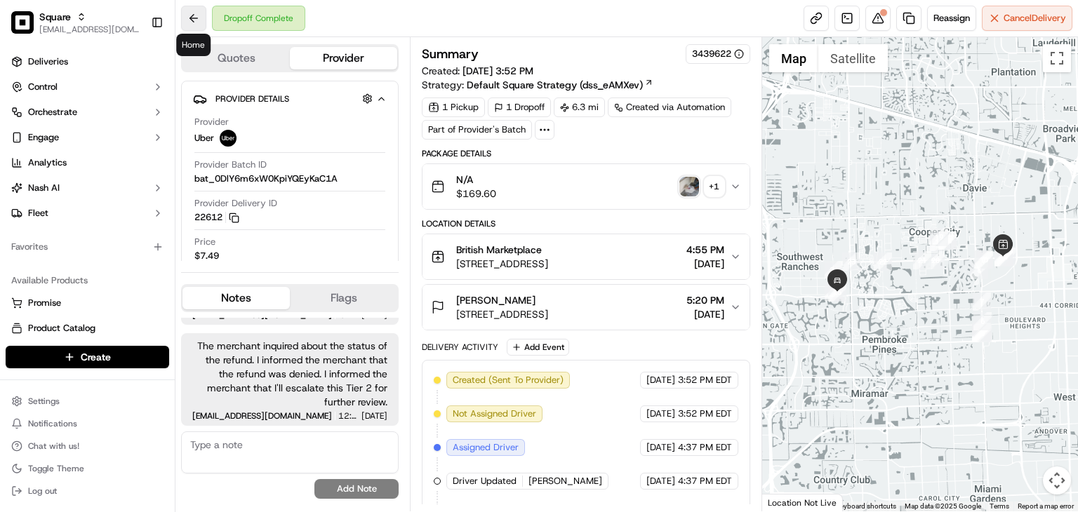
click at [194, 20] on button at bounding box center [193, 18] width 25 height 25
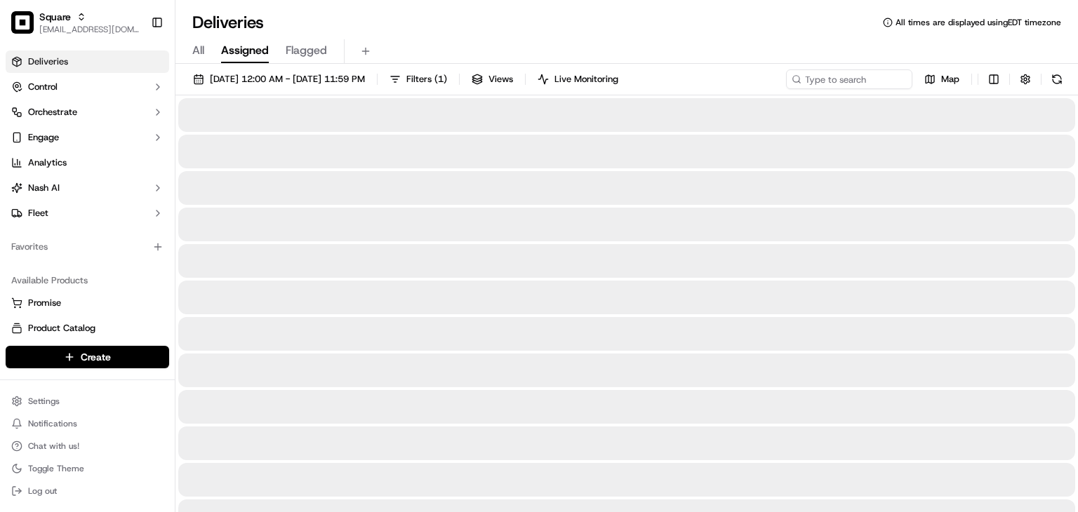
click at [498, 32] on div "Deliveries All times are displayed using EDT timezone" at bounding box center [626, 22] width 902 height 22
click at [843, 74] on input at bounding box center [828, 79] width 168 height 20
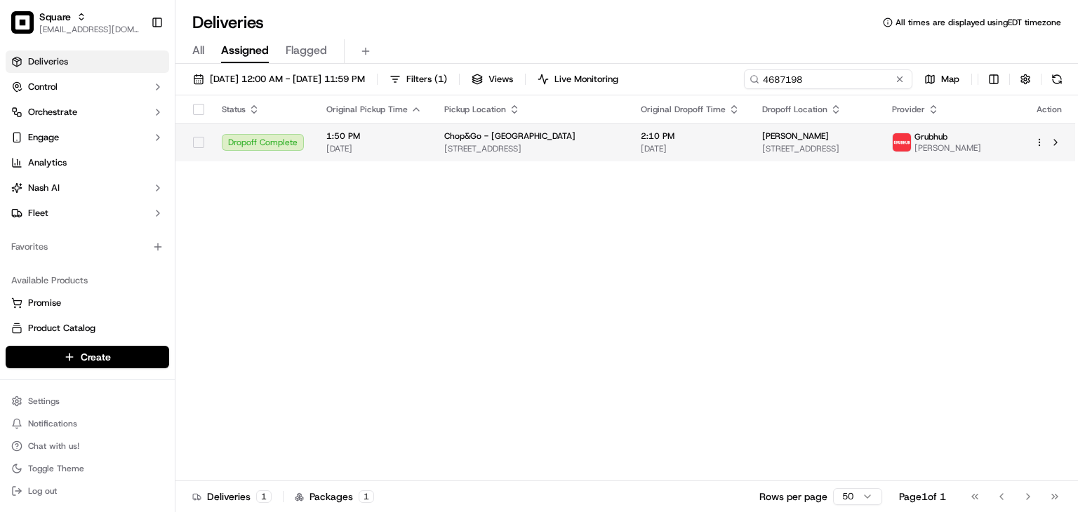
type input "4687198"
click at [692, 124] on td "2:10 PM 09/18/2025" at bounding box center [689, 142] width 121 height 38
click at [561, 147] on span "[STREET_ADDRESS]" at bounding box center [531, 148] width 174 height 11
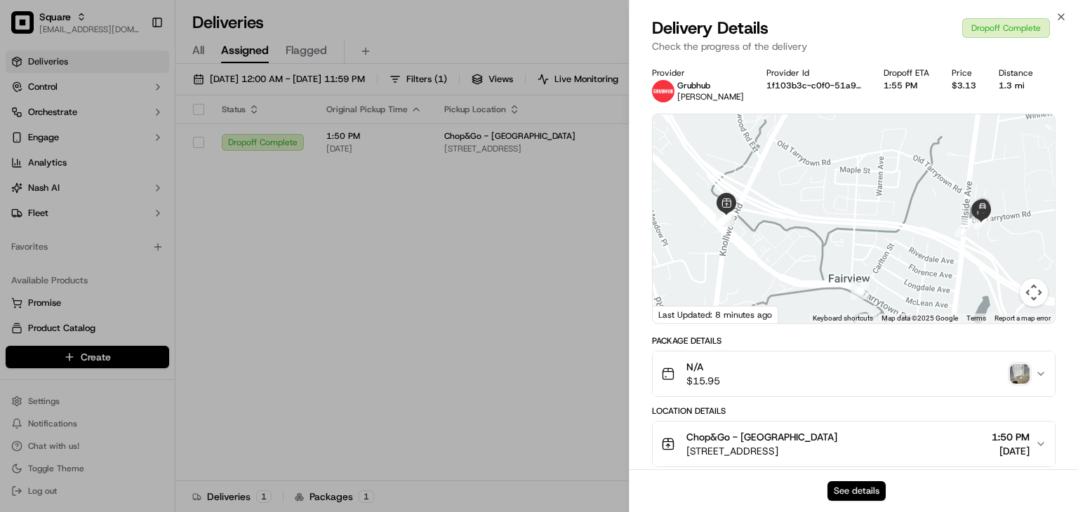
click at [856, 485] on button "See details" at bounding box center [856, 491] width 58 height 20
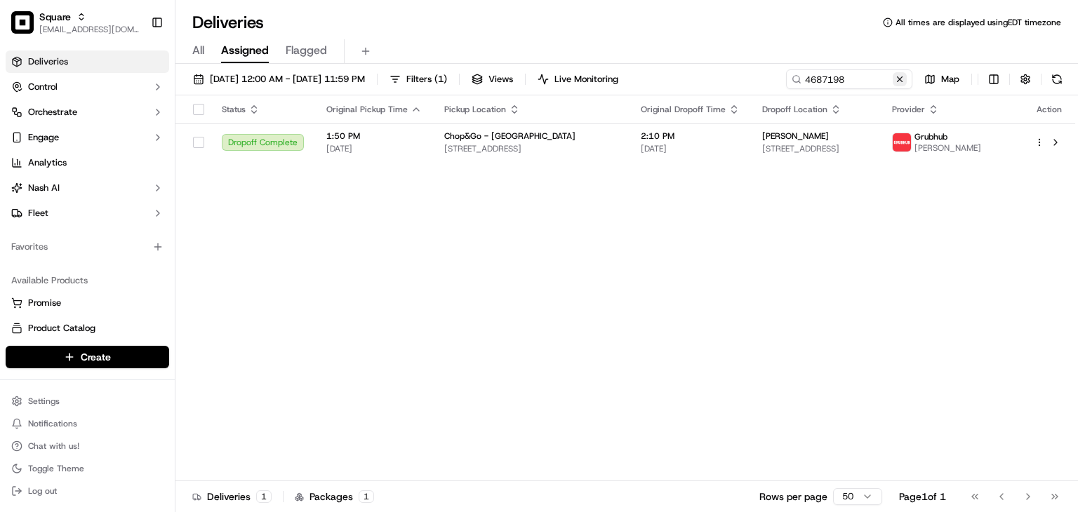
click at [897, 81] on button at bounding box center [899, 79] width 14 height 14
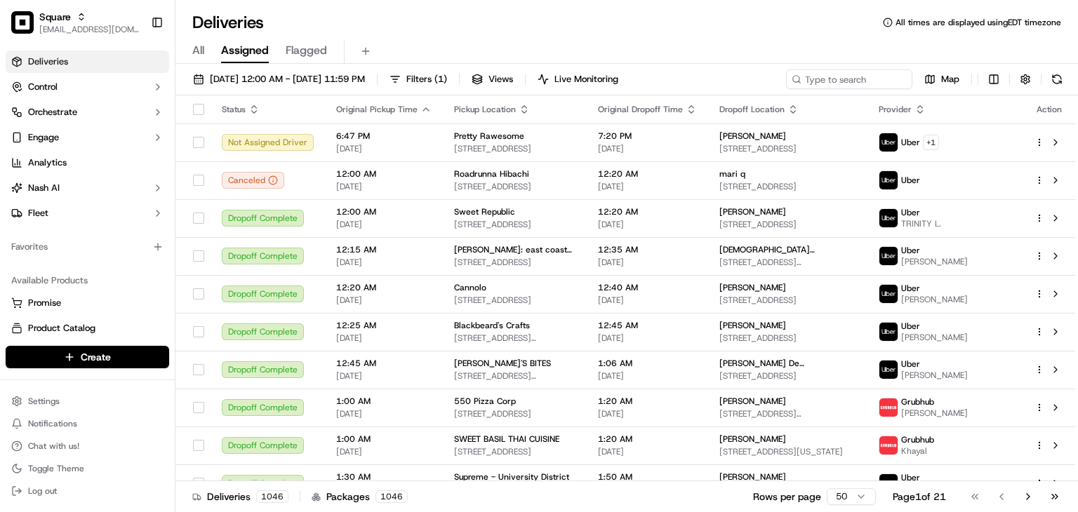
click at [443, 21] on div "Deliveries All times are displayed using EDT timezone" at bounding box center [626, 22] width 902 height 22
click at [822, 76] on input at bounding box center [828, 79] width 168 height 20
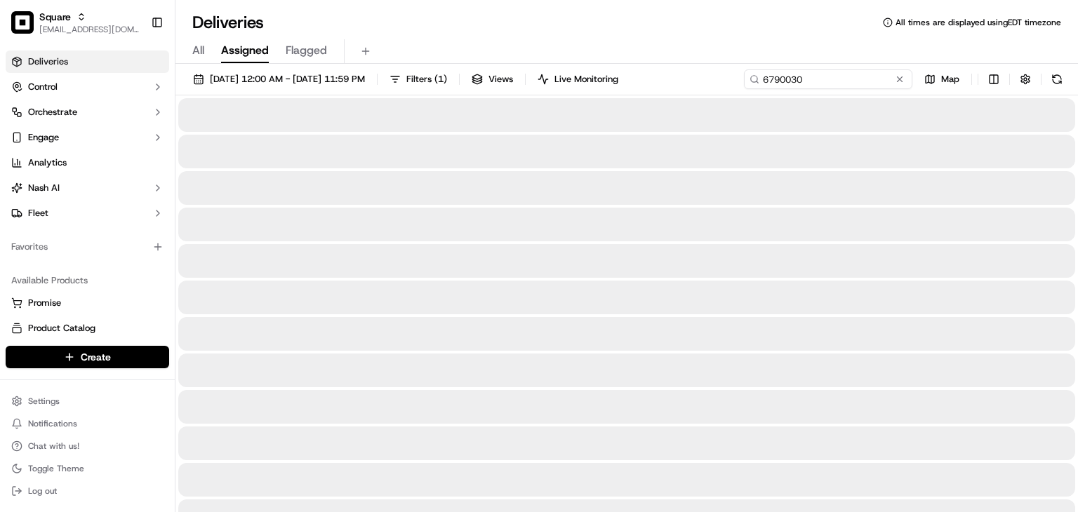
type input "6790030"
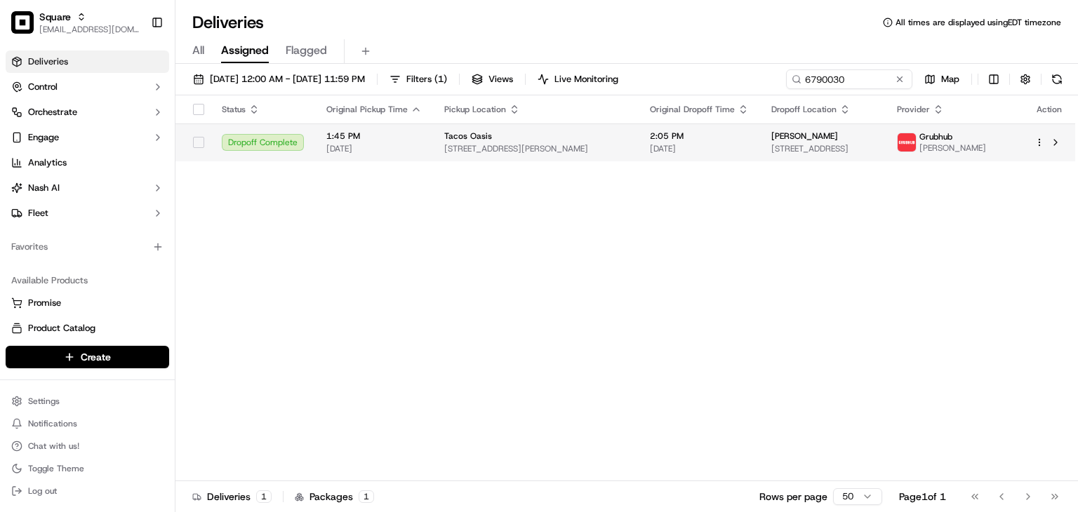
click at [771, 146] on span "8201 Oak Grove Rd, Fort Worth, TX 76140, USA" at bounding box center [822, 148] width 103 height 11
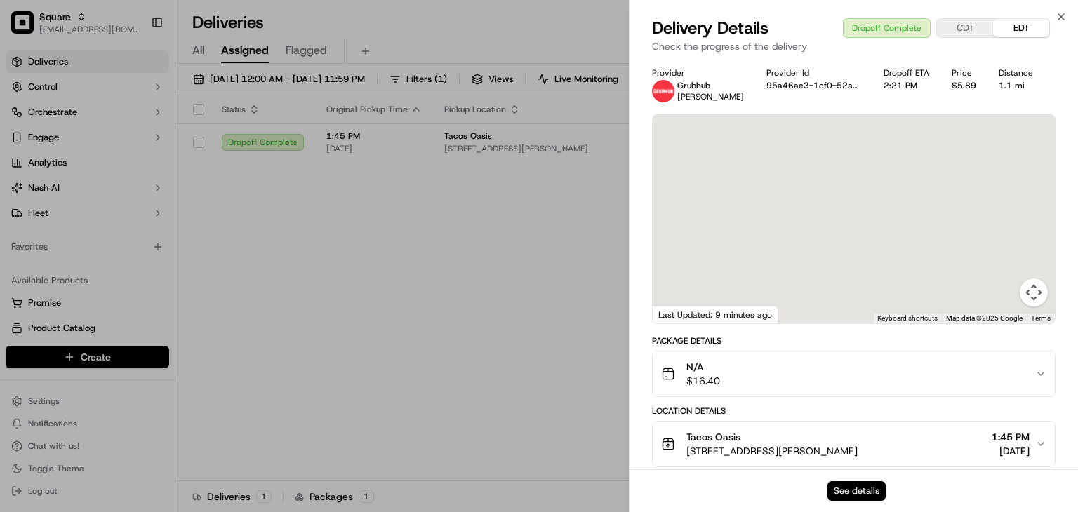
click at [879, 494] on button "See details" at bounding box center [856, 491] width 58 height 20
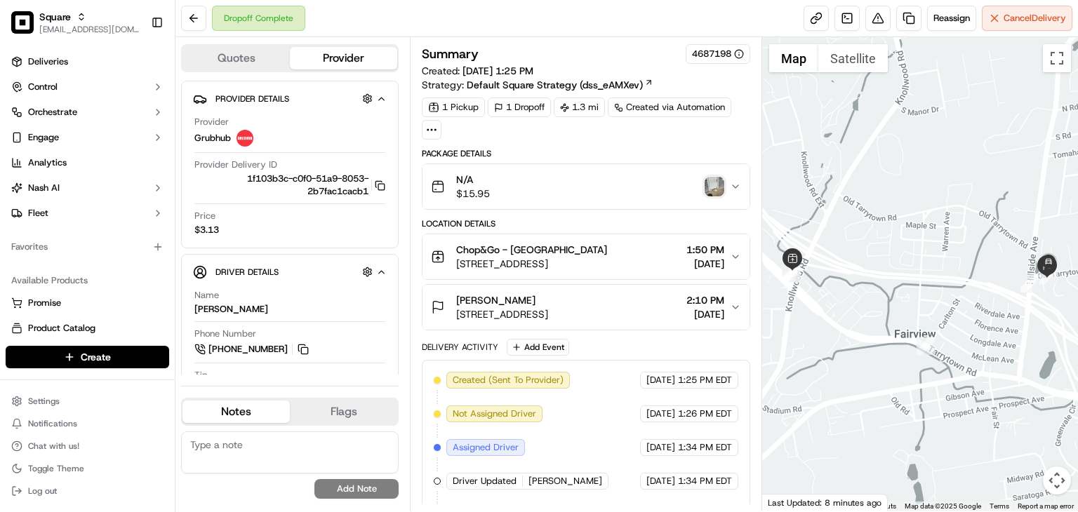
click at [727, 298] on div "[PERSON_NAME] [STREET_ADDRESS] 2:10 PM [DATE]" at bounding box center [580, 307] width 299 height 28
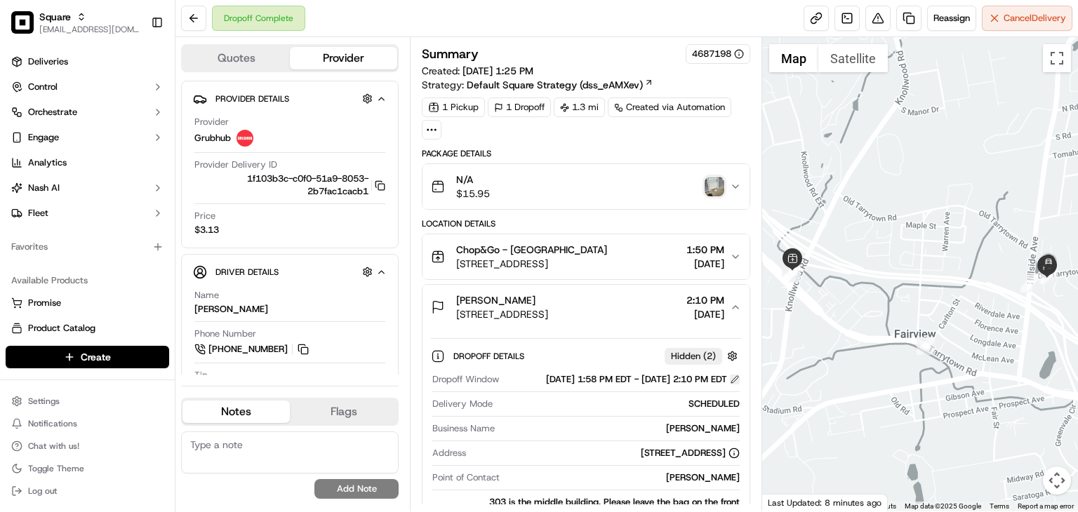
click at [734, 382] on button at bounding box center [735, 380] width 10 height 10
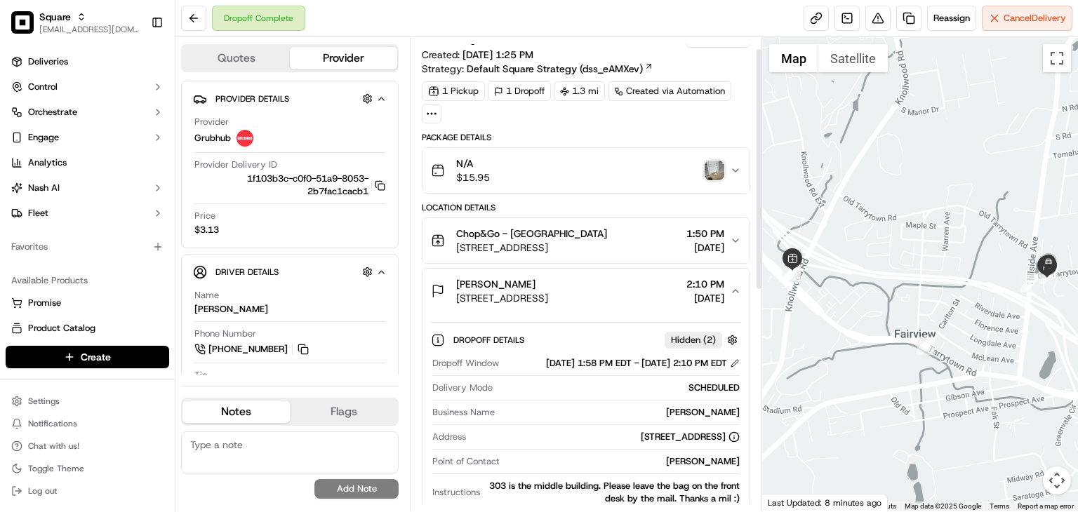
scroll to position [14, 0]
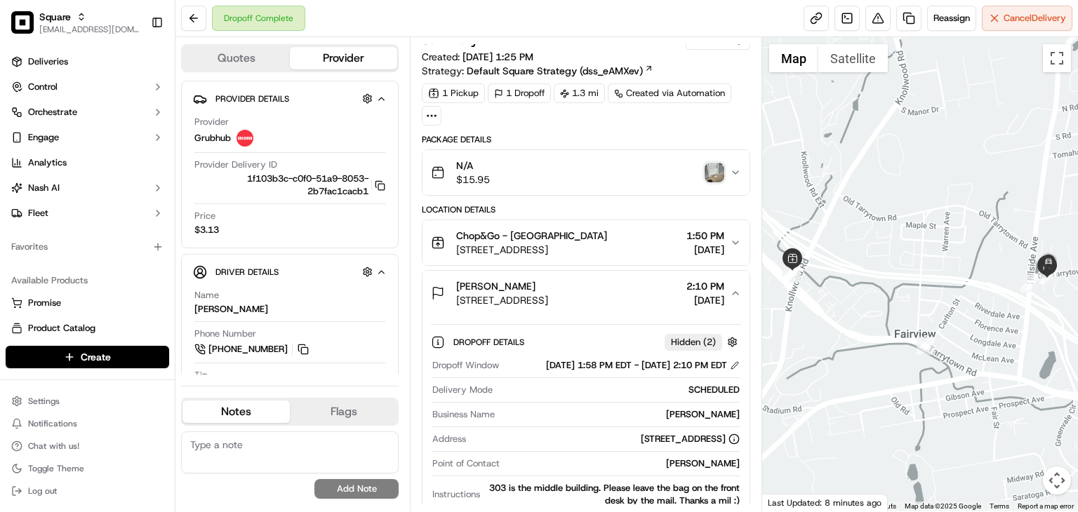
click at [704, 170] on div "N/A $15.95" at bounding box center [580, 173] width 299 height 28
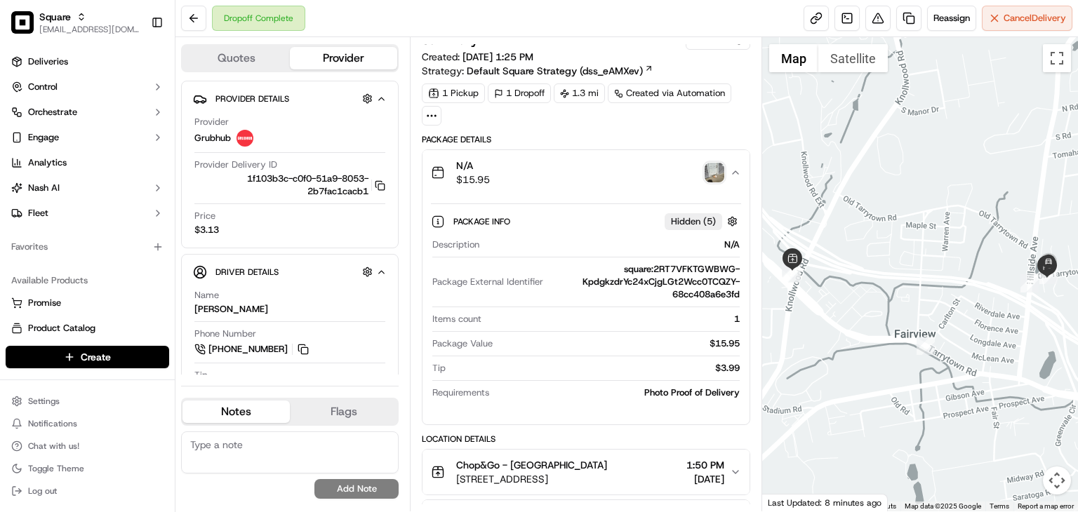
click at [704, 170] on div "N/A $15.95" at bounding box center [580, 173] width 299 height 28
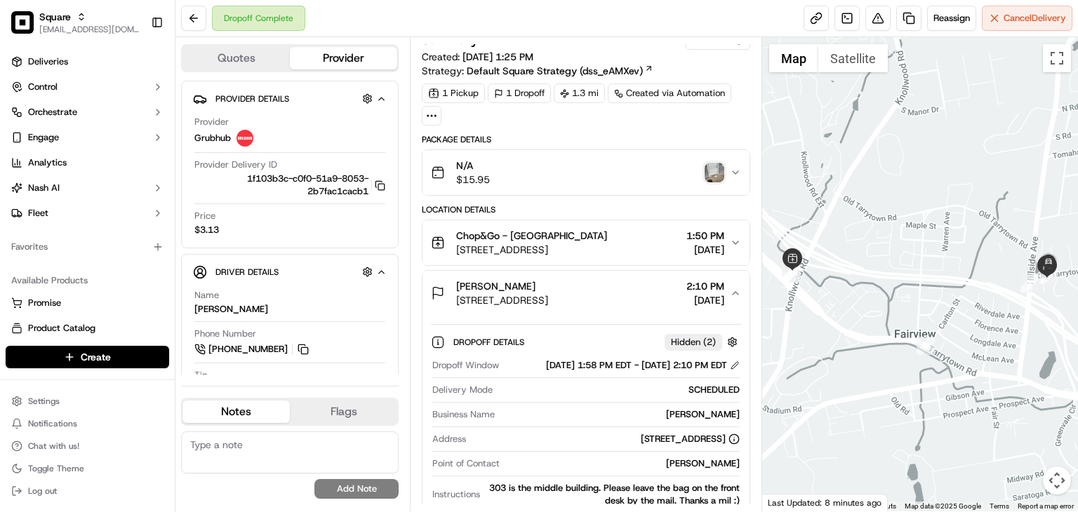
click at [718, 173] on img "button" at bounding box center [714, 173] width 20 height 20
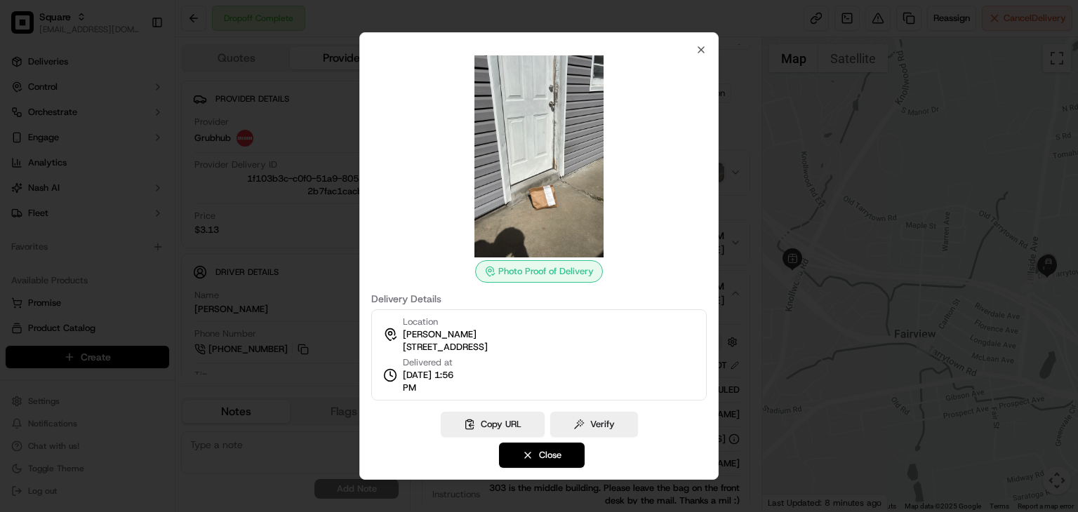
click at [488, 350] on span "[STREET_ADDRESS]" at bounding box center [445, 347] width 85 height 13
click at [488, 349] on span "[STREET_ADDRESS]" at bounding box center [445, 347] width 85 height 13
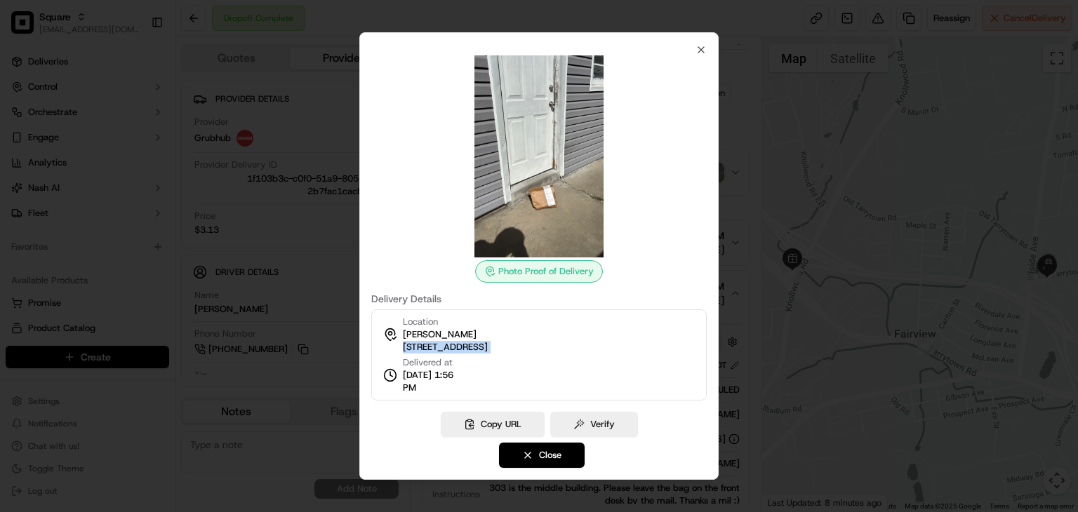
click at [488, 349] on span "[STREET_ADDRESS]" at bounding box center [445, 347] width 85 height 13
copy div "[STREET_ADDRESS]"
click at [334, 295] on div at bounding box center [539, 256] width 1078 height 512
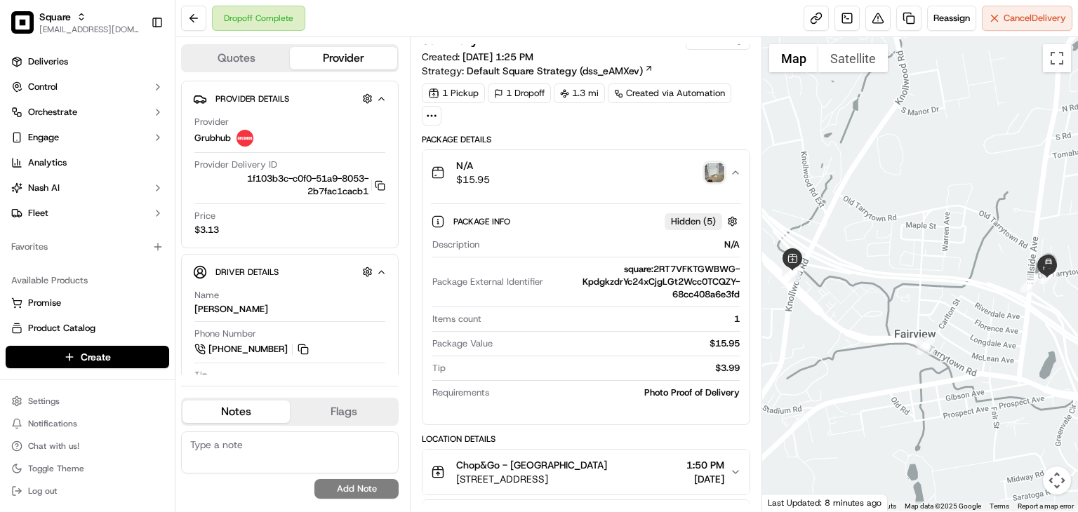
click at [708, 174] on img "button" at bounding box center [714, 173] width 20 height 20
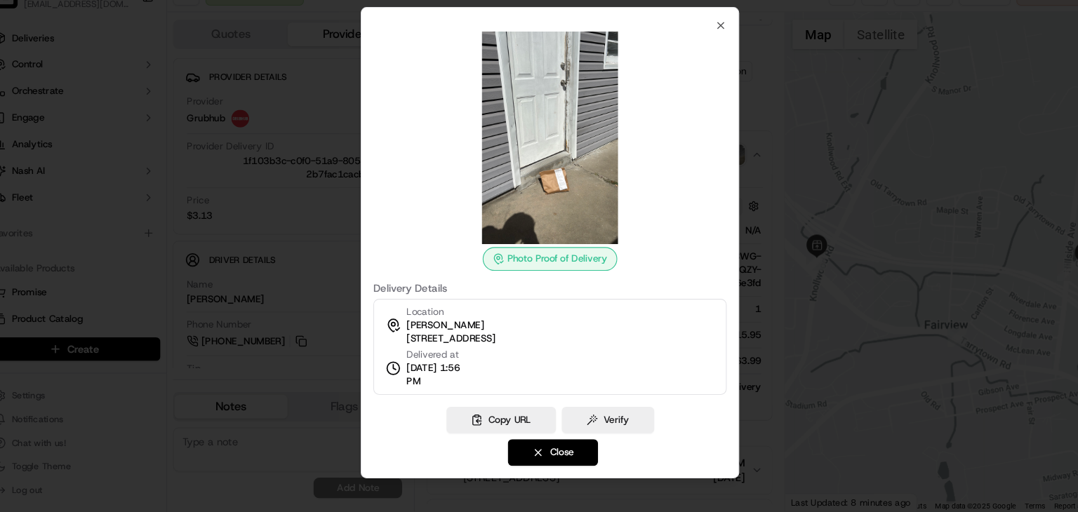
scroll to position [0, 0]
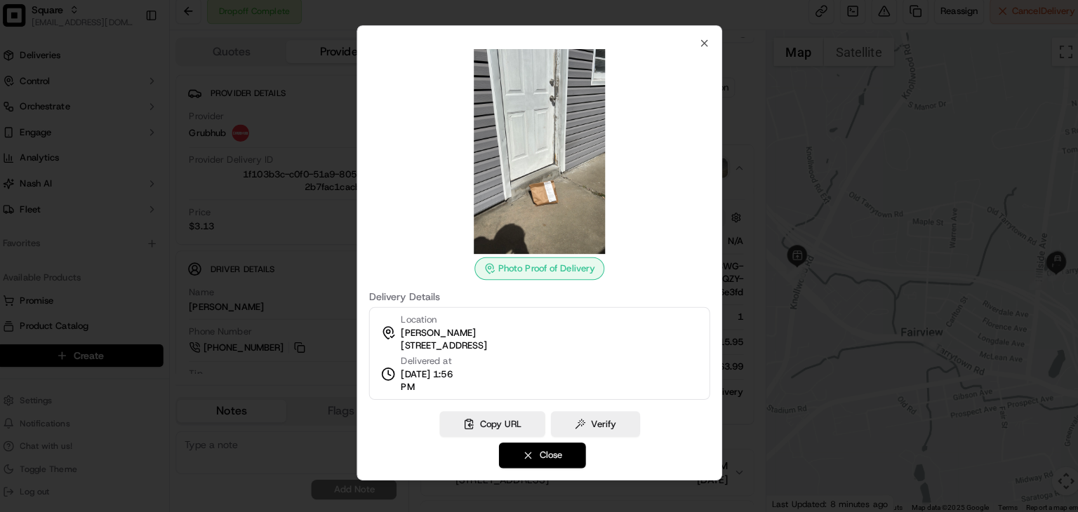
click at [520, 451] on button "Close" at bounding box center [542, 455] width 86 height 25
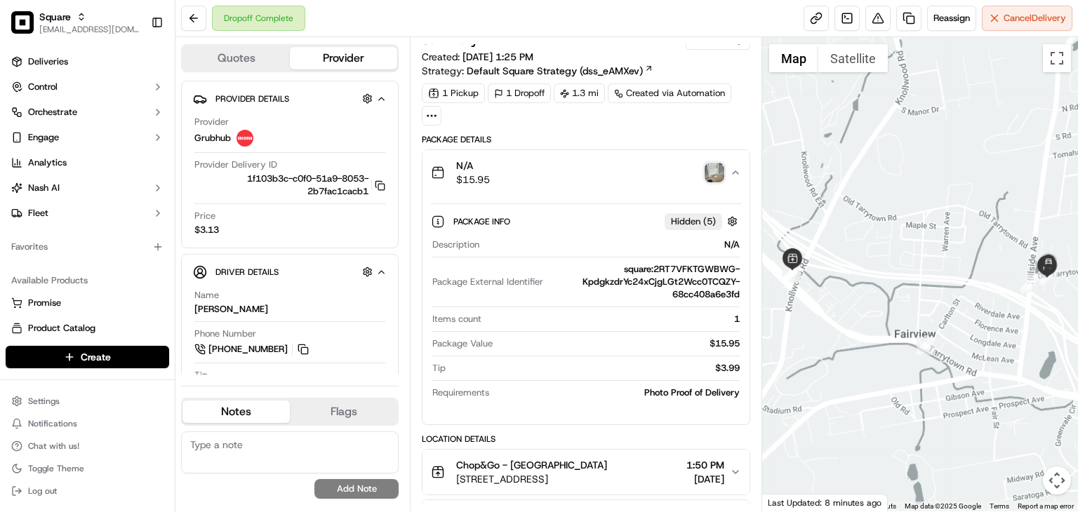
click at [734, 168] on icon "button" at bounding box center [735, 172] width 11 height 11
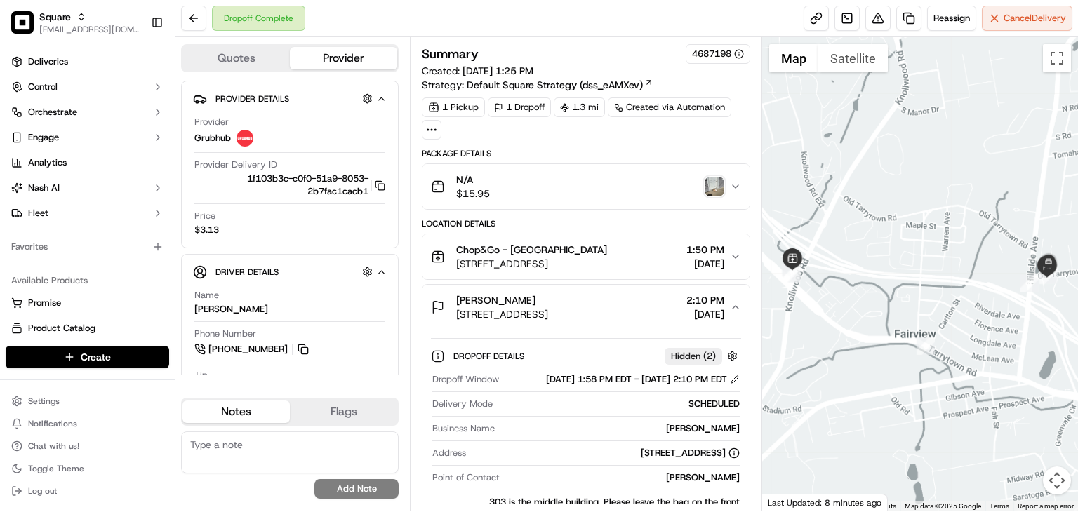
click at [713, 198] on div "N/A $15.95" at bounding box center [580, 187] width 299 height 28
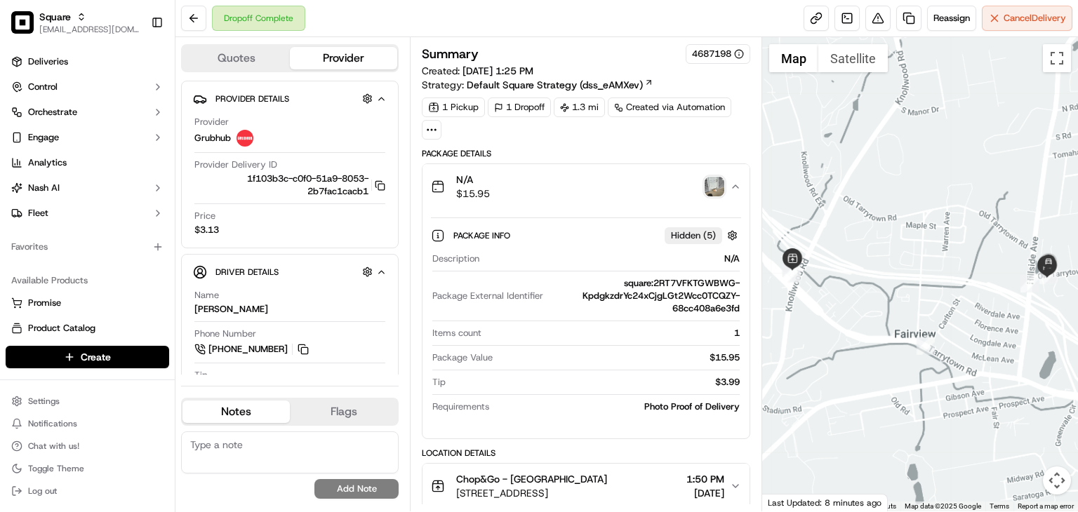
click at [713, 189] on img "button" at bounding box center [714, 187] width 20 height 20
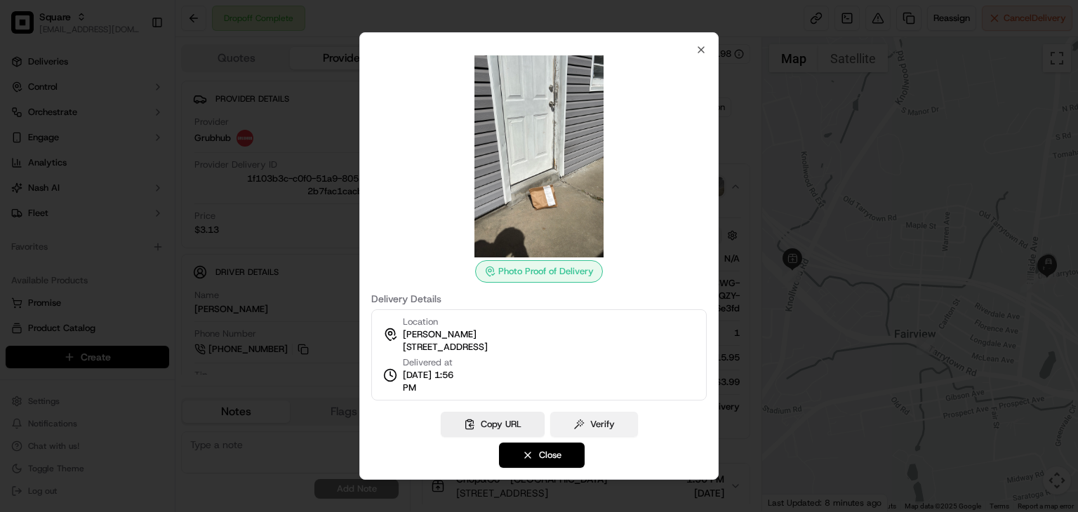
click at [593, 429] on button "Verify" at bounding box center [594, 424] width 88 height 25
click at [593, 429] on div "Copy URL" at bounding box center [538, 424] width 167 height 25
click at [696, 50] on icon "button" at bounding box center [700, 49] width 11 height 11
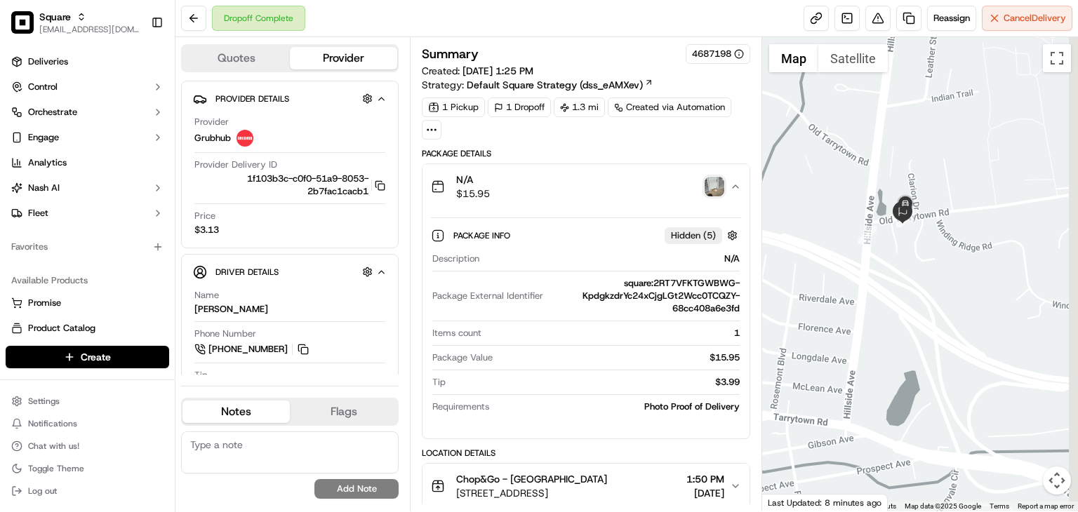
click at [843, 257] on div at bounding box center [920, 274] width 316 height 474
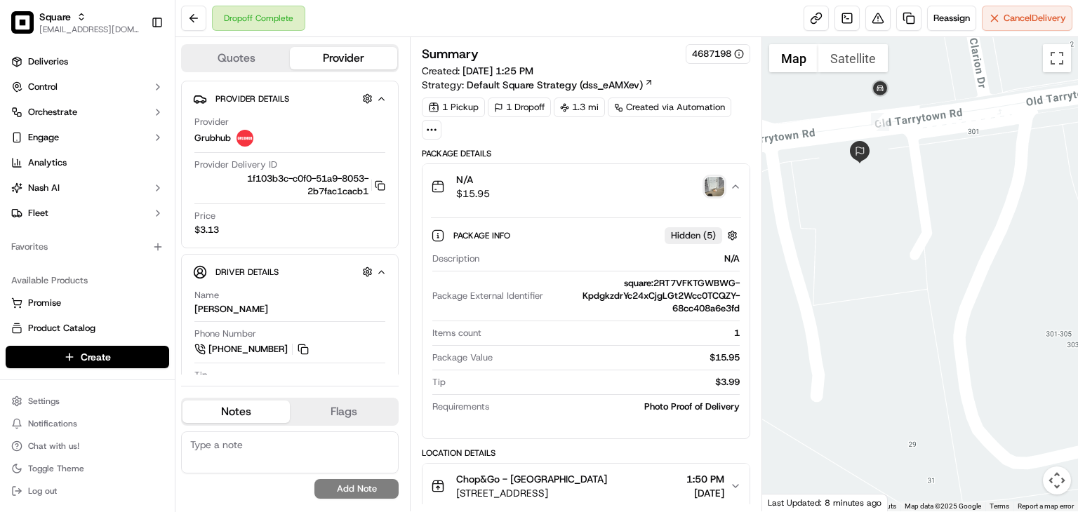
drag, startPoint x: 846, startPoint y: 216, endPoint x: 941, endPoint y: 292, distance: 121.3
click at [940, 290] on div at bounding box center [920, 274] width 316 height 474
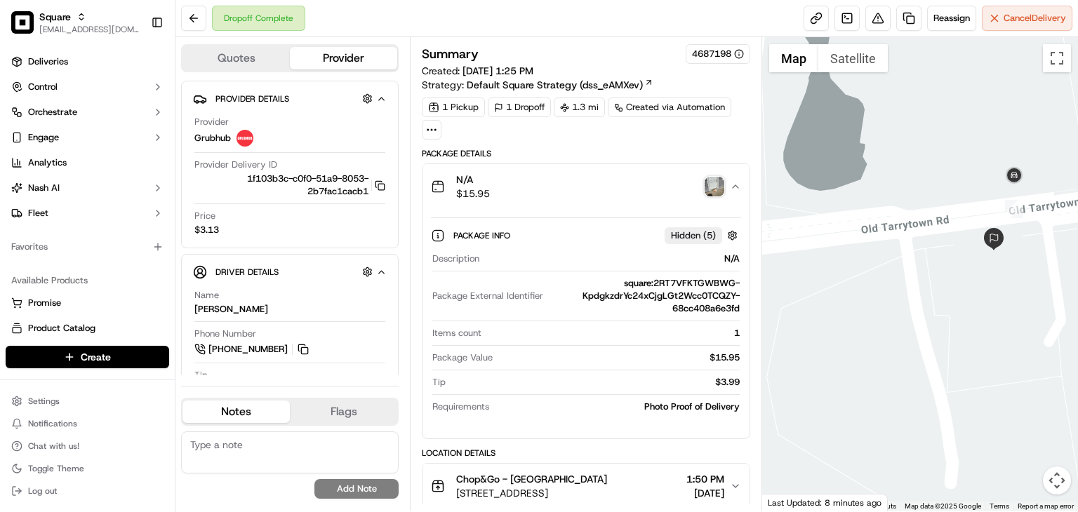
drag, startPoint x: 784, startPoint y: 262, endPoint x: 878, endPoint y: 212, distance: 106.7
click at [880, 216] on div at bounding box center [920, 274] width 316 height 474
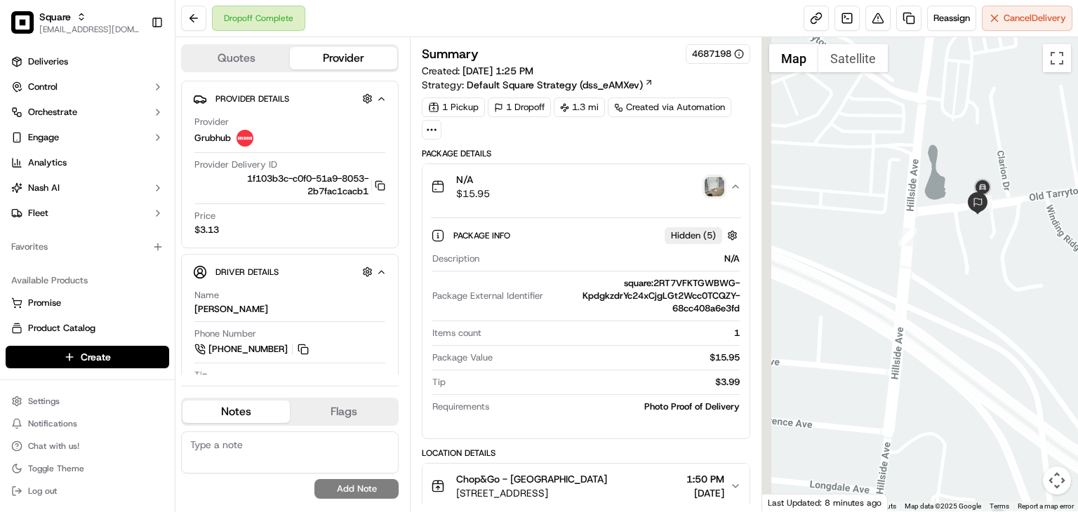
drag, startPoint x: 828, startPoint y: 260, endPoint x: 916, endPoint y: 249, distance: 89.1
click at [916, 249] on div at bounding box center [920, 274] width 316 height 474
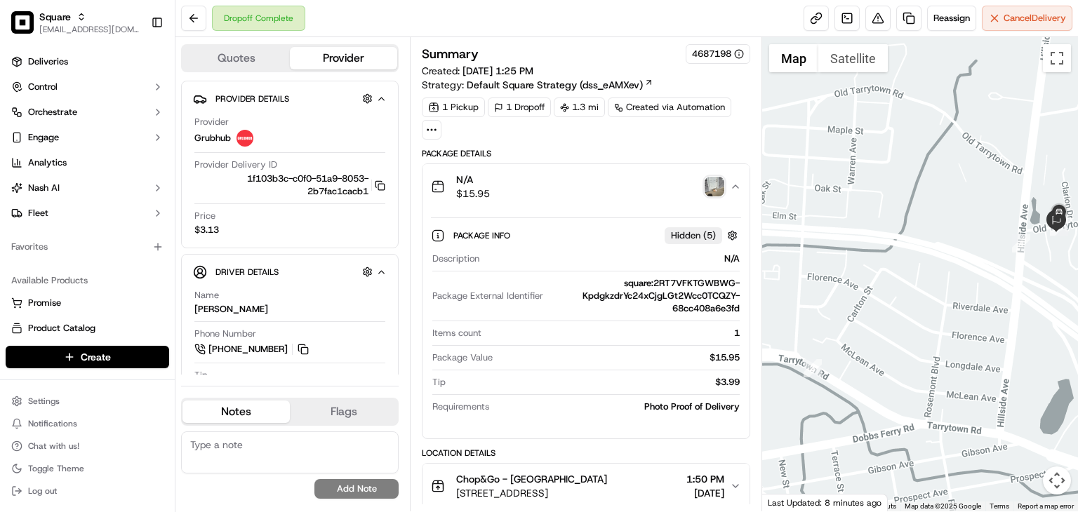
drag, startPoint x: 849, startPoint y: 267, endPoint x: 946, endPoint y: 266, distance: 96.8
click at [946, 266] on div at bounding box center [920, 274] width 316 height 474
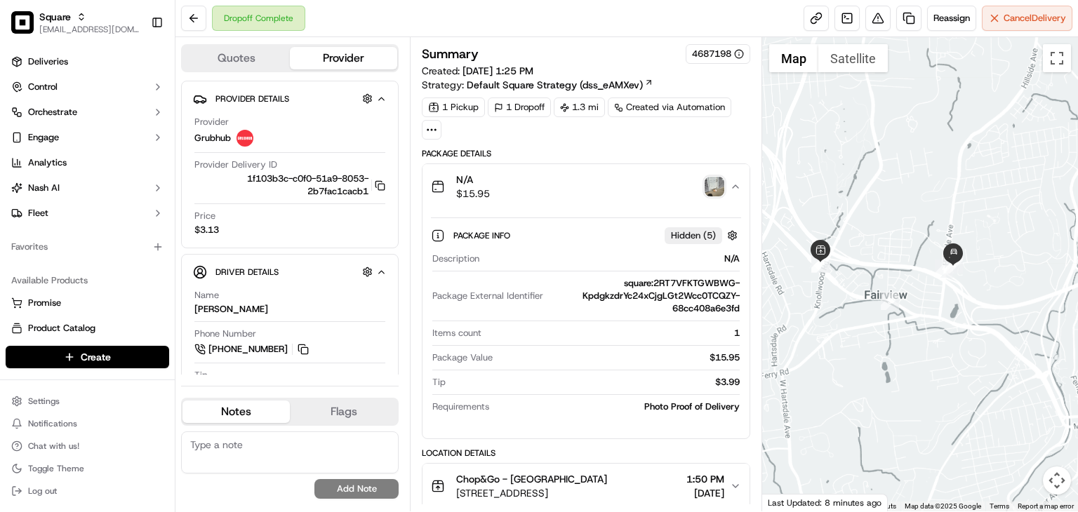
drag, startPoint x: 829, startPoint y: 279, endPoint x: 876, endPoint y: 276, distance: 47.1
click at [876, 276] on div at bounding box center [920, 274] width 316 height 474
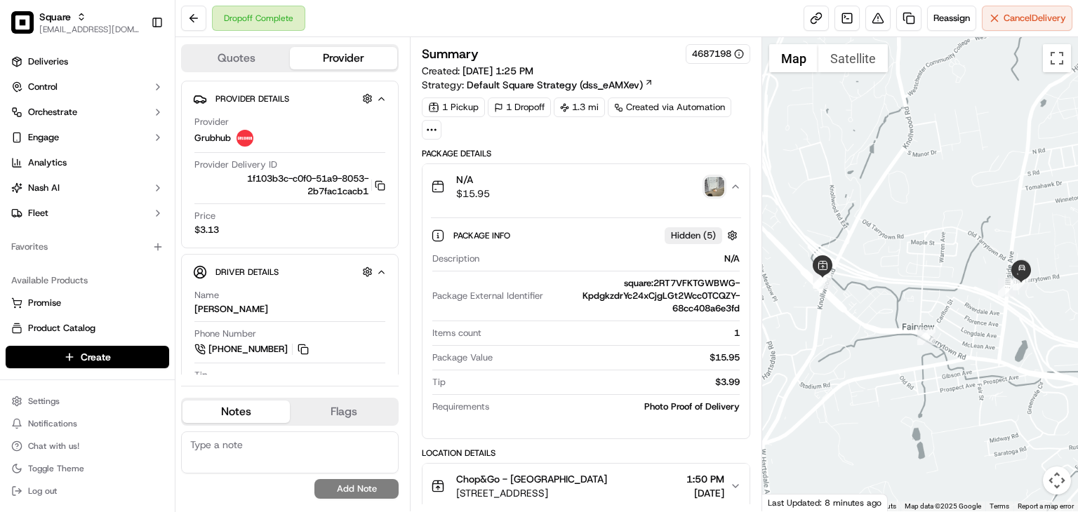
drag, startPoint x: 864, startPoint y: 253, endPoint x: 849, endPoint y: 282, distance: 32.6
click at [854, 276] on div at bounding box center [920, 274] width 316 height 474
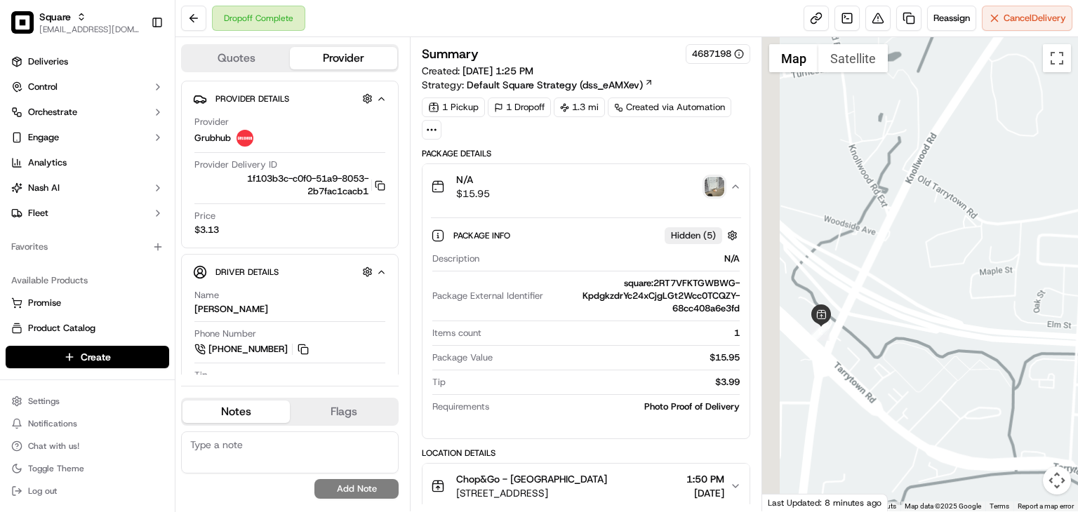
drag, startPoint x: 863, startPoint y: 314, endPoint x: 934, endPoint y: 258, distance: 90.5
click at [934, 258] on div at bounding box center [920, 274] width 316 height 474
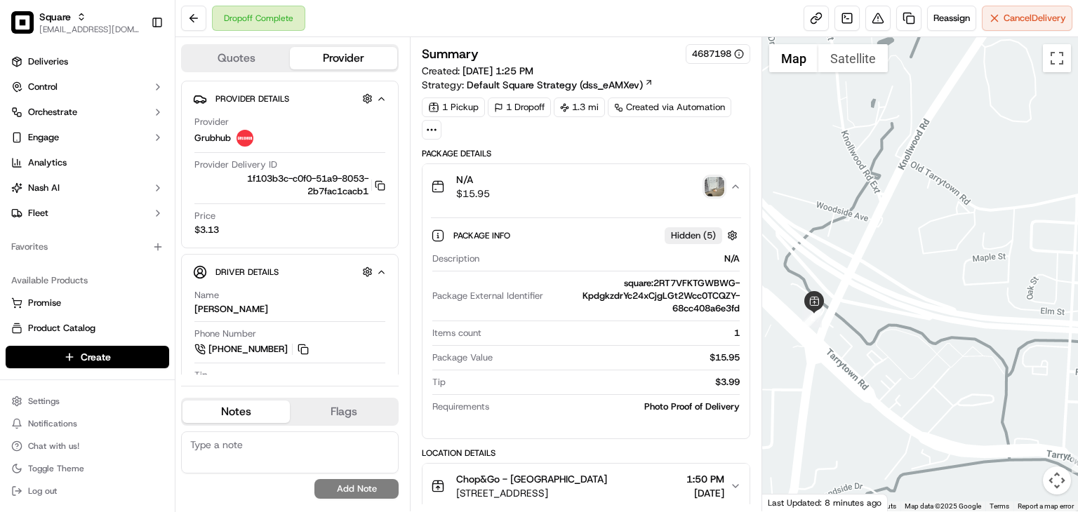
drag, startPoint x: 864, startPoint y: 306, endPoint x: 916, endPoint y: 285, distance: 55.4
click at [915, 285] on div at bounding box center [920, 274] width 316 height 474
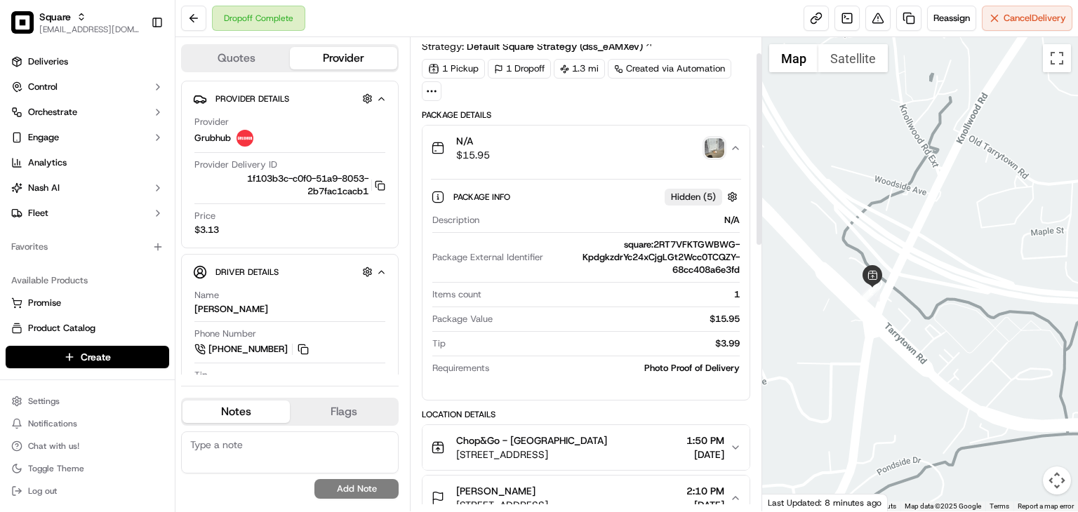
scroll to position [42, 0]
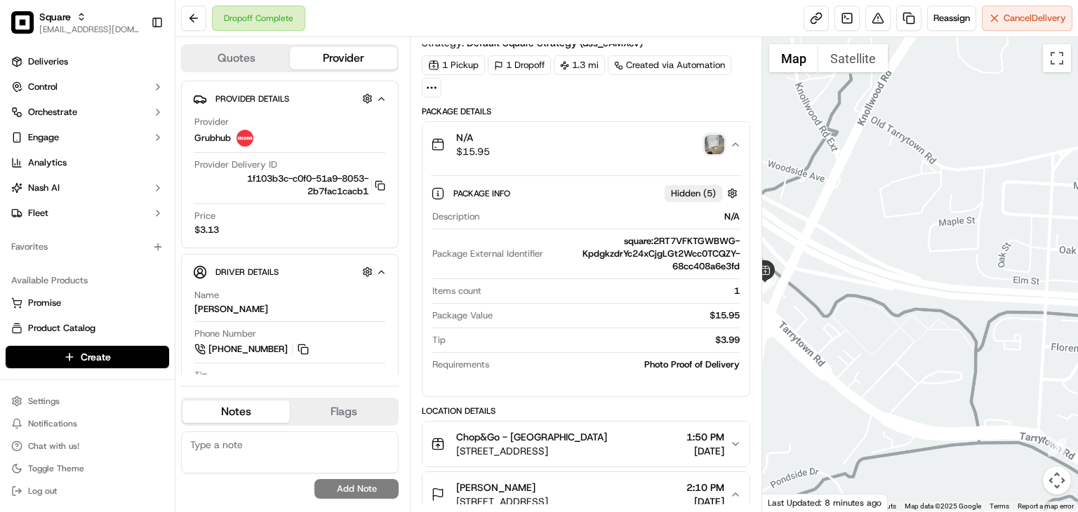
drag, startPoint x: 952, startPoint y: 295, endPoint x: 895, endPoint y: 293, distance: 56.9
click at [826, 290] on div at bounding box center [920, 274] width 316 height 474
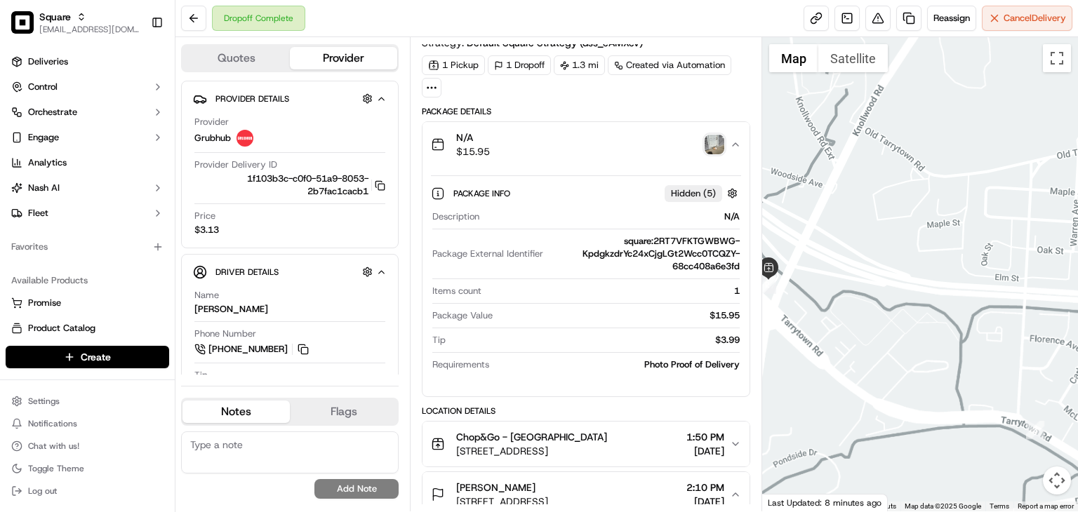
click at [832, 295] on div at bounding box center [920, 274] width 316 height 474
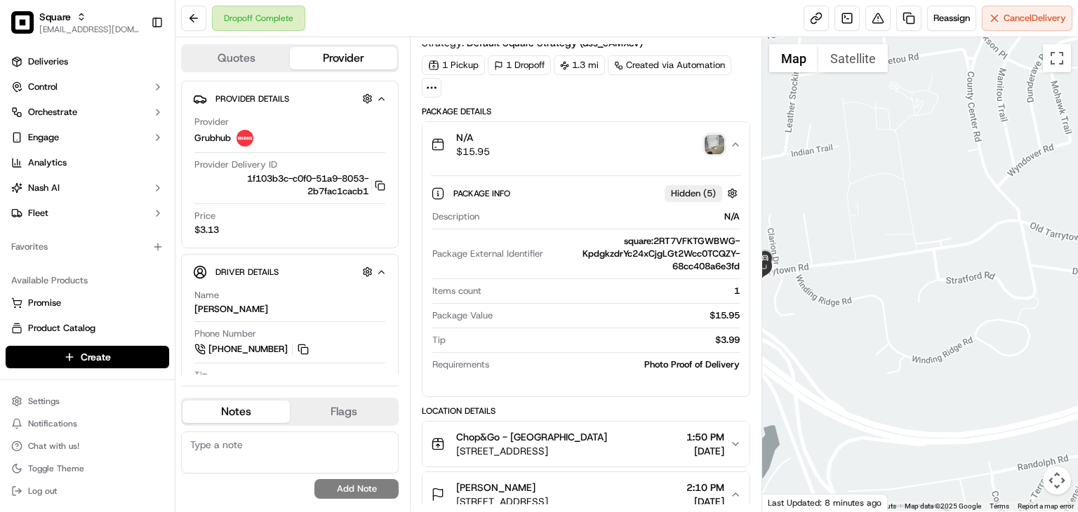
drag, startPoint x: 1020, startPoint y: 298, endPoint x: 1077, endPoint y: 281, distance: 59.5
click at [1077, 281] on div at bounding box center [920, 274] width 316 height 474
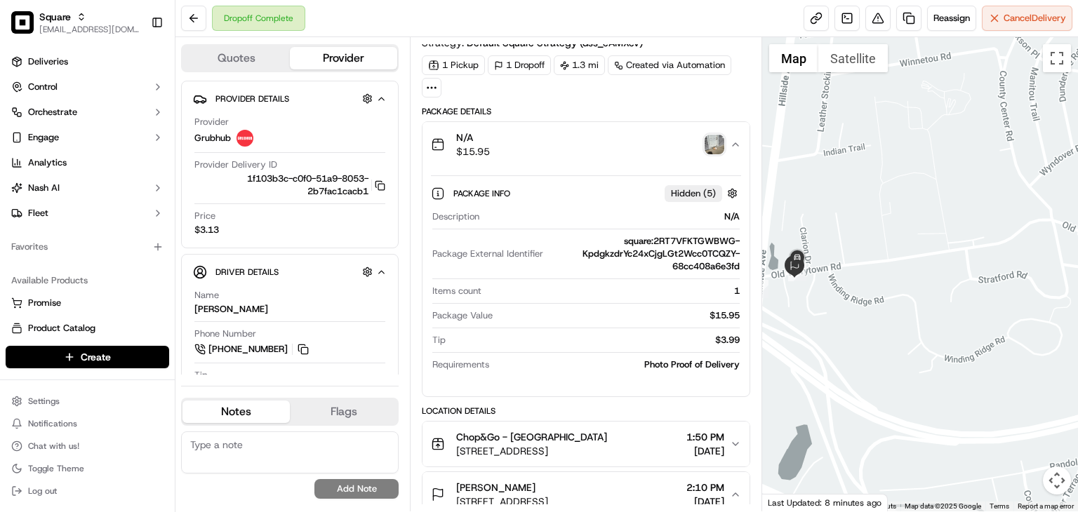
drag, startPoint x: 911, startPoint y: 273, endPoint x: 991, endPoint y: 304, distance: 86.0
click at [996, 300] on div at bounding box center [920, 274] width 316 height 474
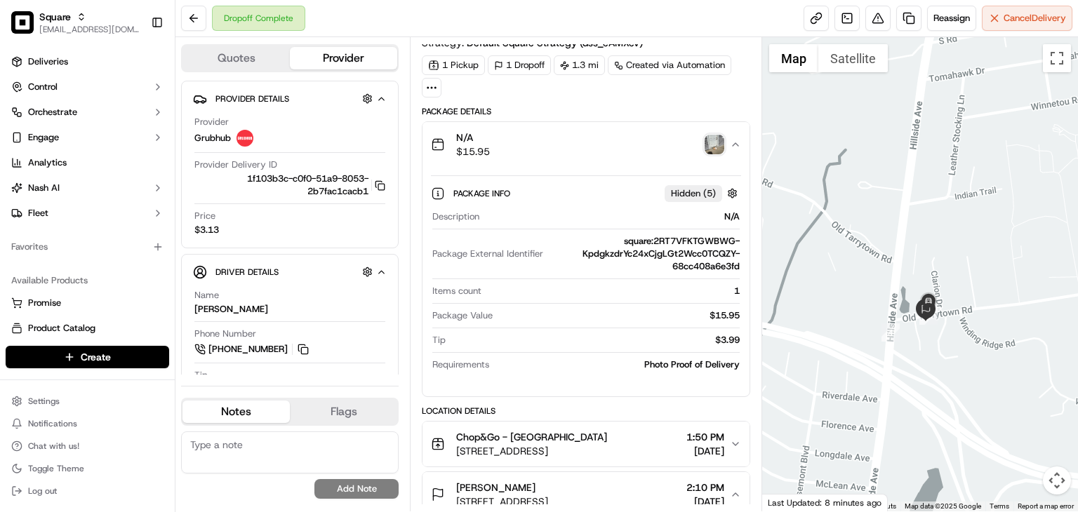
click at [899, 279] on div at bounding box center [920, 274] width 316 height 474
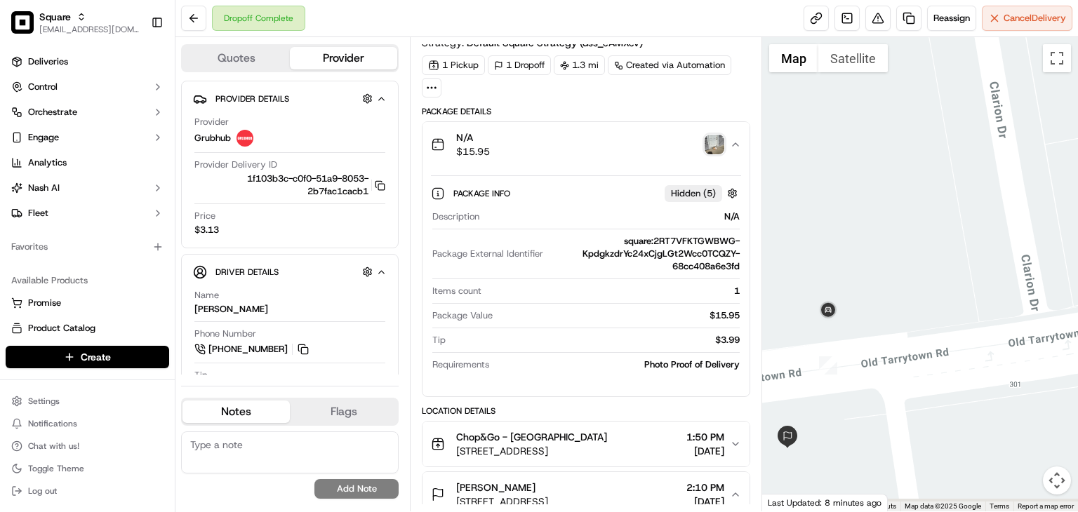
drag, startPoint x: 859, startPoint y: 366, endPoint x: 918, endPoint y: 328, distance: 70.1
click at [918, 328] on div at bounding box center [920, 274] width 316 height 474
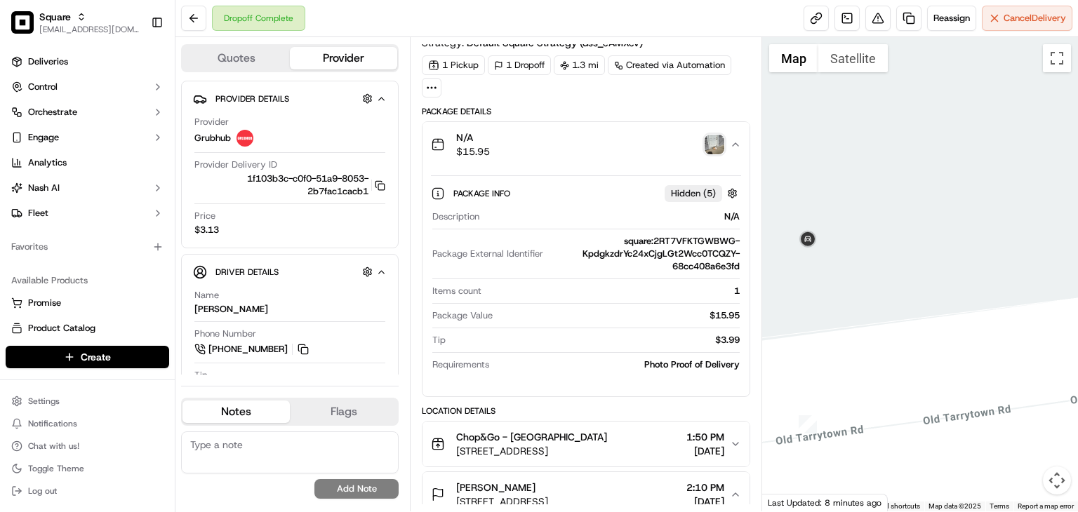
drag, startPoint x: 828, startPoint y: 318, endPoint x: 873, endPoint y: 264, distance: 70.2
click at [873, 264] on div at bounding box center [920, 274] width 316 height 474
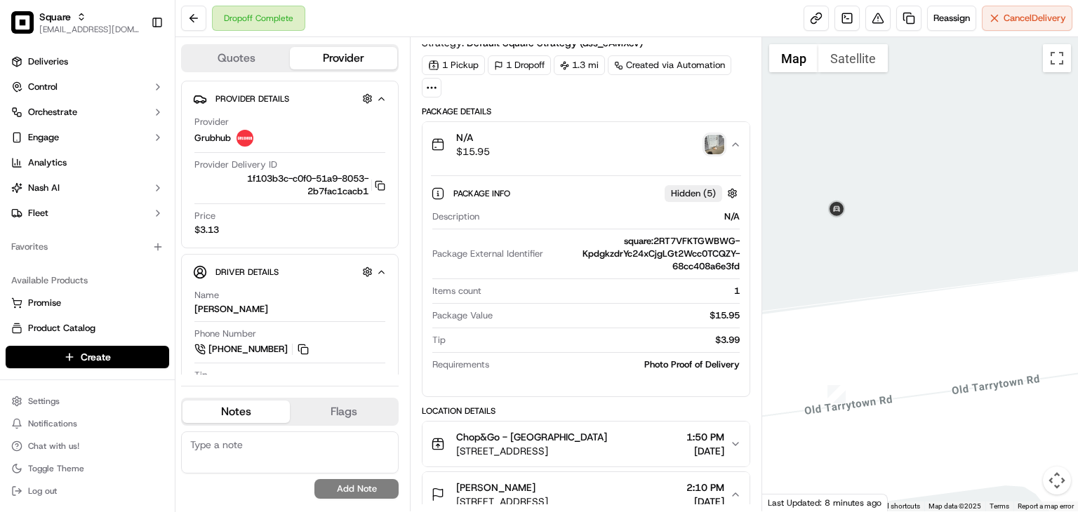
drag, startPoint x: 847, startPoint y: 303, endPoint x: 887, endPoint y: 271, distance: 50.4
click at [887, 271] on div at bounding box center [920, 274] width 316 height 474
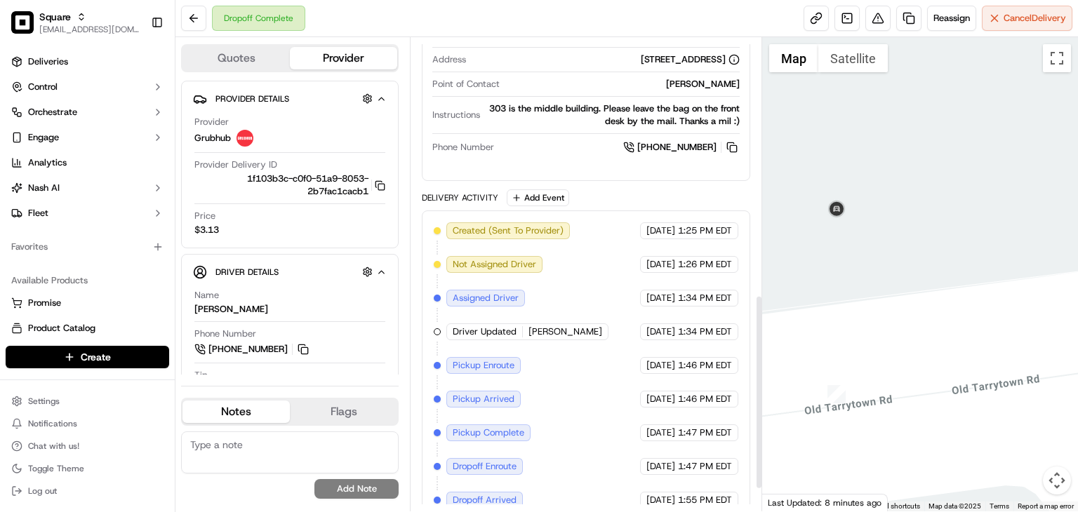
scroll to position [613, 0]
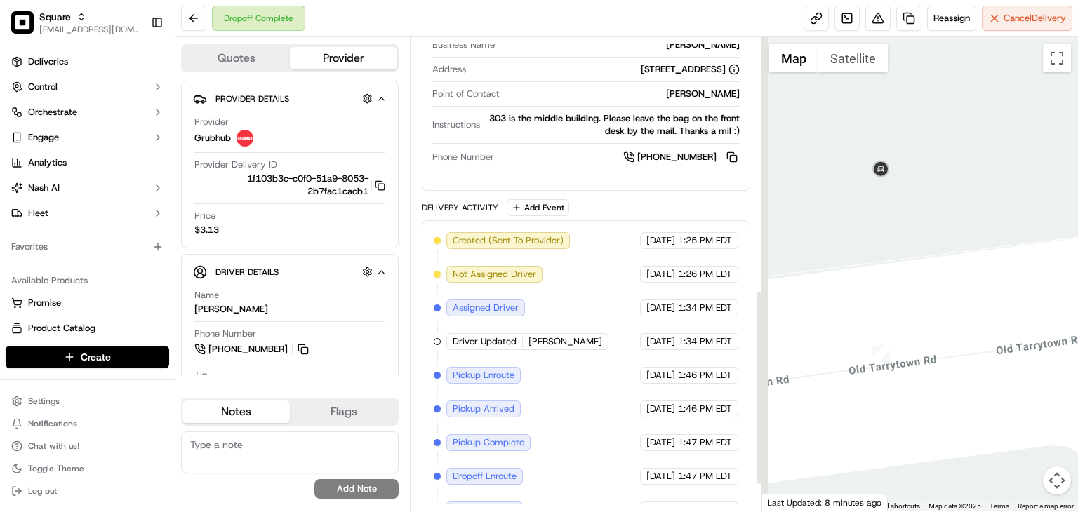
drag, startPoint x: 871, startPoint y: 288, endPoint x: 915, endPoint y: 241, distance: 64.5
click at [916, 241] on div at bounding box center [920, 274] width 316 height 474
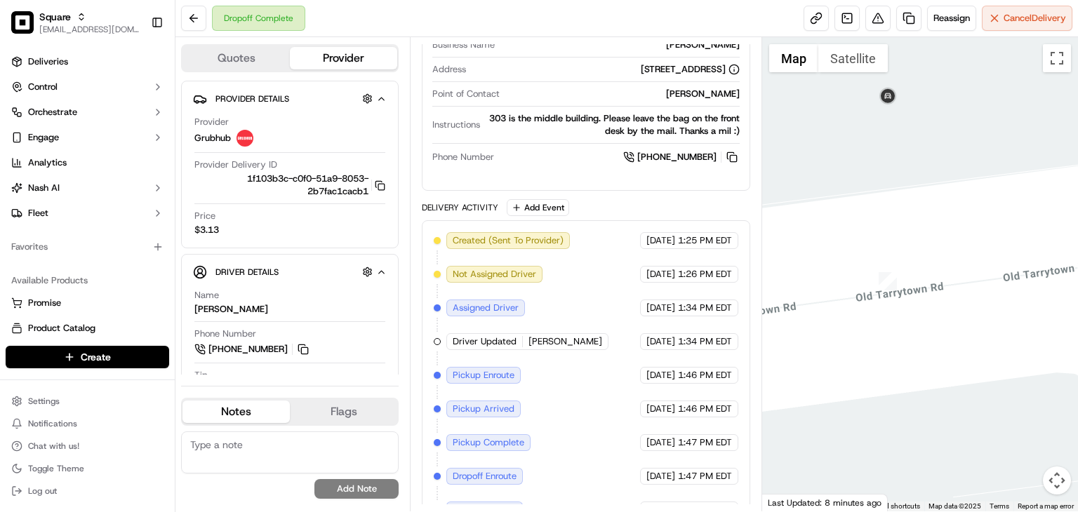
drag, startPoint x: 901, startPoint y: 281, endPoint x: 911, endPoint y: 217, distance: 65.3
click at [911, 217] on div at bounding box center [920, 274] width 316 height 474
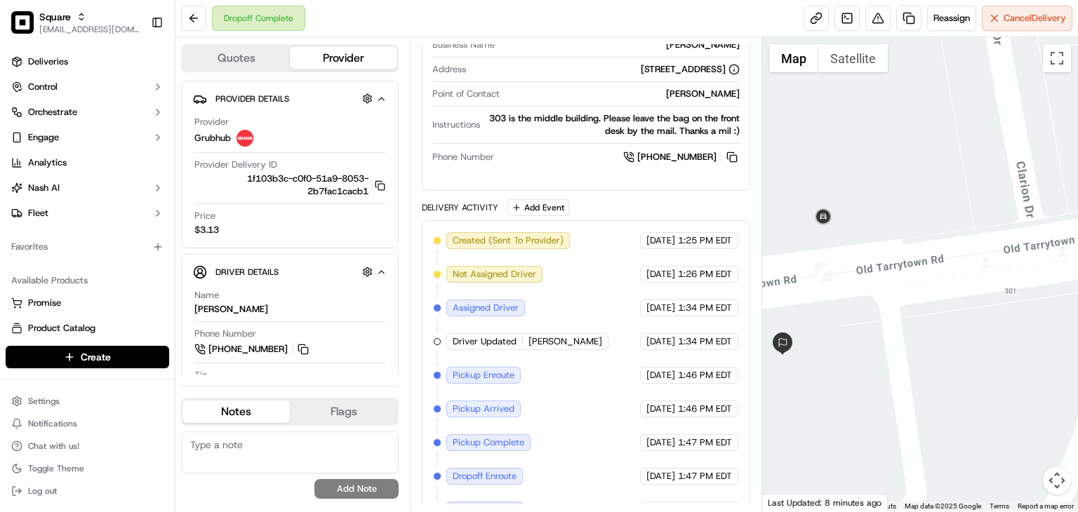
drag, startPoint x: 838, startPoint y: 293, endPoint x: 935, endPoint y: 277, distance: 98.7
click at [935, 277] on div at bounding box center [920, 274] width 316 height 474
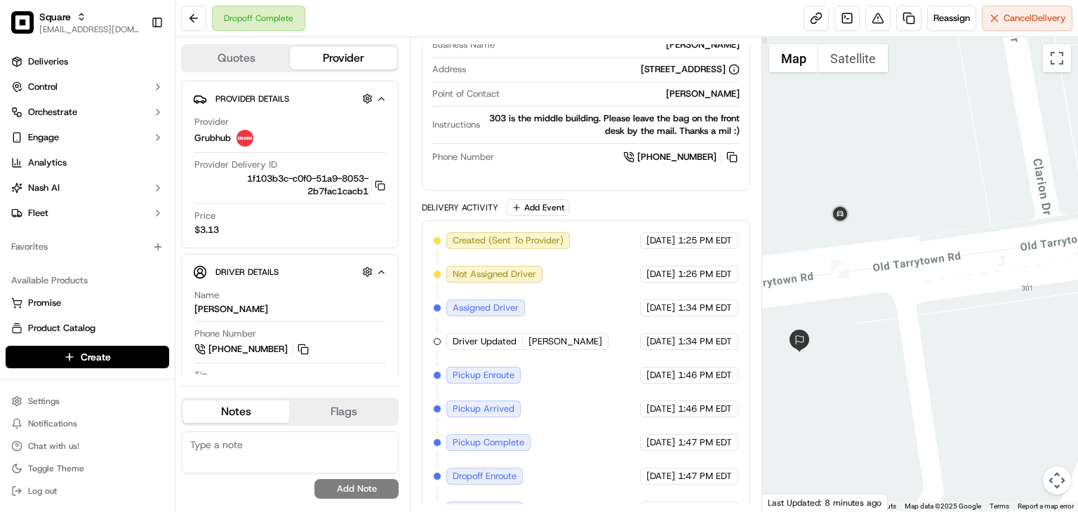
drag, startPoint x: 884, startPoint y: 244, endPoint x: 915, endPoint y: 239, distance: 31.4
click at [915, 239] on div at bounding box center [920, 274] width 316 height 474
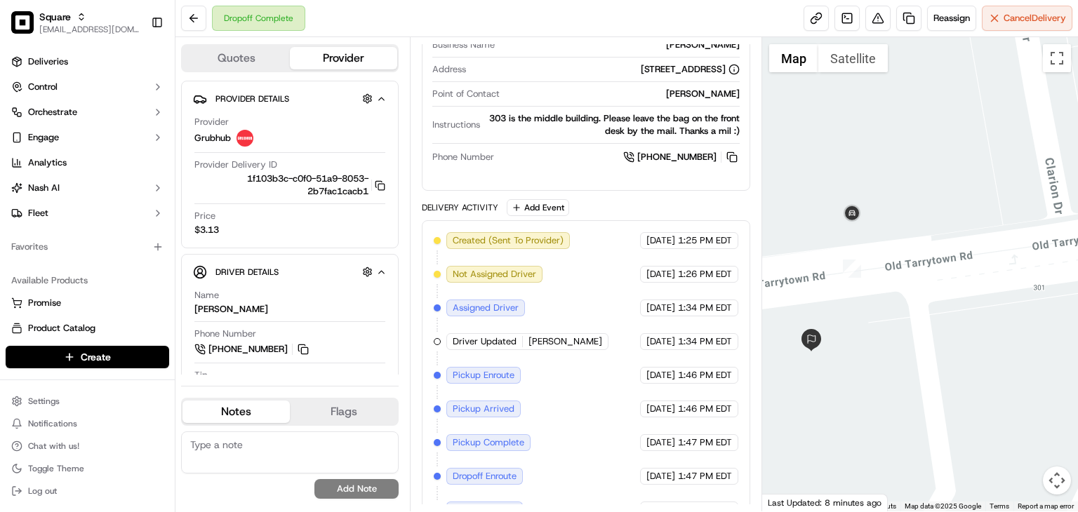
drag, startPoint x: 861, startPoint y: 250, endPoint x: 892, endPoint y: 245, distance: 32.1
click at [892, 245] on div at bounding box center [920, 274] width 316 height 474
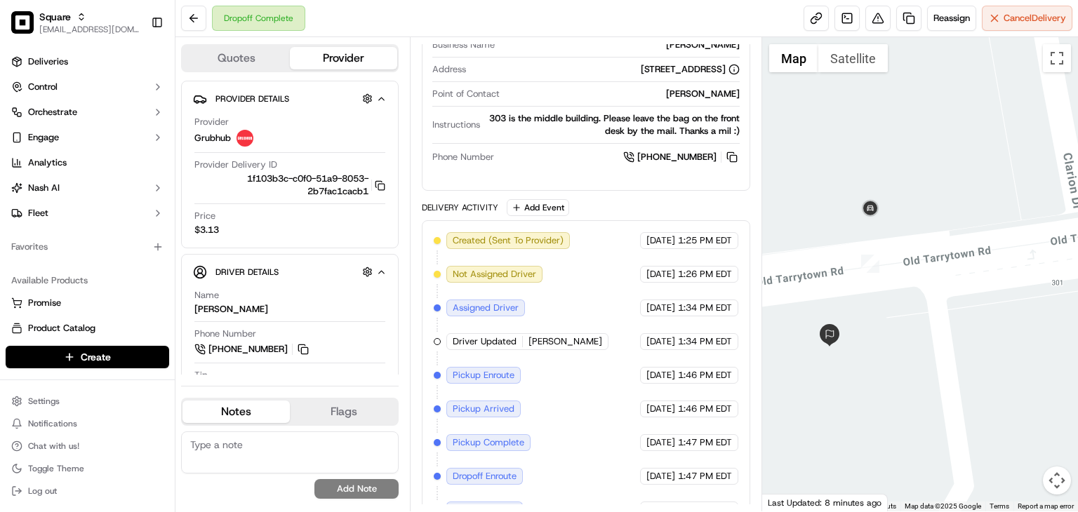
drag, startPoint x: 913, startPoint y: 242, endPoint x: 937, endPoint y: 211, distance: 39.4
click at [937, 211] on div at bounding box center [920, 274] width 316 height 474
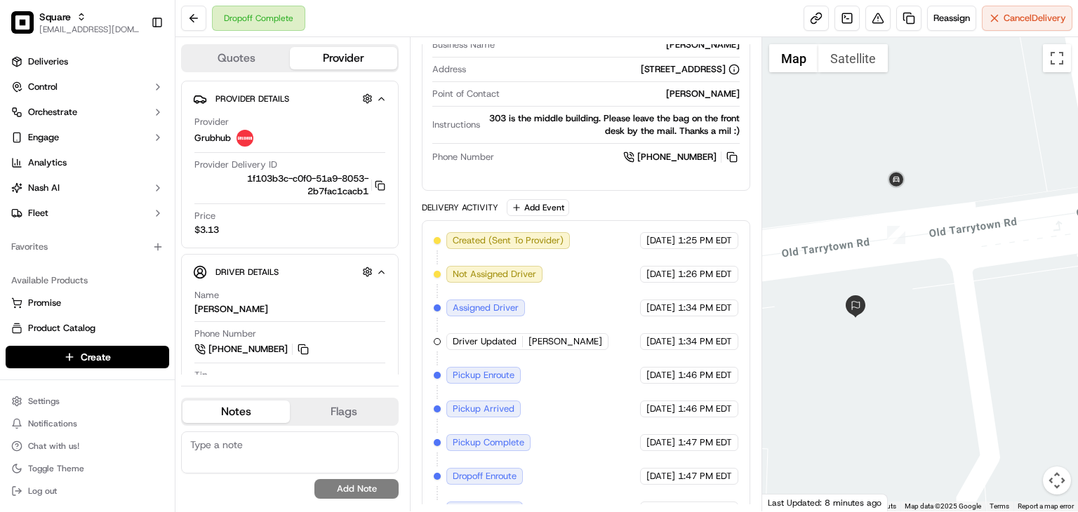
click at [904, 269] on div at bounding box center [920, 274] width 316 height 474
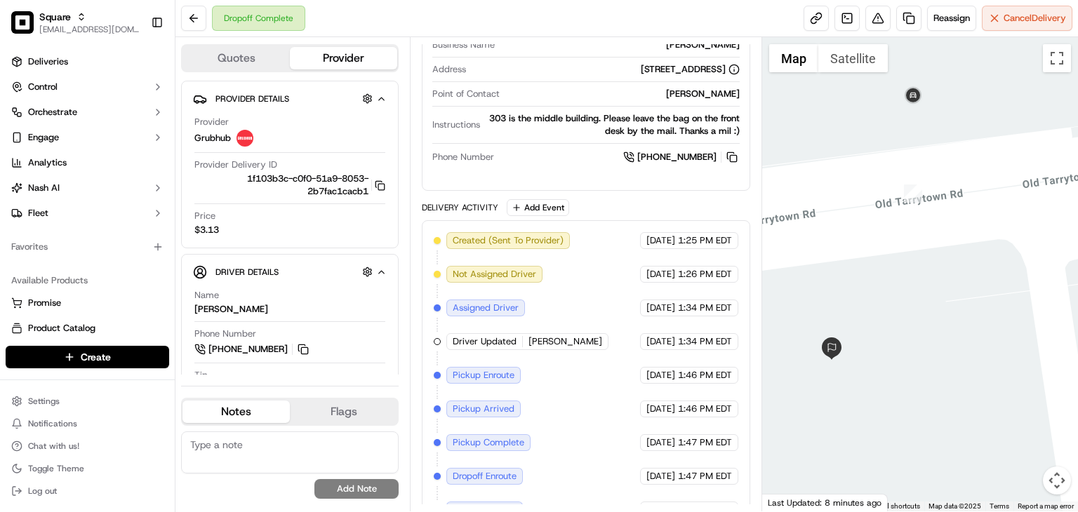
drag, startPoint x: 904, startPoint y: 297, endPoint x: 939, endPoint y: 282, distance: 38.0
click at [939, 282] on div at bounding box center [920, 274] width 316 height 474
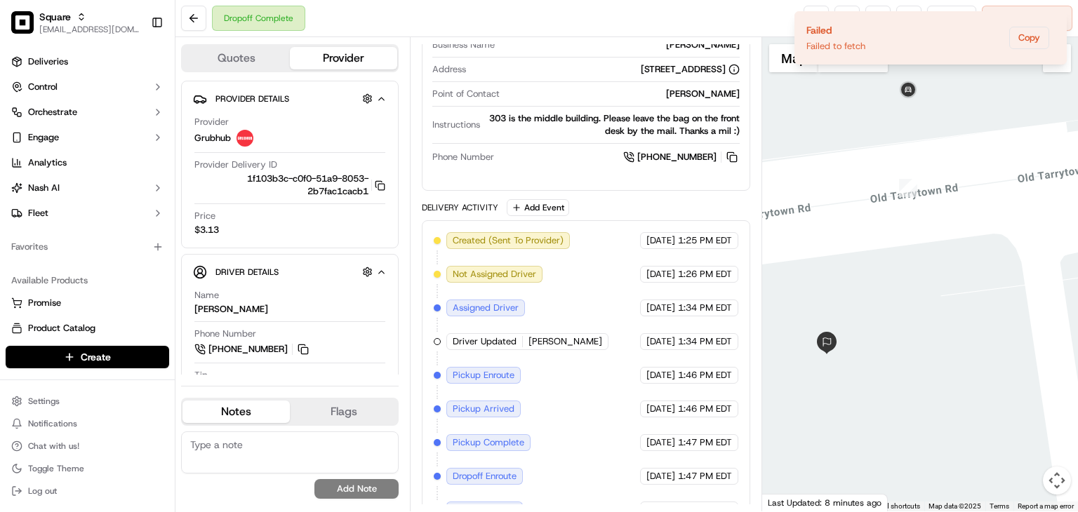
drag, startPoint x: 901, startPoint y: 274, endPoint x: 931, endPoint y: 294, distance: 35.8
click at [931, 294] on div at bounding box center [920, 274] width 316 height 474
click at [417, 34] on div "Dropoff Complete Reassign Cancel Delivery" at bounding box center [626, 18] width 902 height 37
click at [1049, 23] on icon "Notifications (F8)" at bounding box center [1054, 23] width 11 height 11
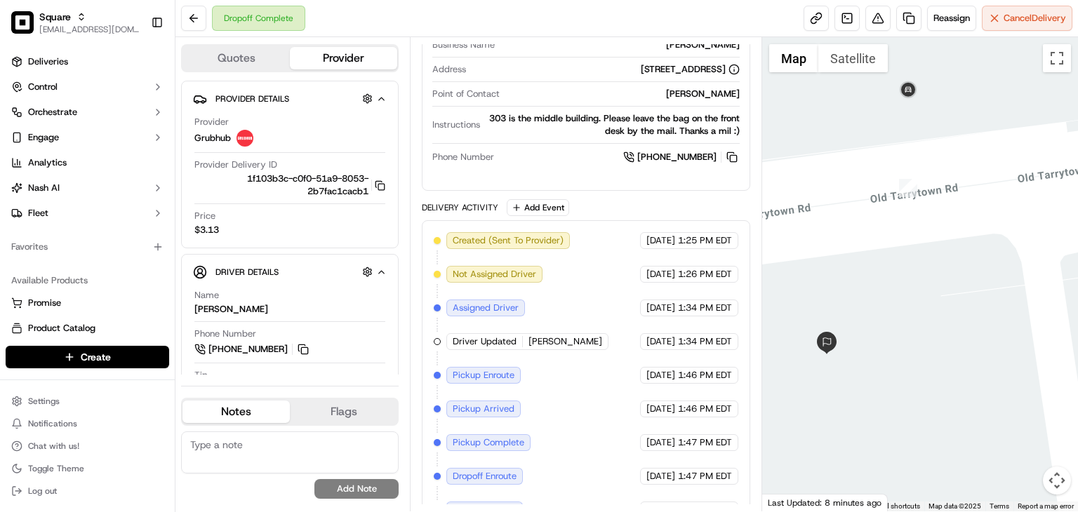
click at [269, 450] on textarea at bounding box center [289, 452] width 217 height 42
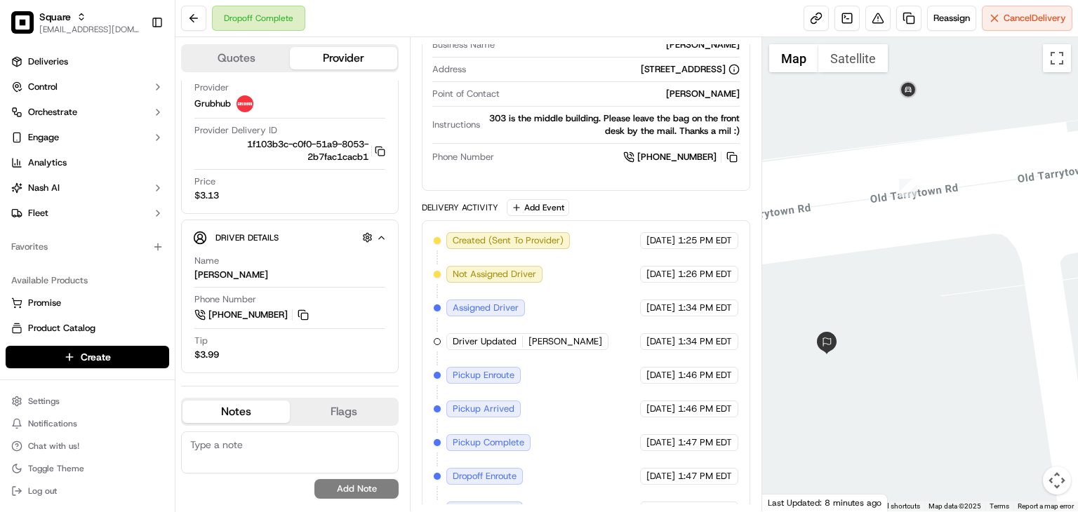
scroll to position [679, 0]
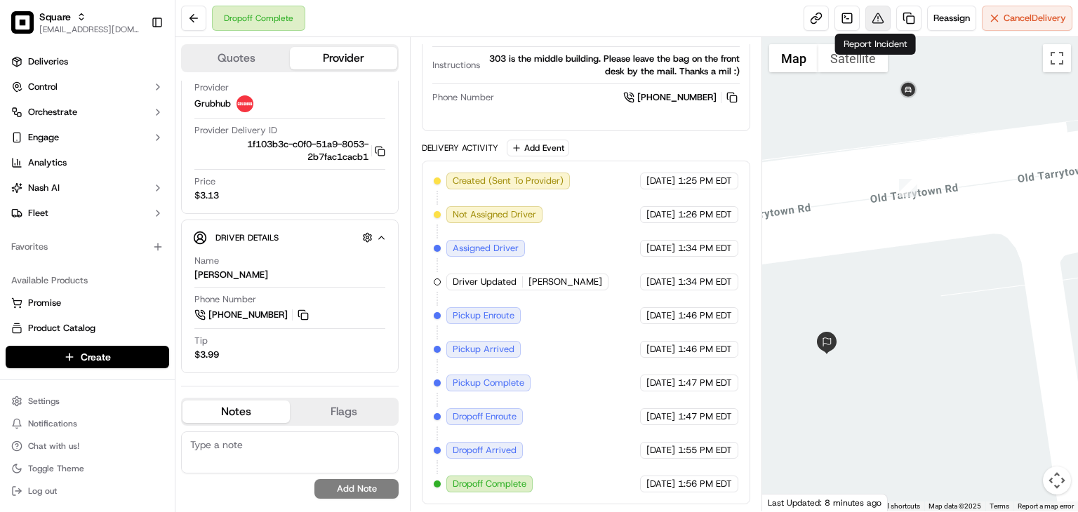
click at [878, 15] on button at bounding box center [877, 18] width 25 height 25
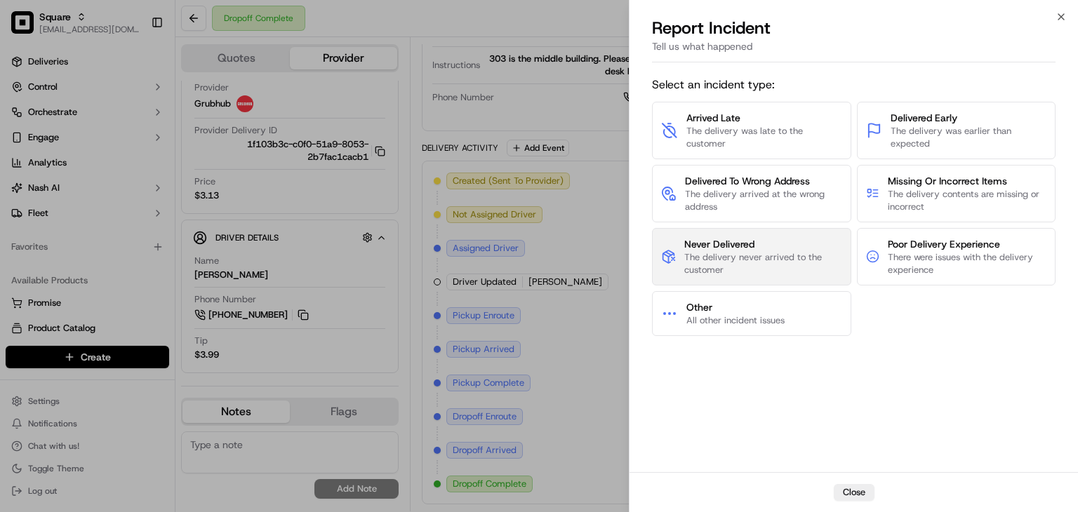
click at [681, 246] on button "Never Delivered The delivery never arrived to the customer" at bounding box center [751, 257] width 199 height 58
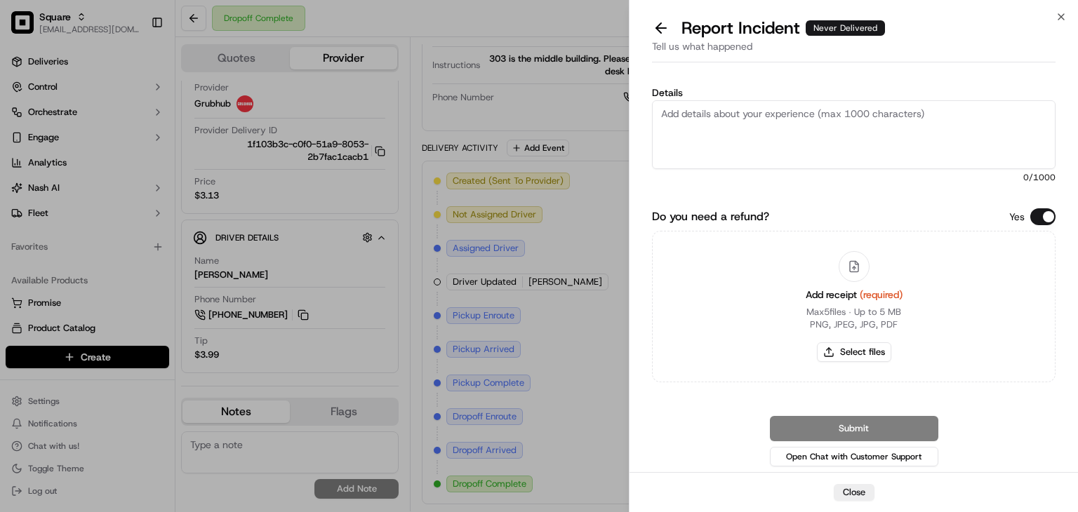
click at [789, 98] on div "Details 0 /1000" at bounding box center [853, 141] width 403 height 107
click at [1037, 220] on button "Do you need a refund?" at bounding box center [1042, 216] width 25 height 17
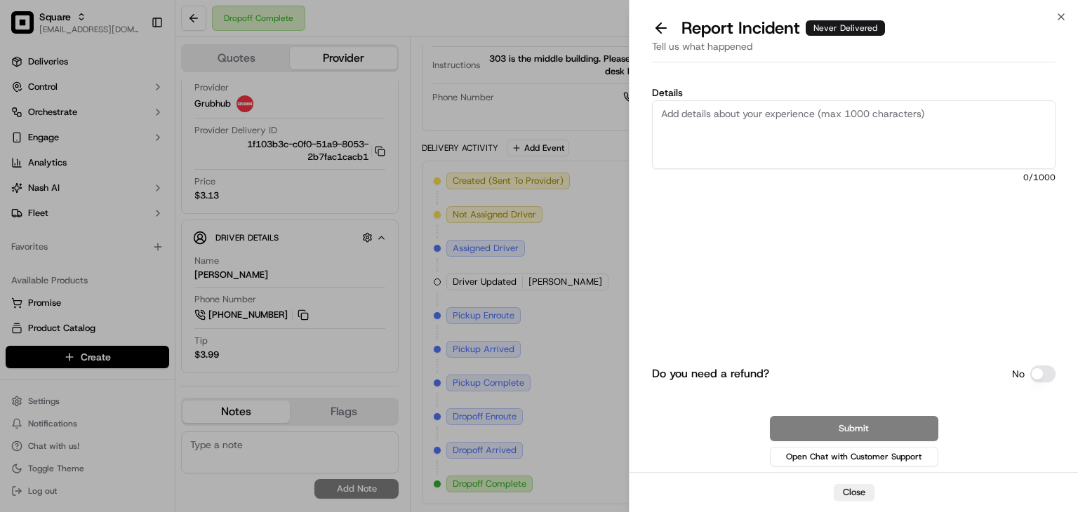
click at [923, 140] on textarea "Details" at bounding box center [853, 134] width 403 height 69
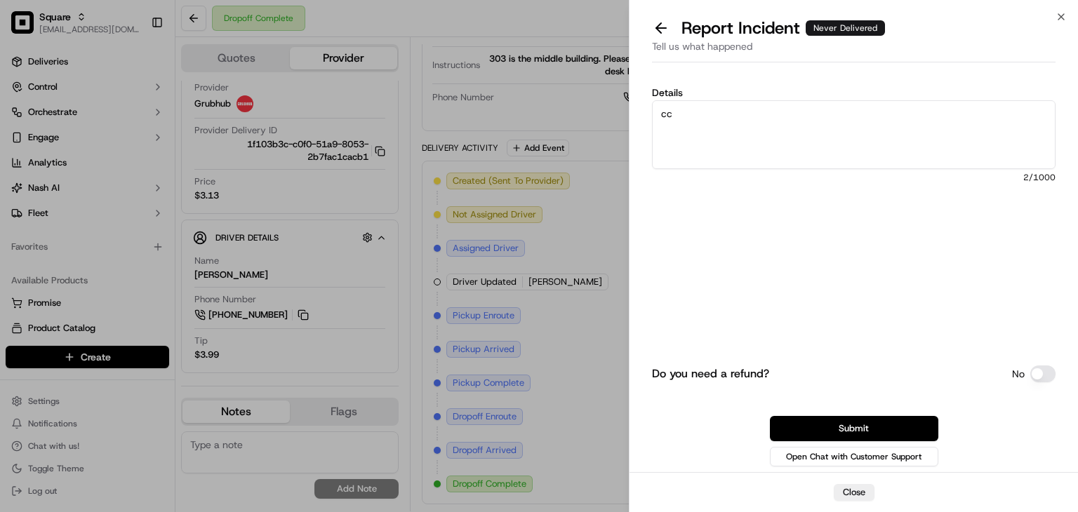
type textarea "c"
type textarea "A"
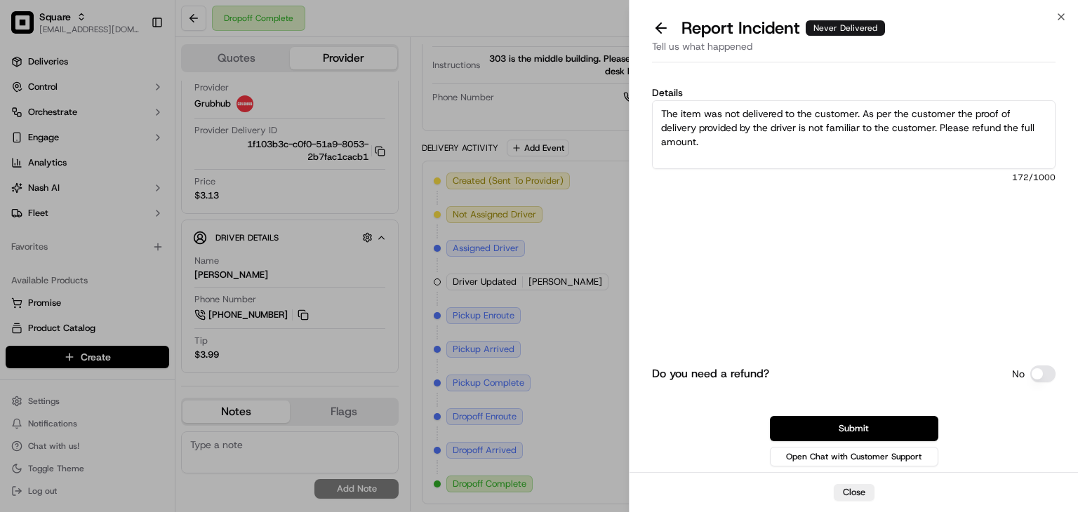
drag, startPoint x: 727, startPoint y: 141, endPoint x: 598, endPoint y: 95, distance: 136.9
click at [598, 95] on body "Square rpajulas@nashhelp.com Toggle Sidebar Deliveries Control Orchestrate Enga…" at bounding box center [539, 256] width 1078 height 512
drag, startPoint x: 850, startPoint y: 148, endPoint x: 920, endPoint y: 144, distance: 70.3
click at [850, 148] on textarea "The item was not delivered to the customer. As per the customer the proof of de…" at bounding box center [853, 134] width 403 height 69
drag, startPoint x: 808, startPoint y: 158, endPoint x: 483, endPoint y: 53, distance: 341.9
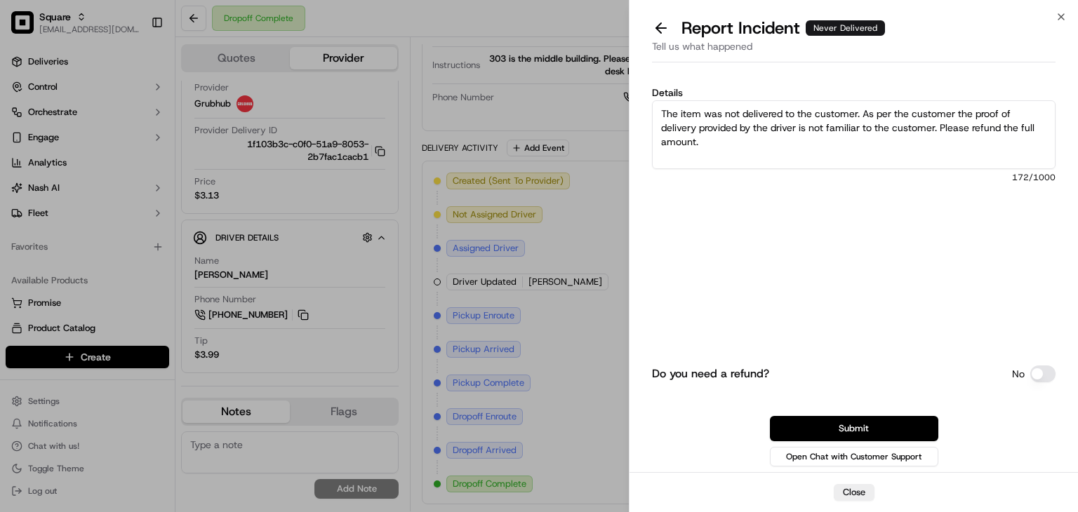
click at [483, 53] on body "Square rpajulas@nashhelp.com Toggle Sidebar Deliveries Control Orchestrate Enga…" at bounding box center [539, 256] width 1078 height 512
paste textarea ""The customer reported that the item was not delivered. The proof of delivery p…"
click at [663, 112] on textarea ""The customer reported that the item was not delivered. The proof of delivery p…" at bounding box center [853, 134] width 403 height 69
click at [662, 107] on textarea "The customer reported that the item was not delivered. The proof of delivery pr…" at bounding box center [853, 134] width 403 height 69
click at [662, 126] on textarea "The customer reported that the item was not delivered. The proof of delivery pr…" at bounding box center [853, 134] width 403 height 69
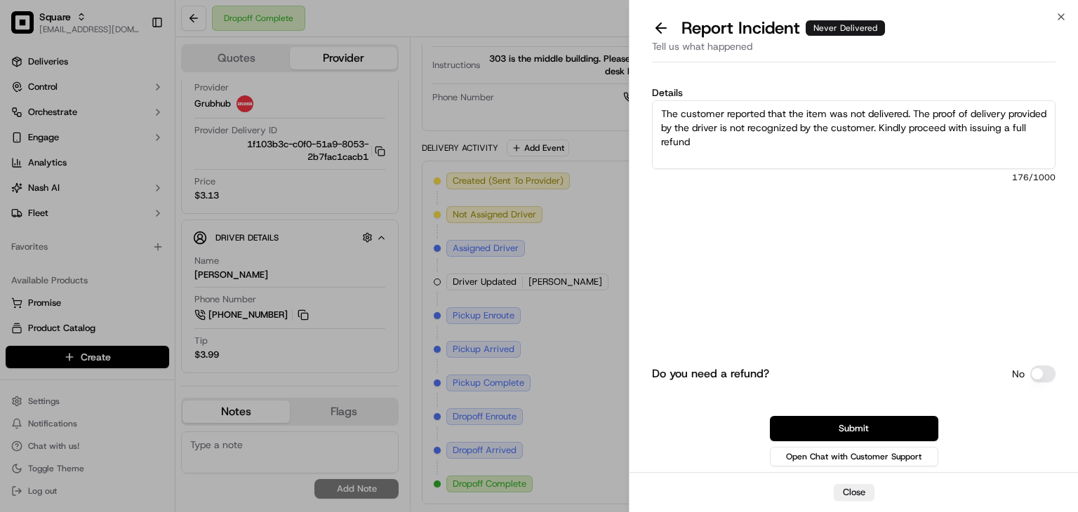
click at [661, 107] on textarea "The customer reported that the item was not delivered. The proof of delivery pr…" at bounding box center [853, 134] width 403 height 69
click at [719, 119] on textarea "The customer reported that the item was not delivered. The proof of delivery pr…" at bounding box center [853, 134] width 403 height 69
click at [746, 135] on textarea "The customer reported that the item was not delivered. The proof of delivery pr…" at bounding box center [853, 134] width 403 height 69
drag, startPoint x: 917, startPoint y: 126, endPoint x: 608, endPoint y: 85, distance: 311.4
click at [608, 85] on body "Square rpajulas@nashhelp.com Toggle Sidebar Deliveries Control Orchestrate Enga…" at bounding box center [539, 256] width 1078 height 512
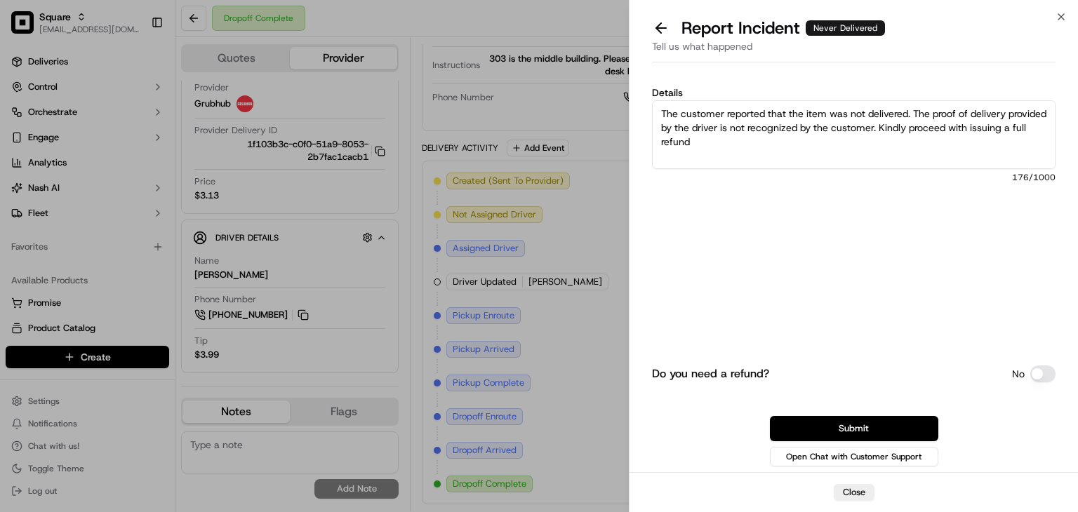
type textarea "The customer reported that the item was not delivered. The proof of delivery pr…"
click at [808, 436] on button "Submit" at bounding box center [854, 428] width 168 height 25
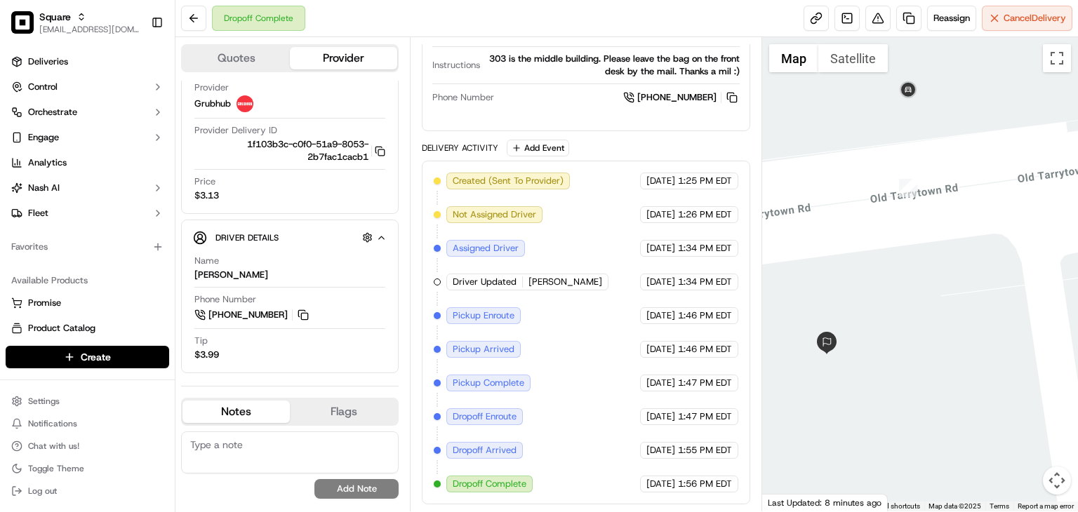
click at [346, 445] on textarea at bounding box center [289, 452] width 217 height 42
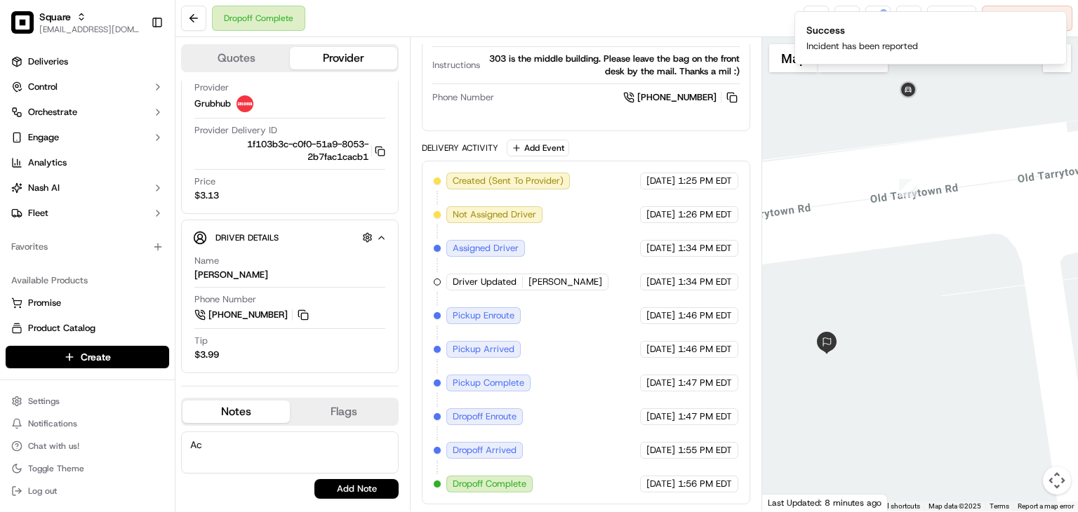
type textarea "A"
paste textarea "The customer reported that the item was not delivered. The proof of delivery pr…"
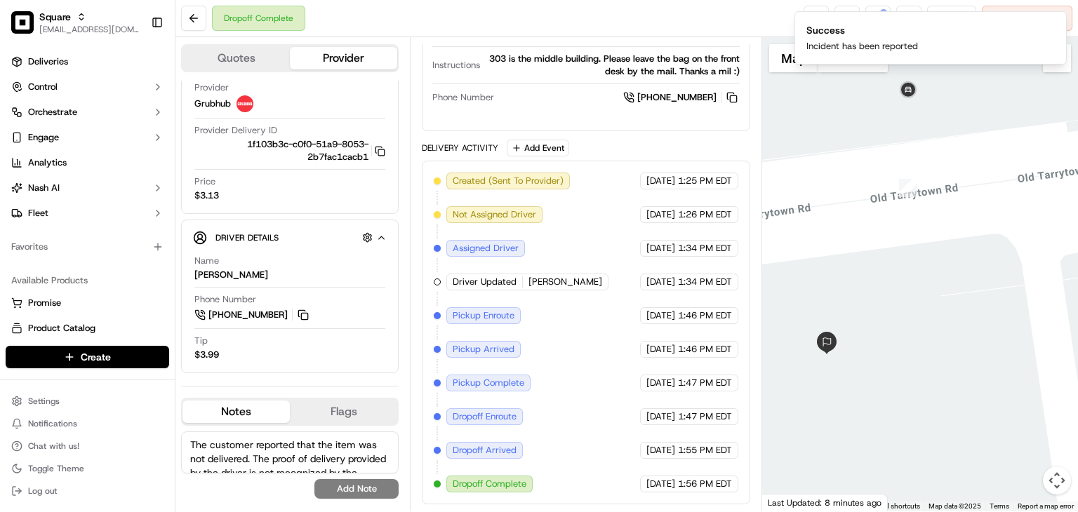
scroll to position [20, 0]
type textarea "The customer reported that the item was not delivered. The proof of delivery pr…"
click at [223, 497] on div "The customer reported that the item was not delivered. The proof of delivery pr…" at bounding box center [289, 464] width 217 height 67
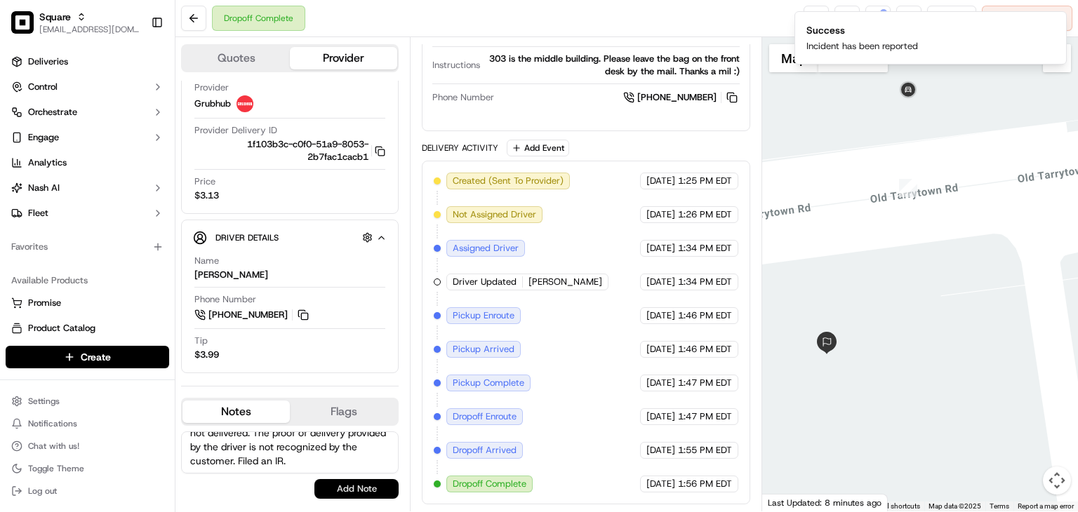
click at [351, 485] on button "Add Note" at bounding box center [356, 489] width 84 height 20
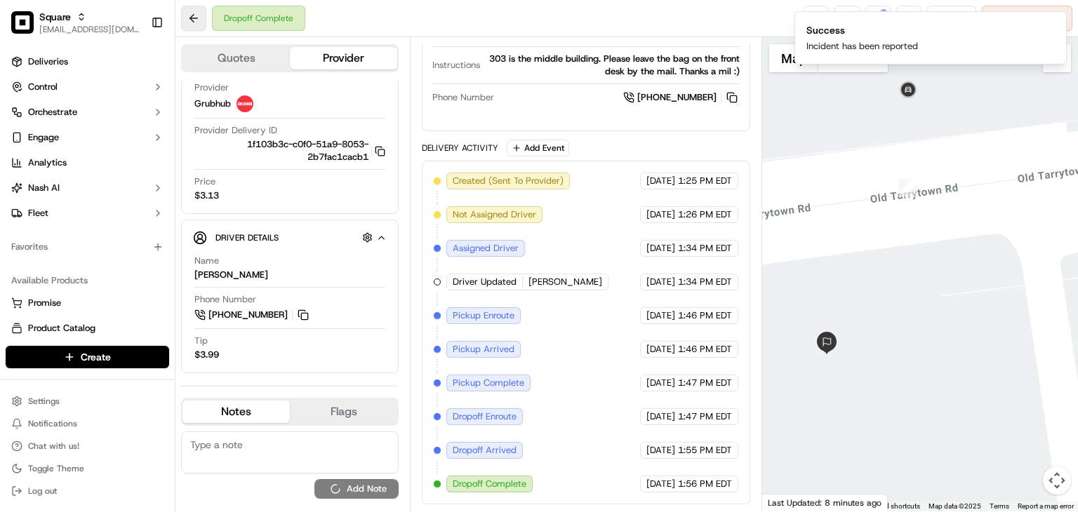
scroll to position [0, 0]
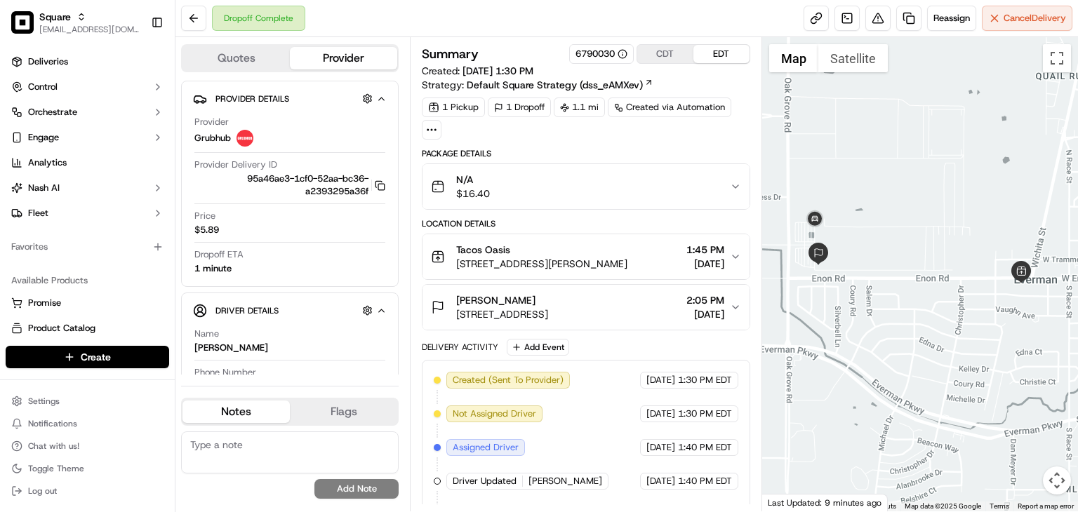
click at [650, 190] on div "N/A $16.40" at bounding box center [580, 187] width 299 height 28
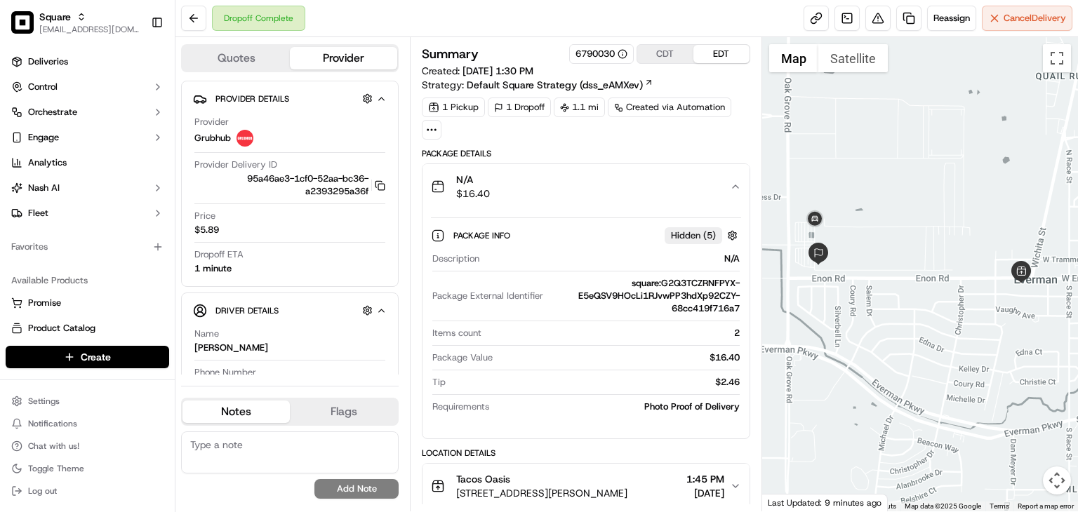
click at [702, 186] on div "N/A $16.40" at bounding box center [580, 187] width 299 height 28
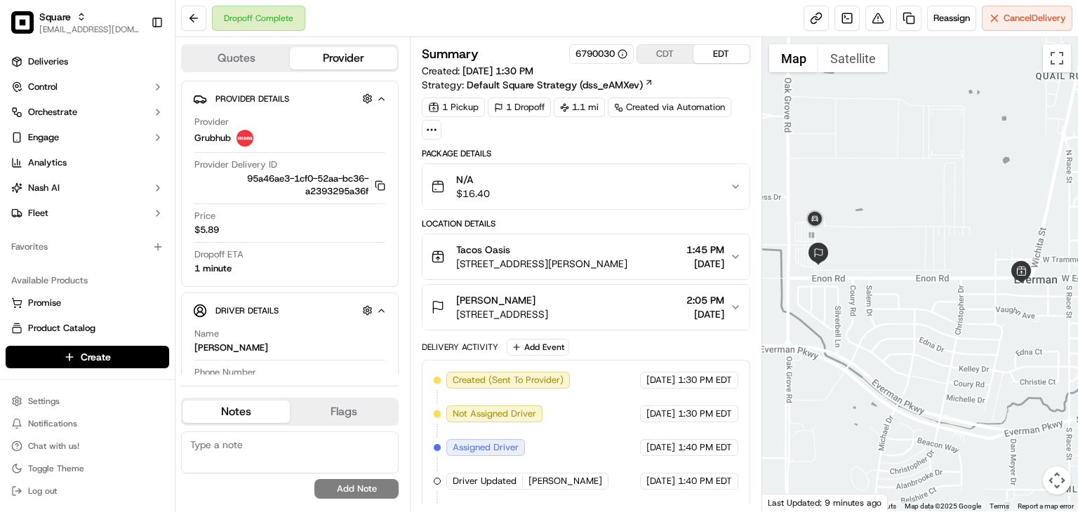
click at [728, 306] on div "[PERSON_NAME] [STREET_ADDRESS] 2:05 PM [DATE]" at bounding box center [580, 307] width 299 height 28
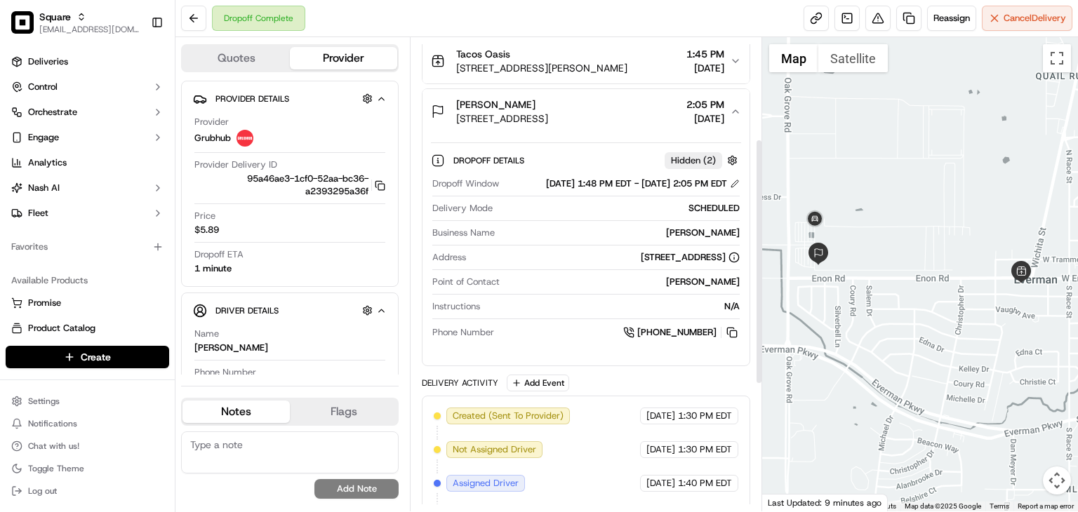
scroll to position [195, 0]
click at [733, 189] on button at bounding box center [735, 185] width 10 height 10
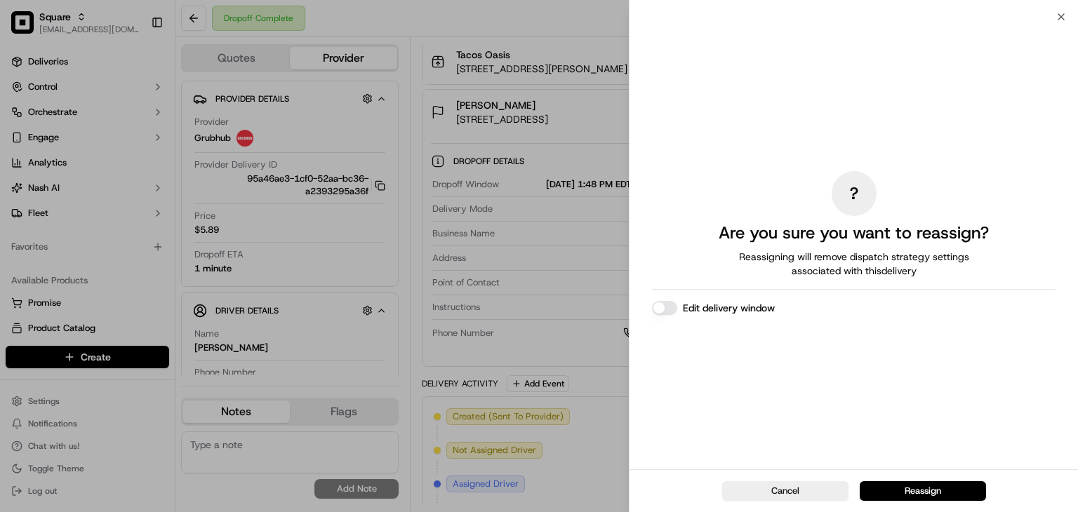
click at [664, 307] on button "Edit delivery window" at bounding box center [664, 308] width 25 height 14
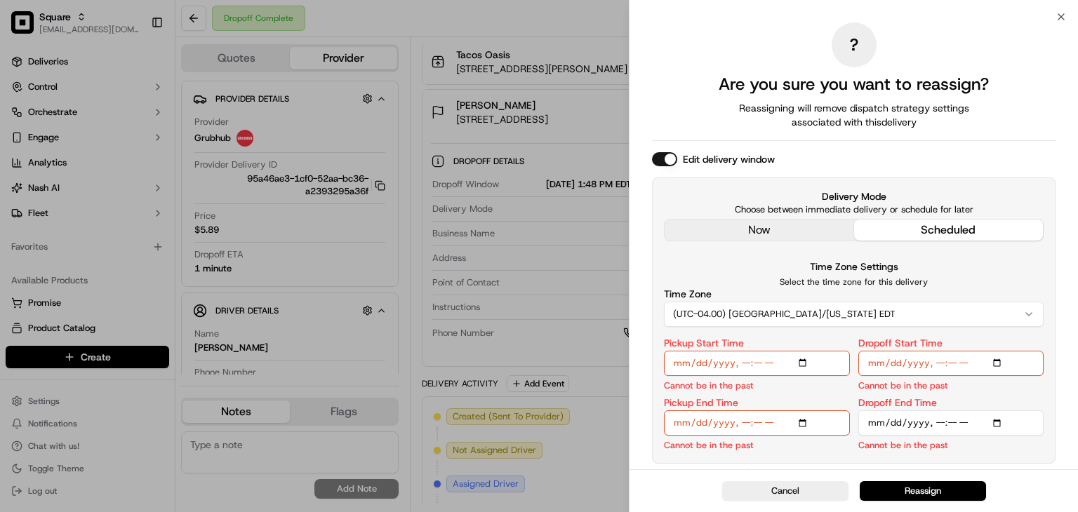
click at [746, 232] on div "? Are you sure you want to reassign? Reassigning will remove dispatch strategy …" at bounding box center [853, 243] width 403 height 447
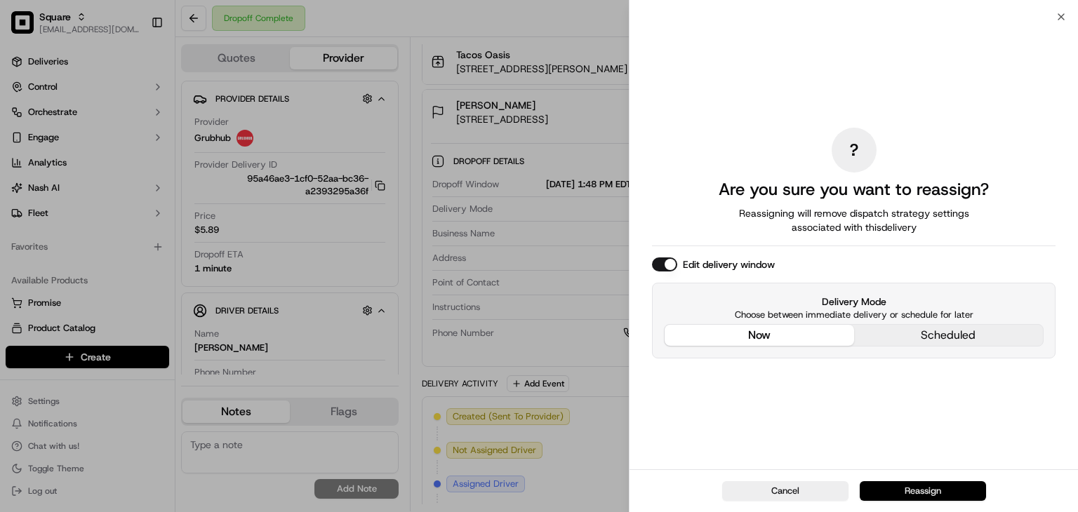
click at [916, 488] on button "Reassign" at bounding box center [922, 491] width 126 height 20
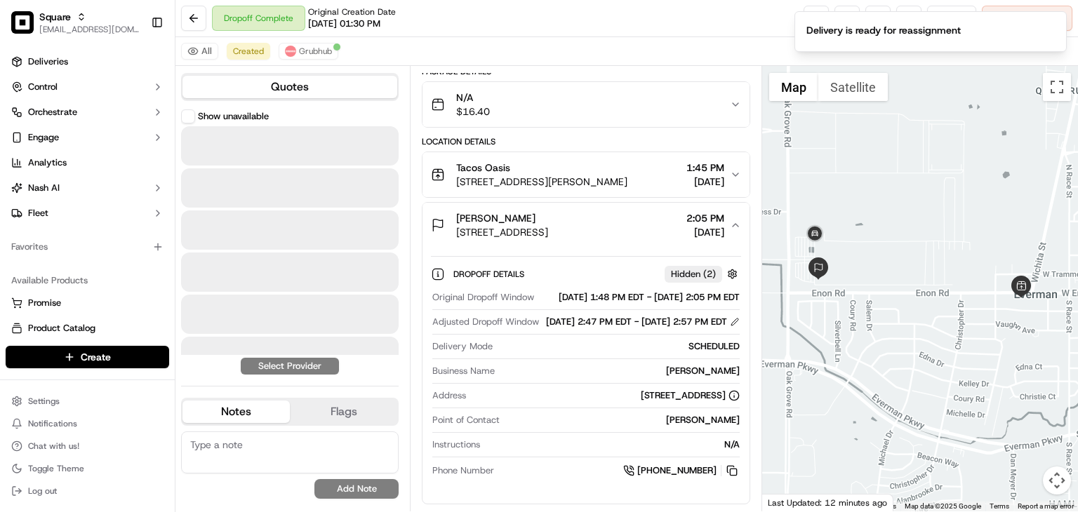
scroll to position [135, 0]
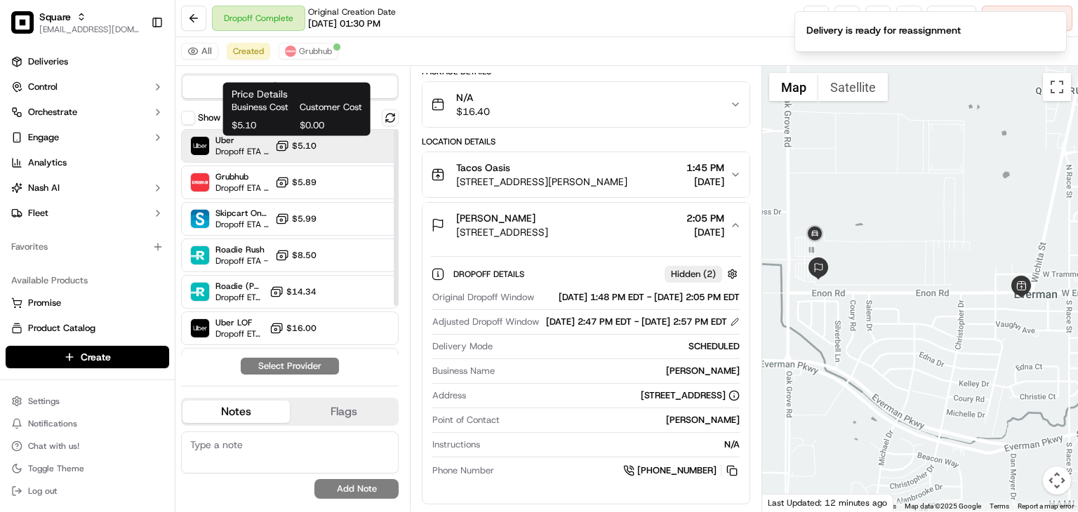
click at [292, 145] on button "$5.10" at bounding box center [295, 146] width 41 height 14
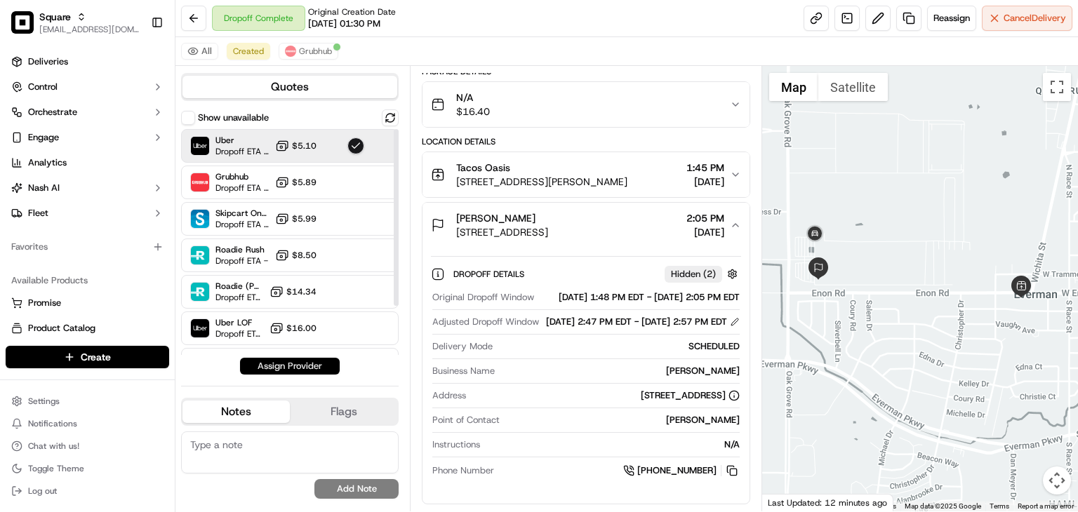
click at [291, 363] on button "Assign Provider" at bounding box center [290, 366] width 100 height 17
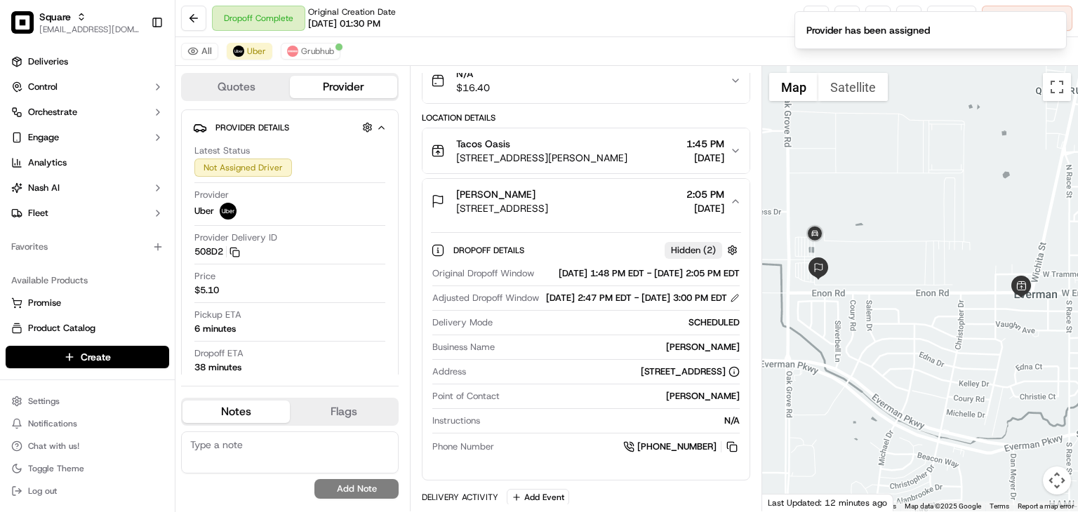
scroll to position [195, 0]
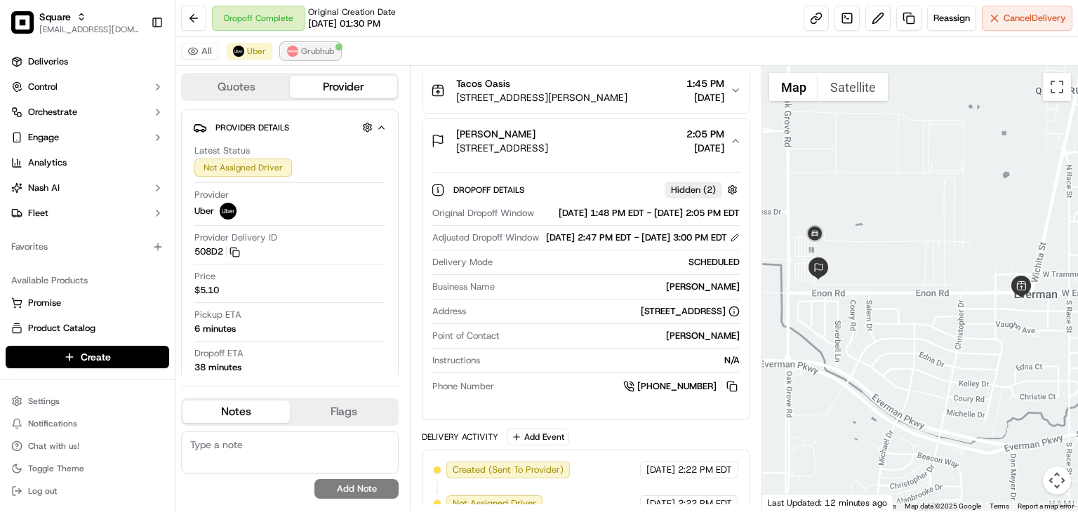
click at [323, 51] on span "Grubhub" at bounding box center [317, 51] width 33 height 11
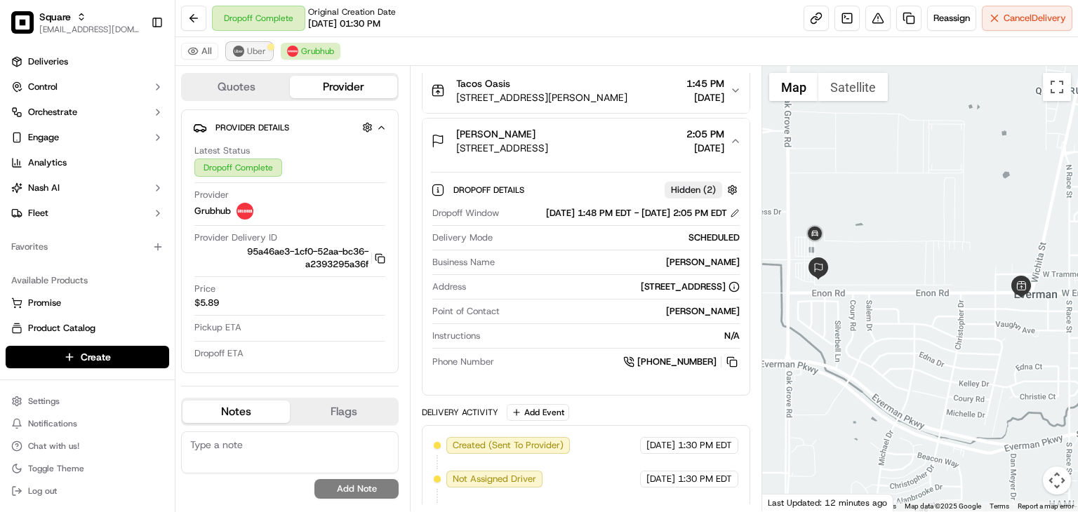
click at [255, 48] on span "Uber" at bounding box center [256, 51] width 19 height 11
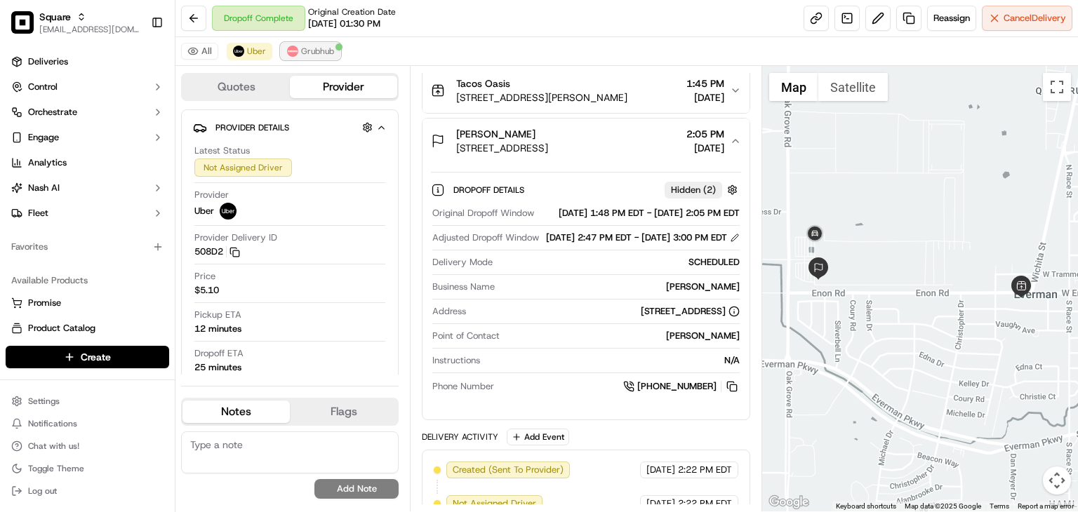
click at [311, 50] on span "Grubhub" at bounding box center [317, 51] width 33 height 11
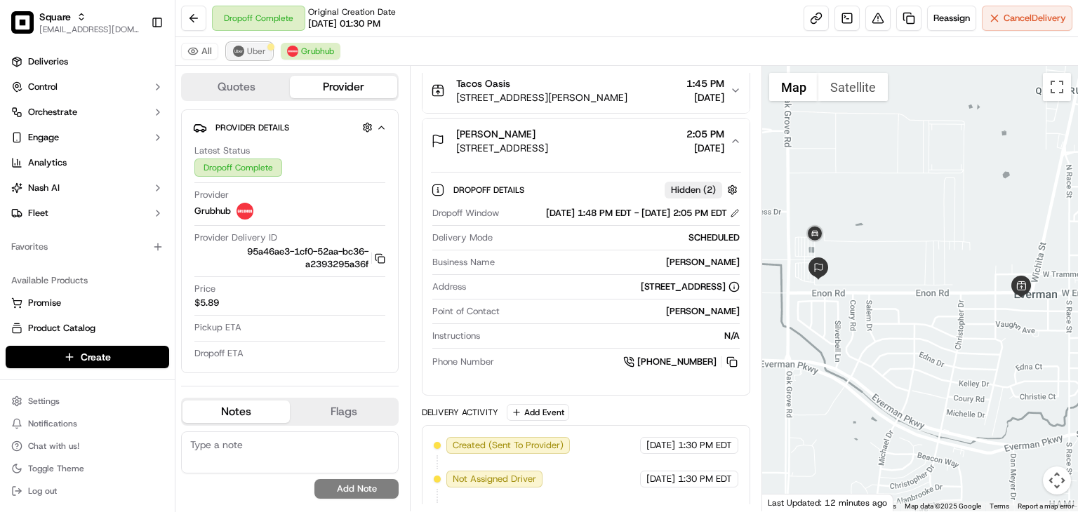
click at [257, 53] on span "Uber" at bounding box center [256, 51] width 19 height 11
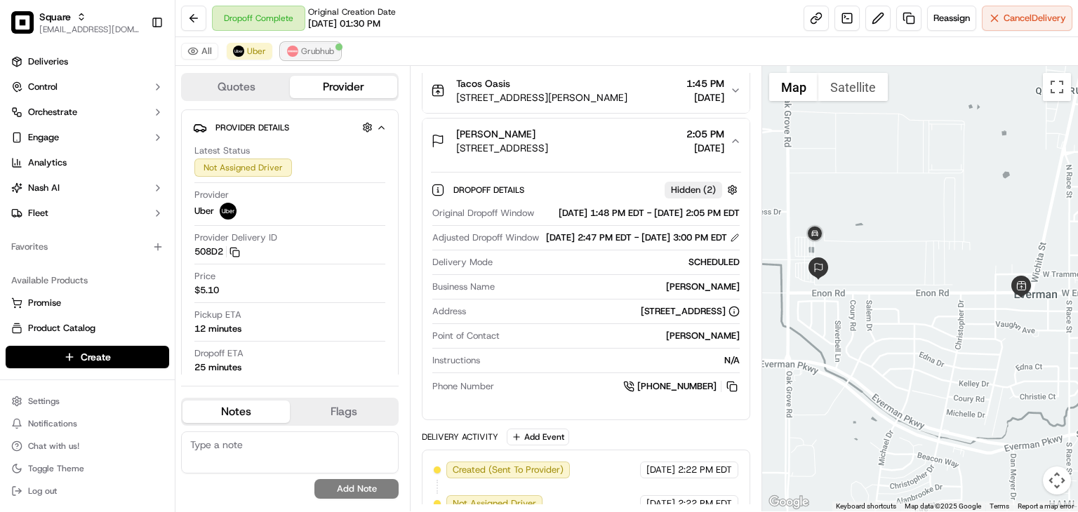
click at [291, 48] on img at bounding box center [292, 51] width 11 height 11
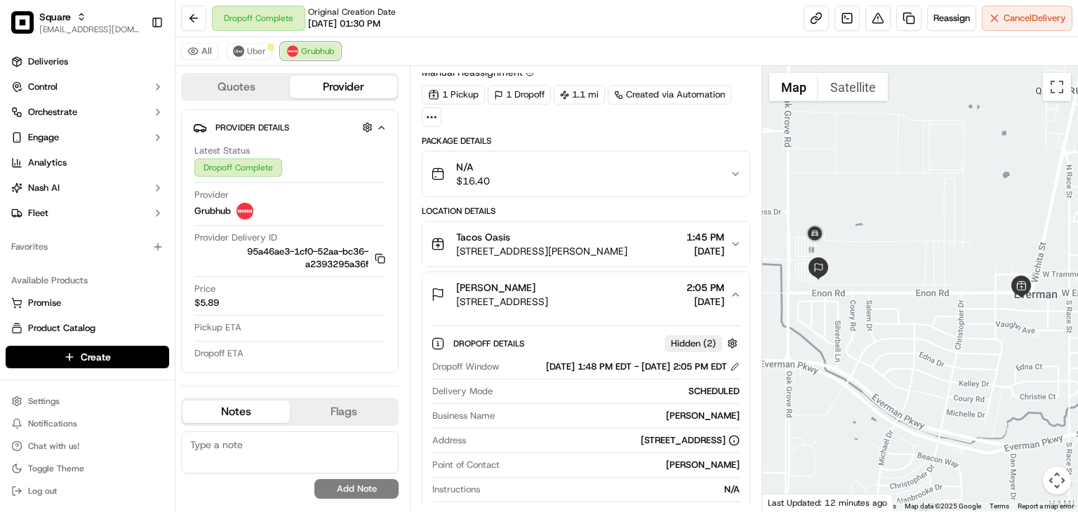
scroll to position [0, 0]
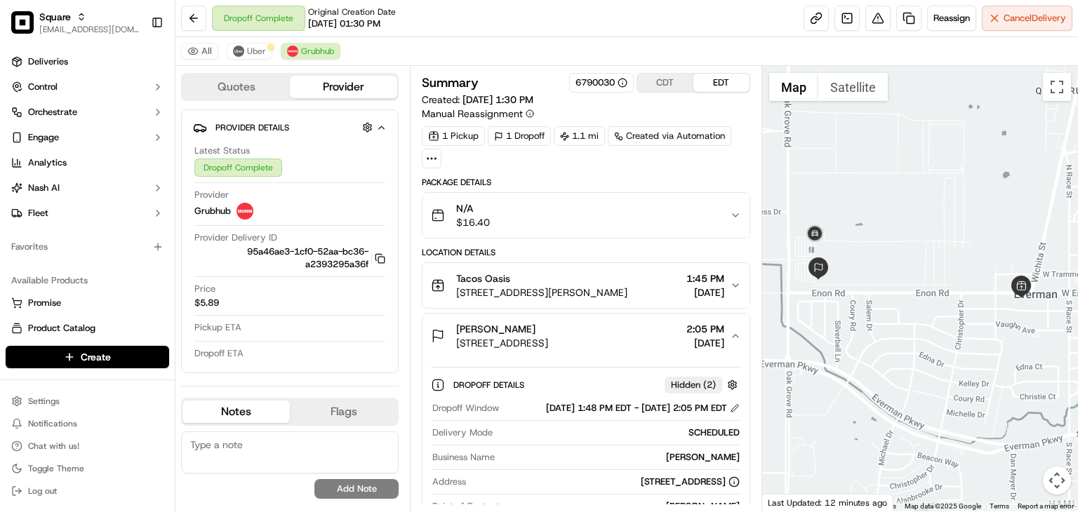
click at [718, 215] on div "N/A $16.40" at bounding box center [580, 215] width 299 height 28
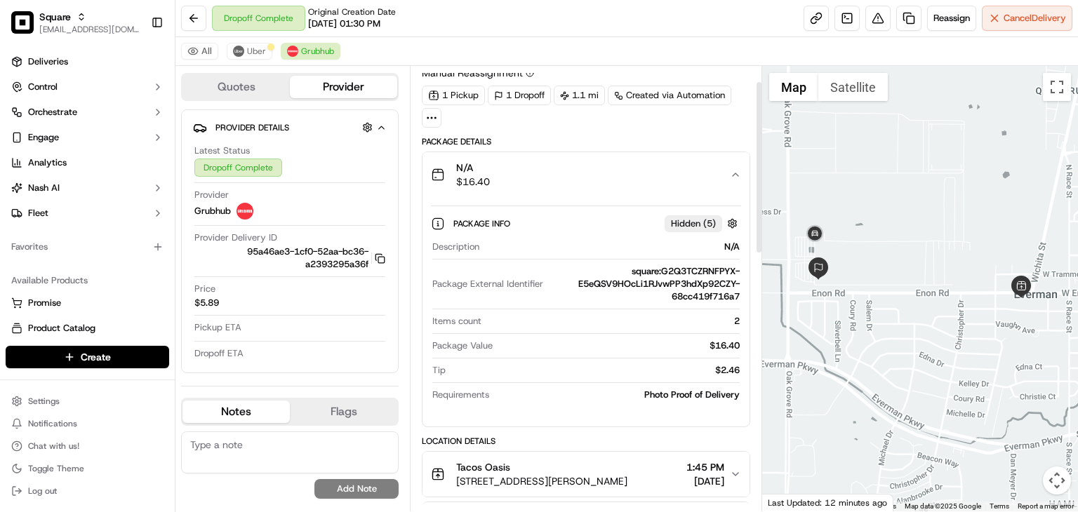
scroll to position [39, 0]
click at [693, 189] on button "N/A $16.40" at bounding box center [585, 176] width 327 height 45
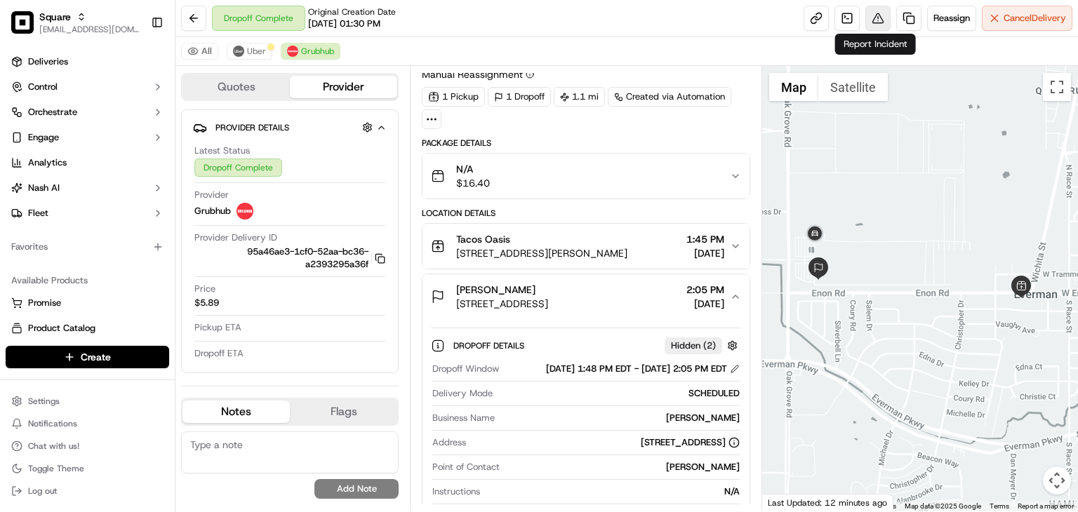
click at [873, 20] on button at bounding box center [877, 18] width 25 height 25
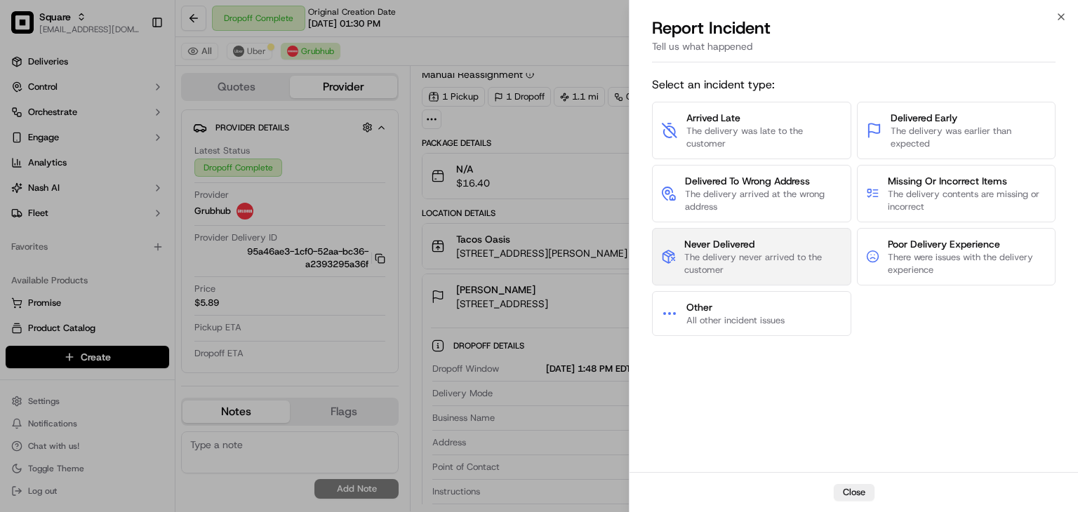
click at [749, 242] on span "Never Delivered" at bounding box center [762, 244] width 157 height 14
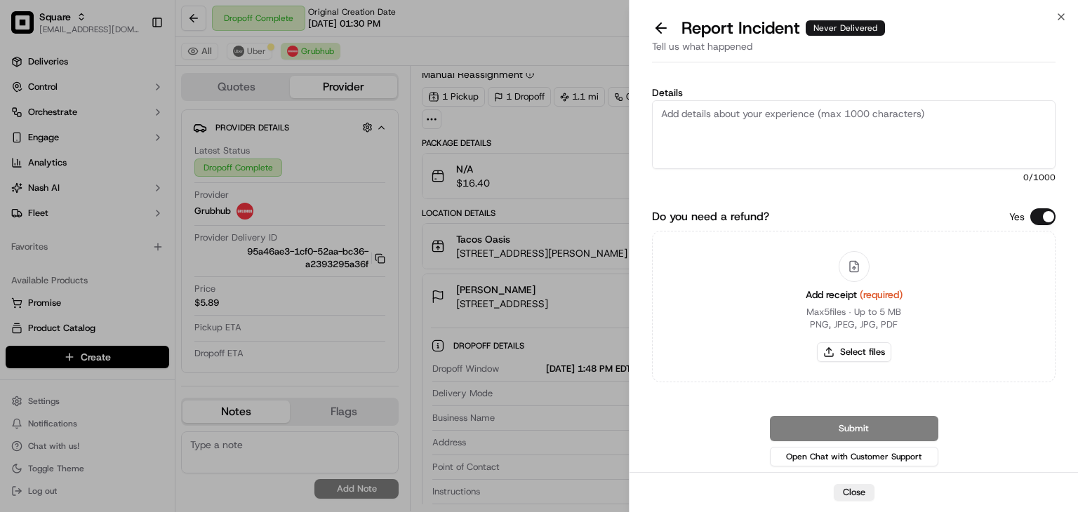
drag, startPoint x: 1041, startPoint y: 222, endPoint x: 1008, endPoint y: 203, distance: 38.4
click at [1038, 220] on button "Do you need a refund?" at bounding box center [1042, 216] width 25 height 17
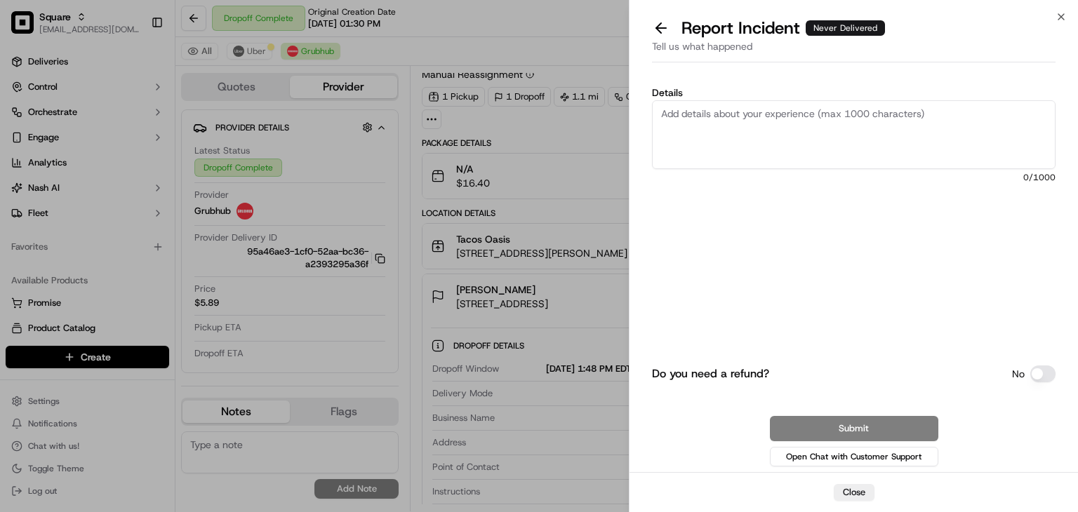
click at [816, 138] on textarea "Details" at bounding box center [853, 134] width 403 height 69
click at [748, 118] on textarea "Details" at bounding box center [853, 134] width 403 height 69
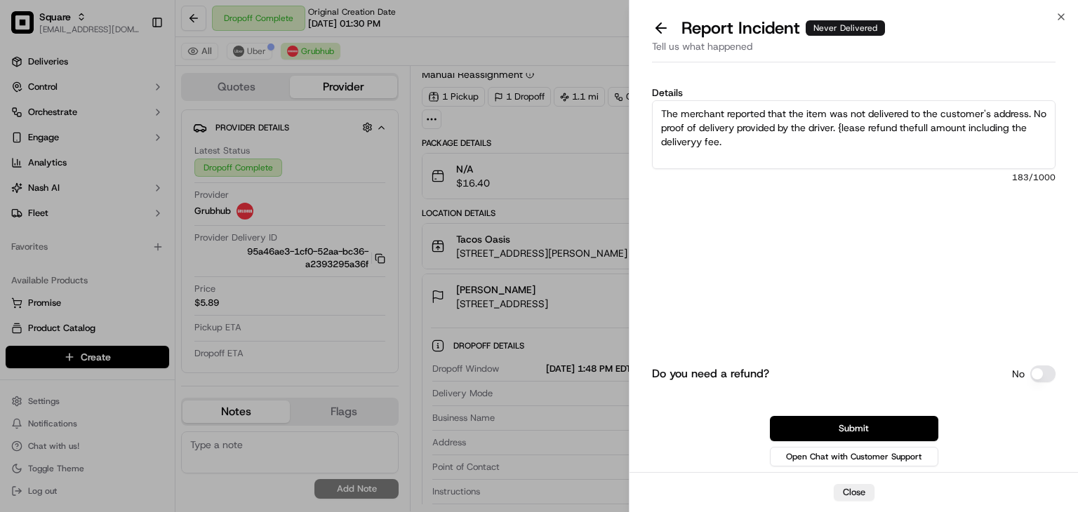
click at [783, 164] on textarea "The merchant reported that the item was not delivered to the customer's address…" at bounding box center [853, 134] width 403 height 69
drag, startPoint x: 685, startPoint y: 130, endPoint x: 593, endPoint y: 86, distance: 101.7
click at [593, 86] on body "Square [EMAIL_ADDRESS][DOMAIN_NAME] Toggle Sidebar Deliveries Control Orchestra…" at bounding box center [539, 256] width 1078 height 512
type textarea "The merchant reported that the item was not delivered to the customer's address…"
click at [784, 144] on textarea "The merchant reported that the item was not delivered to the customer's address…" at bounding box center [853, 134] width 403 height 69
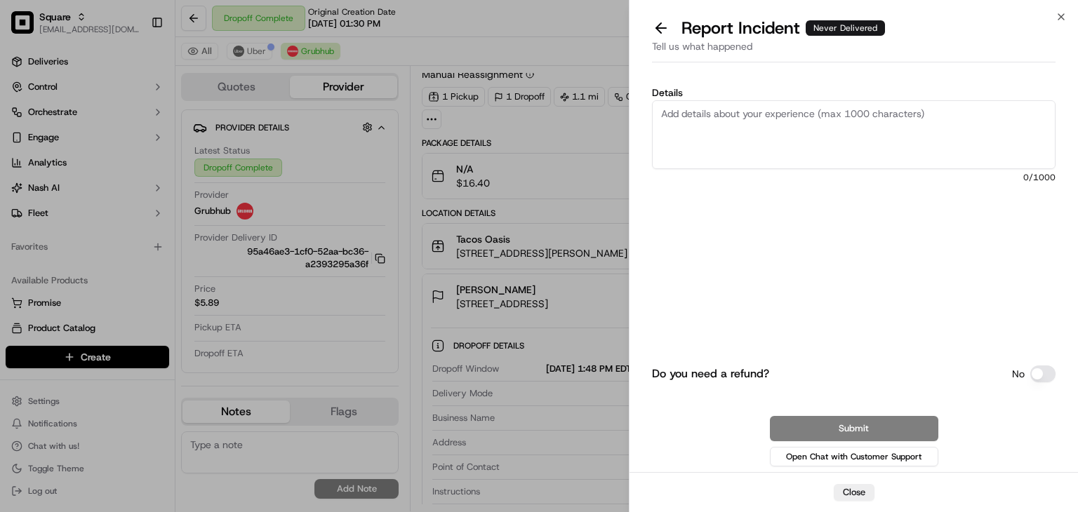
paste textarea "The merchant reported that the item was not delivered to the customer's address…"
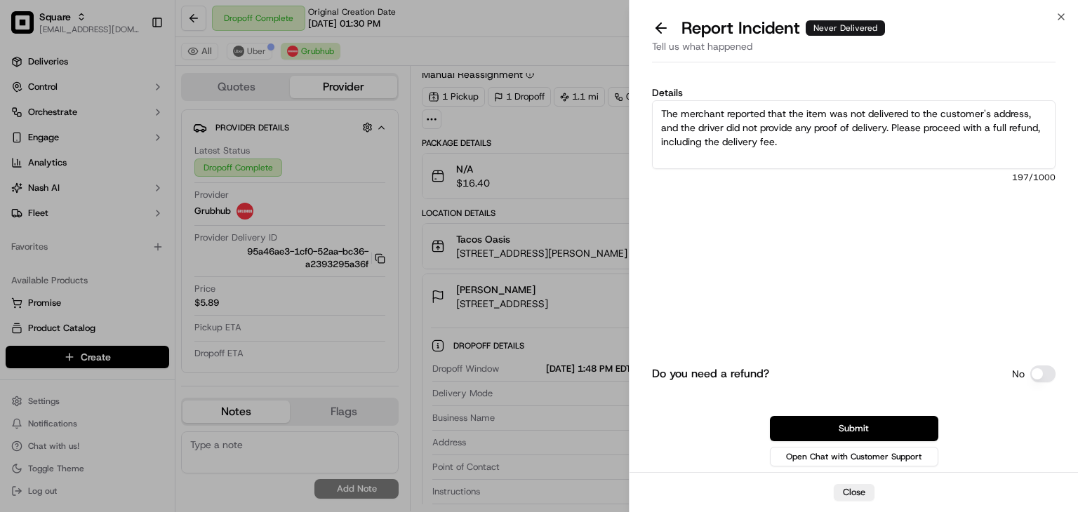
type textarea "The merchant reported that the item was not delivered to the customer's address…"
click at [702, 222] on div "Details The merchant reported that the item was not delivered to the customer's…" at bounding box center [853, 164] width 403 height 153
drag, startPoint x: 894, startPoint y: 130, endPoint x: 629, endPoint y: 101, distance: 267.5
click at [629, 101] on div "Details The merchant reported that the item was not delivered to the customer's…" at bounding box center [853, 270] width 448 height 404
click at [862, 430] on button "Submit" at bounding box center [854, 428] width 168 height 25
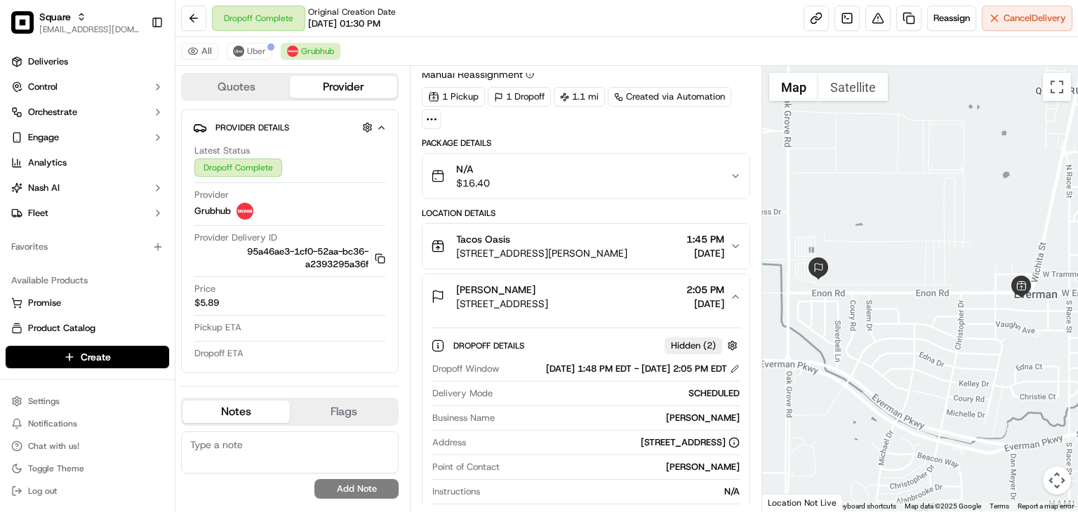
click at [302, 450] on textarea at bounding box center [289, 452] width 217 height 42
paste textarea "The merchant reported that the item was not delivered to the customer's address…"
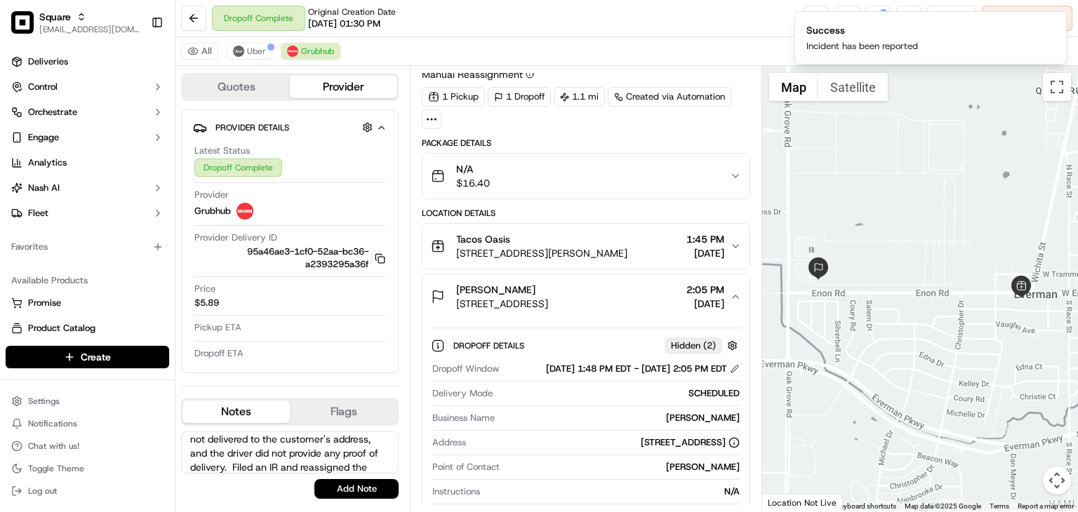
scroll to position [34, 0]
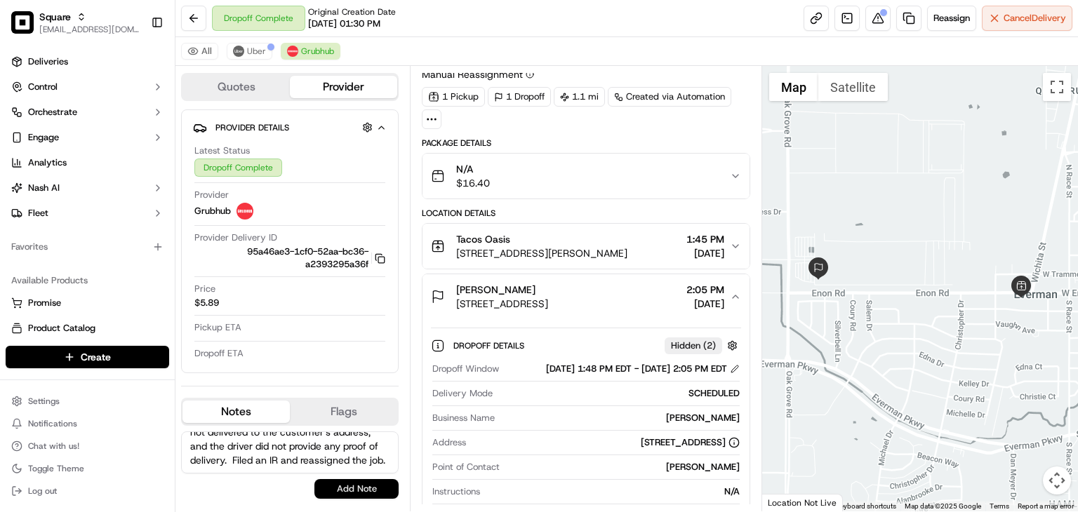
type textarea "The merchant reported that the item was not delivered to the customer's address…"
click at [349, 493] on button "Add Note" at bounding box center [356, 489] width 84 height 20
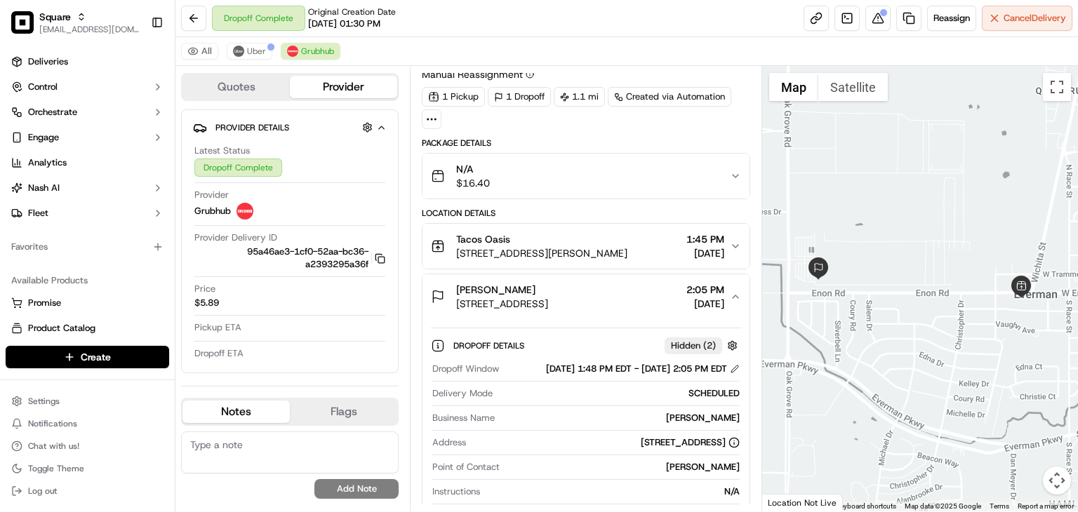
scroll to position [0, 0]
